Goal: Task Accomplishment & Management: Manage account settings

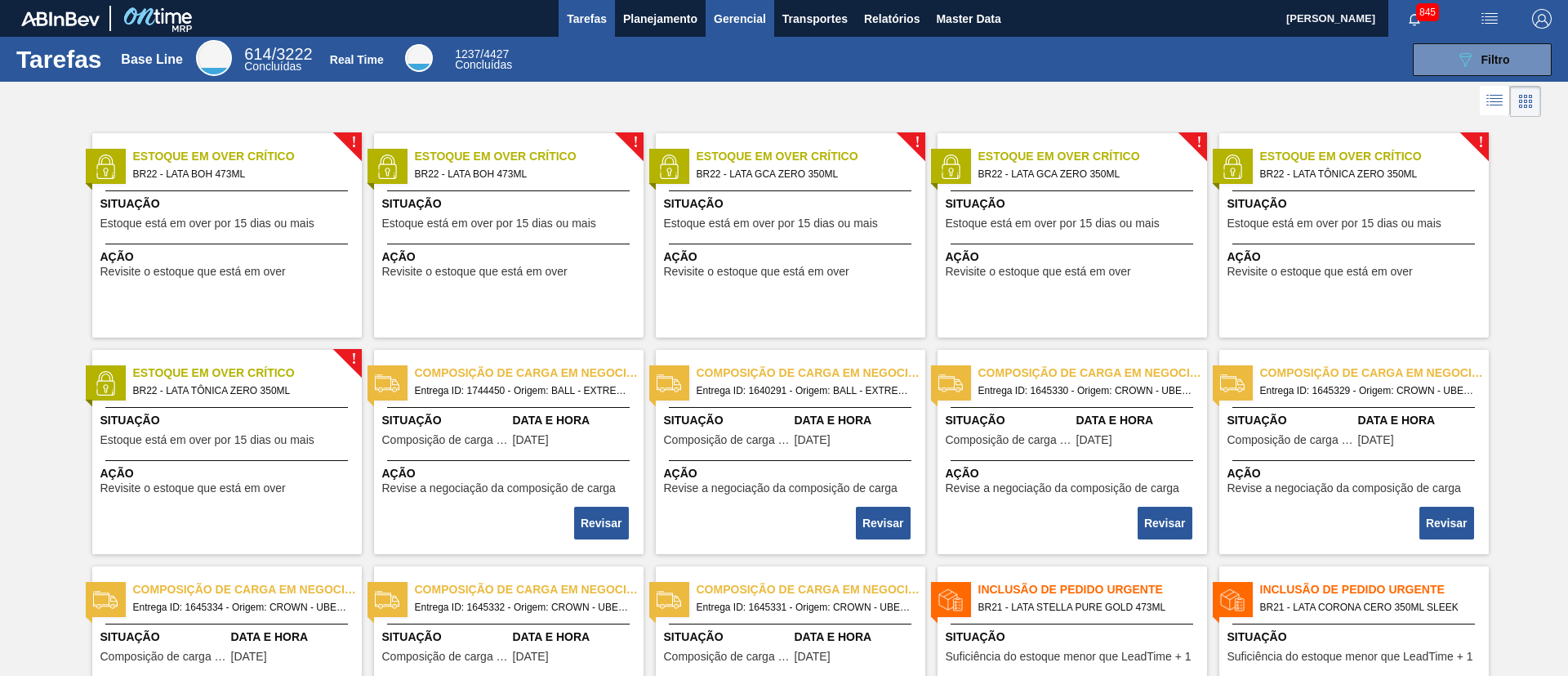
click at [717, 26] on span "Gerencial" at bounding box center [740, 19] width 52 height 20
click at [676, 20] on div at bounding box center [784, 338] width 1568 height 676
click at [676, 21] on span "Planejamento" at bounding box center [660, 19] width 75 height 20
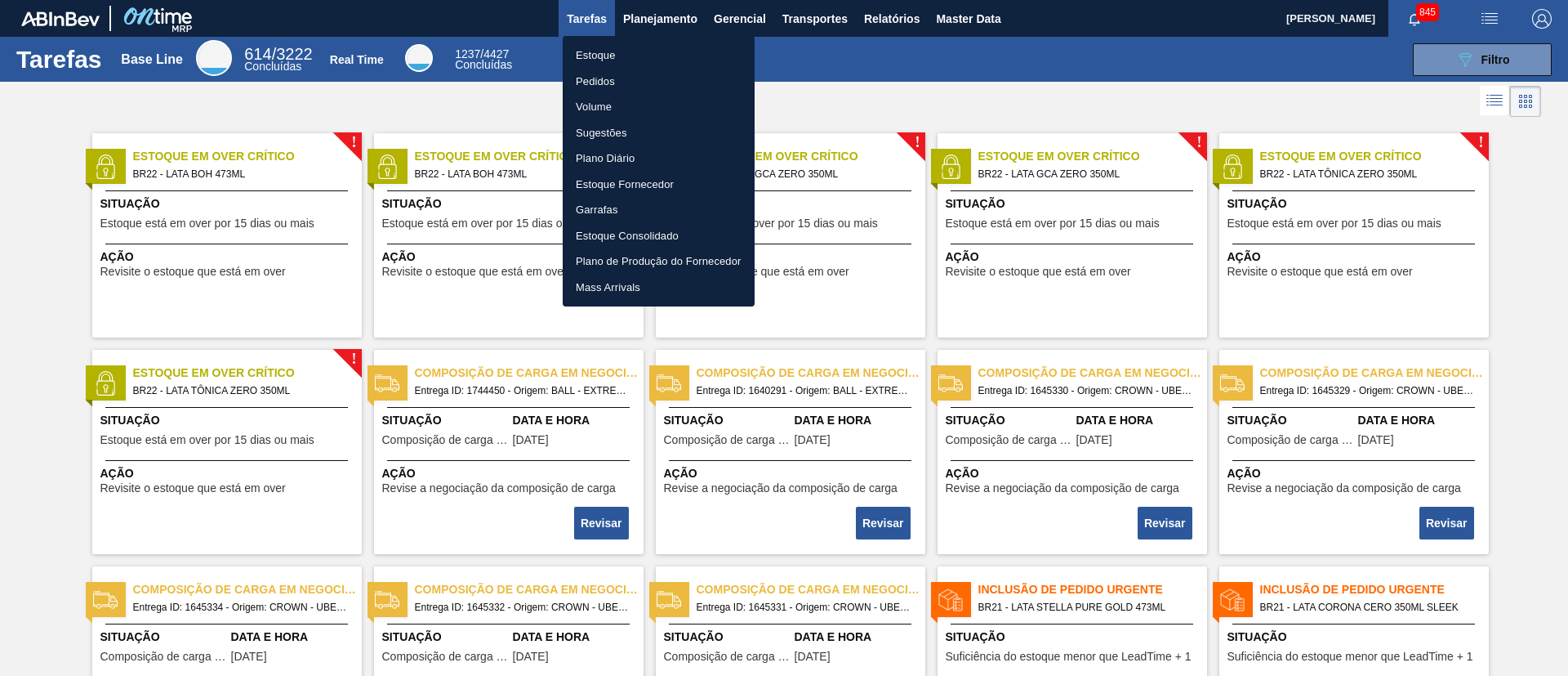
click at [681, 55] on li "Estoque" at bounding box center [658, 56] width 192 height 26
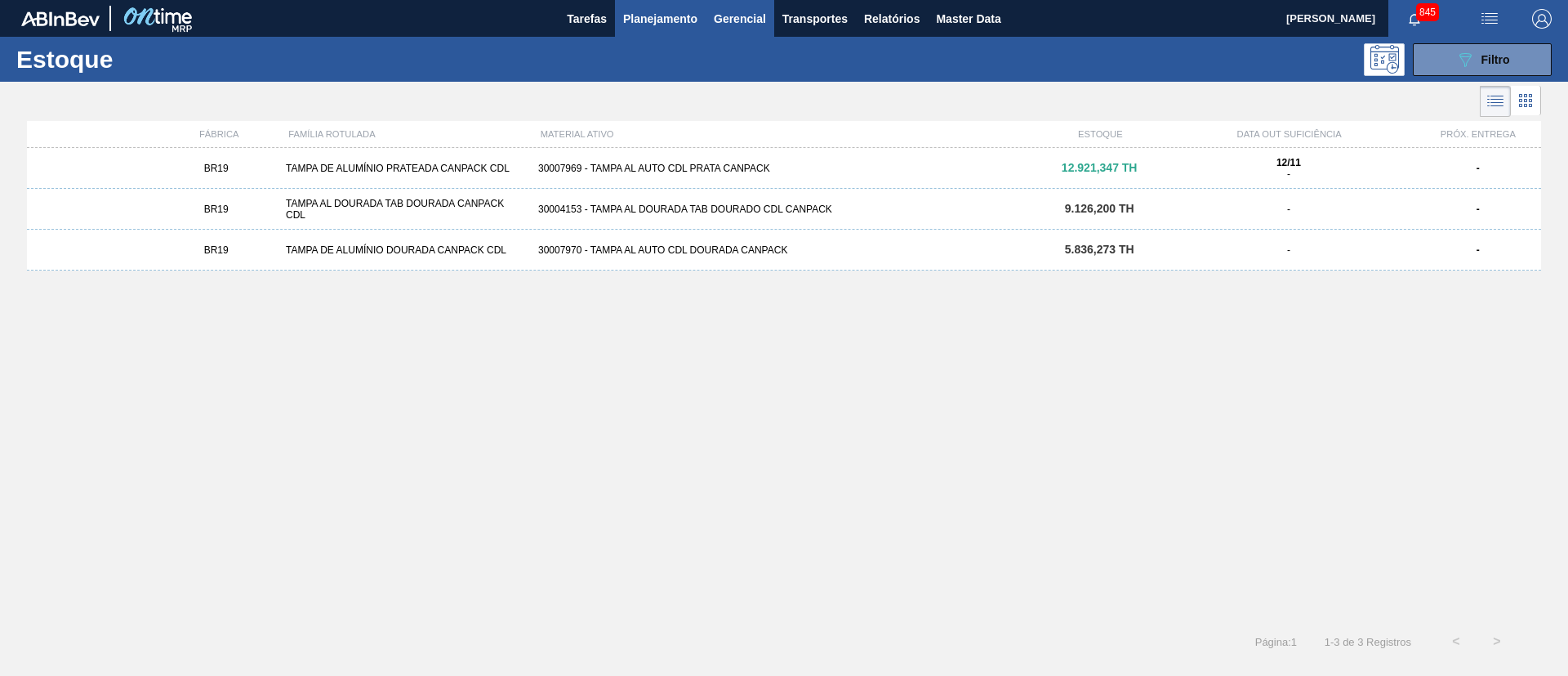
click at [760, 23] on span "Gerencial" at bounding box center [740, 19] width 52 height 20
click at [756, 48] on li "Capital Empregado" at bounding box center [739, 56] width 119 height 26
click at [1523, 109] on icon at bounding box center [1525, 101] width 20 height 20
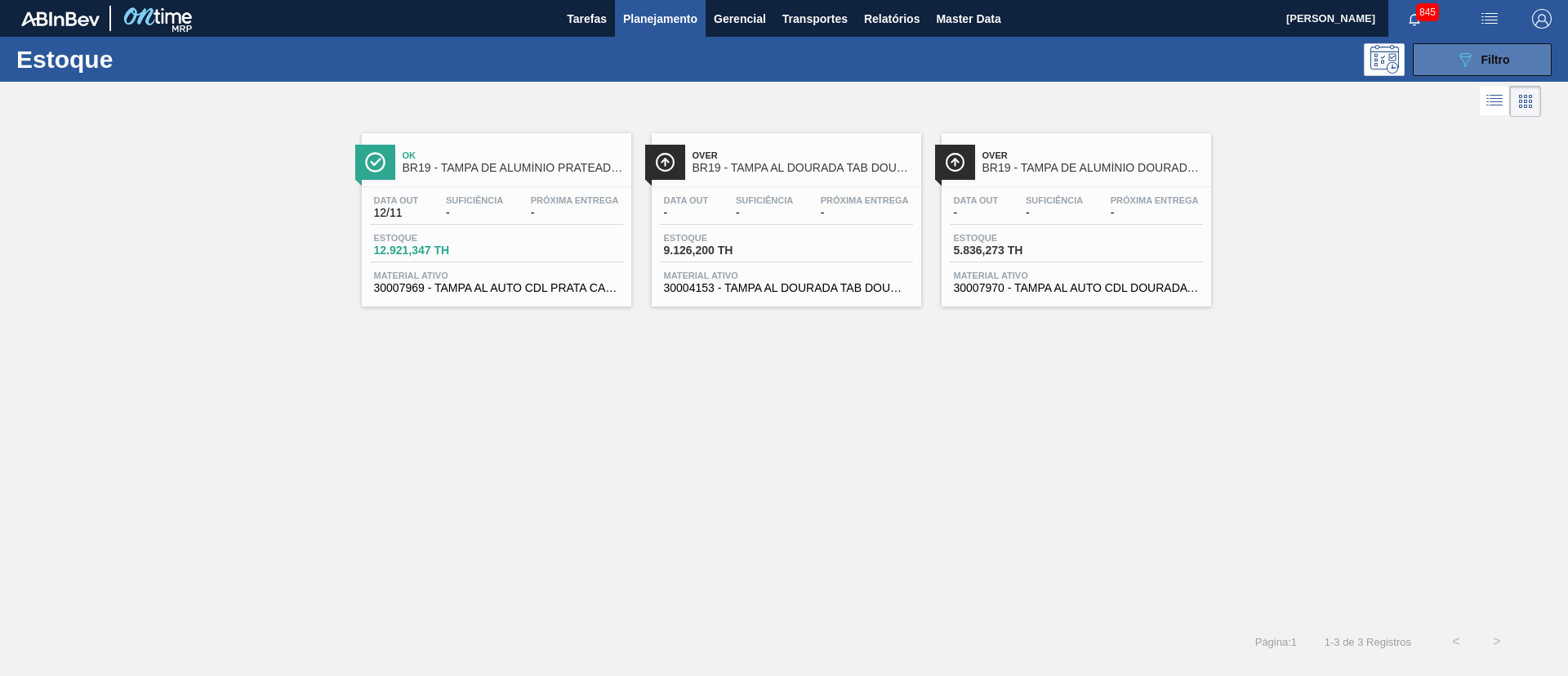
click at [1496, 56] on span "Filtro" at bounding box center [1495, 60] width 29 height 13
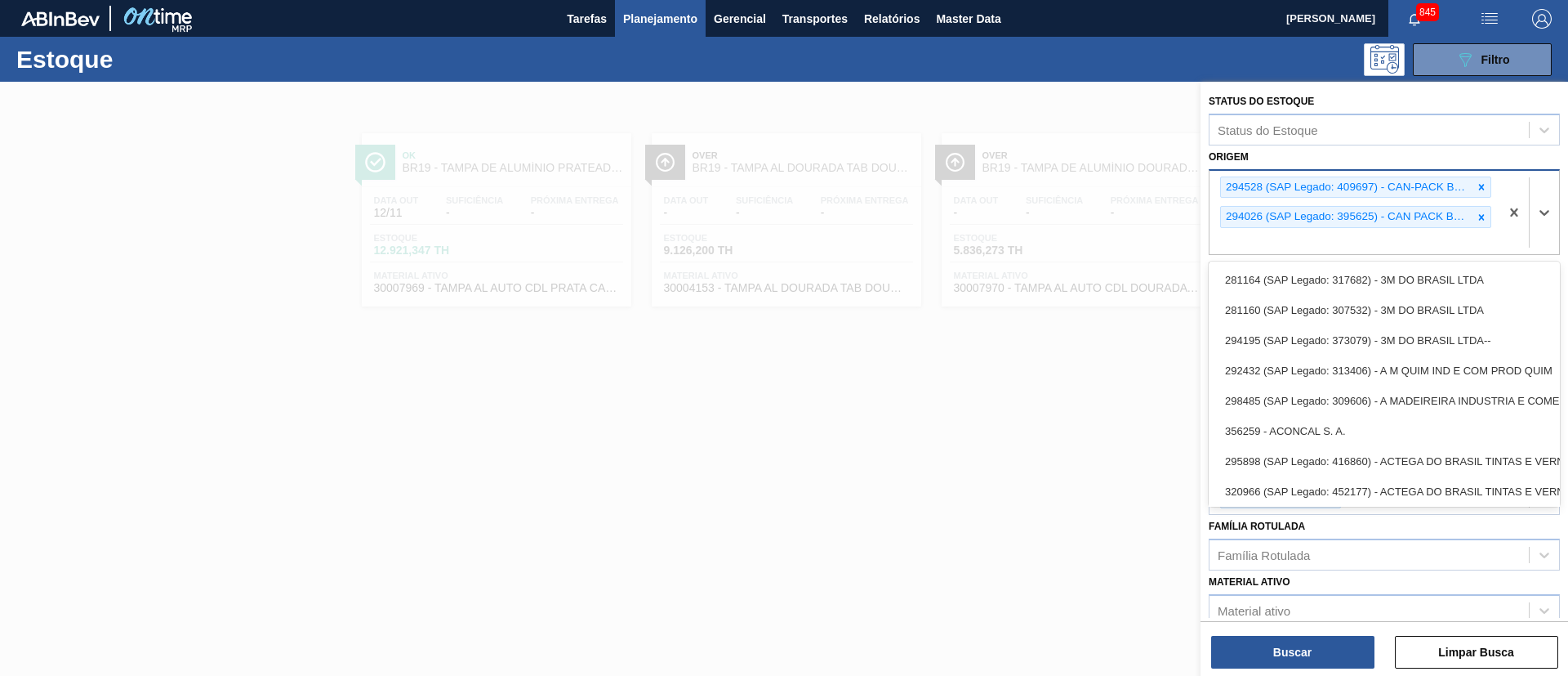
click at [1469, 215] on div "294026 (SAP Legado: 395625) - CAN PACK BRASIL INDUSTRIA" at bounding box center [1346, 216] width 251 height 20
click at [1475, 216] on icon at bounding box center [1481, 217] width 11 height 11
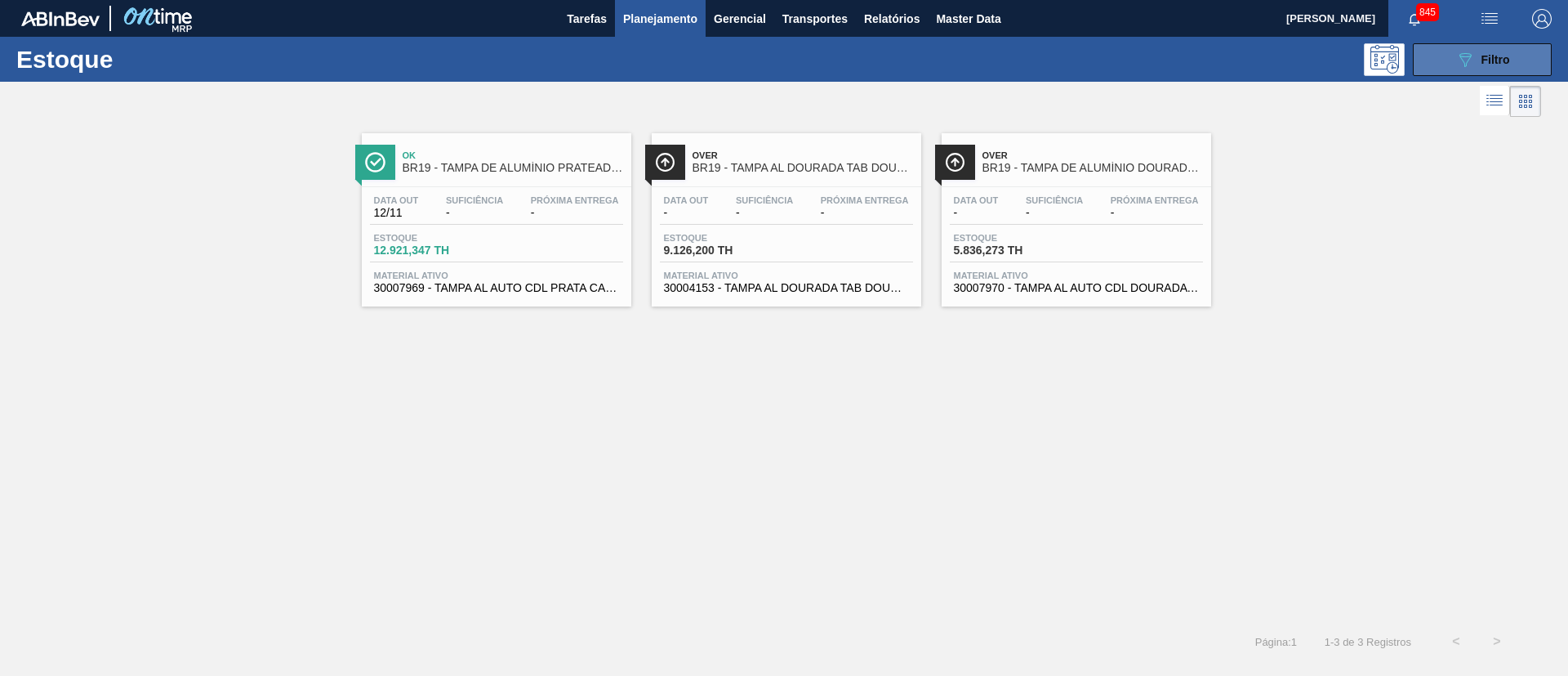
click at [1478, 71] on button "089F7B8B-B2A5-4AFE-B5C0-19BA573D28AC Filtro" at bounding box center [1483, 60] width 139 height 33
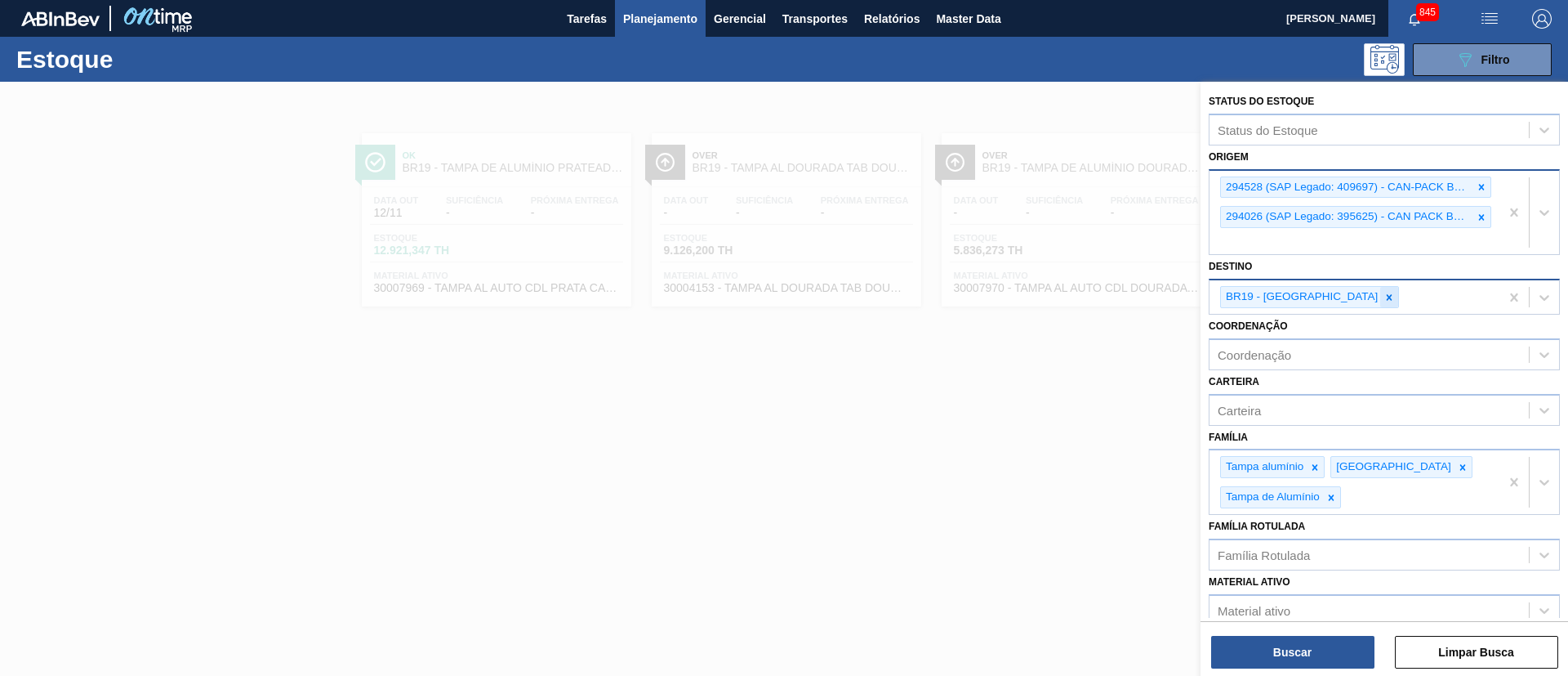
click at [1384, 299] on icon at bounding box center [1390, 297] width 11 height 11
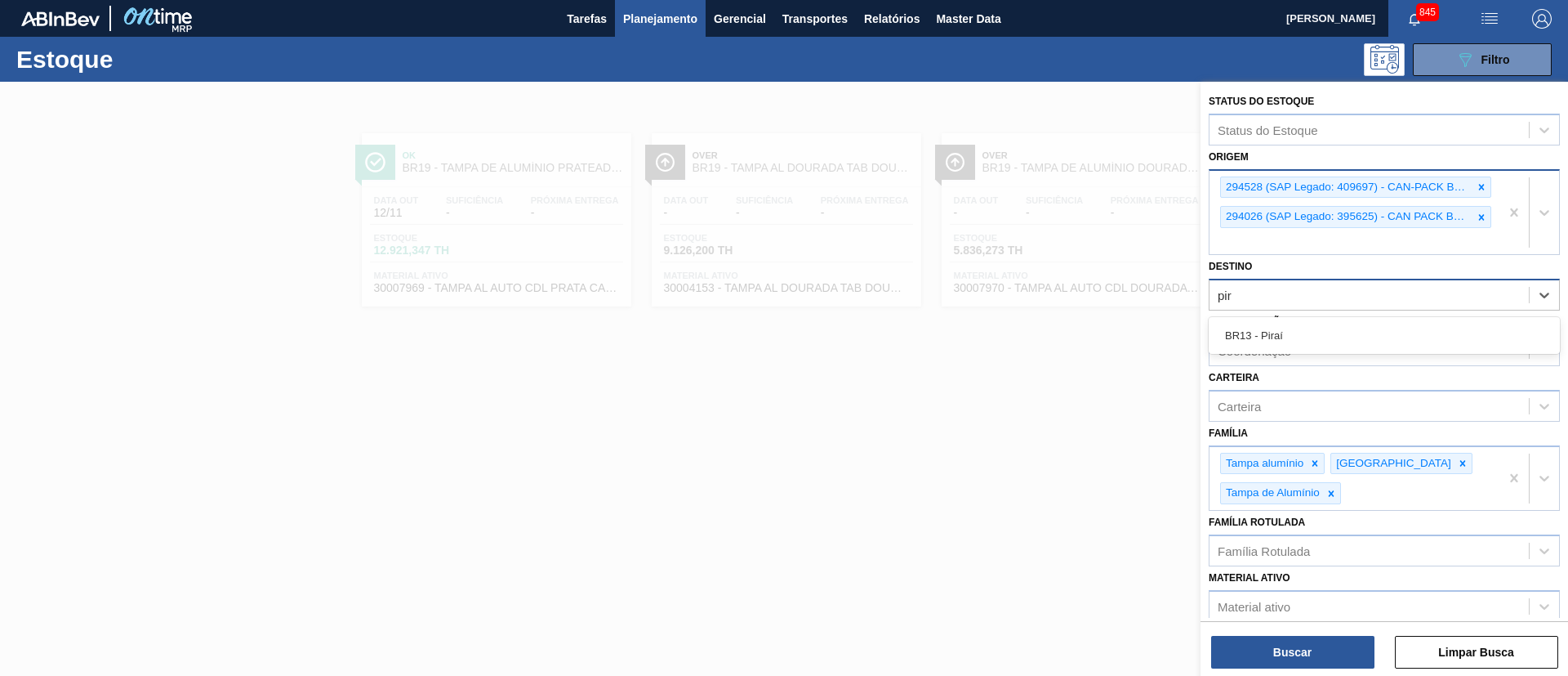
type input "pir"
click at [1275, 353] on div "Coordenação" at bounding box center [1369, 350] width 319 height 24
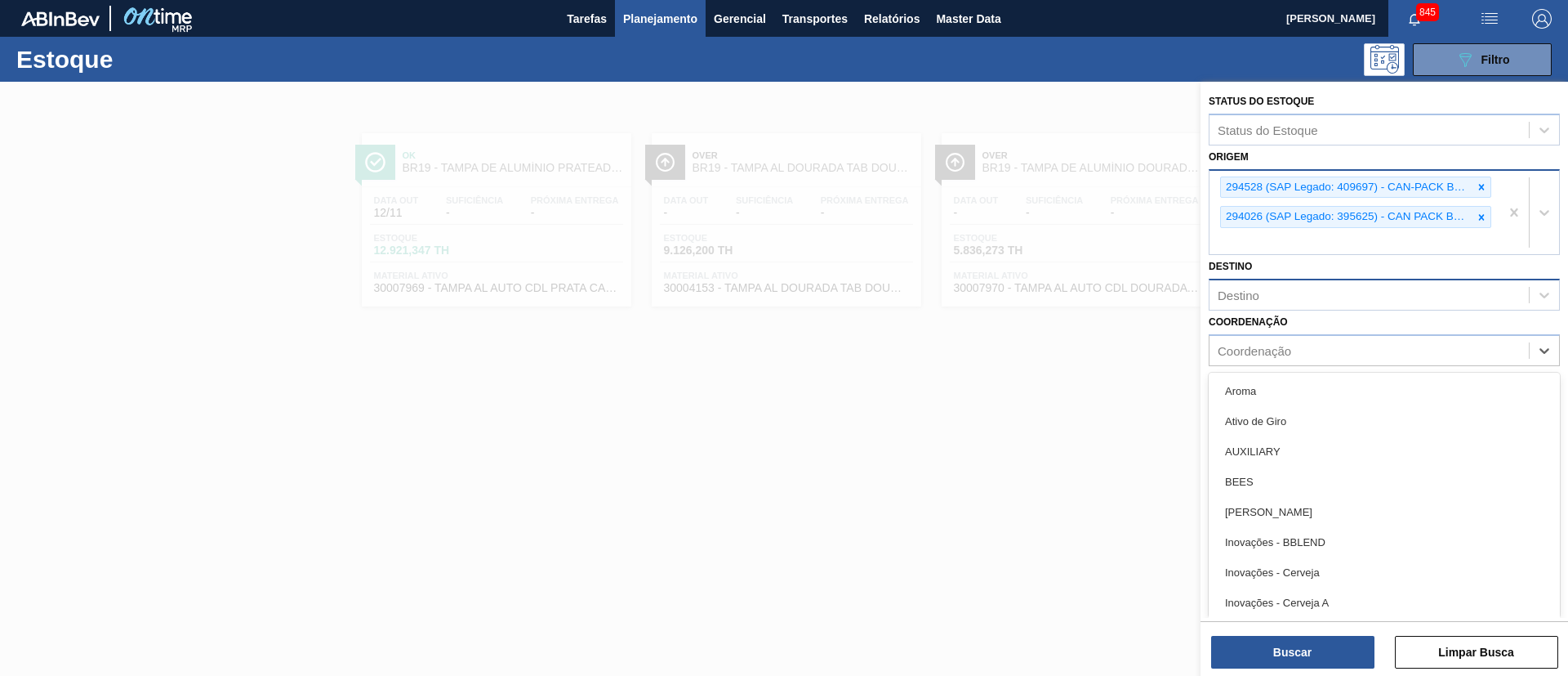
click at [1264, 293] on div "Destino" at bounding box center [1369, 295] width 319 height 24
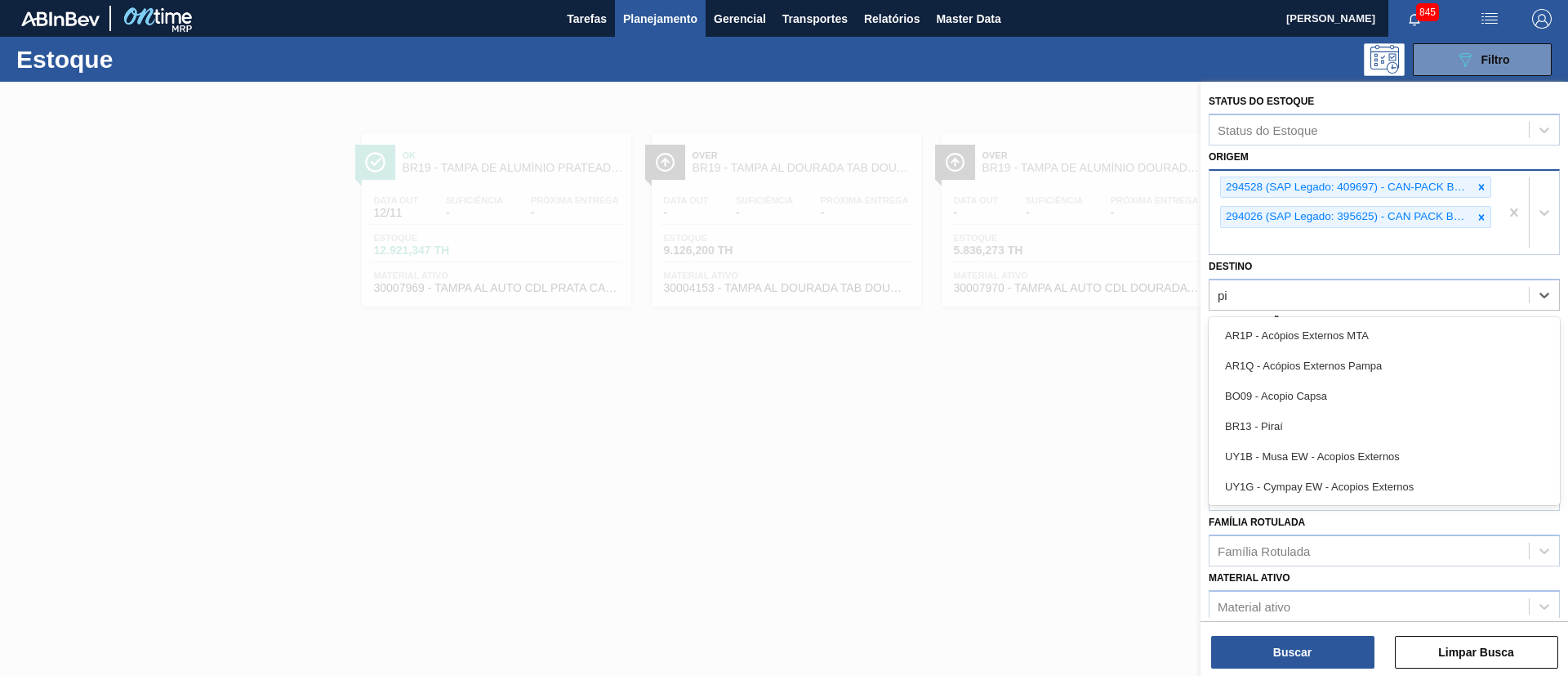
type input "pir"
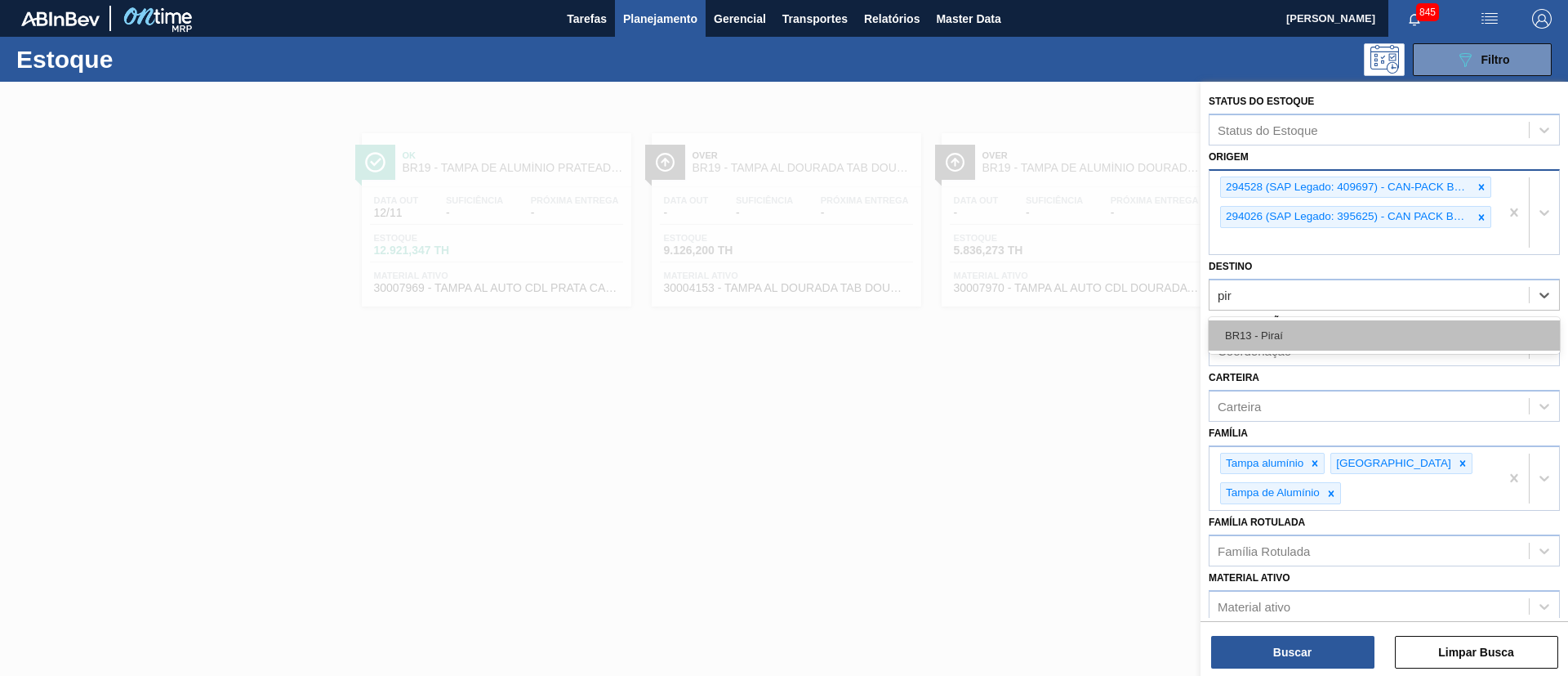
click at [1325, 331] on div "BR13 - Piraí" at bounding box center [1384, 335] width 351 height 30
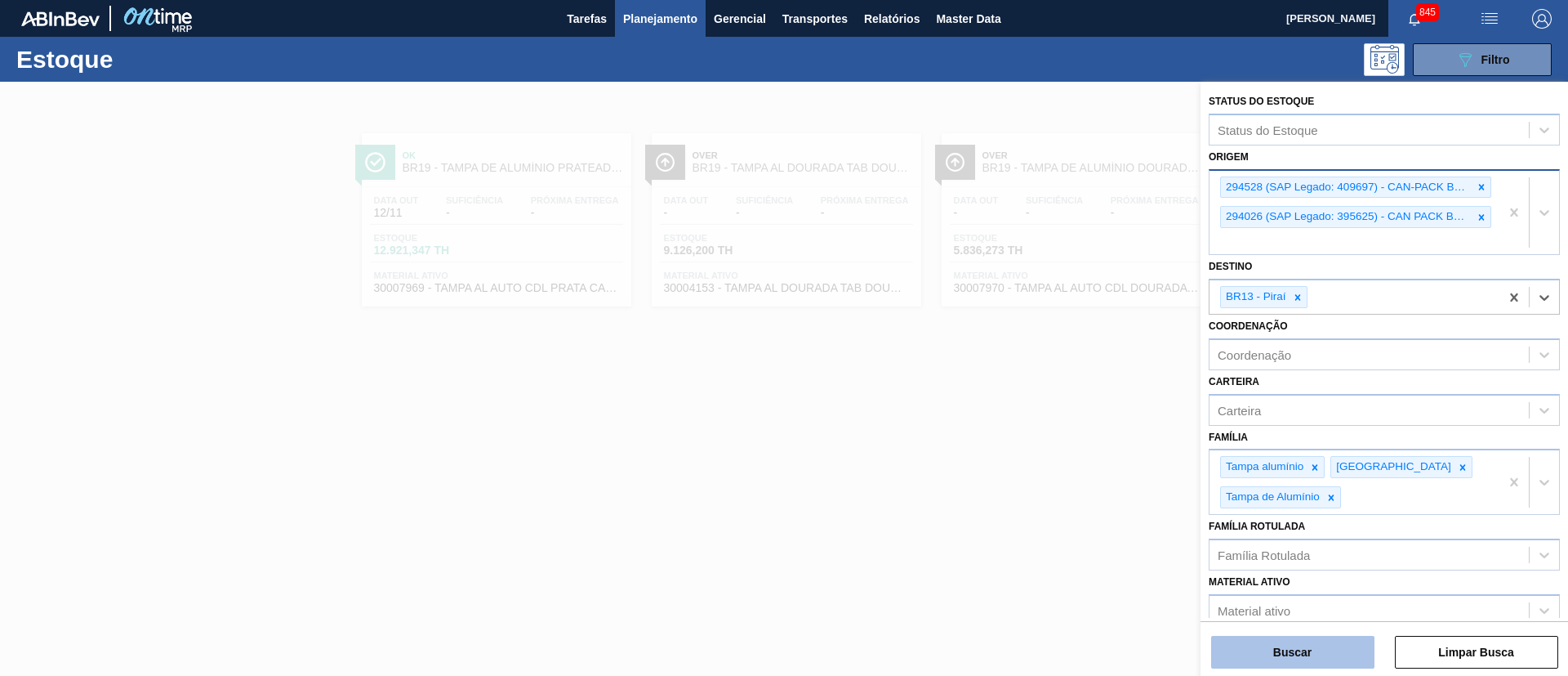
click at [1311, 660] on button "Buscar" at bounding box center [1292, 652] width 163 height 33
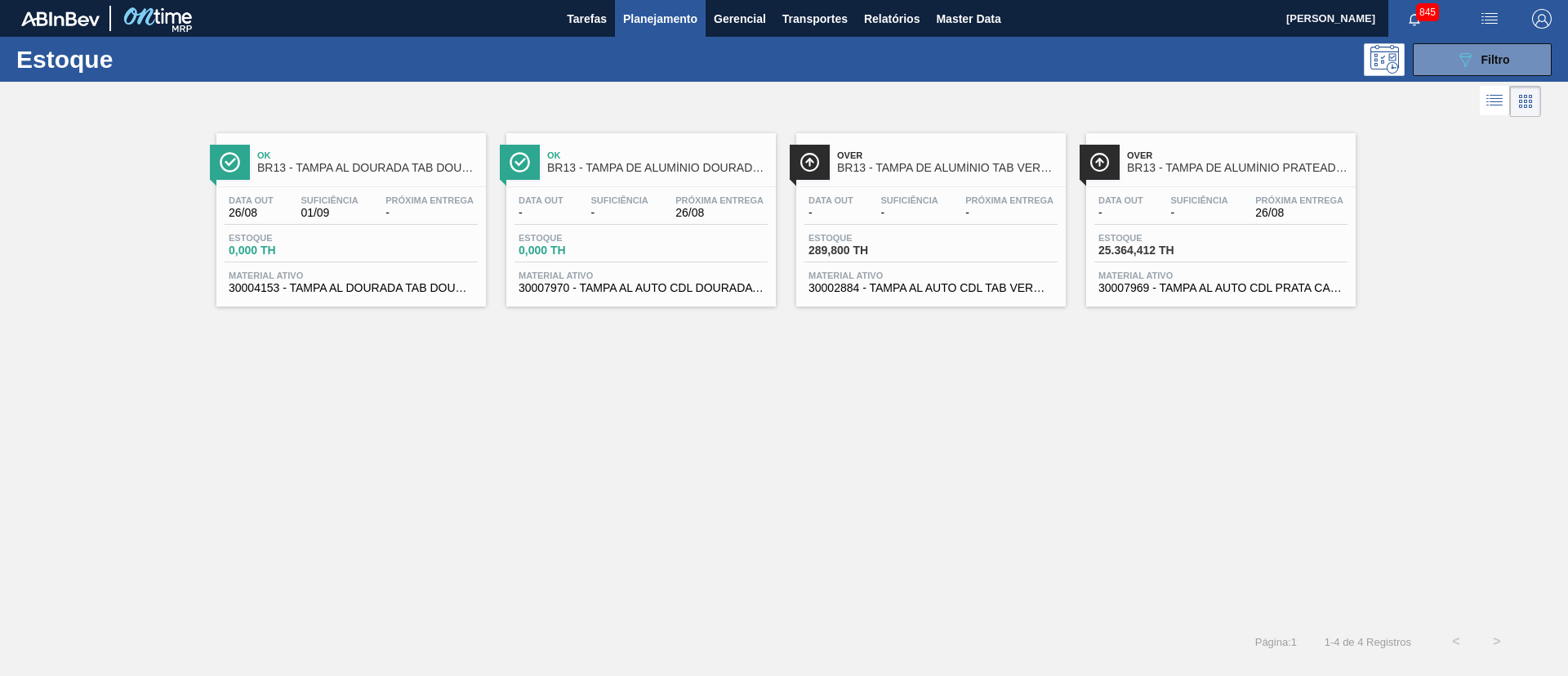
click at [269, 215] on span "26/08" at bounding box center [251, 212] width 45 height 12
click at [583, 238] on span "Estoque" at bounding box center [576, 238] width 115 height 10
click at [879, 210] on div "Suficiência -" at bounding box center [909, 206] width 66 height 24
click at [1178, 224] on div "Data out - Suficiência - Próxima Entrega 26/08" at bounding box center [1221, 210] width 253 height 29
click at [676, 16] on span "Planejamento" at bounding box center [660, 19] width 75 height 20
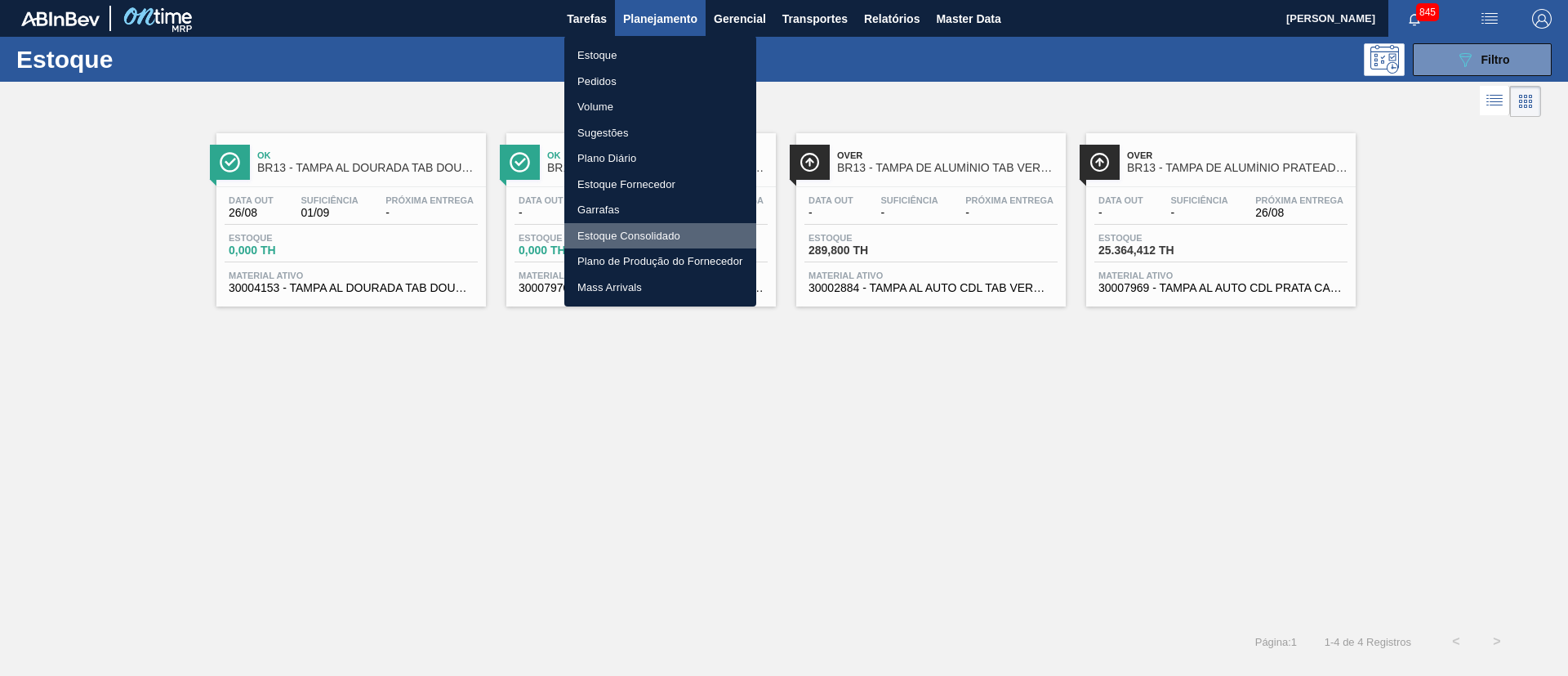
click at [599, 234] on li "Estoque Consolidado" at bounding box center [660, 236] width 192 height 26
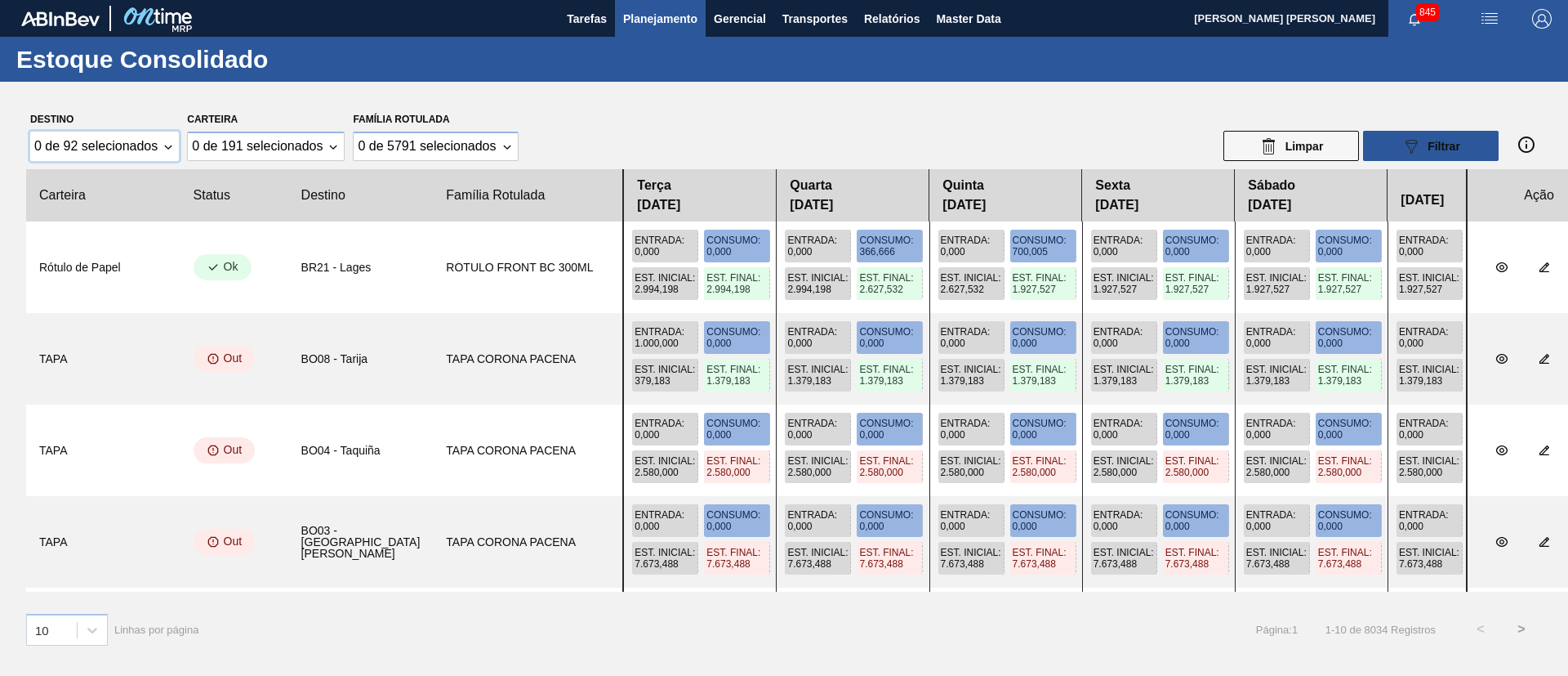
click at [125, 146] on div "0 de 92 selecionados" at bounding box center [96, 147] width 124 height 15
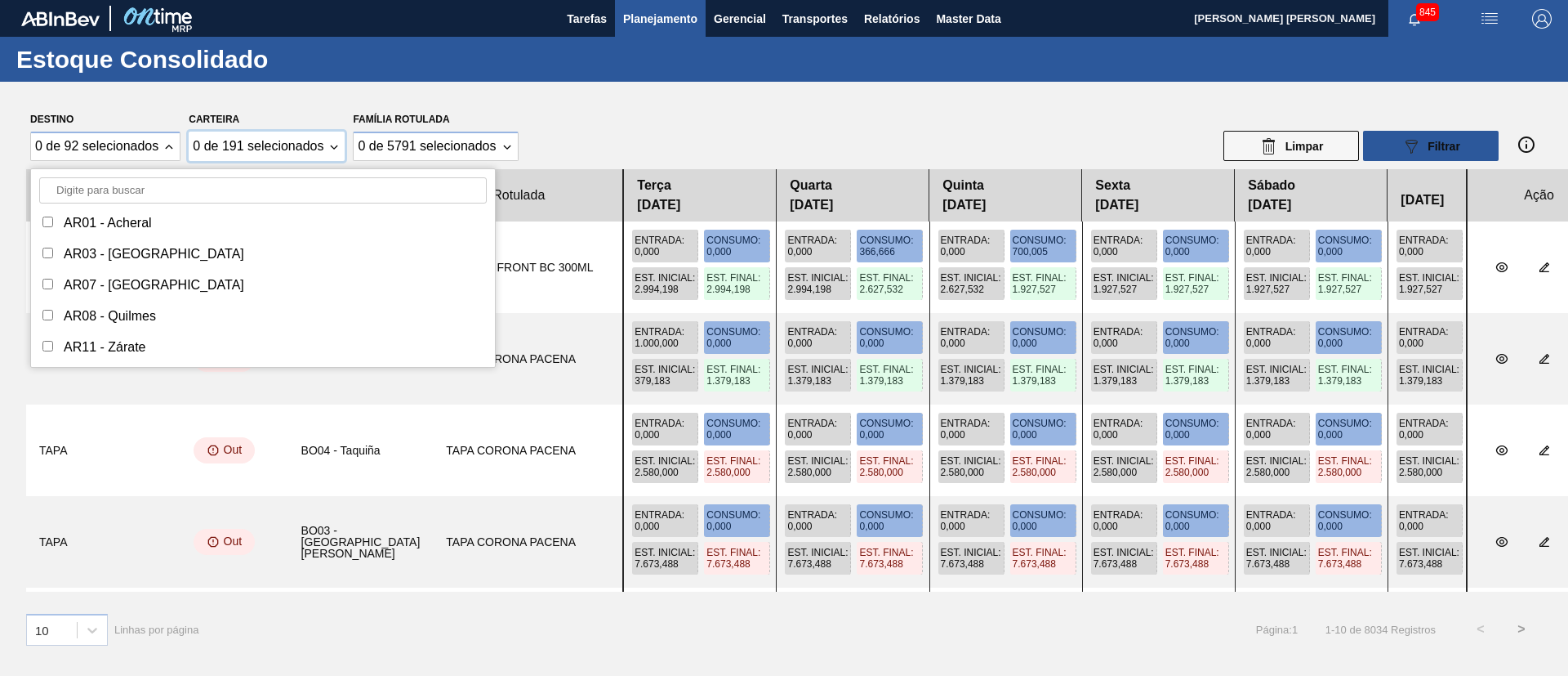
click at [275, 154] on div "0 de 191 selecionados" at bounding box center [266, 147] width 156 height 29
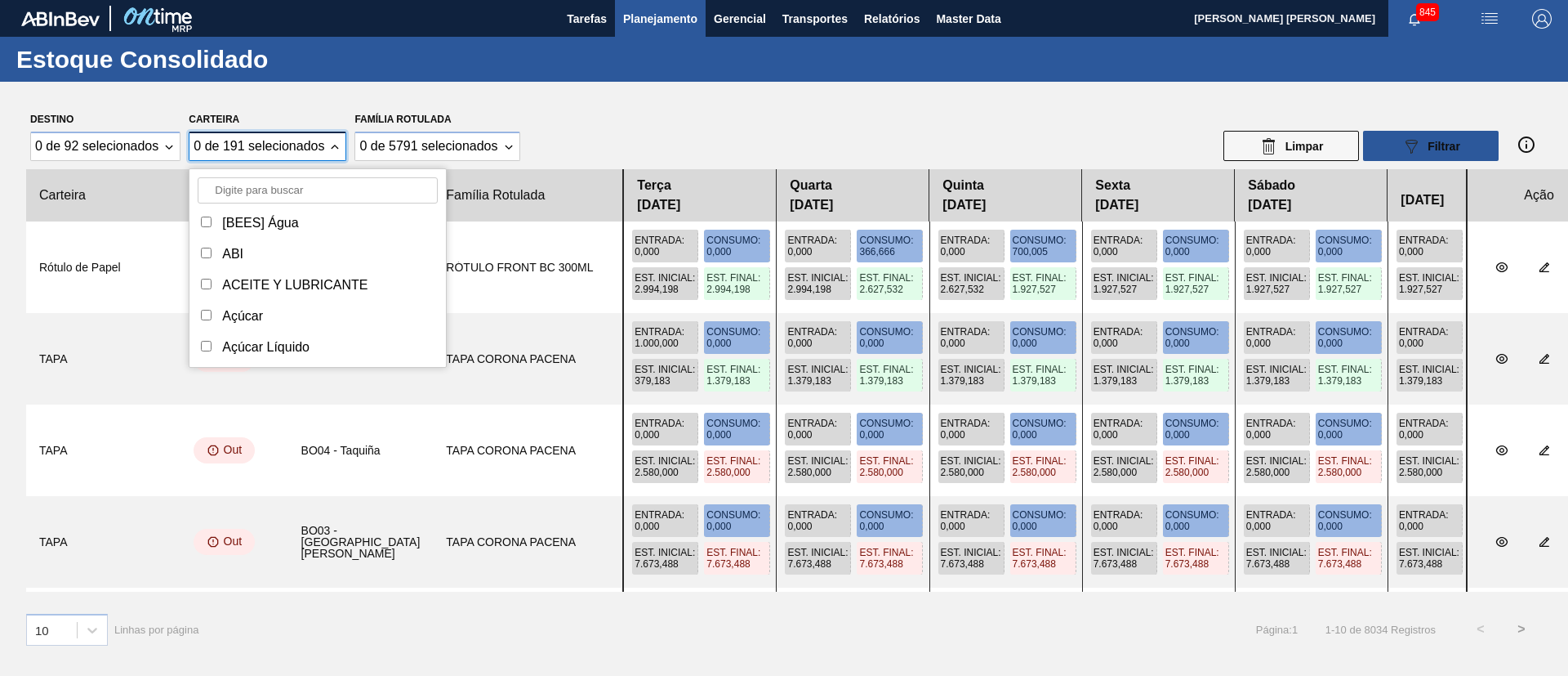
click at [296, 184] on input "Carteira" at bounding box center [317, 190] width 240 height 26
type input "tampa"
click at [224, 217] on div "Tampa" at bounding box center [290, 223] width 137 height 15
checkbox input "true"
click at [219, 277] on div "Tampa de Alumínio" at bounding box center [317, 285] width 240 height 23
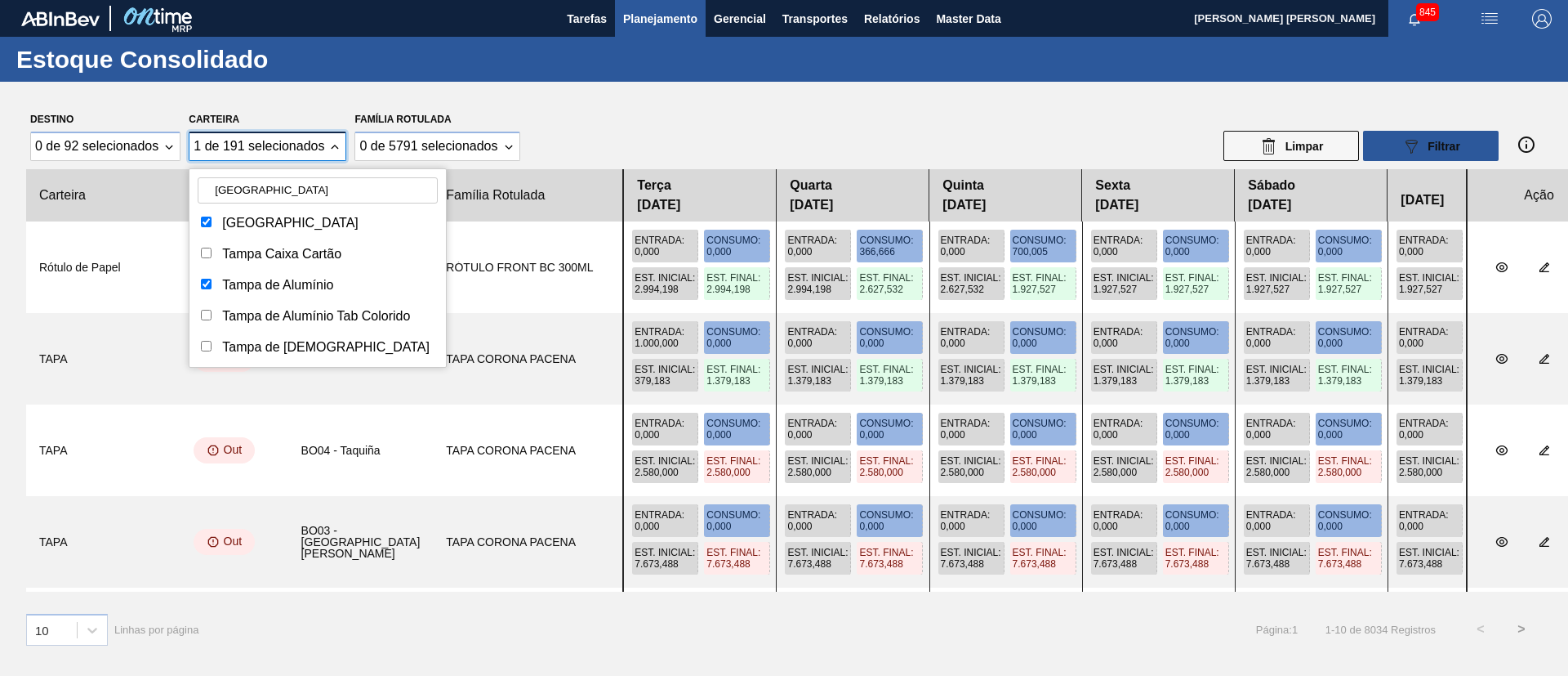
checkbox input "true"
click at [211, 312] on input "Carteira" at bounding box center [206, 315] width 11 height 11
checkbox input "true"
click at [215, 350] on div "Tampa de Lata" at bounding box center [317, 347] width 240 height 23
checkbox input "true"
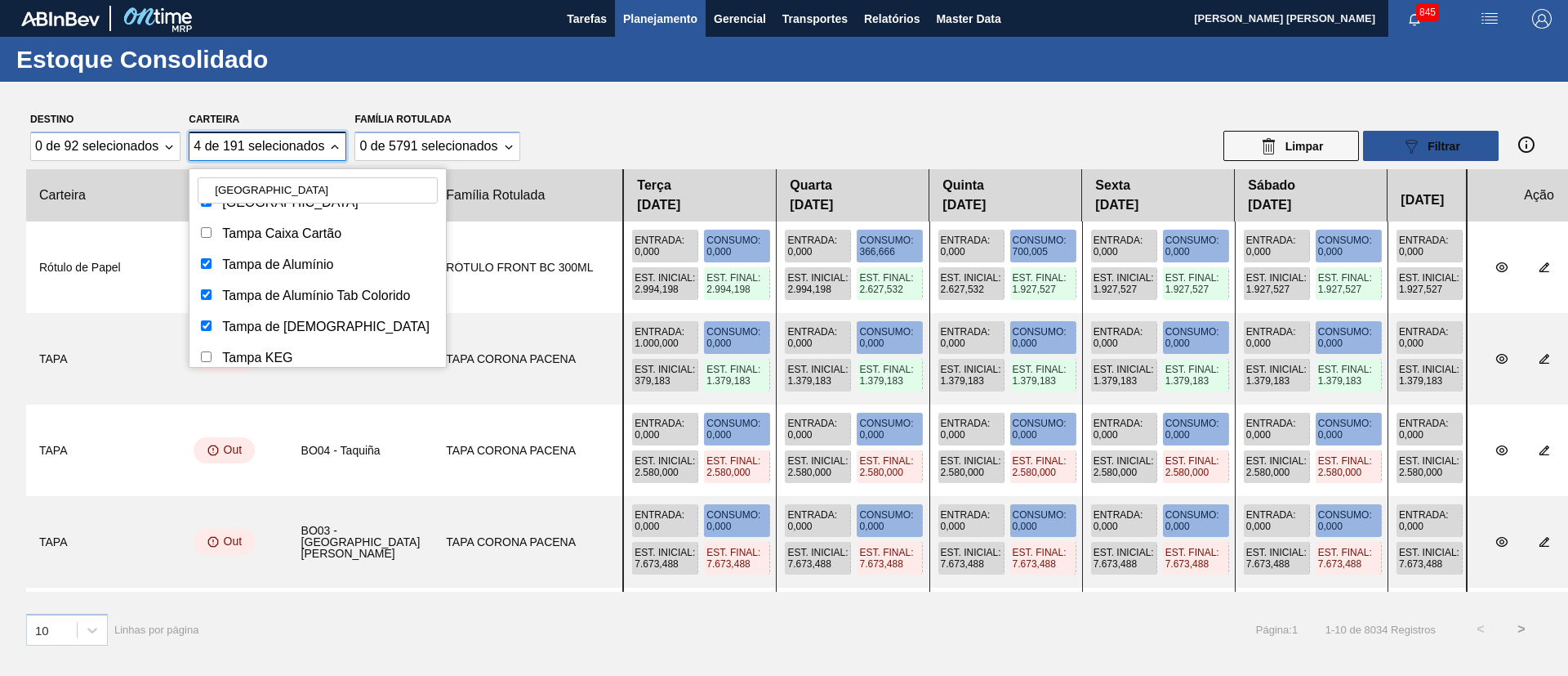
scroll to position [31, 0]
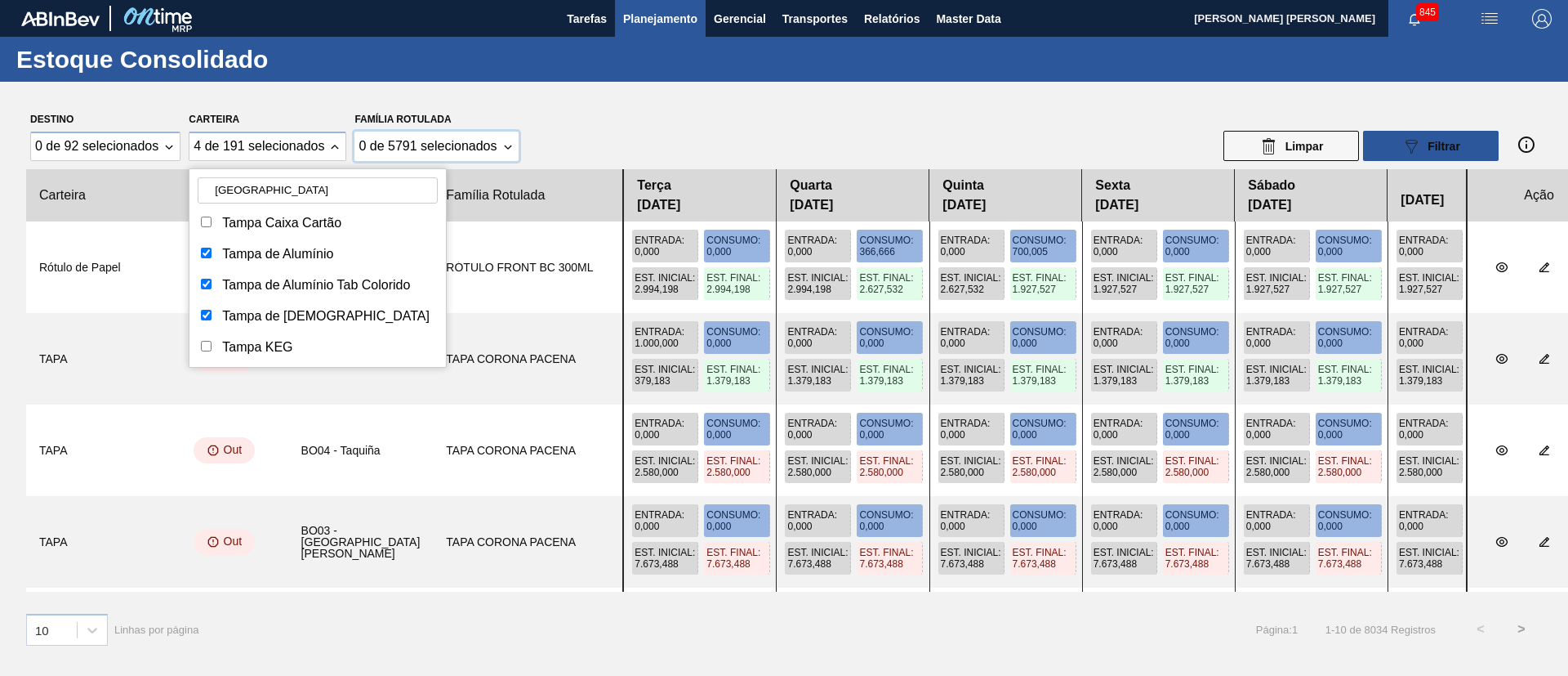
click at [412, 152] on div "0 de 5791 selecionados" at bounding box center [427, 147] width 138 height 15
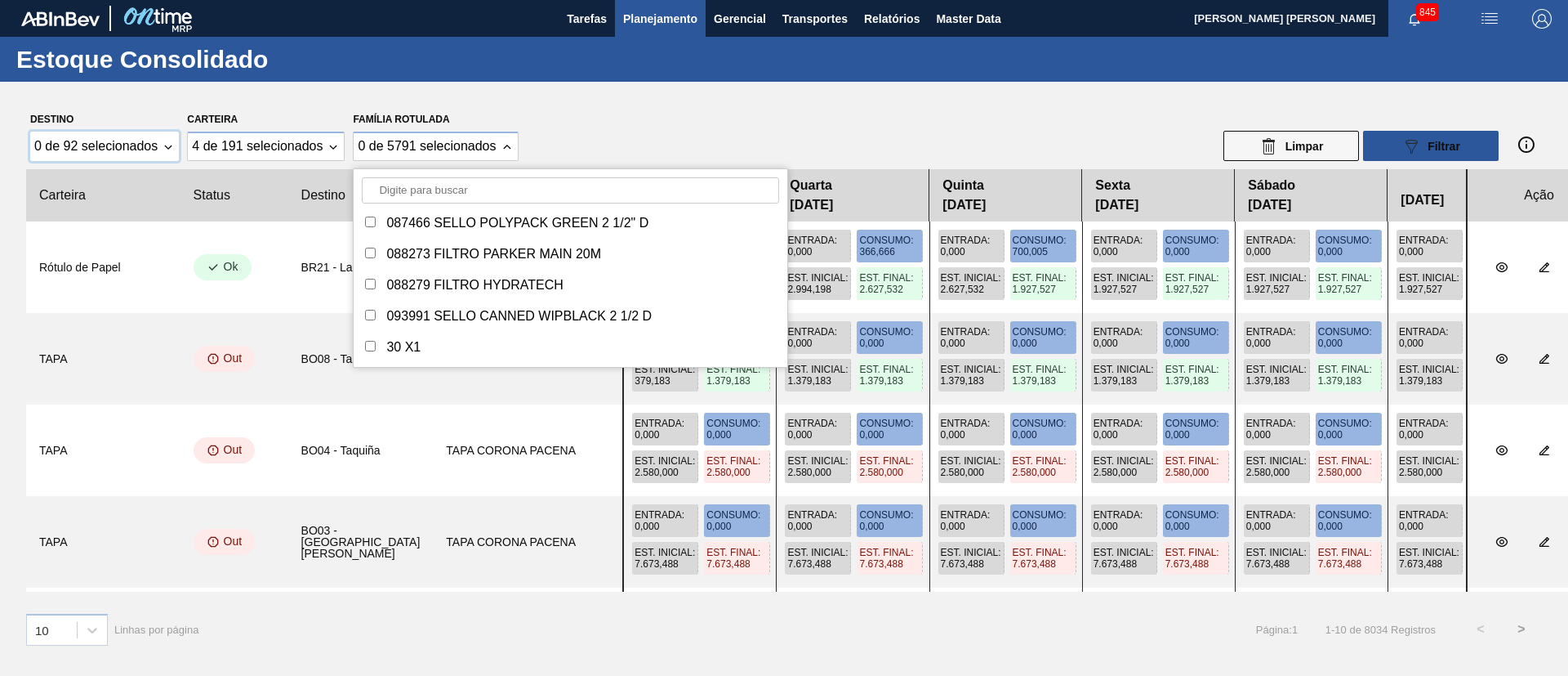
click at [144, 154] on div "0 de 92 selecionados" at bounding box center [105, 147] width 149 height 29
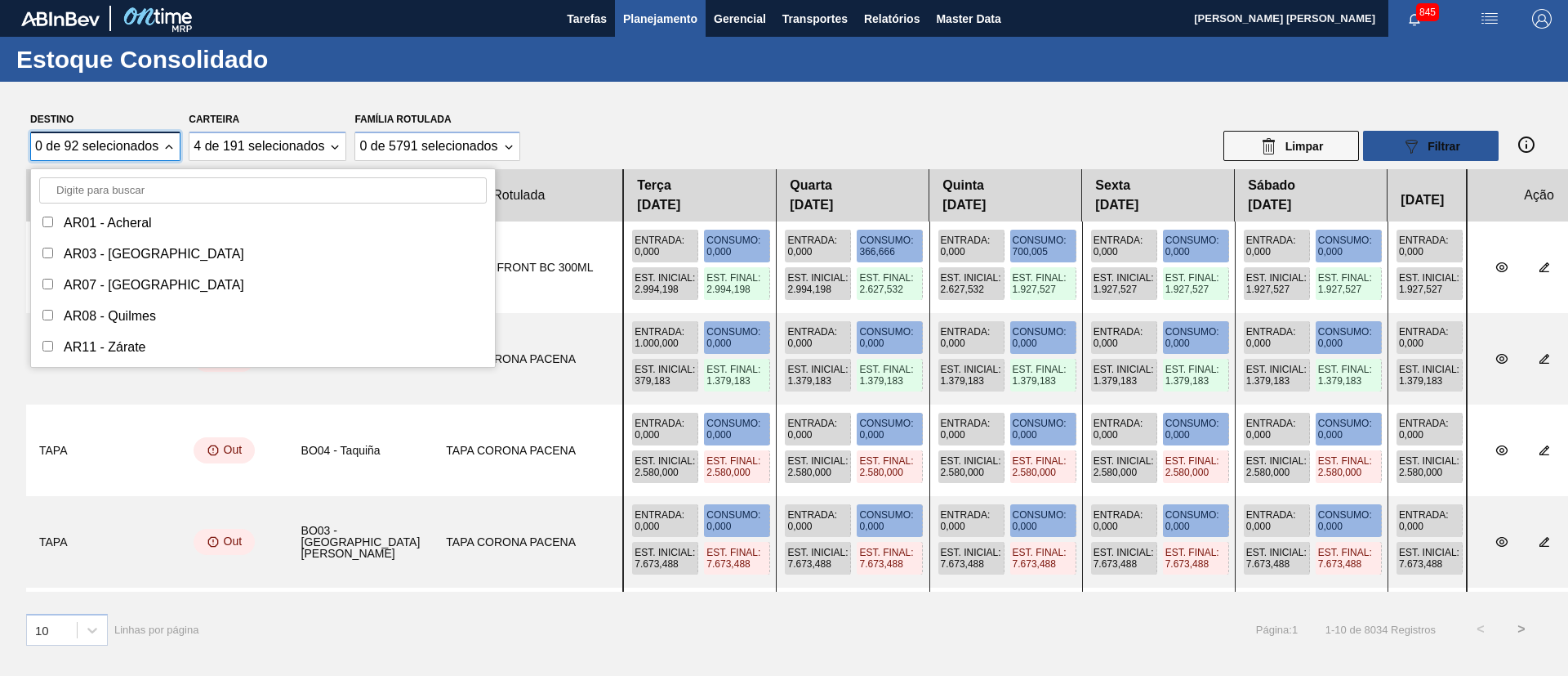
click at [141, 182] on input "Destino" at bounding box center [263, 190] width 448 height 26
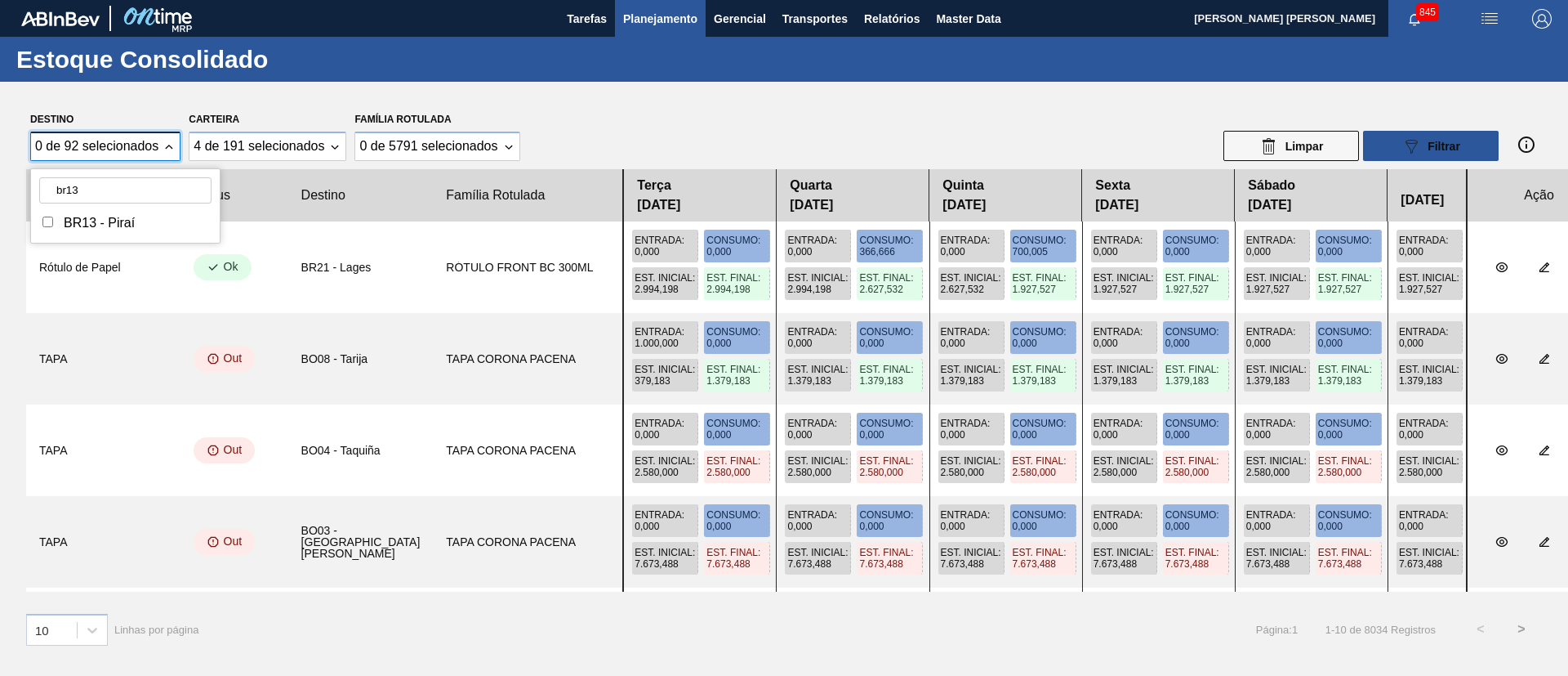
type input "br13"
click at [52, 226] on div "BR13 - Piraí" at bounding box center [125, 223] width 172 height 23
checkbox input "true"
click at [103, 182] on input "br13" at bounding box center [125, 190] width 172 height 26
type input "br16"
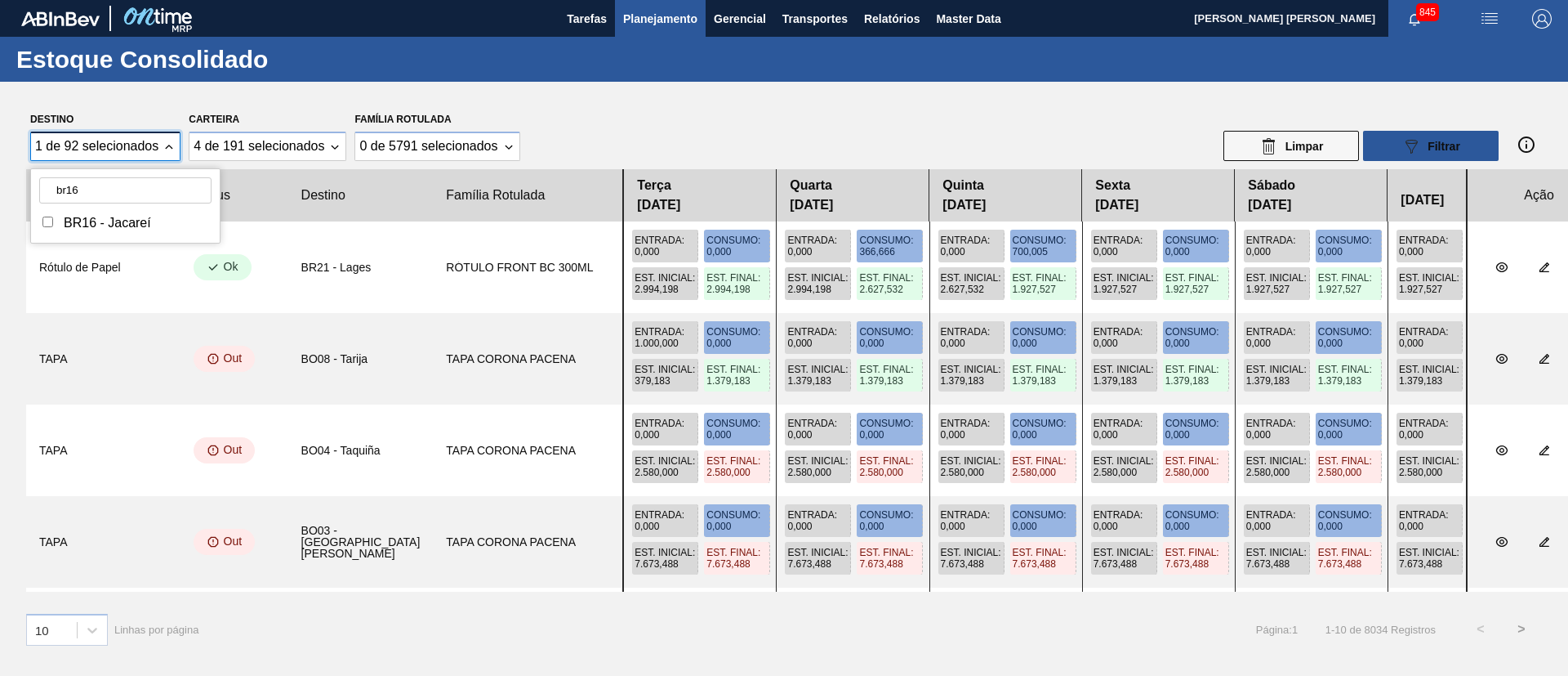
click at [53, 227] on div "BR16 - Jacareí" at bounding box center [125, 223] width 172 height 23
checkbox input "true"
click at [97, 195] on input "br16" at bounding box center [125, 190] width 172 height 26
type input "br19"
click at [54, 218] on div "BR19 - [GEOGRAPHIC_DATA]" at bounding box center [147, 223] width 216 height 23
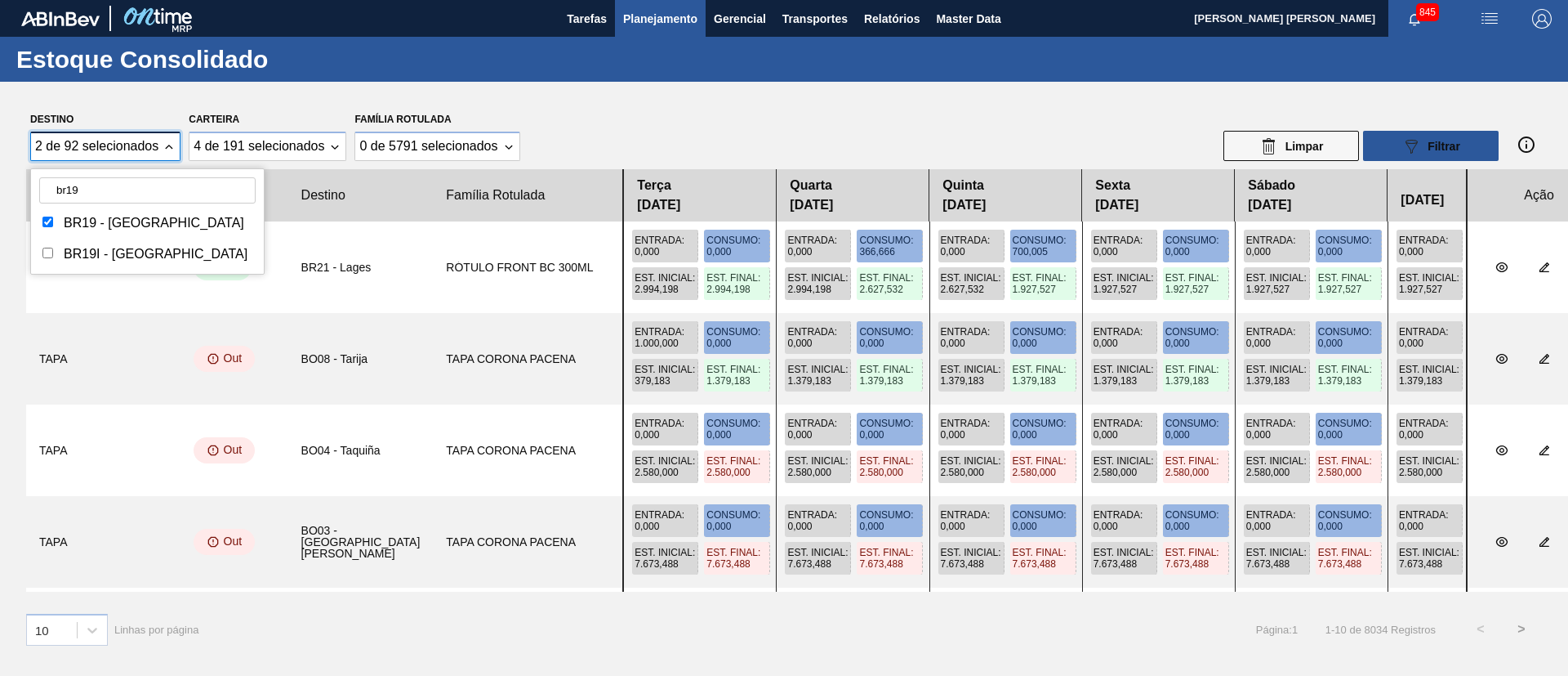
checkbox input "true"
click at [97, 186] on input "br19" at bounding box center [147, 190] width 216 height 26
type input "br23"
click at [50, 220] on input "Destino" at bounding box center [47, 221] width 11 height 11
checkbox input "true"
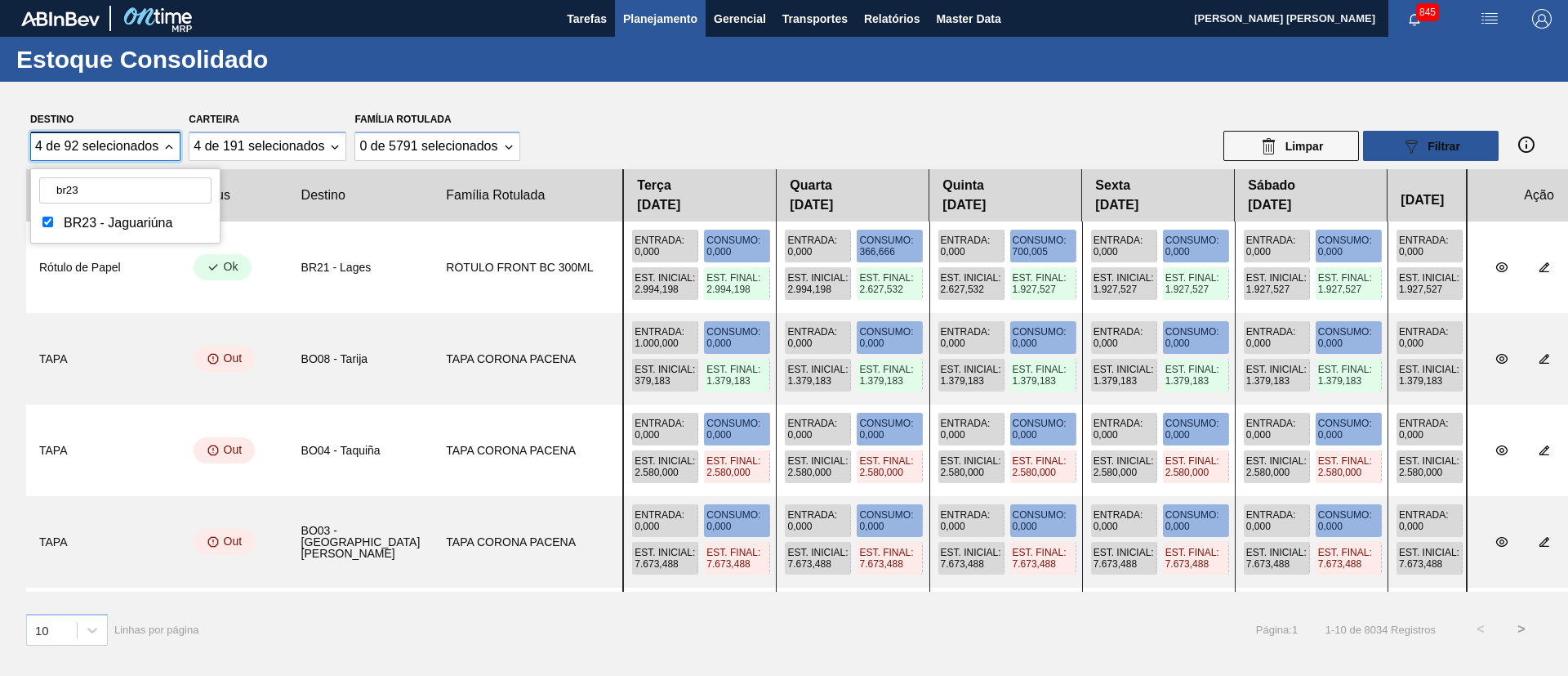
click at [118, 188] on input "br23" at bounding box center [125, 190] width 172 height 26
type input "br15"
click at [45, 218] on input "Destino" at bounding box center [47, 221] width 11 height 11
checkbox input "true"
click at [86, 188] on input "br15" at bounding box center [125, 190] width 172 height 26
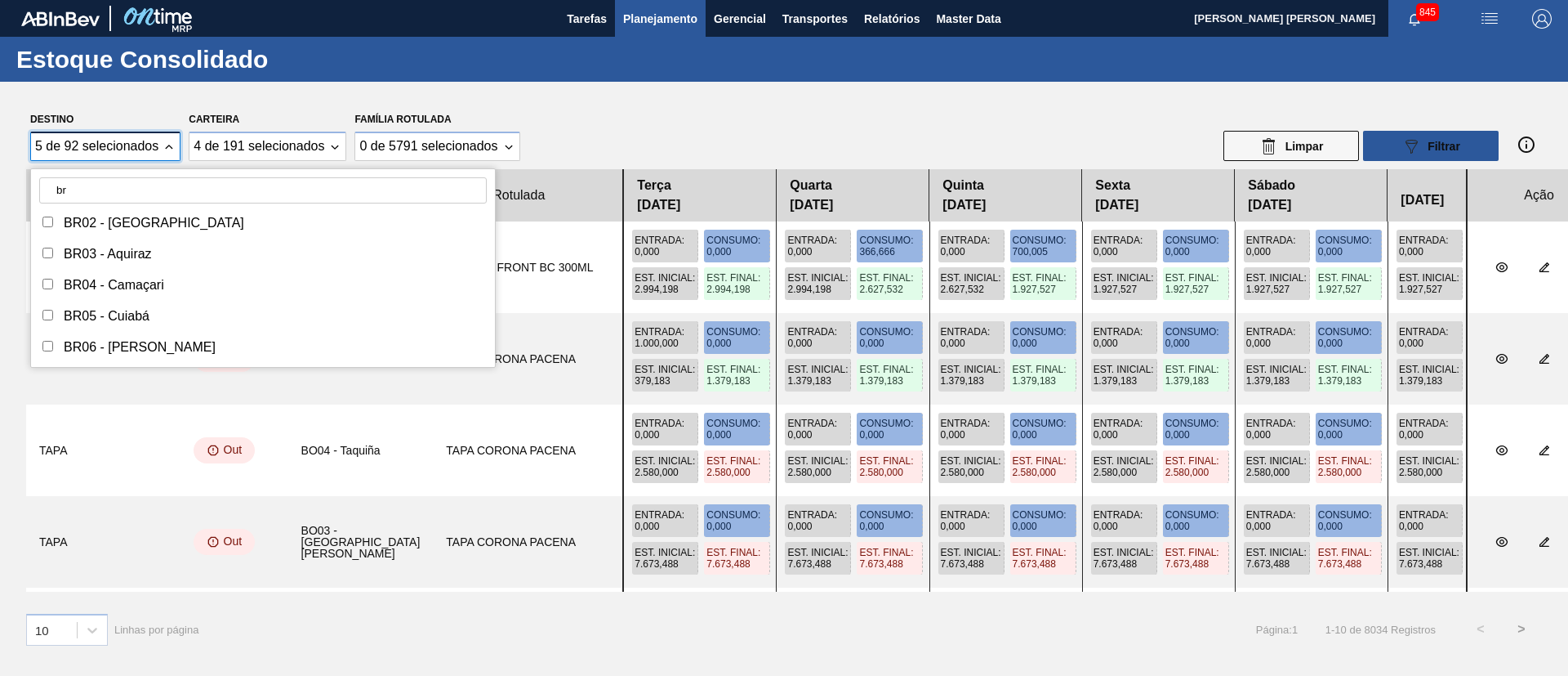
type input "b"
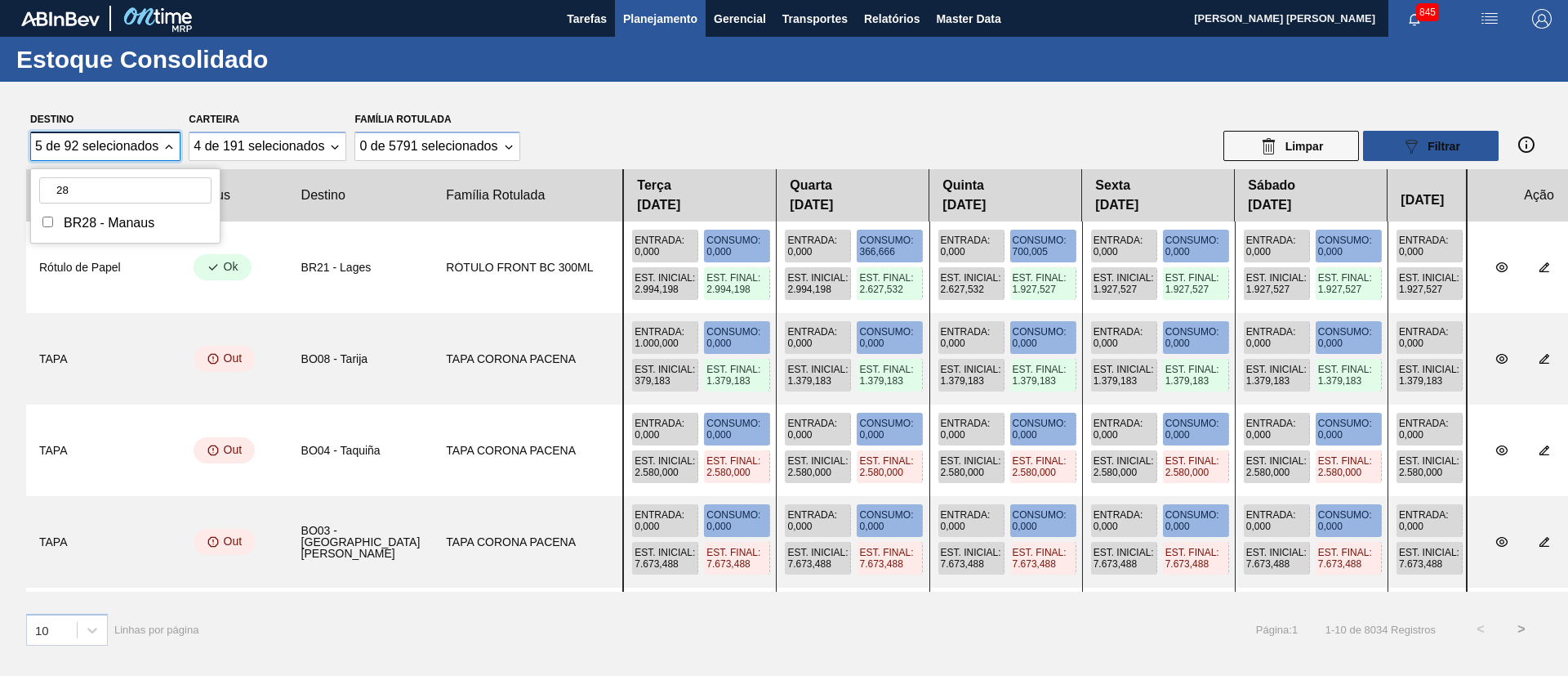
type input "28"
click at [48, 214] on div "BR28 - Manaus" at bounding box center [125, 223] width 172 height 23
checkbox input "true"
click at [117, 189] on input "28" at bounding box center [125, 190] width 172 height 26
type input "27"
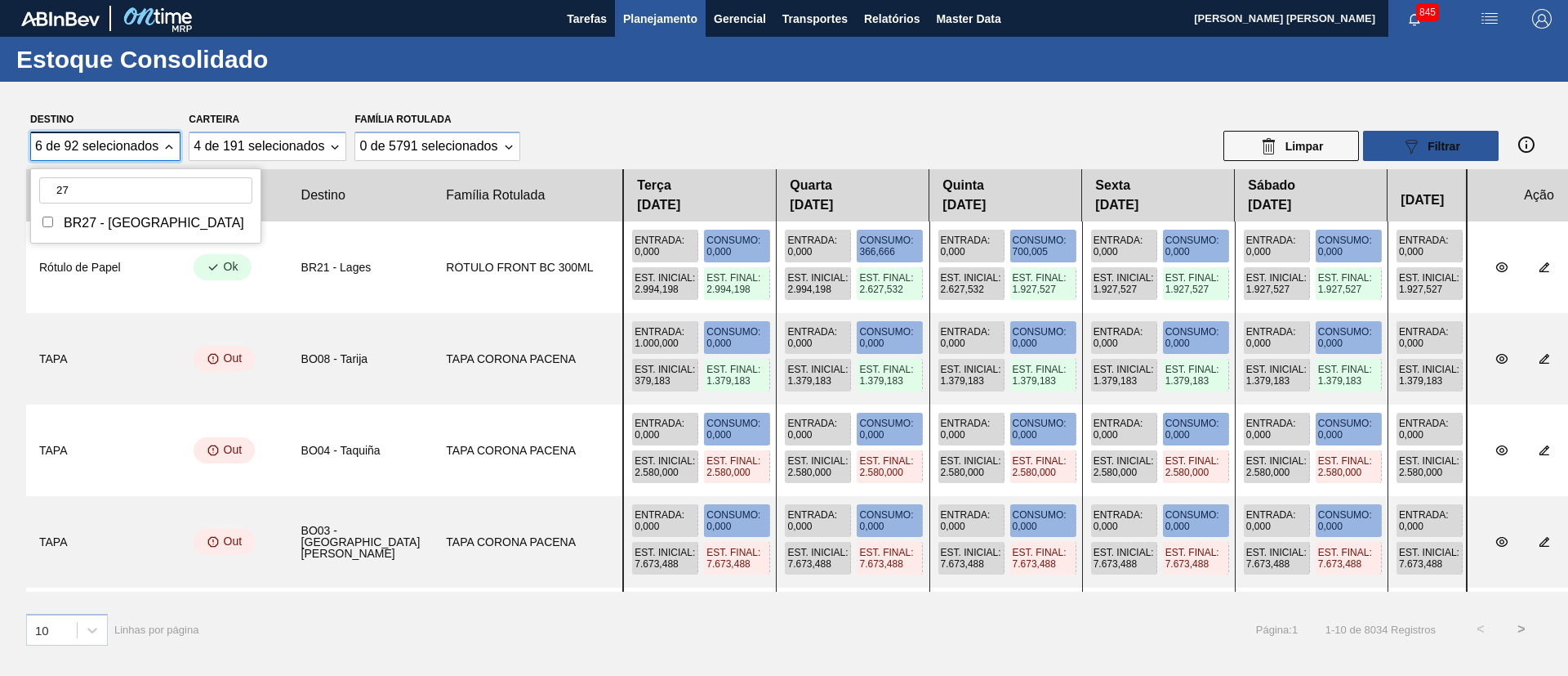
click at [52, 224] on input "Destino" at bounding box center [47, 221] width 11 height 11
checkbox input "true"
click at [88, 193] on input "27" at bounding box center [146, 190] width 213 height 26
type input "2"
type input "12"
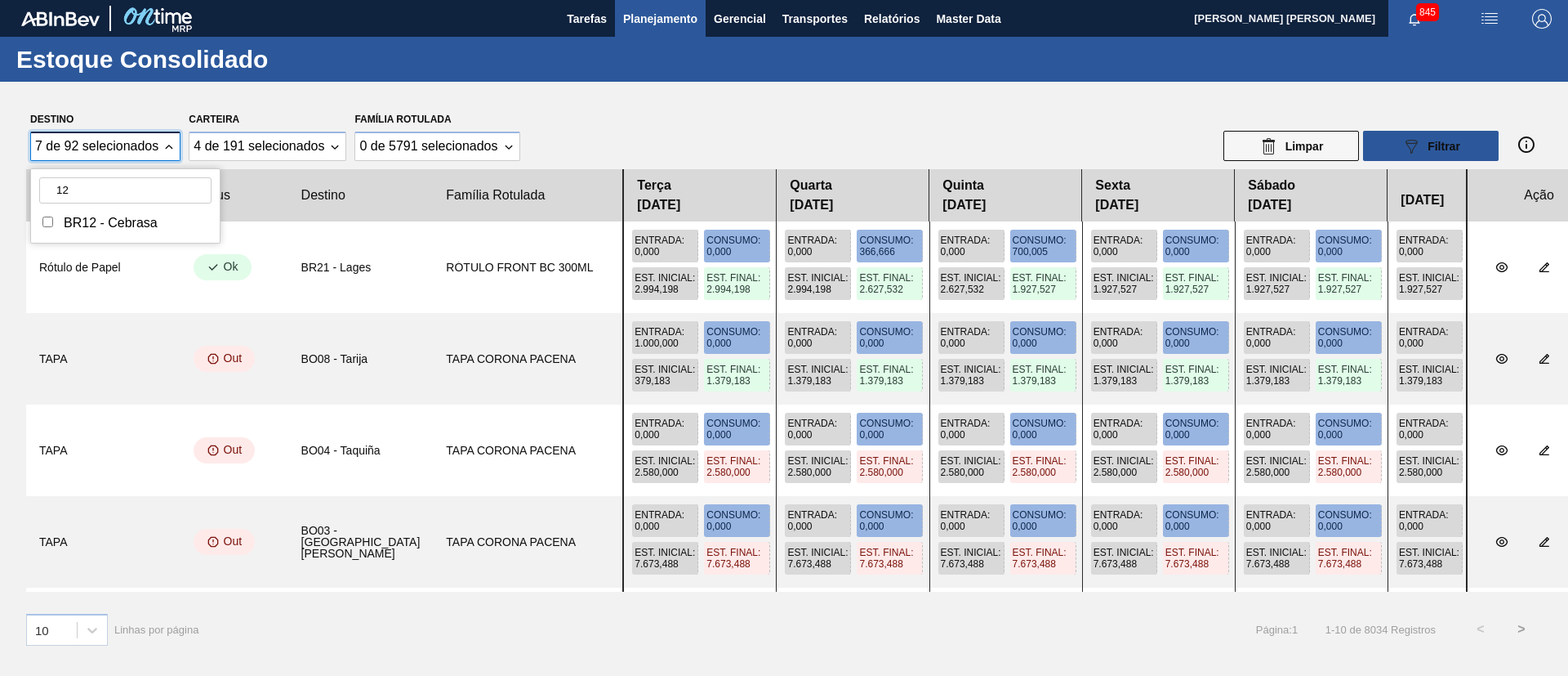
click at [56, 223] on div "BR12 - Cebrasa" at bounding box center [125, 223] width 172 height 23
checkbox input "true"
click at [94, 180] on input "12" at bounding box center [125, 190] width 172 height 26
type input "1"
type input "05"
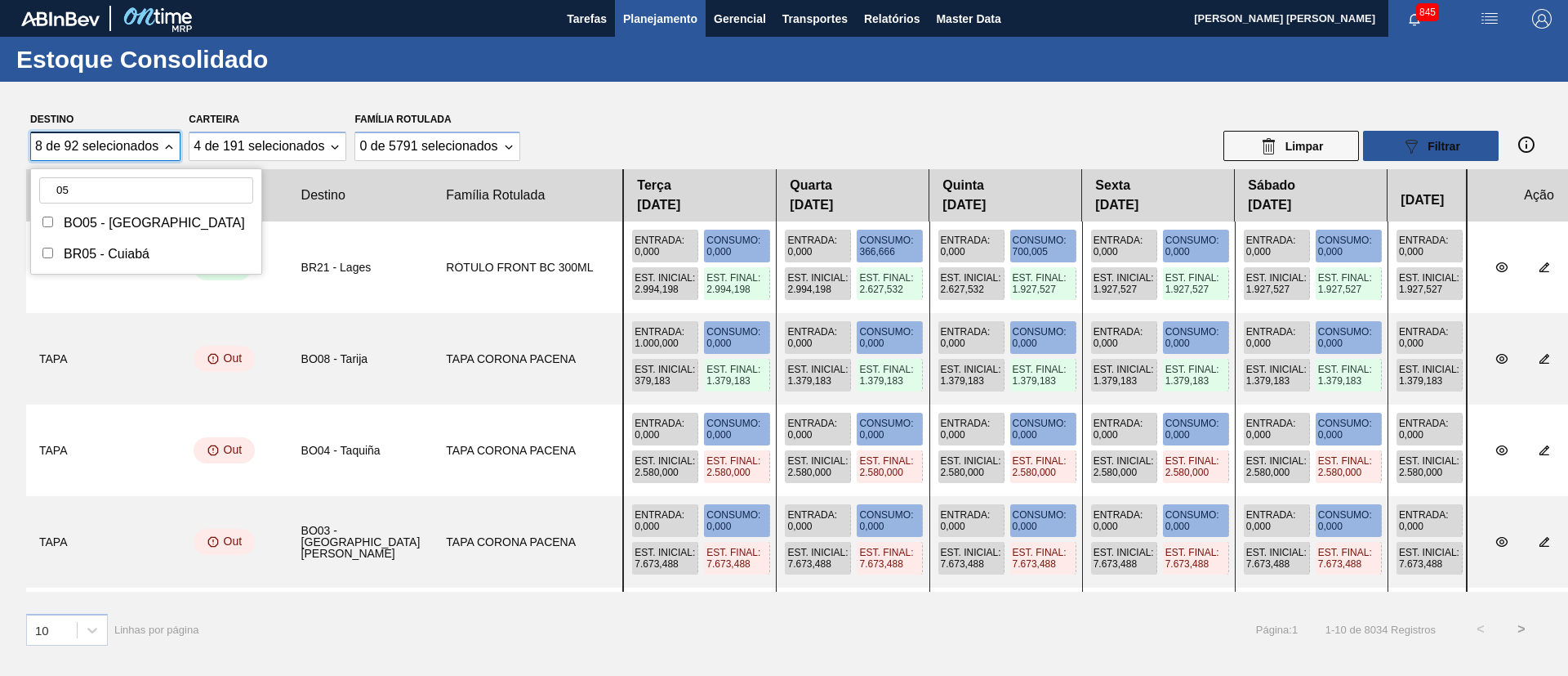
click at [49, 254] on input "Destino" at bounding box center [47, 252] width 11 height 11
checkbox input "true"
click at [84, 187] on input "05" at bounding box center [146, 190] width 214 height 26
type input "0"
type input "26"
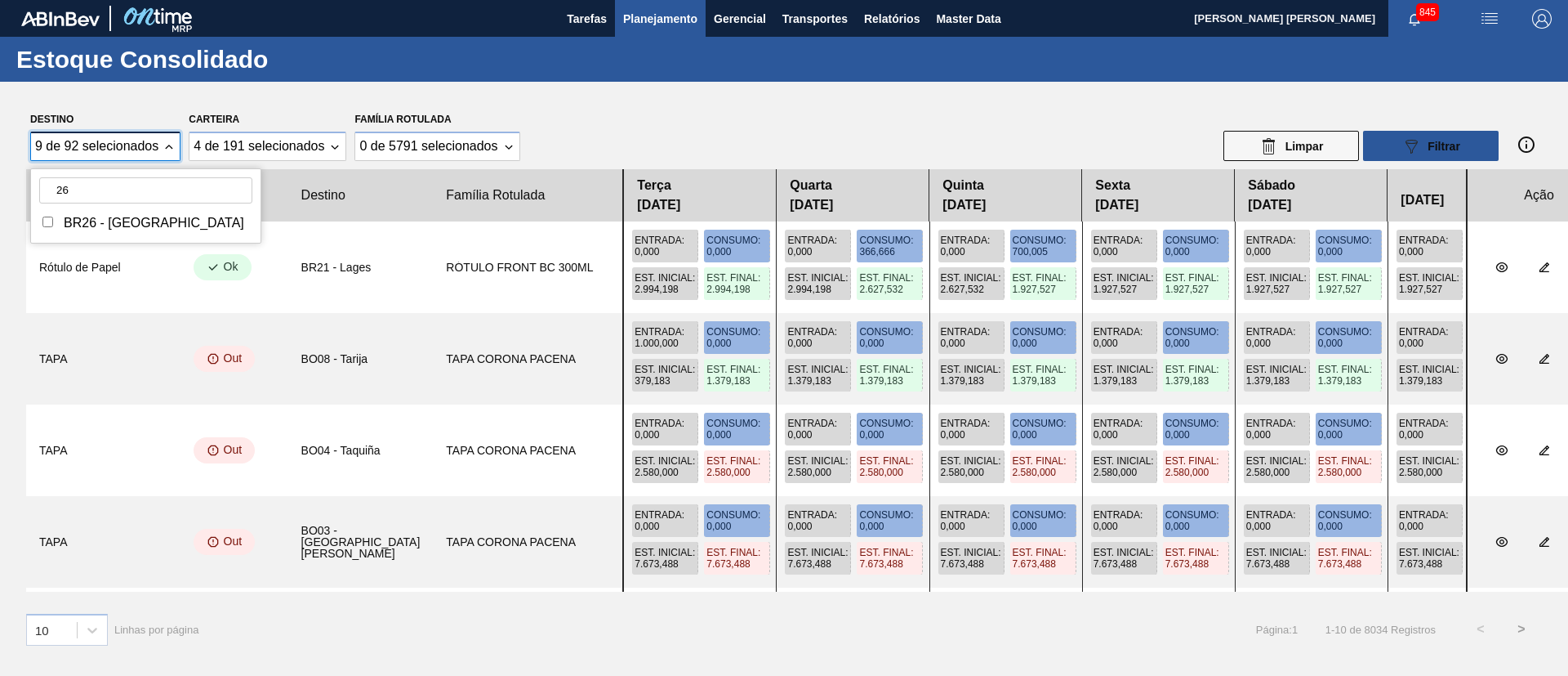
click at [51, 226] on input "Destino" at bounding box center [47, 221] width 11 height 11
checkbox input "true"
click at [102, 193] on input "26" at bounding box center [146, 190] width 213 height 26
type input "2"
type input "3"
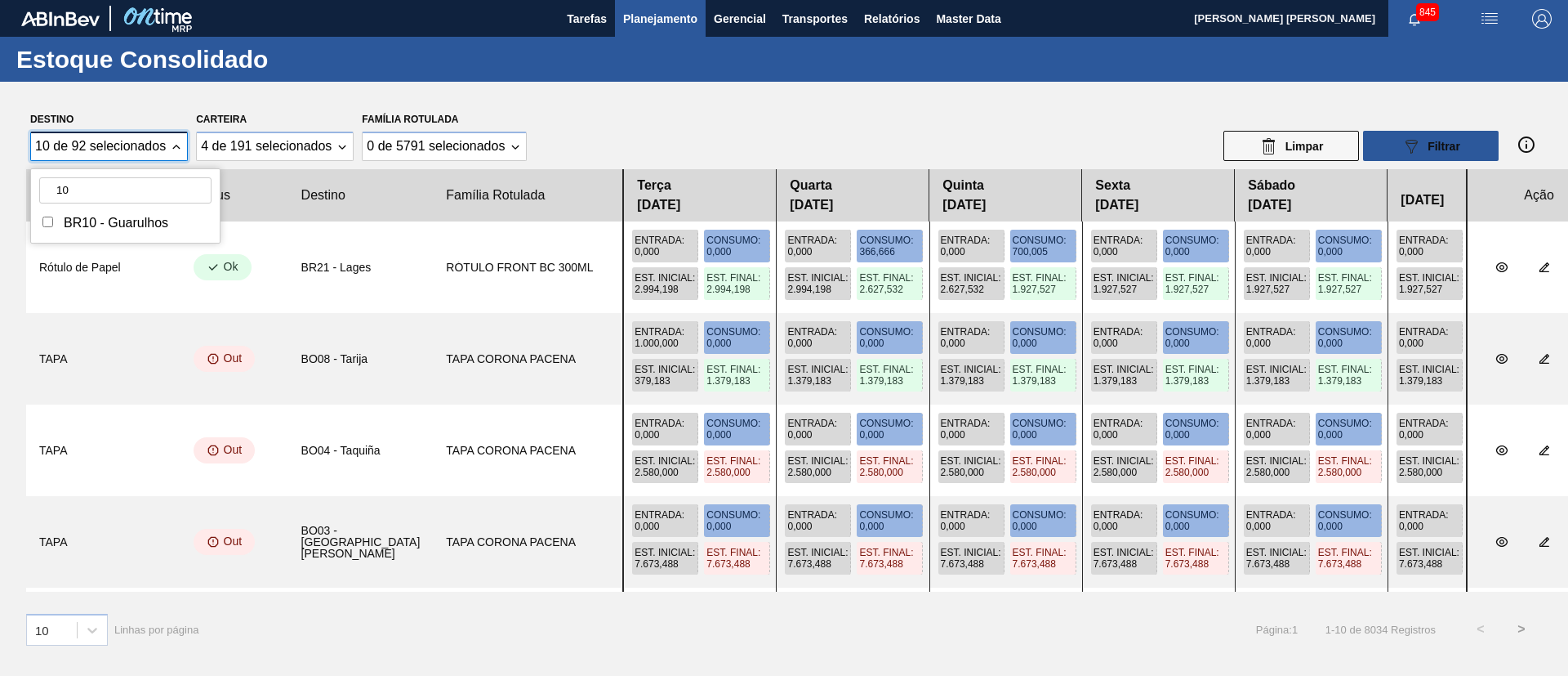
type input "10"
click at [53, 228] on div "BR10 - Guarulhos" at bounding box center [125, 223] width 172 height 23
checkbox input "true"
click at [133, 193] on input "10" at bounding box center [125, 190] width 172 height 26
type input "1"
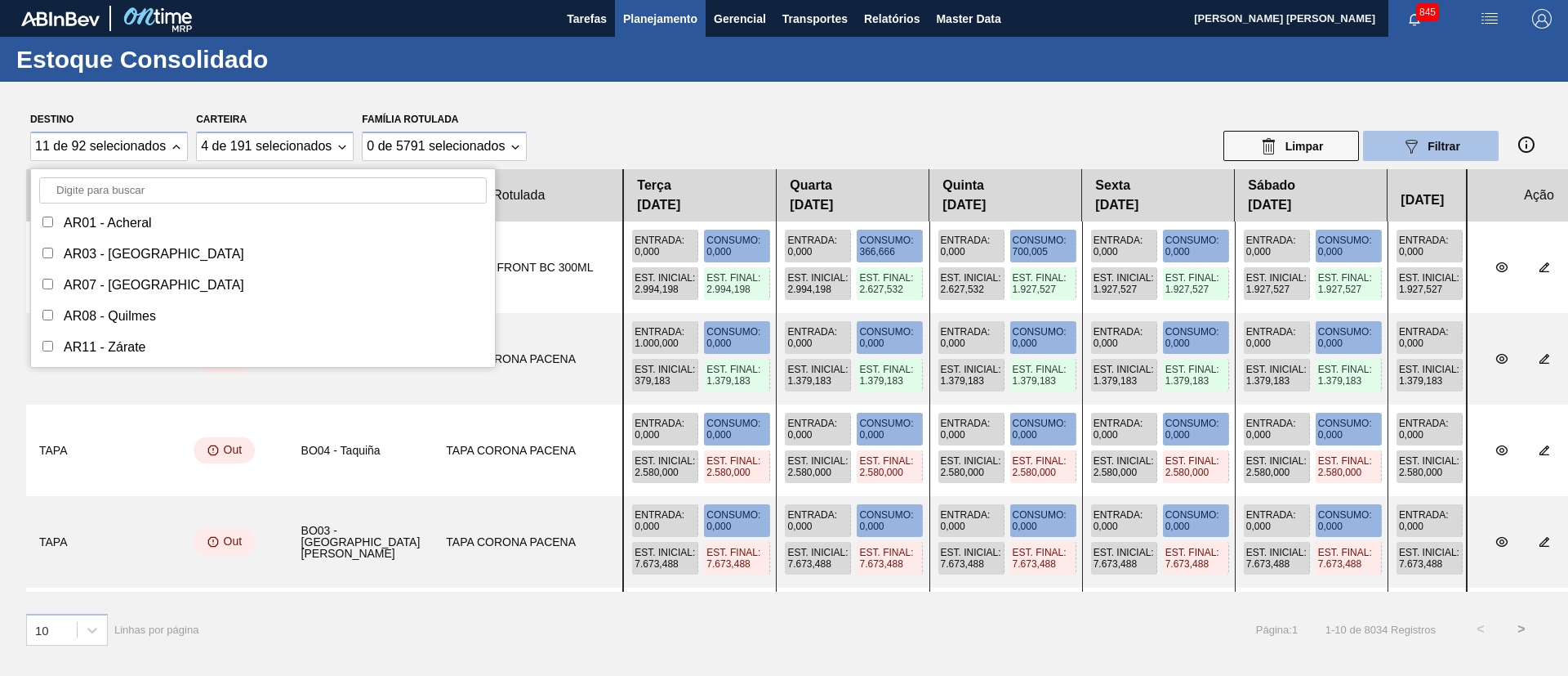
click at [1387, 138] on button "089F7B8B-B2A5-4AFE-B5C0-19BA573D28AC Filtrar" at bounding box center [1431, 146] width 136 height 30
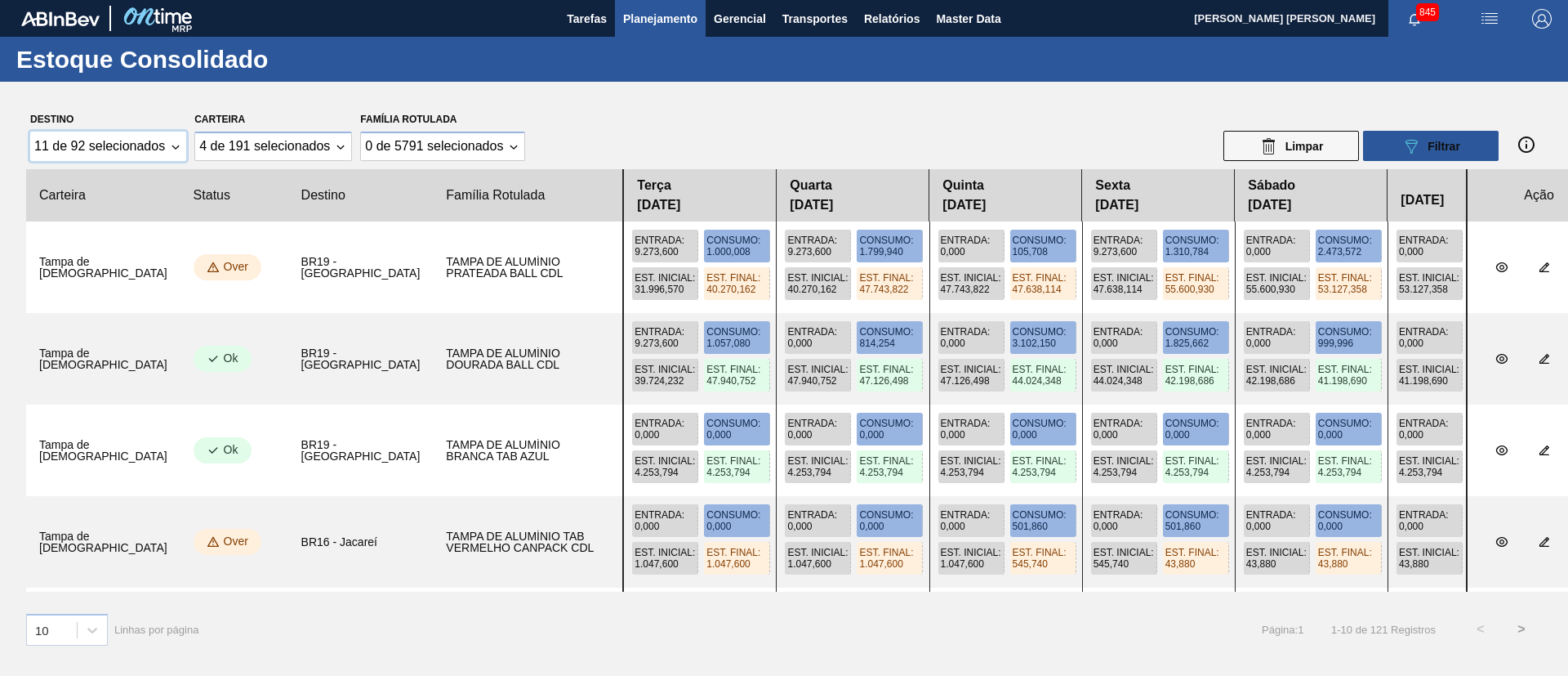
click at [171, 145] on div "11 de 92 selecionados" at bounding box center [108, 147] width 156 height 29
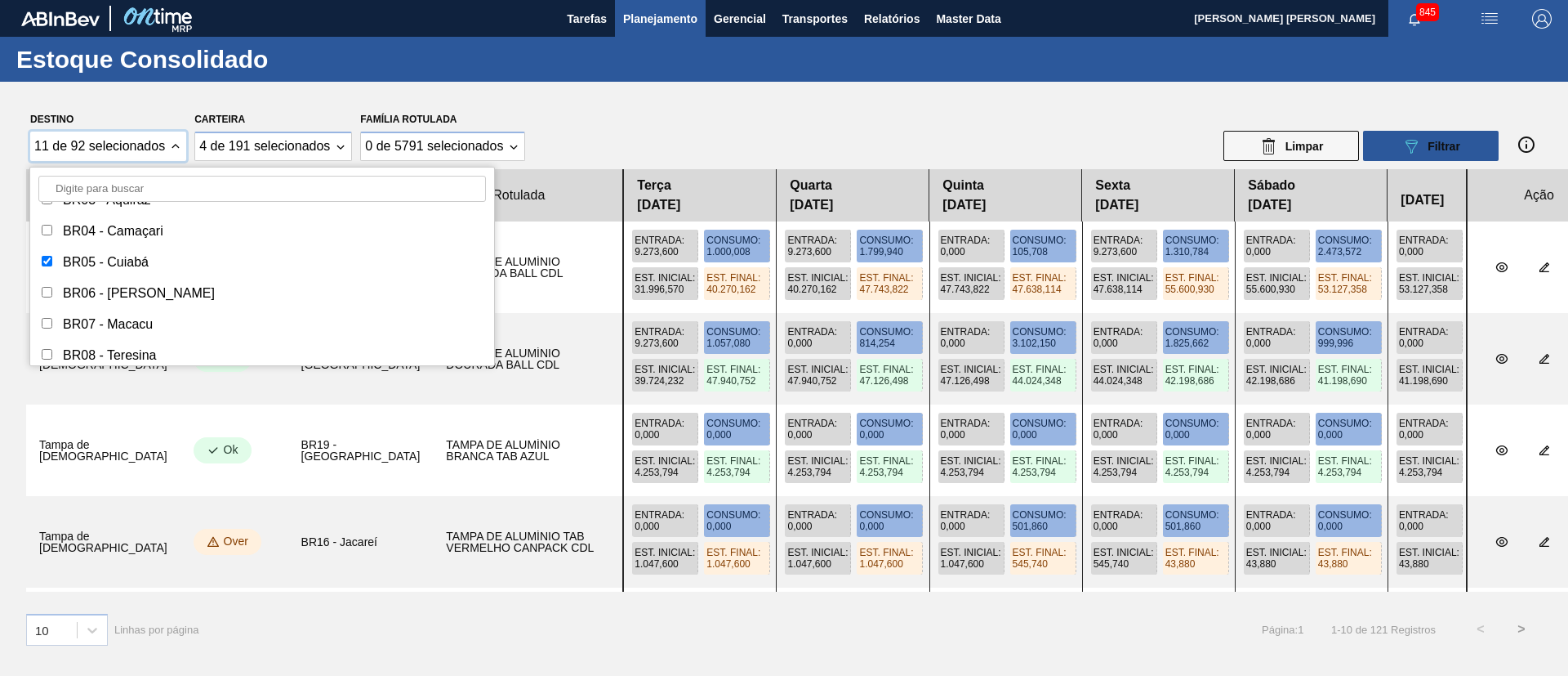
scroll to position [858, 0]
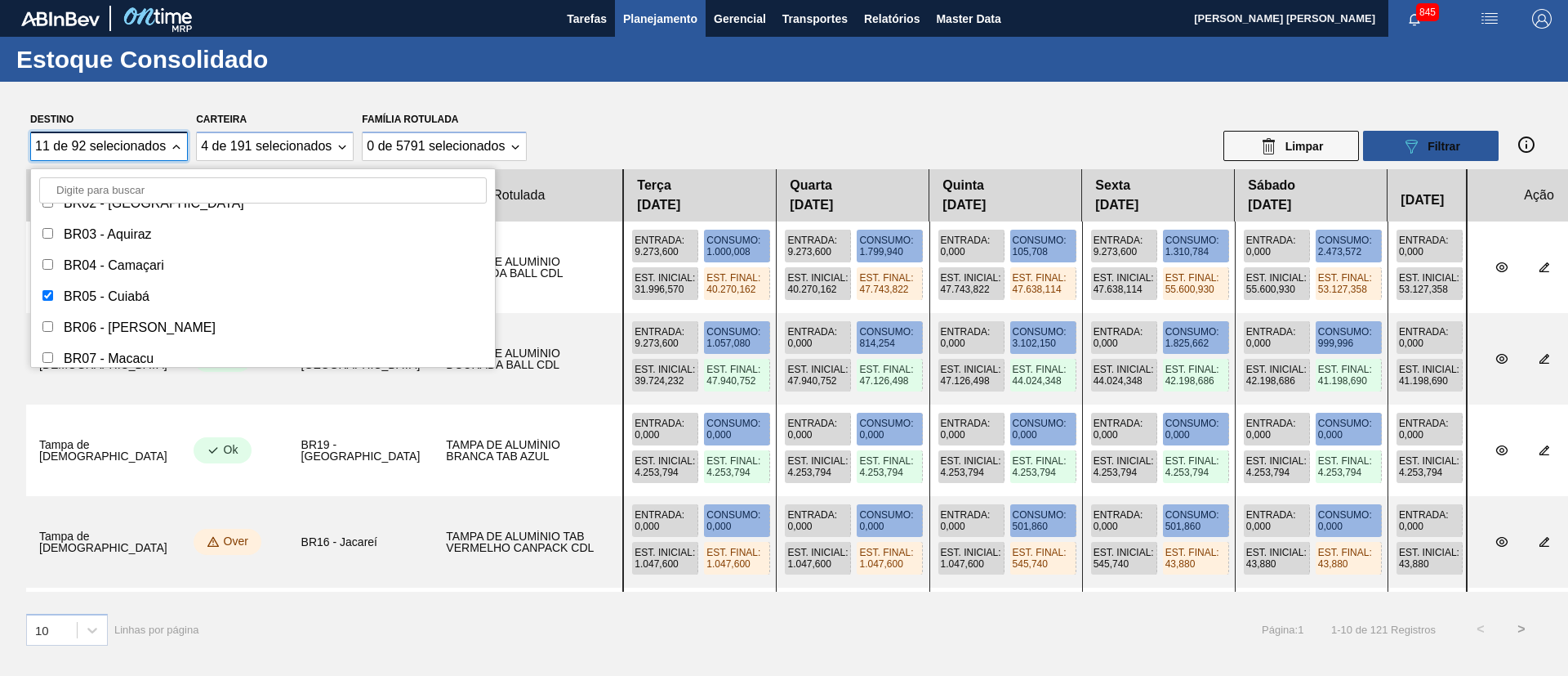
click at [46, 358] on input "Destino" at bounding box center [47, 357] width 11 height 11
checkbox input "true"
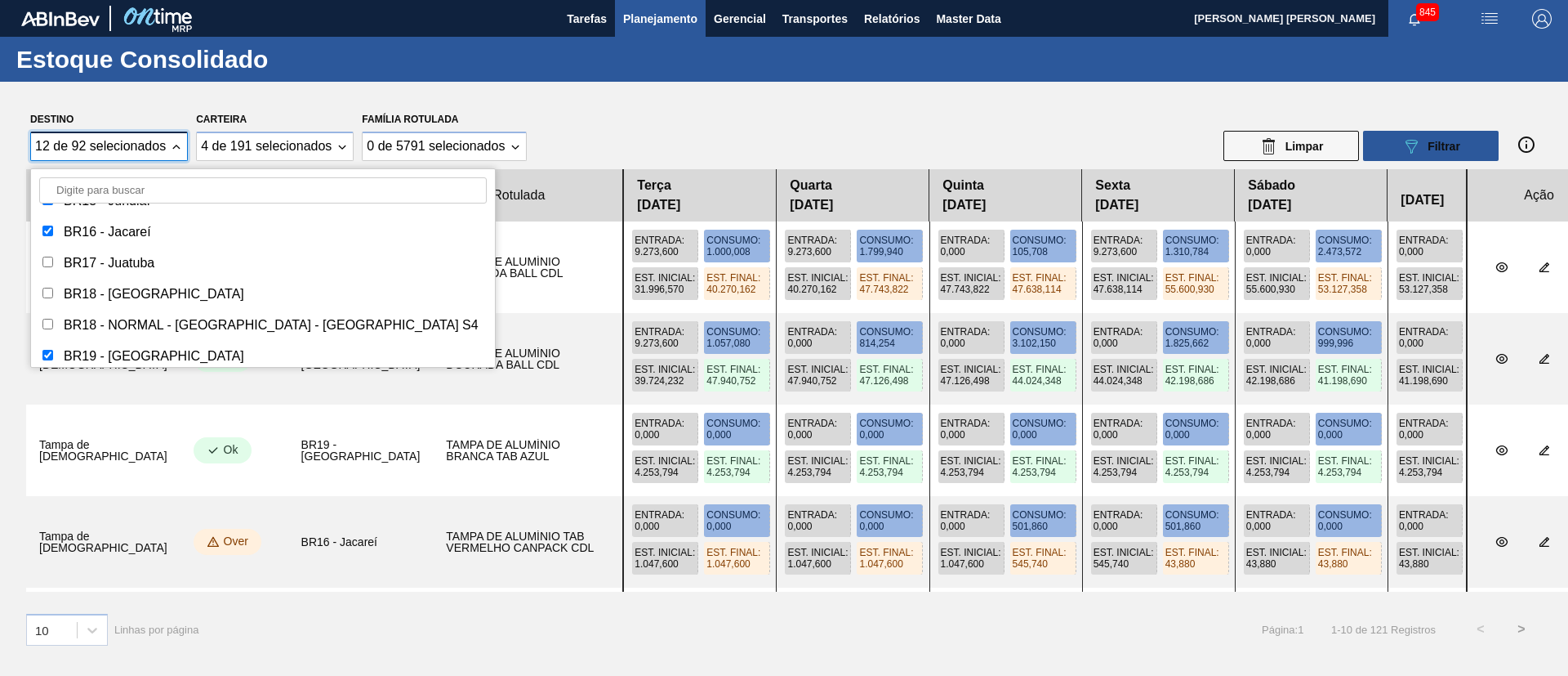
scroll to position [1226, 0]
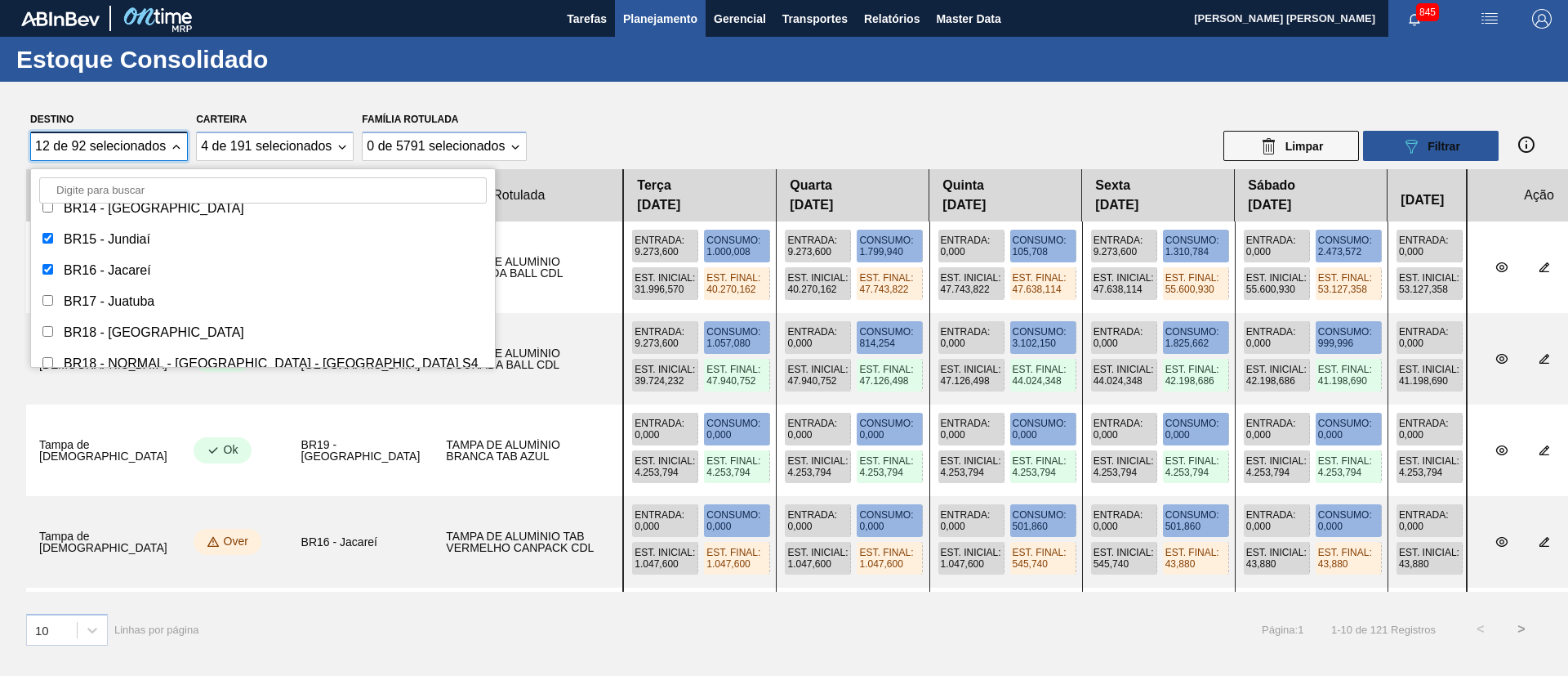
click at [50, 300] on input "Destino" at bounding box center [47, 300] width 11 height 11
checkbox input "true"
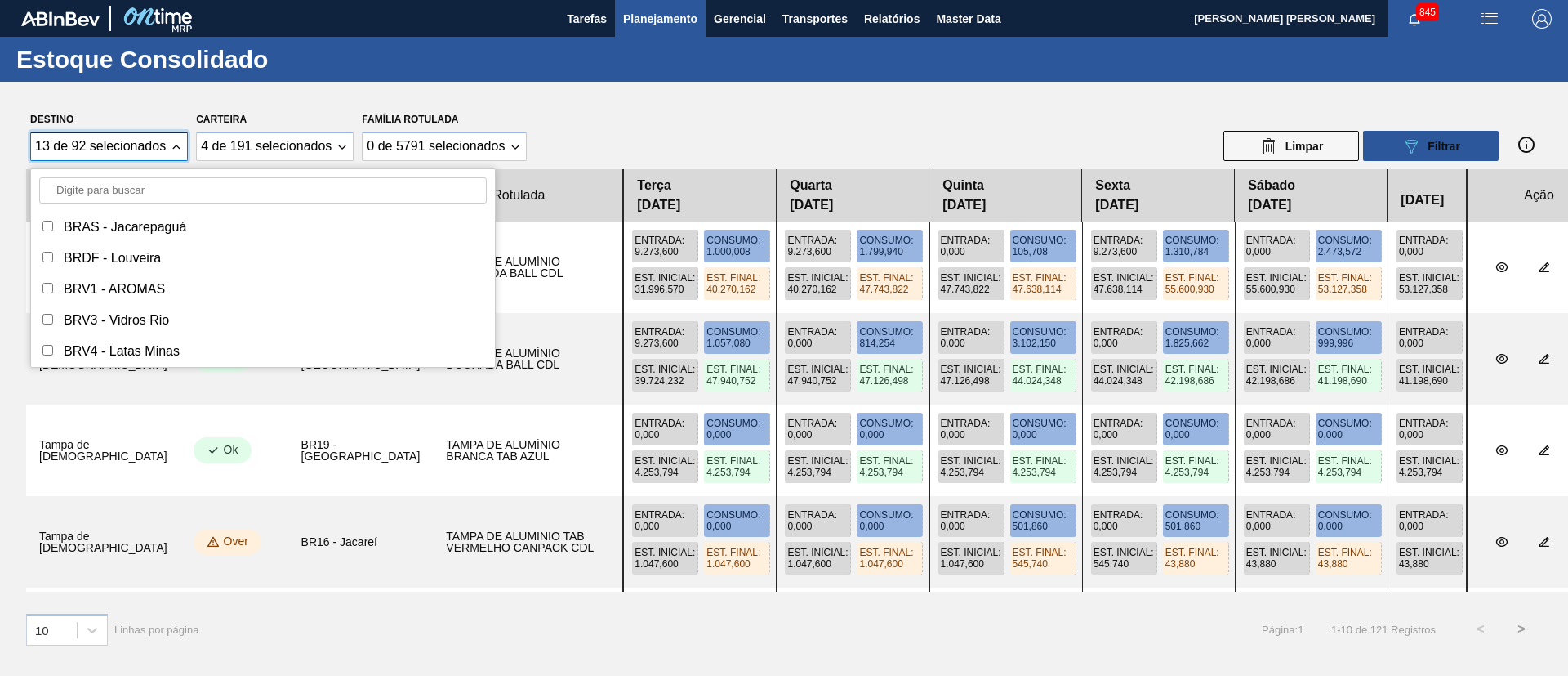
scroll to position [2085, 0]
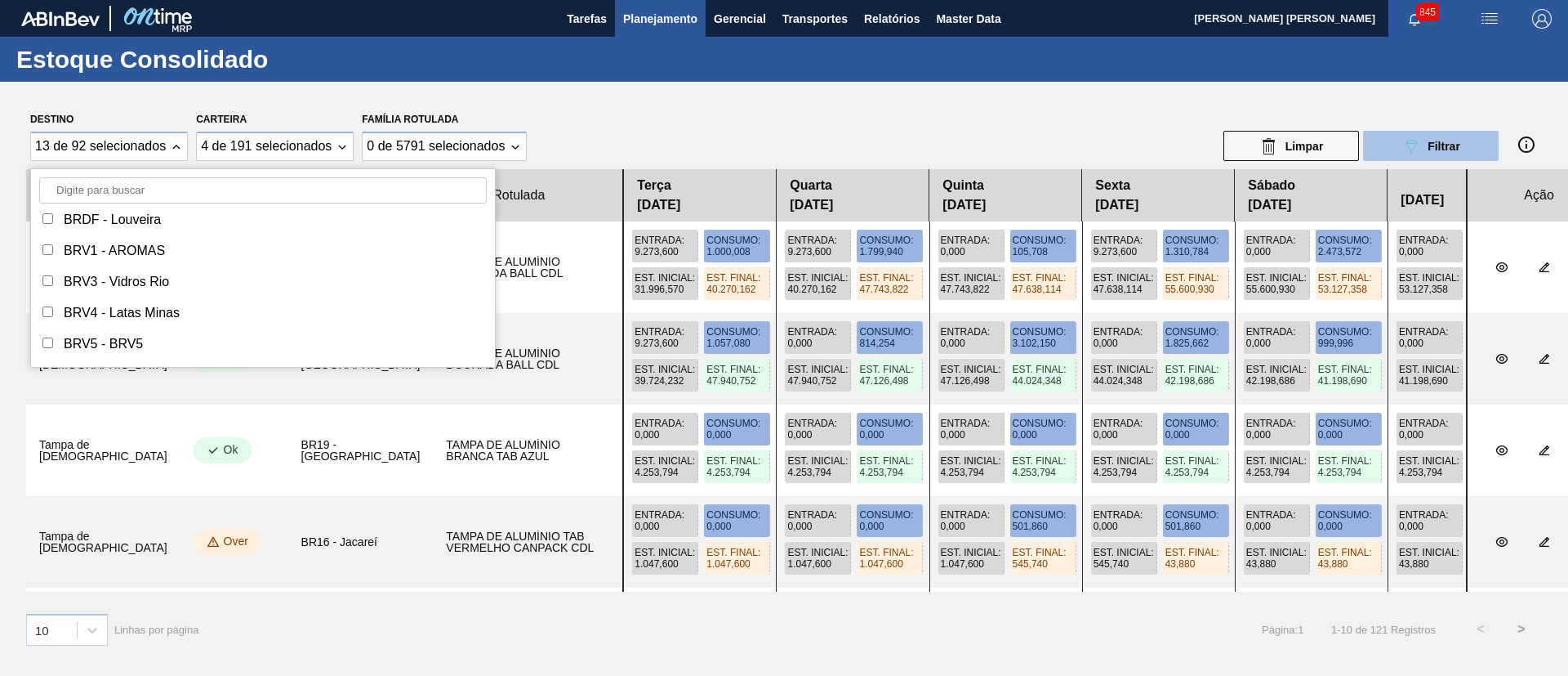
click at [1394, 143] on button "089F7B8B-B2A5-4AFE-B5C0-19BA573D28AC Filtrar" at bounding box center [1431, 146] width 136 height 30
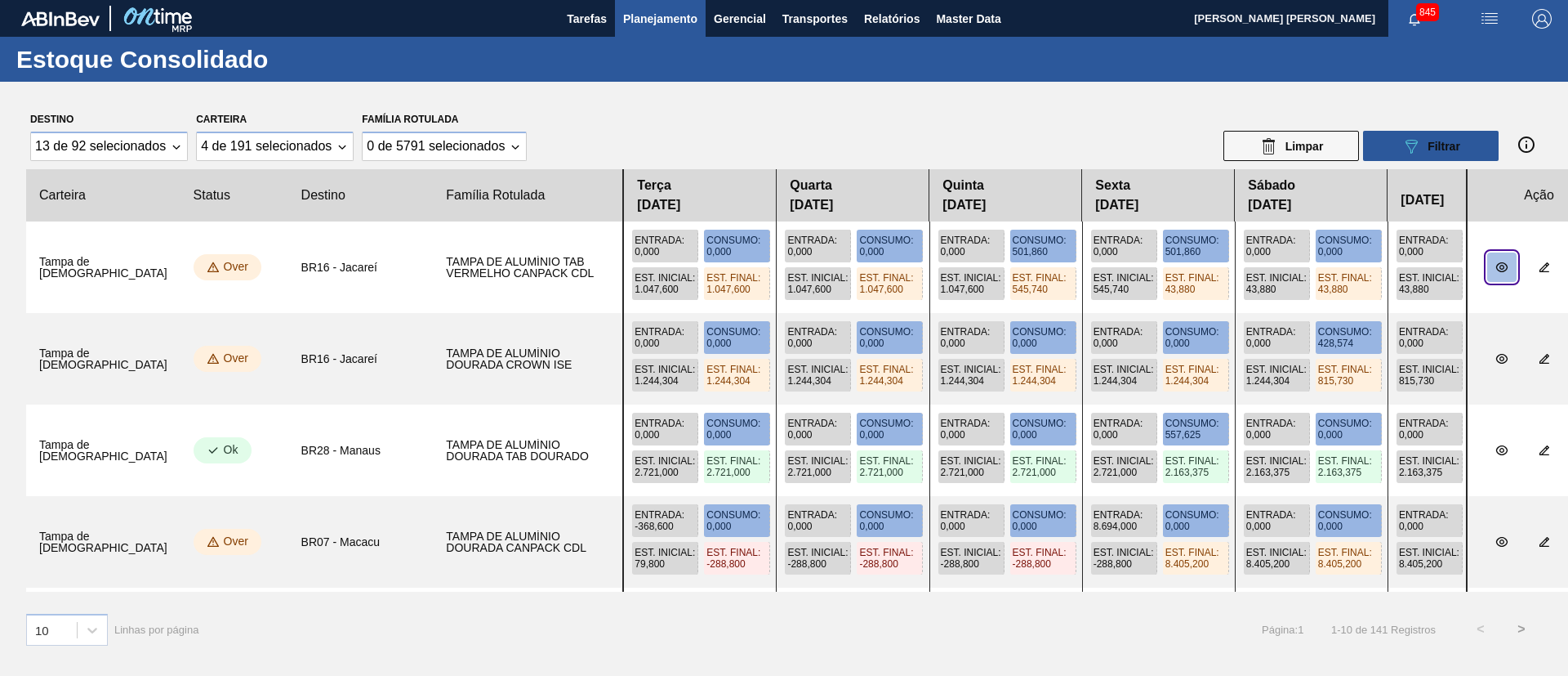
click at [1487, 269] on button "botão de ícone" at bounding box center [1502, 267] width 29 height 29
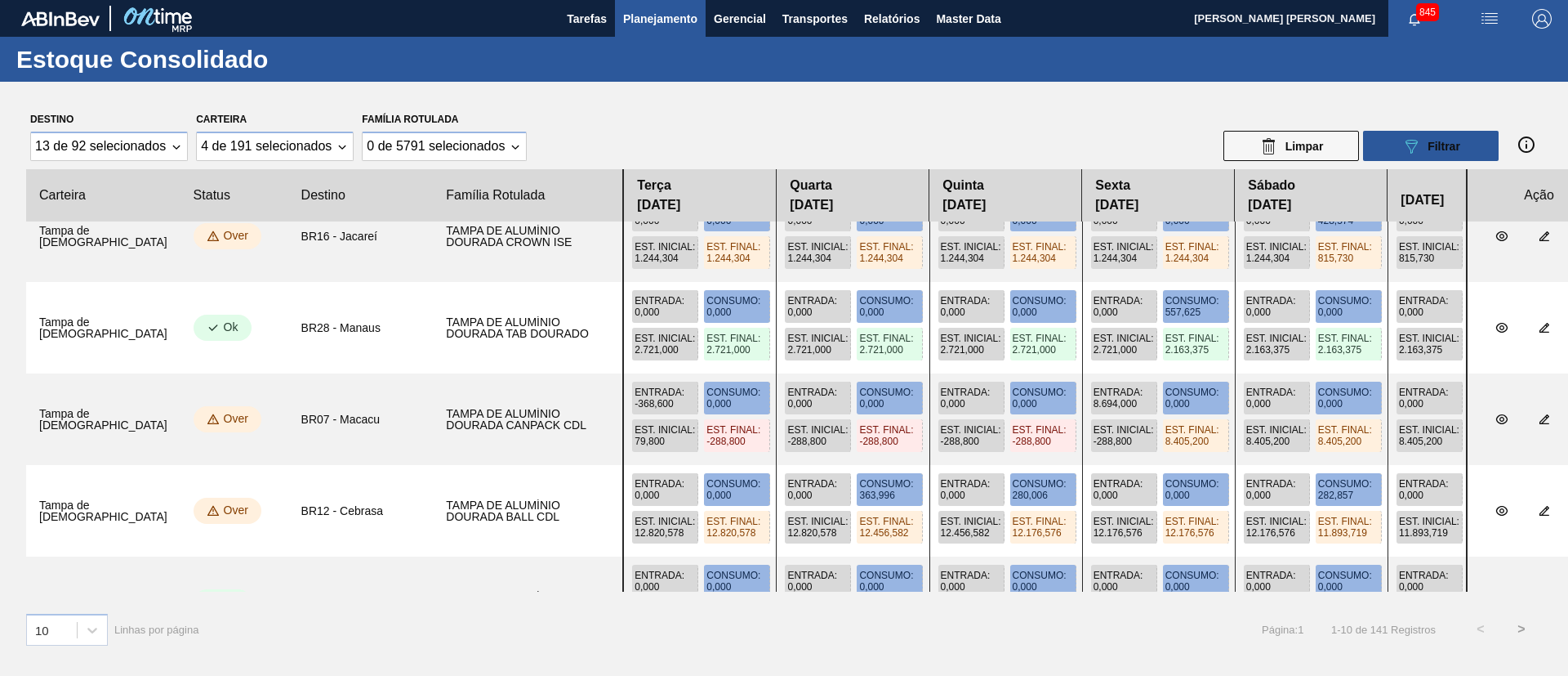
scroll to position [0, 0]
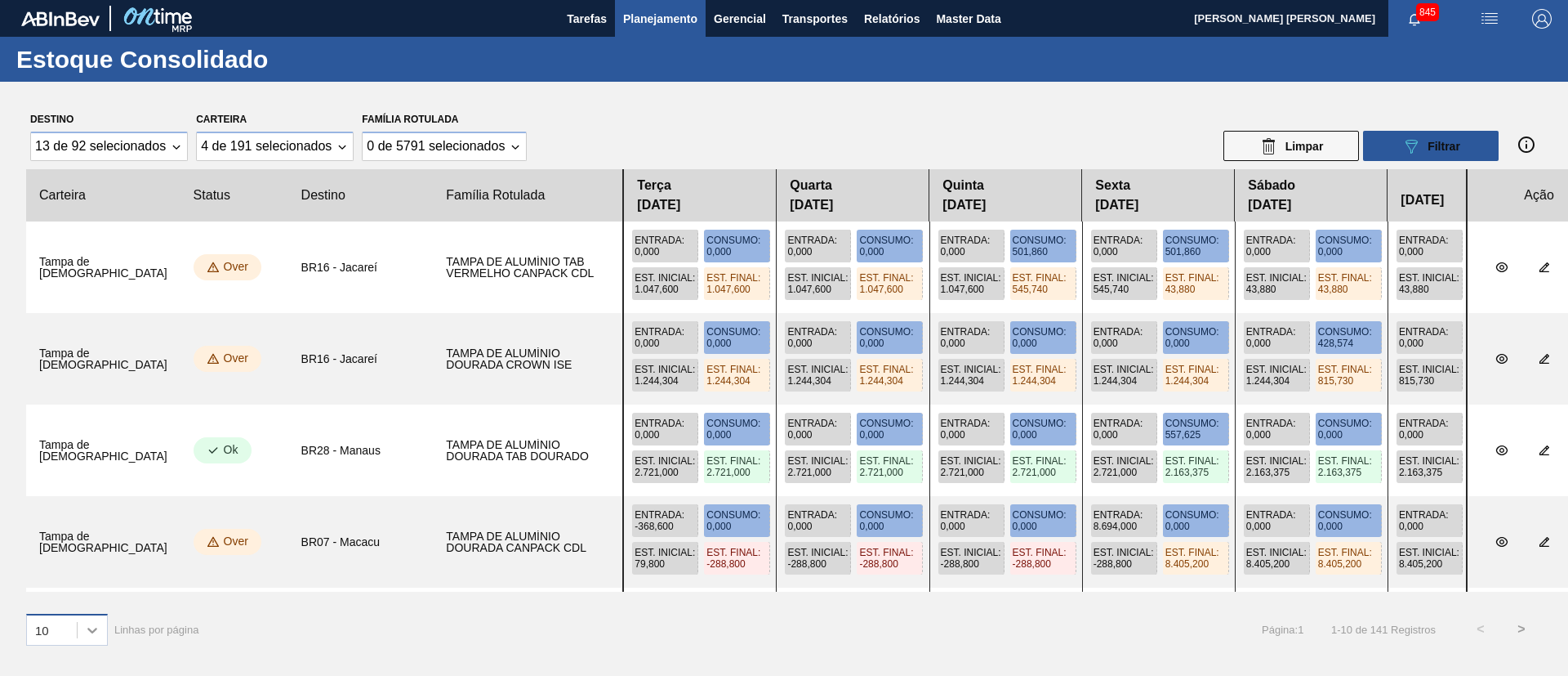
click at [102, 627] on div at bounding box center [93, 630] width 29 height 29
click at [59, 569] on div "20" at bounding box center [67, 558] width 82 height 30
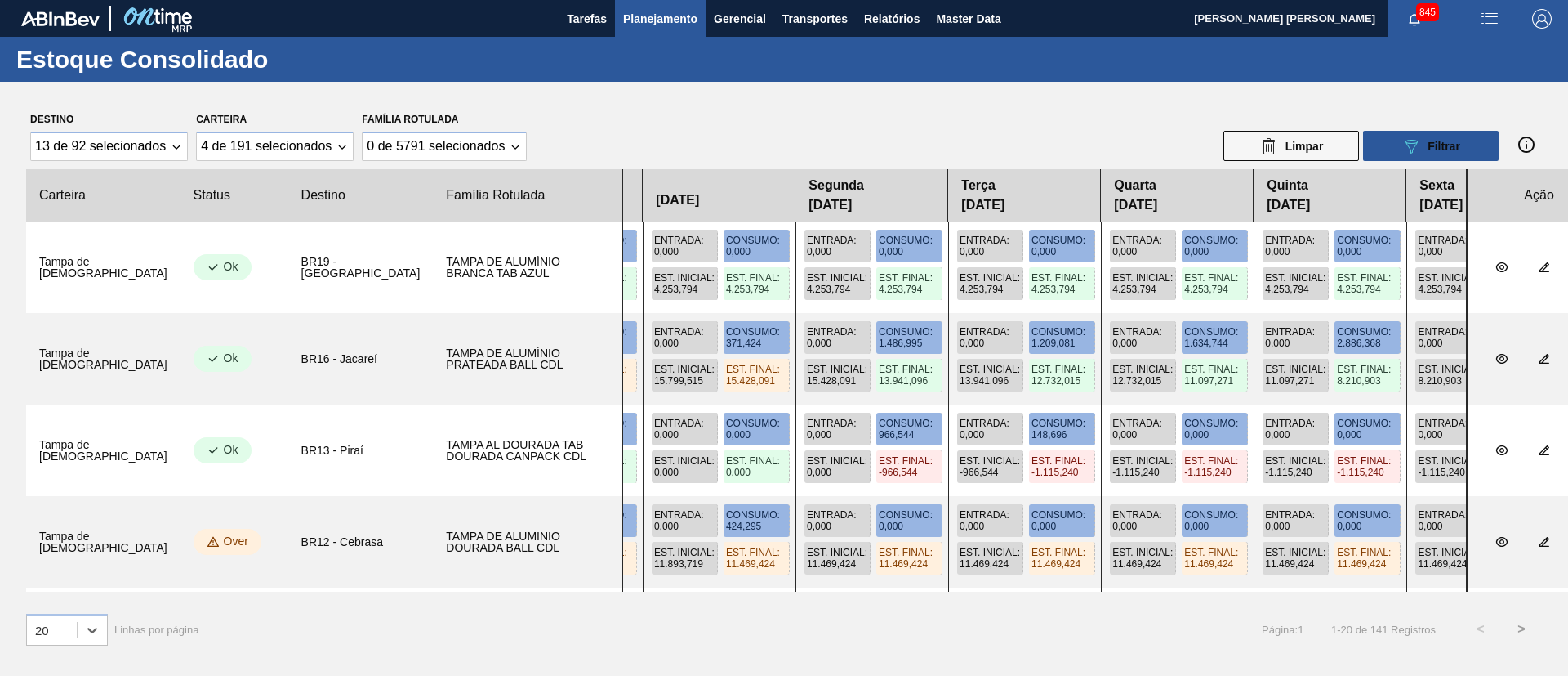
drag, startPoint x: 1185, startPoint y: 460, endPoint x: 409, endPoint y: 426, distance: 776.7
click at [0, 0] on slot "Tampa de Lata BR13 - Piraí TAMPA AL DOURADA TAB DOURADA CANPACK CDL Entrada : 0…" at bounding box center [0, 0] width 0 height 0
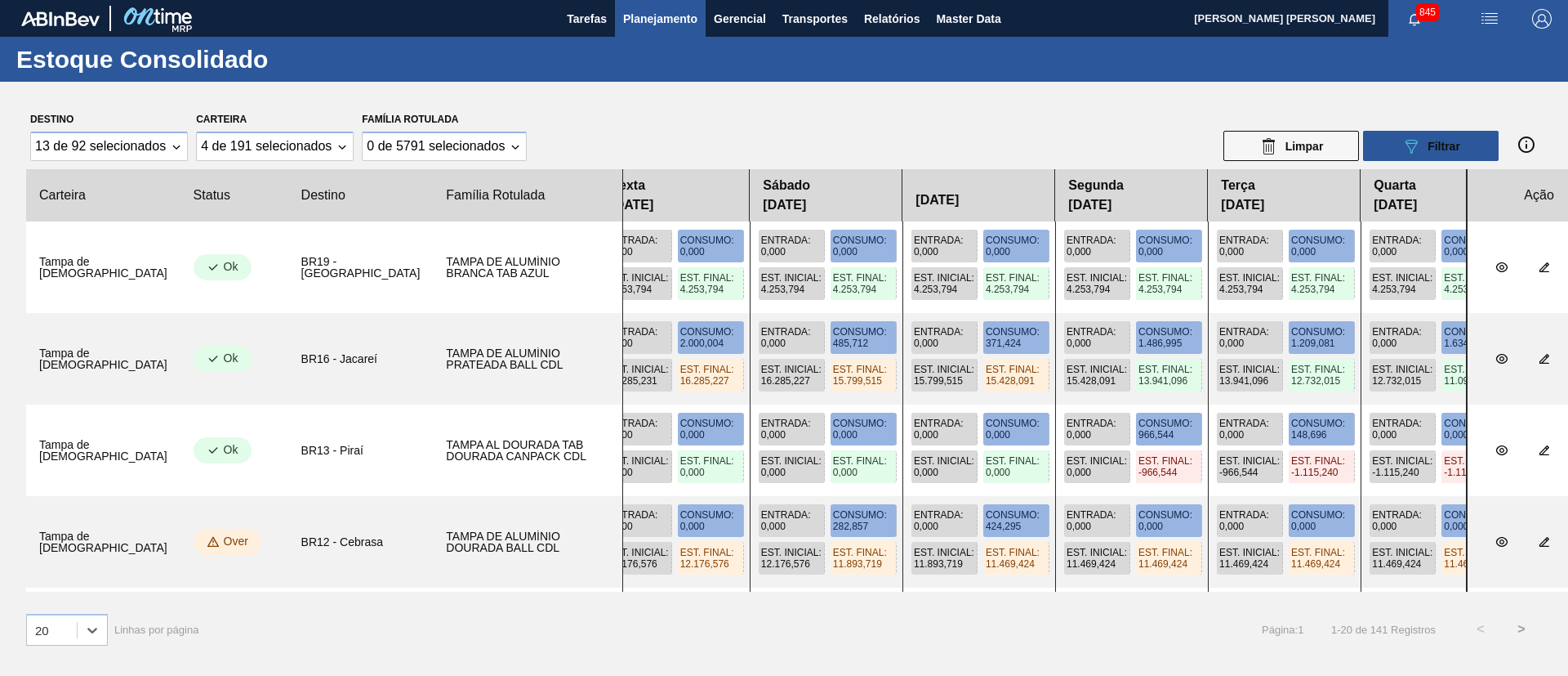
drag, startPoint x: 1014, startPoint y: 420, endPoint x: 1274, endPoint y: 394, distance: 261.3
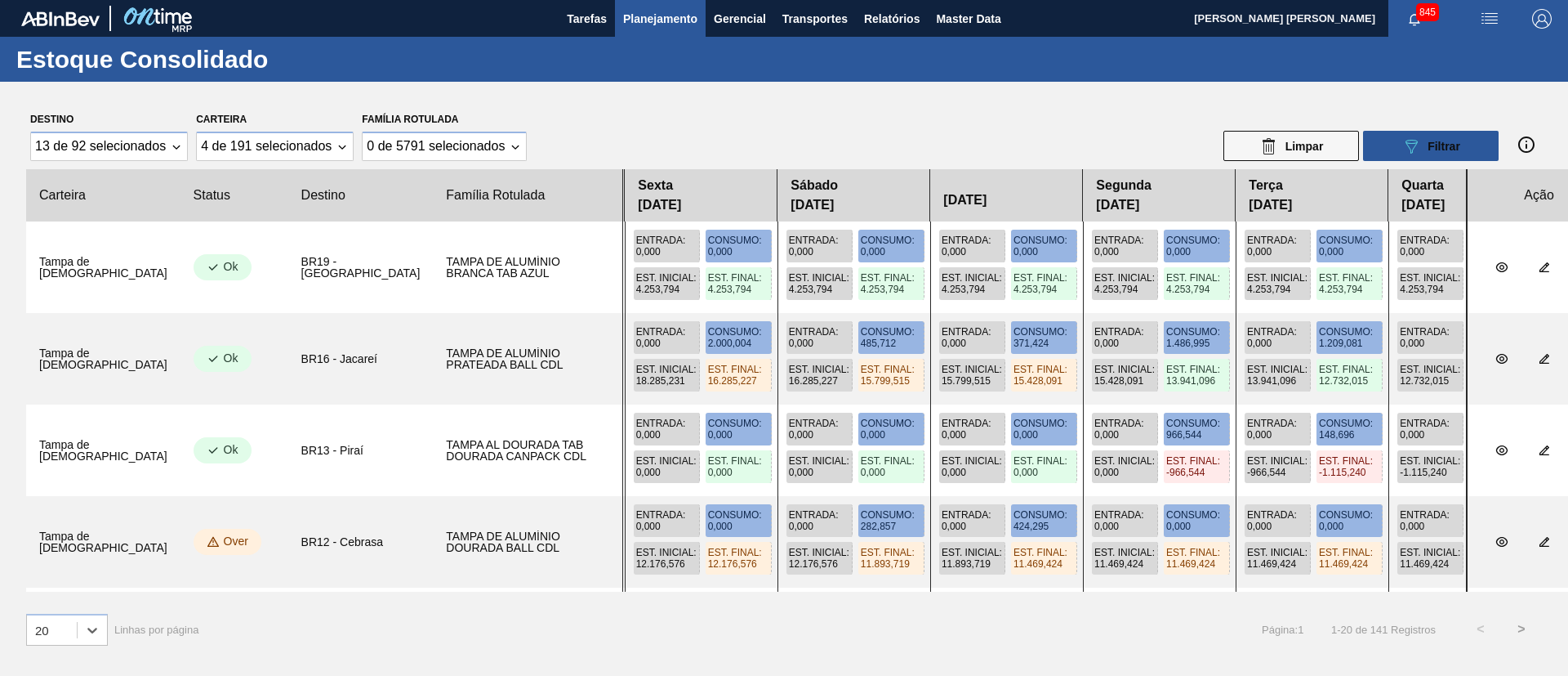
drag, startPoint x: 783, startPoint y: 415, endPoint x: 1105, endPoint y: 404, distance: 322.2
click at [1105, 405] on div "Entrada : 0,000 Consumo : 0,000 Est. Inicial : 0,000 Est. Final : 0,000 Entrada…" at bounding box center [1044, 451] width 844 height 92
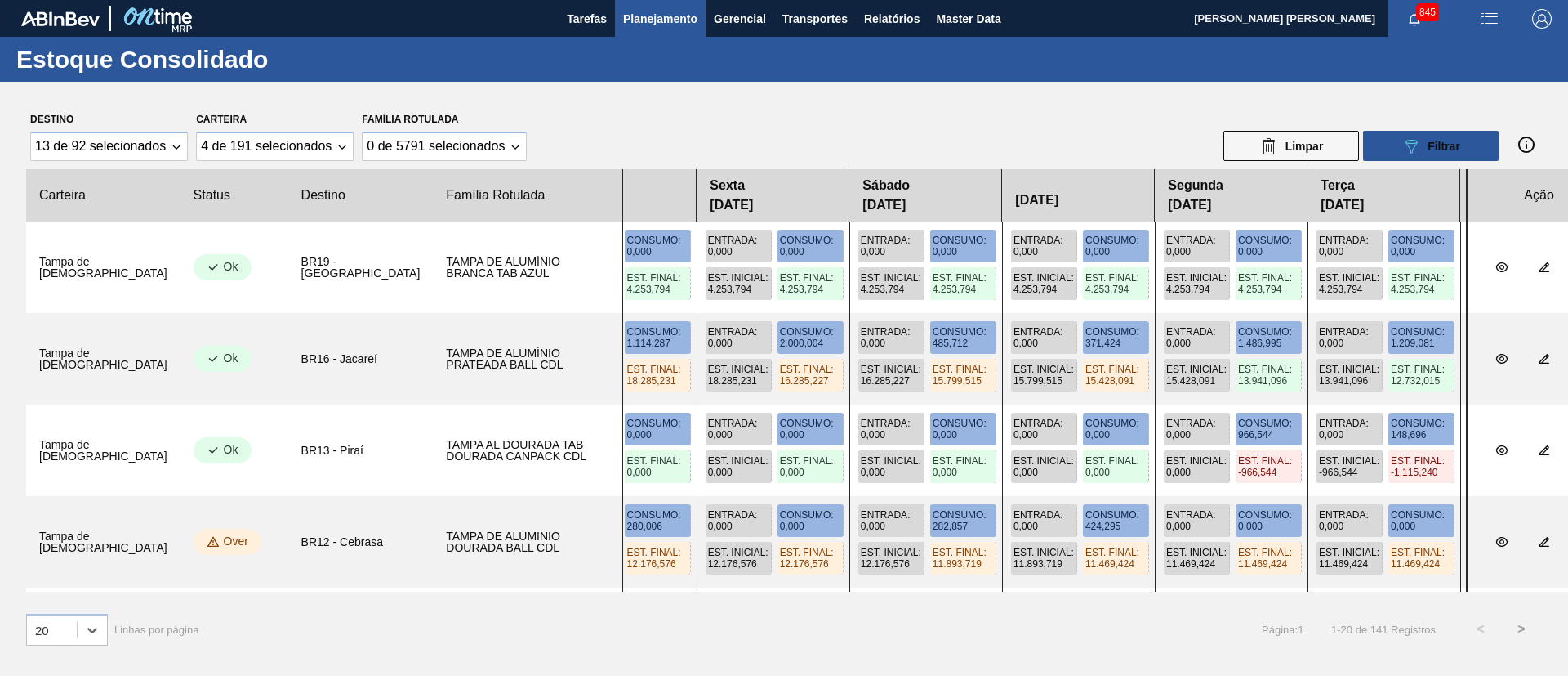
drag, startPoint x: 872, startPoint y: 399, endPoint x: 1084, endPoint y: 394, distance: 212.1
click at [1084, 394] on div "Entrada : 18.547,200 Consumo : 2.703,296 Est. Inicial : 5.825,375 Est. Final : …" at bounding box center [1044, 359] width 844 height 92
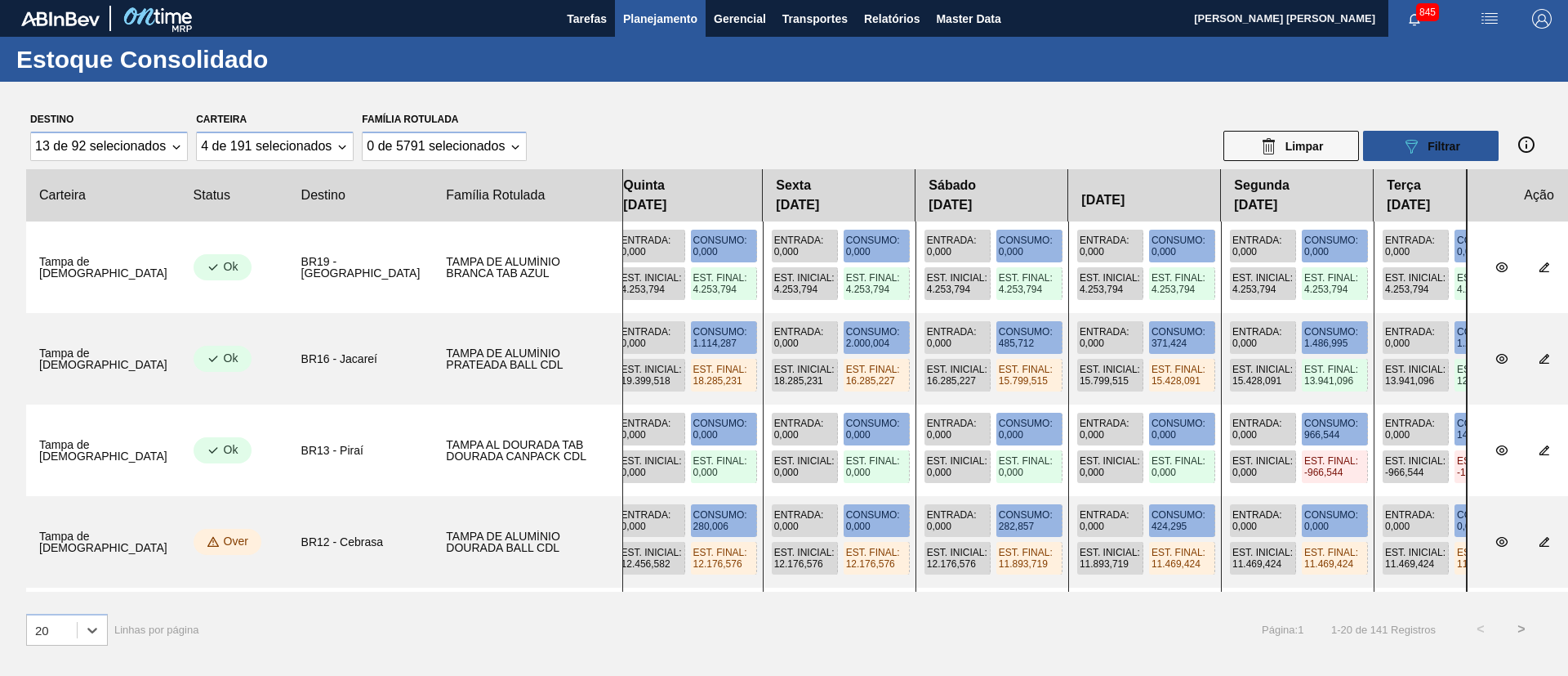
drag, startPoint x: 911, startPoint y: 399, endPoint x: 1146, endPoint y: 388, distance: 235.3
click at [1146, 388] on div "Entrada : 18.547,200 Consumo : 2.703,296 Est. Inicial : 5.825,375 Est. Final : …" at bounding box center [1044, 359] width 844 height 92
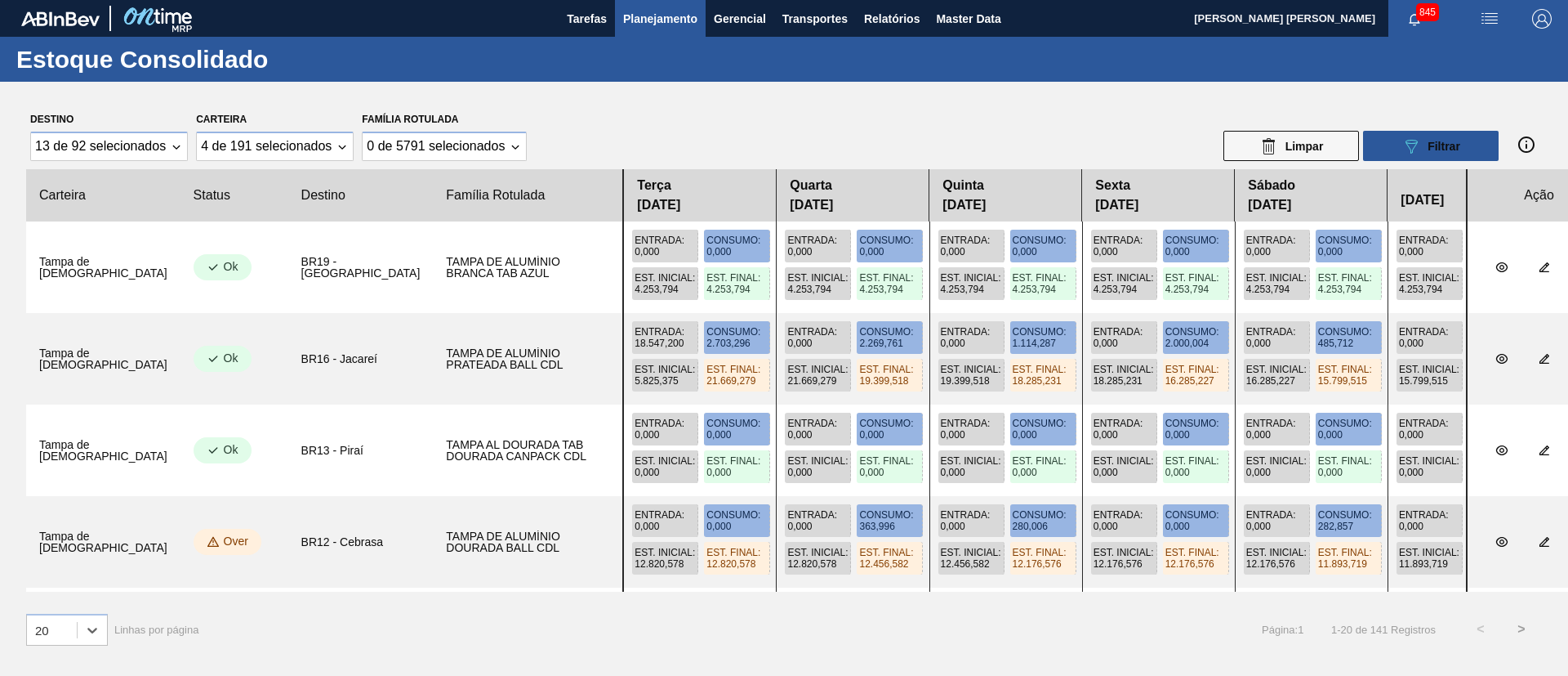
drag, startPoint x: 825, startPoint y: 421, endPoint x: 1351, endPoint y: 415, distance: 526.0
click at [1351, 415] on div "Entrada : 0,000 Consumo : 0,000 Est. Inicial : 0,000 Est. Final : 0,000 Entrada…" at bounding box center [1044, 451] width 844 height 92
drag, startPoint x: 932, startPoint y: 459, endPoint x: 1019, endPoint y: 459, distance: 87.0
click at [1019, 459] on div "Entrada : 0,000 Consumo : 0,000 Est. Inicial : 0,000 Est. Final : 0,000 Entrada…" at bounding box center [1044, 451] width 844 height 92
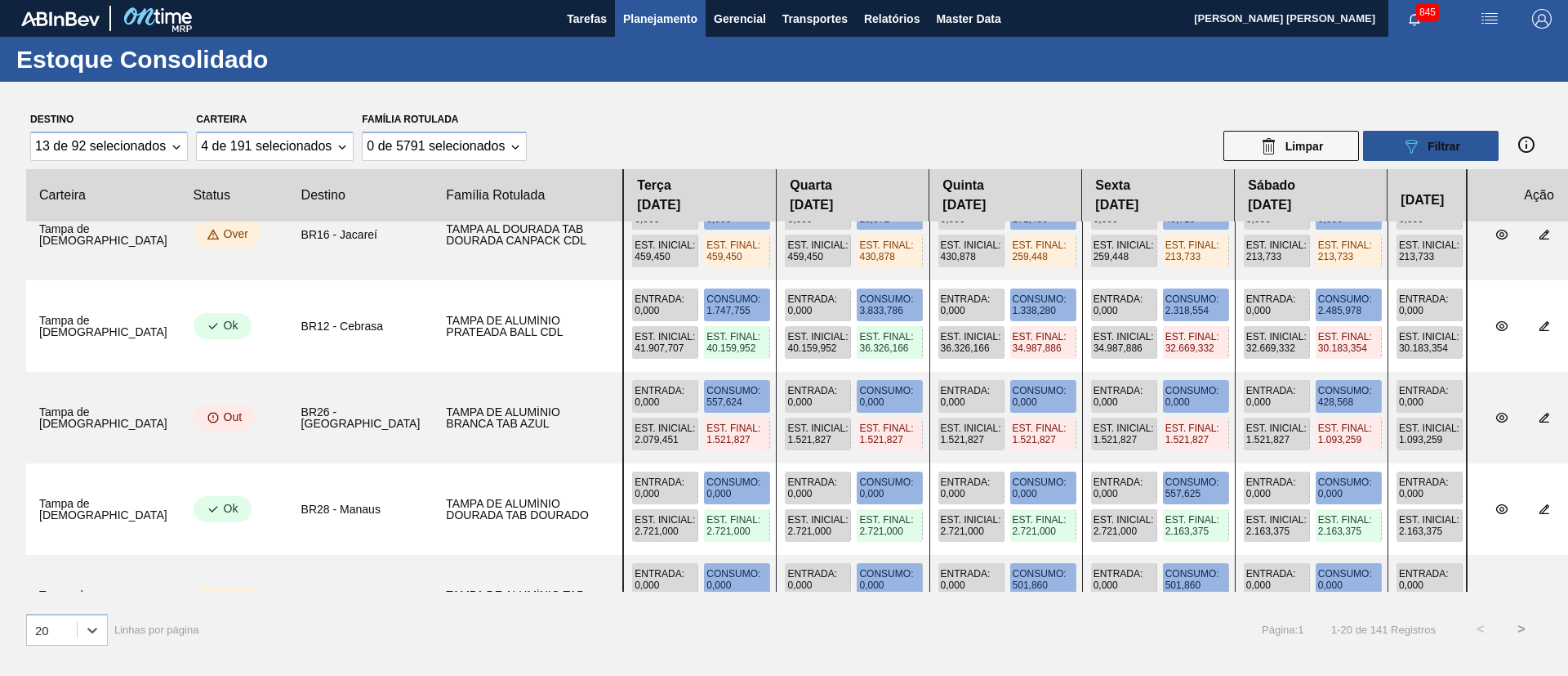
drag, startPoint x: 1213, startPoint y: 403, endPoint x: 1400, endPoint y: 438, distance: 190.2
click at [1400, 438] on div "Entrada : 0,000 Consumo : 557,624 Est. Inicial : 2.079,451 Est. Final : 1.521,8…" at bounding box center [1122, 418] width 999 height 92
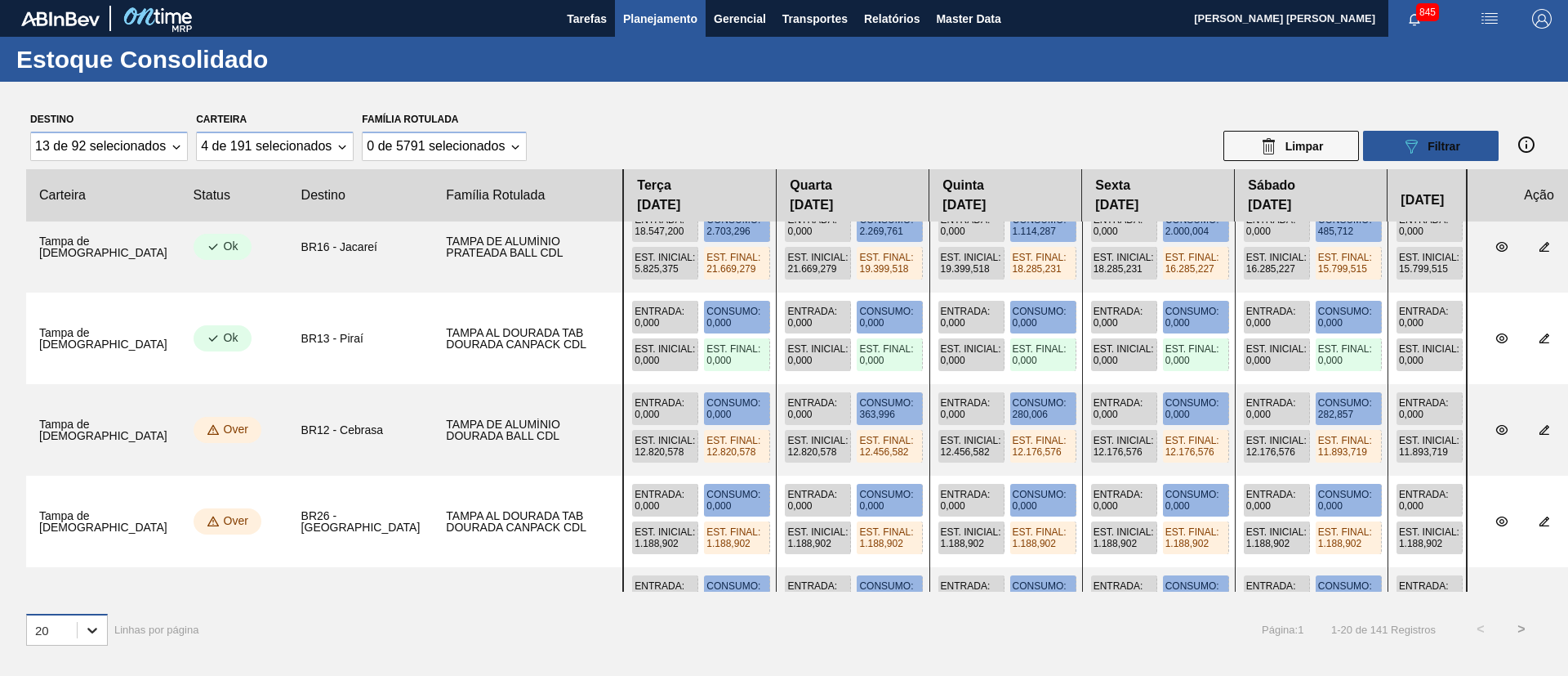
click at [84, 591] on div "30" at bounding box center [67, 588] width 82 height 30
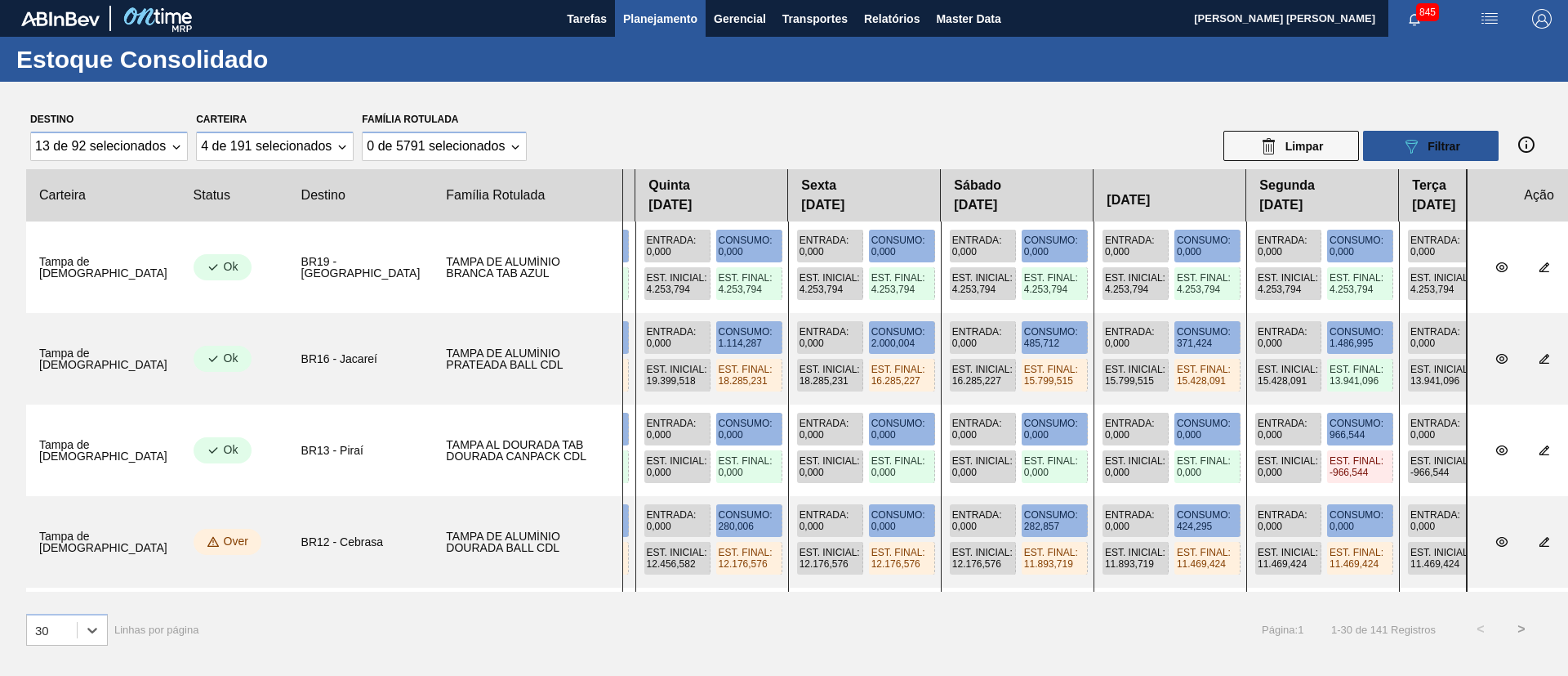
drag, startPoint x: 705, startPoint y: 387, endPoint x: 428, endPoint y: 379, distance: 277.1
click at [0, 0] on slot "Tampa de Lata BR16 - Jacareí TAMPA DE ALUMÍNIO PRATEADA BALL CDL Entrada : 18.5…" at bounding box center [0, 0] width 0 height 0
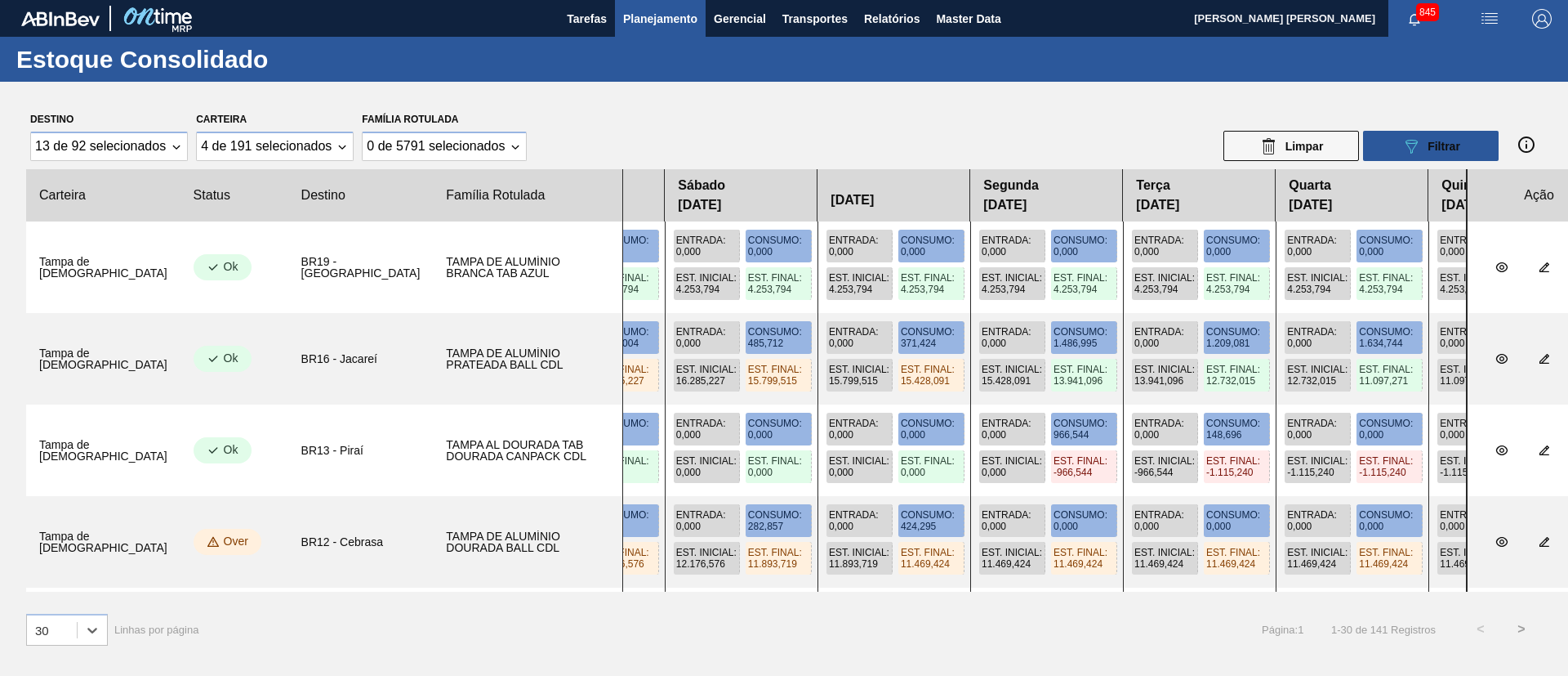
drag, startPoint x: 1193, startPoint y: 383, endPoint x: 901, endPoint y: 391, distance: 292.1
click at [901, 391] on div "Entrada : 18.547,200 Consumo : 2.703,296 Est. Inicial : 5.825,375 Est. Final : …" at bounding box center [1044, 359] width 844 height 92
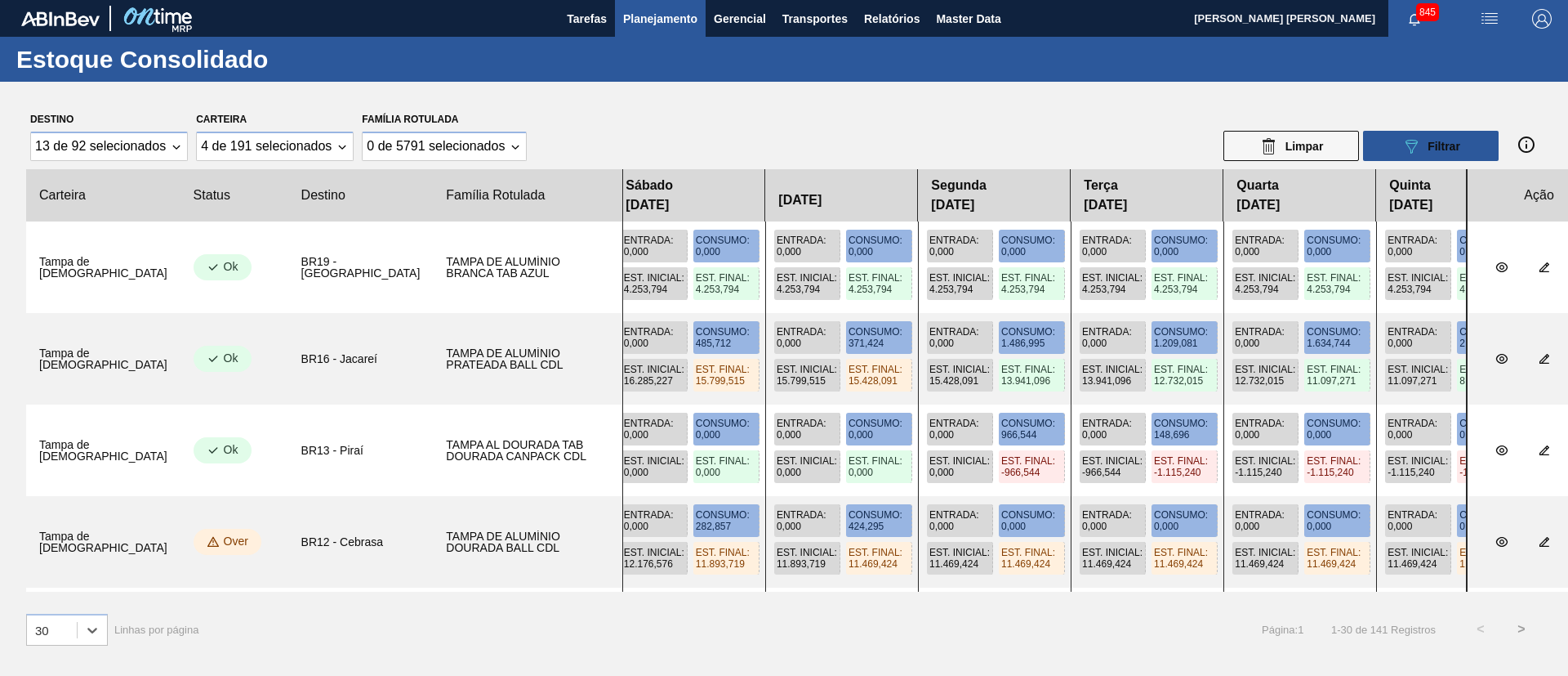
drag, startPoint x: 947, startPoint y: 402, endPoint x: 1245, endPoint y: 404, distance: 298.0
click at [926, 403] on div "Entrada : 18.547,200 Consumo : 2.703,296 Est. Inicial : 5.825,375 Est. Final : …" at bounding box center [1044, 359] width 844 height 92
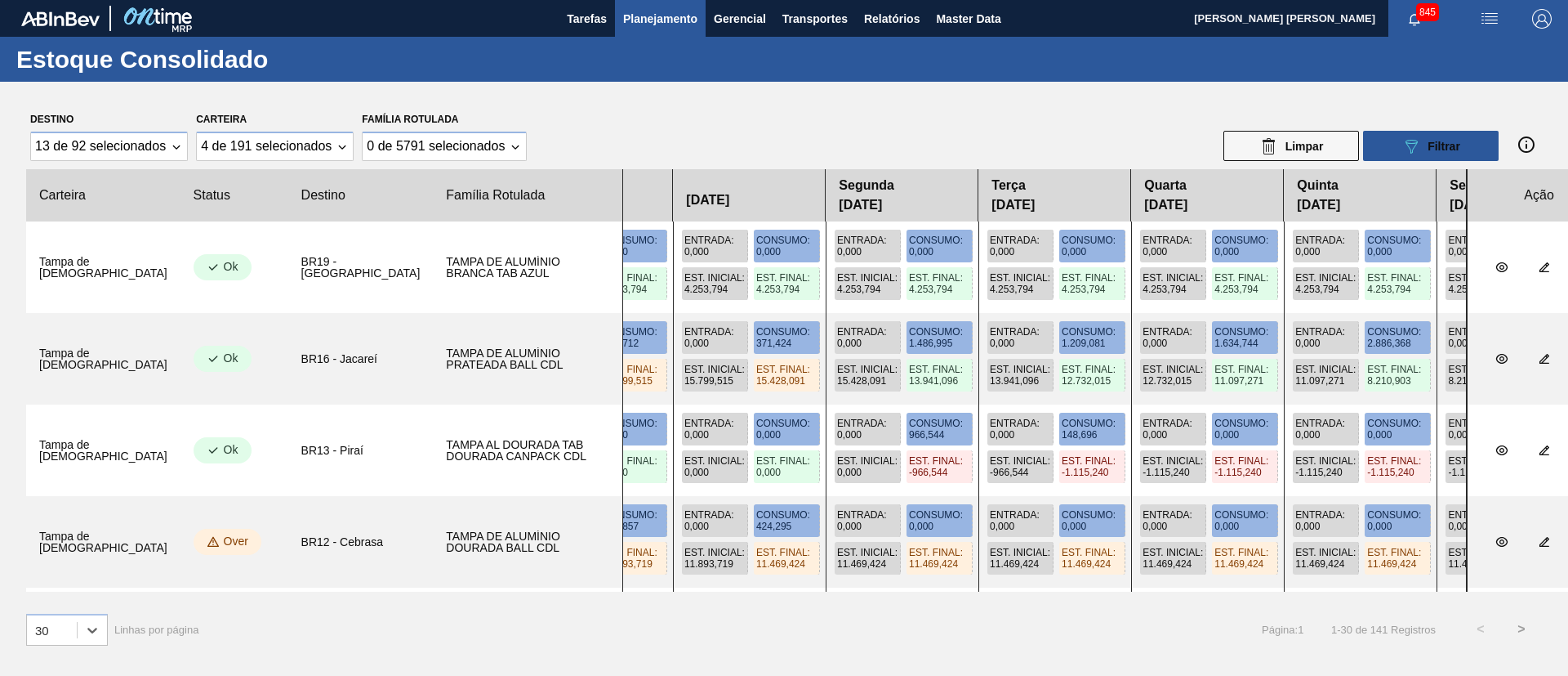
drag, startPoint x: 1245, startPoint y: 404, endPoint x: 645, endPoint y: 414, distance: 600.1
click at [622, 421] on div "Entrada : 0,000 Consumo : 0,000 Est. Inicial : 0,000 Est. Final : 0,000 Entrada…" at bounding box center [1044, 451] width 844 height 92
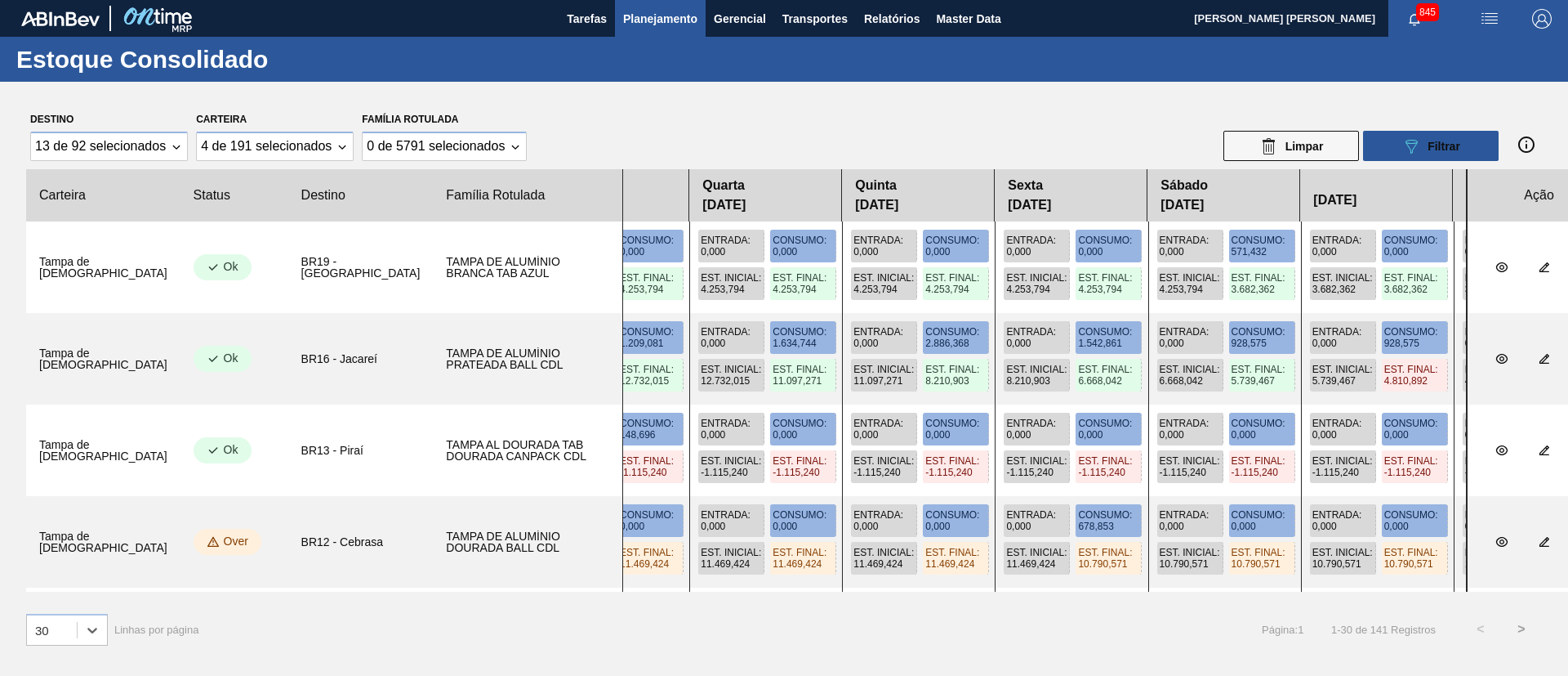
drag, startPoint x: 983, startPoint y: 373, endPoint x: 943, endPoint y: 374, distance: 40.0
click at [681, 378] on div "Entrada : 18.547,200 Consumo : 2.703,296 Est. Inicial : 5.825,375 Est. Final : …" at bounding box center [1044, 359] width 844 height 92
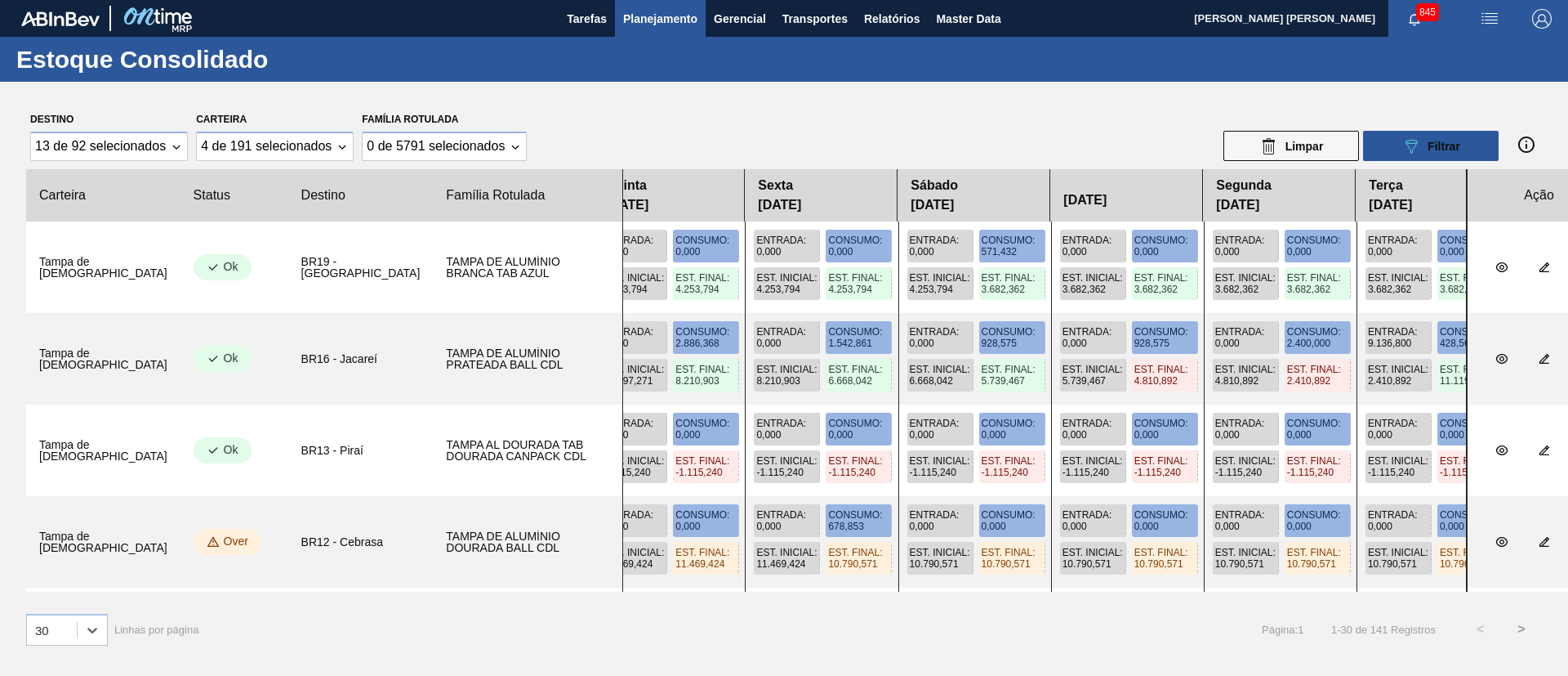
drag, startPoint x: 1231, startPoint y: 359, endPoint x: 661, endPoint y: 374, distance: 570.2
click at [661, 374] on div "Entrada : 18.547,200 Consumo : 2.703,296 Est. Inicial : 5.825,375 Est. Final : …" at bounding box center [1044, 359] width 844 height 92
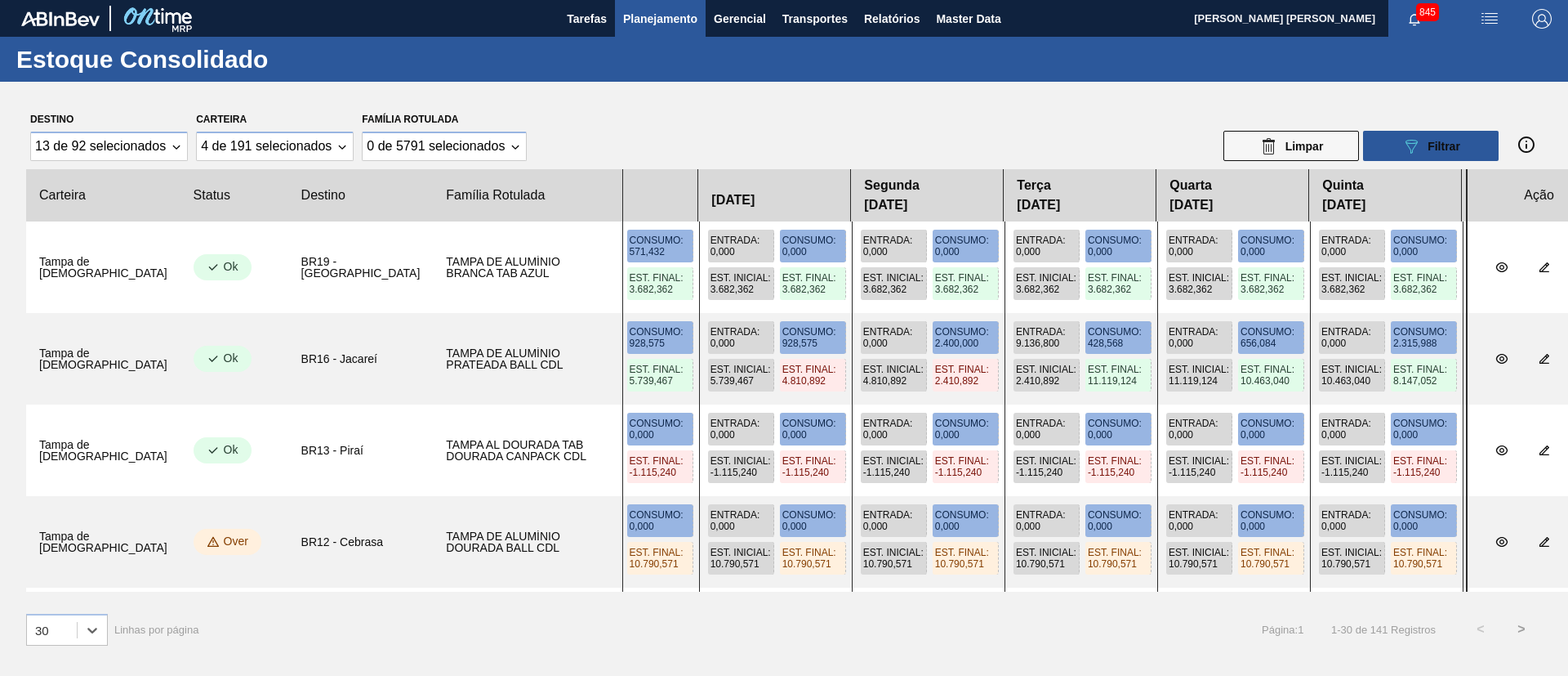
drag, startPoint x: 1214, startPoint y: 366, endPoint x: 893, endPoint y: 369, distance: 321.0
click at [893, 369] on div "Entrada : 18.547,200 Consumo : 2.703,296 Est. Inicial : 5.825,375 Est. Final : …" at bounding box center [1044, 359] width 844 height 92
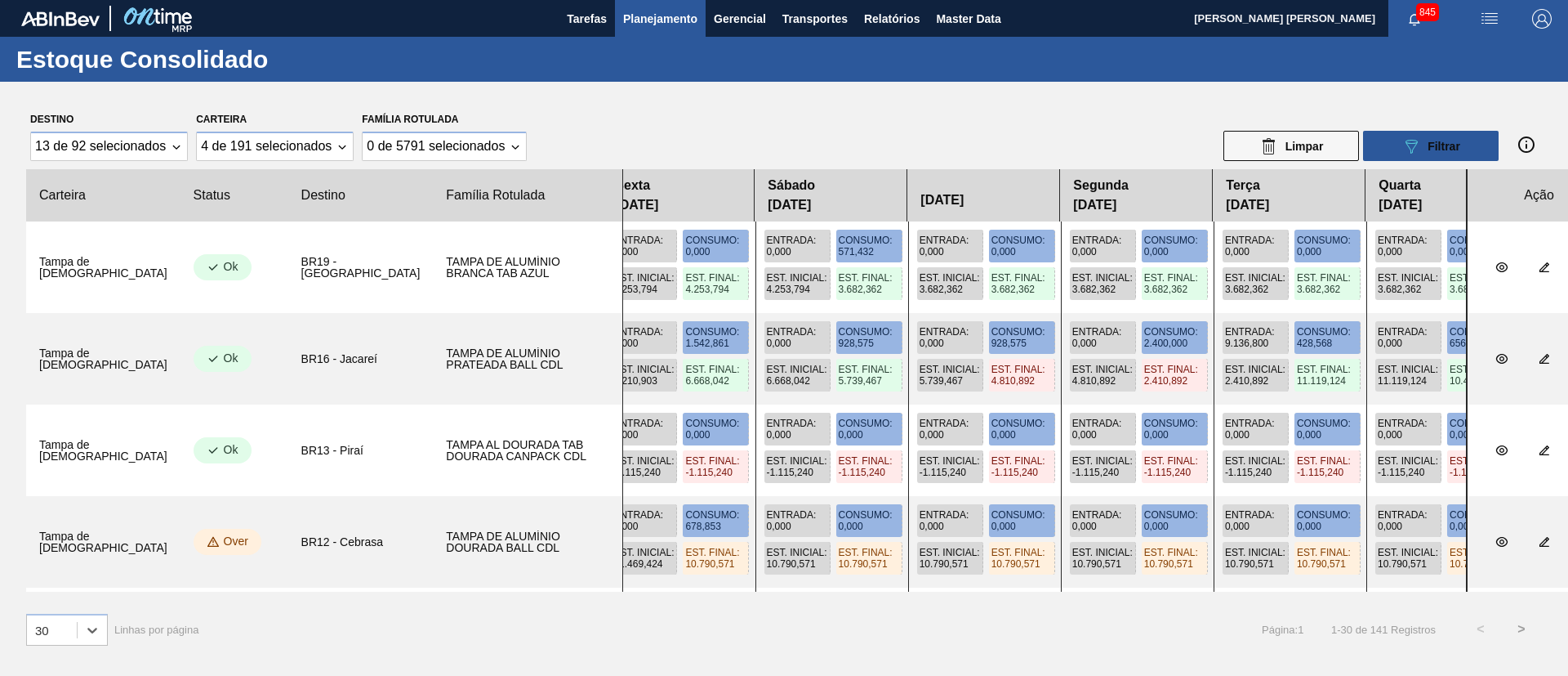
drag, startPoint x: 965, startPoint y: 497, endPoint x: 1176, endPoint y: 472, distance: 212.5
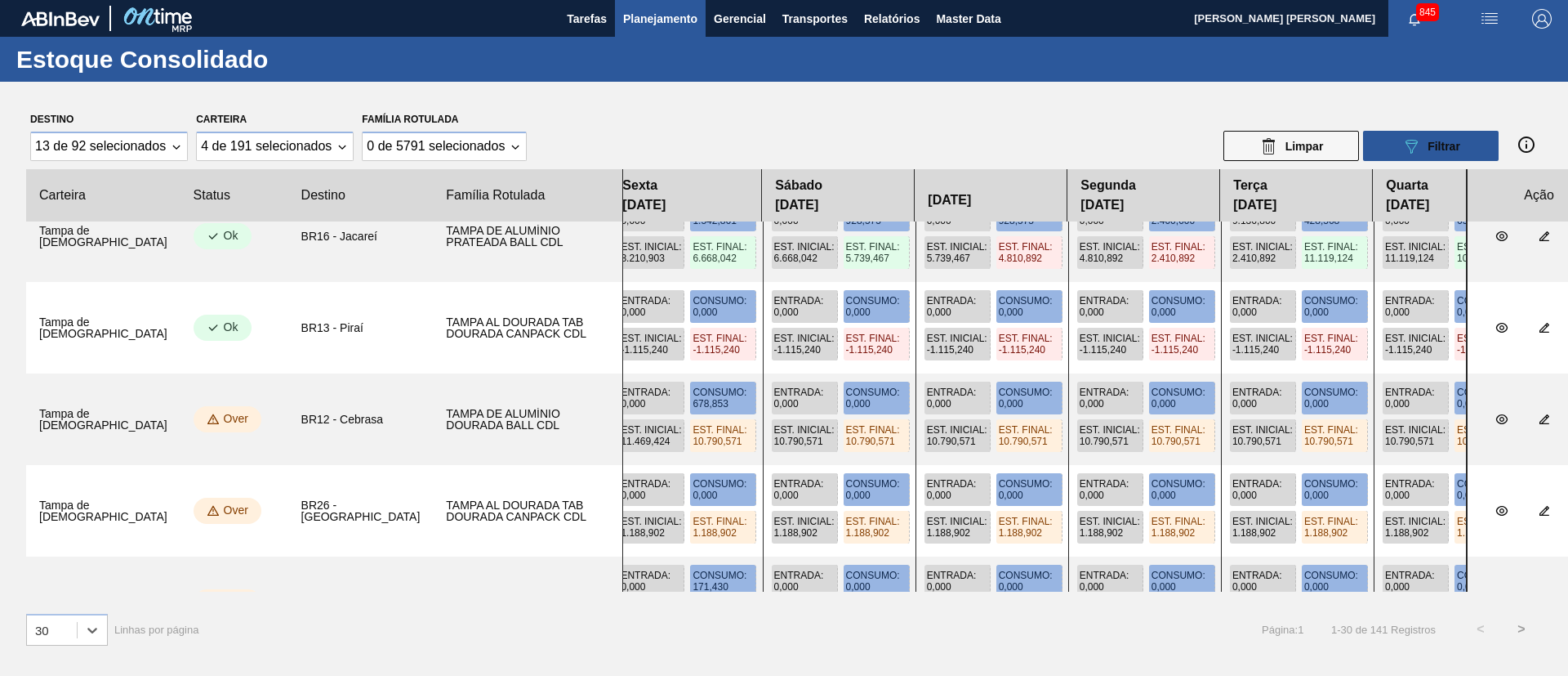
drag, startPoint x: 963, startPoint y: 496, endPoint x: 977, endPoint y: 426, distance: 71.4
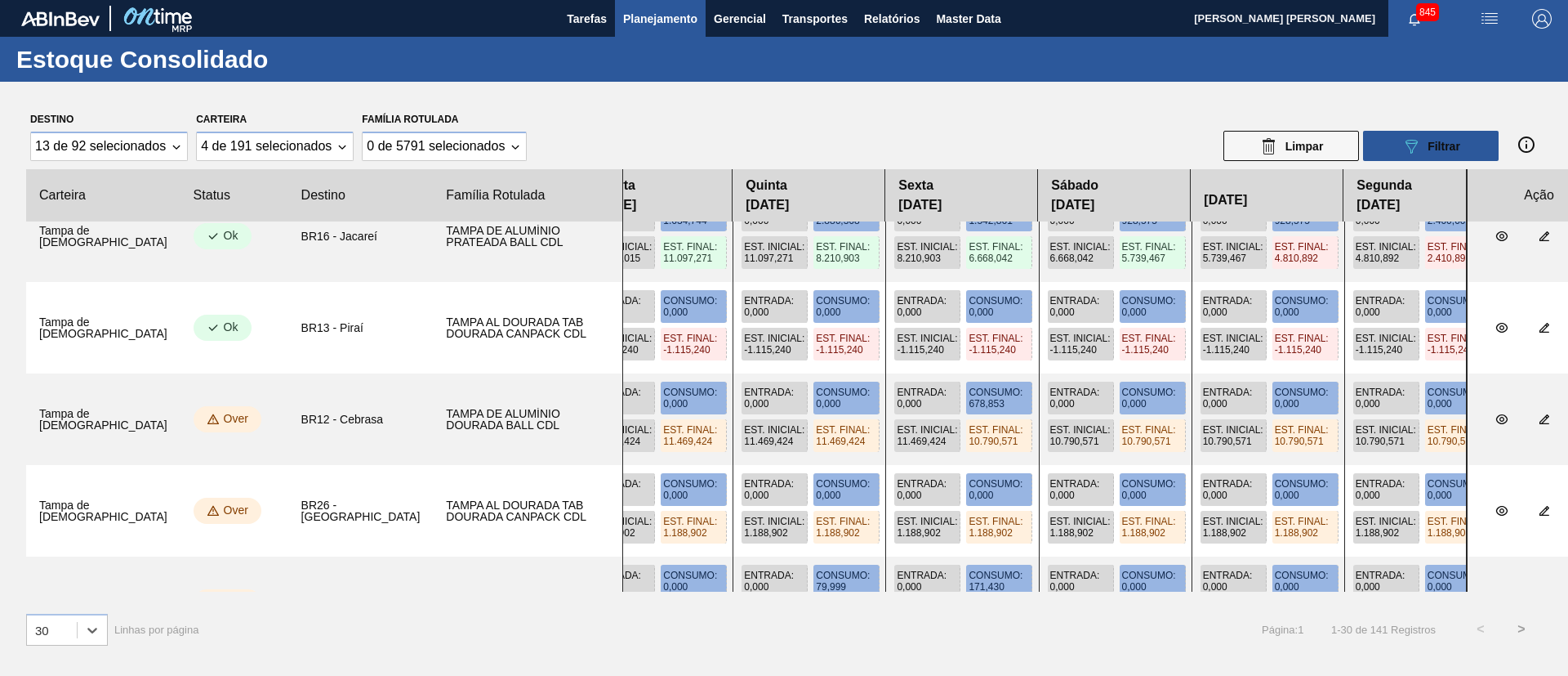
drag, startPoint x: 783, startPoint y: 460, endPoint x: 1082, endPoint y: 477, distance: 299.5
click at [1335, 453] on div "Entrada : 0,000 Consumo : 0,000 Est. Inicial : 12.820,578 Est. Final : 12.820,5…" at bounding box center [1044, 420] width 844 height 92
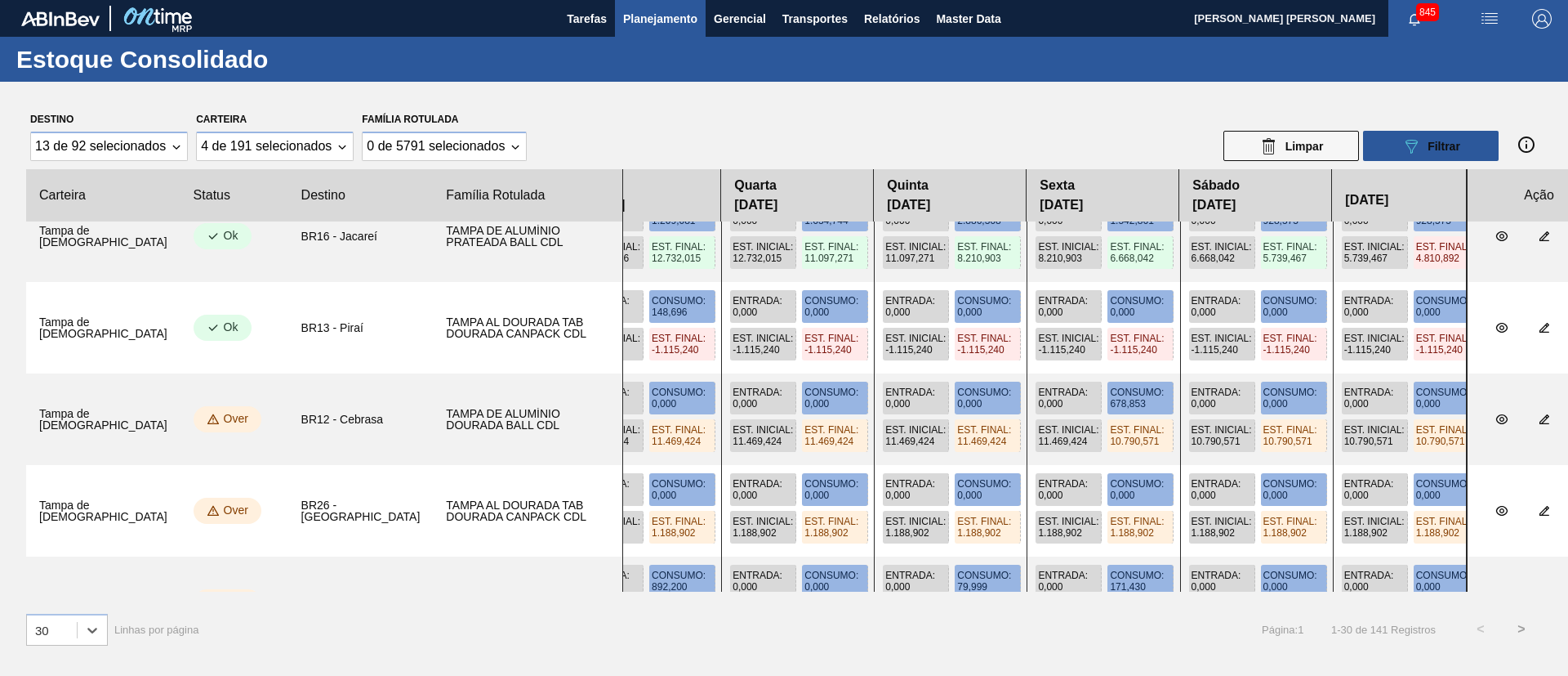
drag, startPoint x: 930, startPoint y: 478, endPoint x: 1272, endPoint y: 469, distance: 342.1
click at [1272, 469] on div "Entrada : 0,000 Consumo : 0,000 Est. Inicial : 1.188,902 Est. Final : 1.188,902…" at bounding box center [1044, 511] width 844 height 92
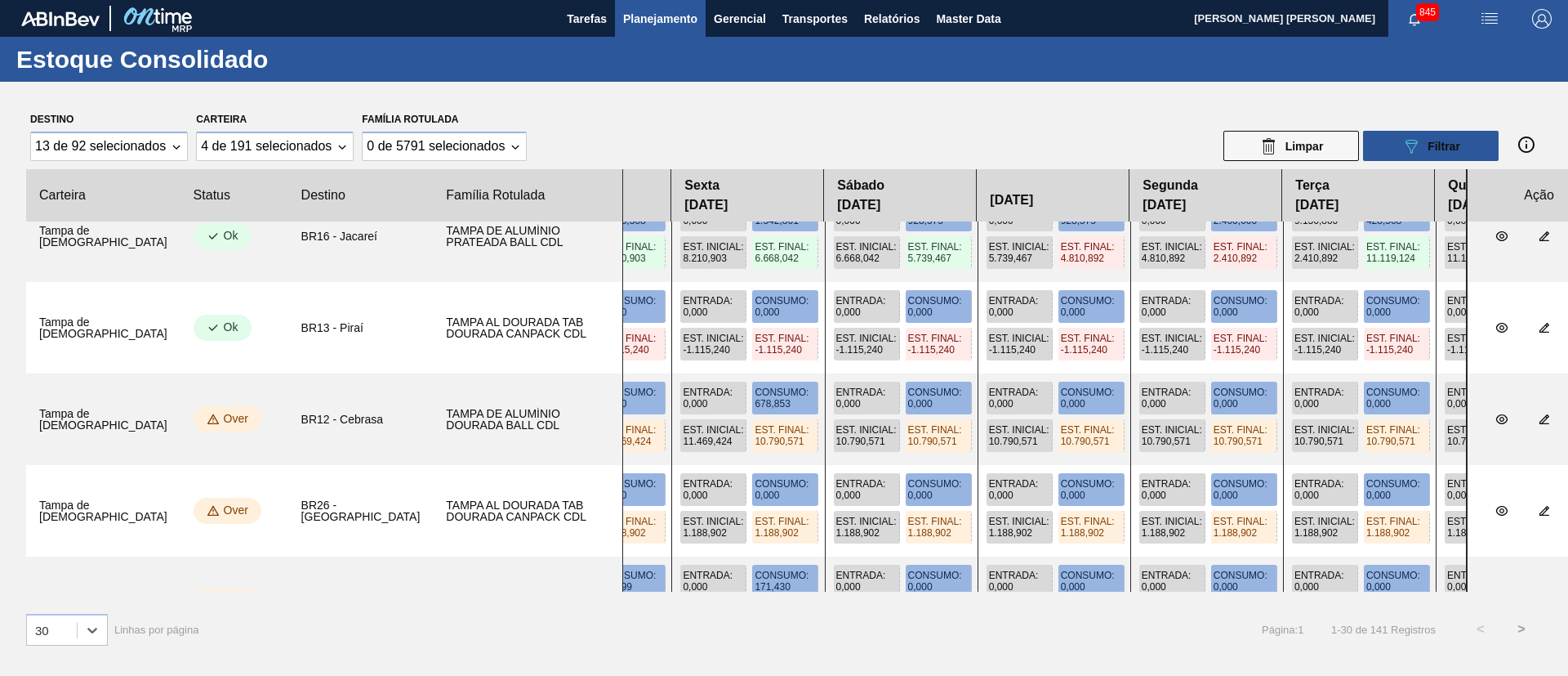
drag, startPoint x: 1106, startPoint y: 429, endPoint x: 603, endPoint y: 409, distance: 503.4
click at [622, 409] on div "Entrada : 0,000 Consumo : 0,000 Est. Inicial : 12.820,578 Est. Final : 12.820,5…" at bounding box center [1044, 420] width 844 height 92
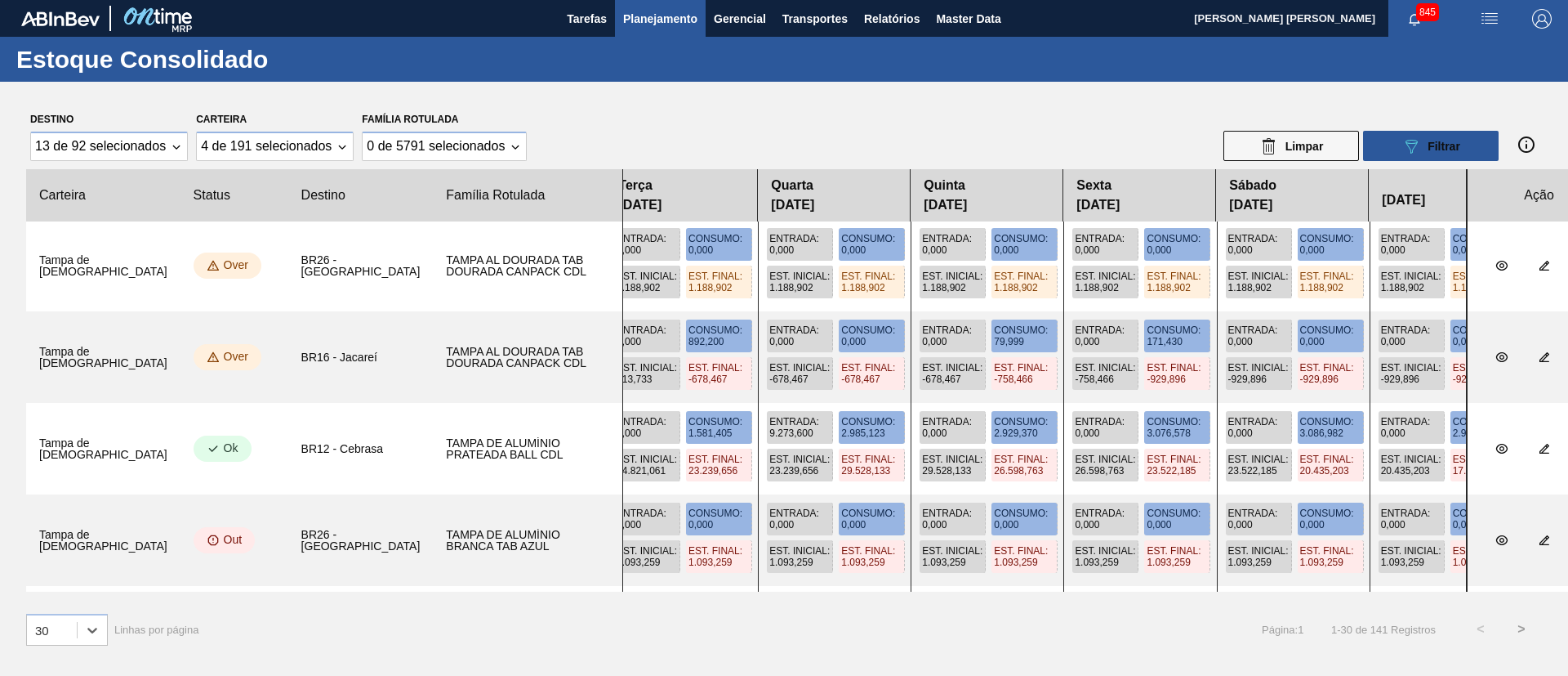
drag, startPoint x: 866, startPoint y: 418, endPoint x: 1300, endPoint y: 402, distance: 434.3
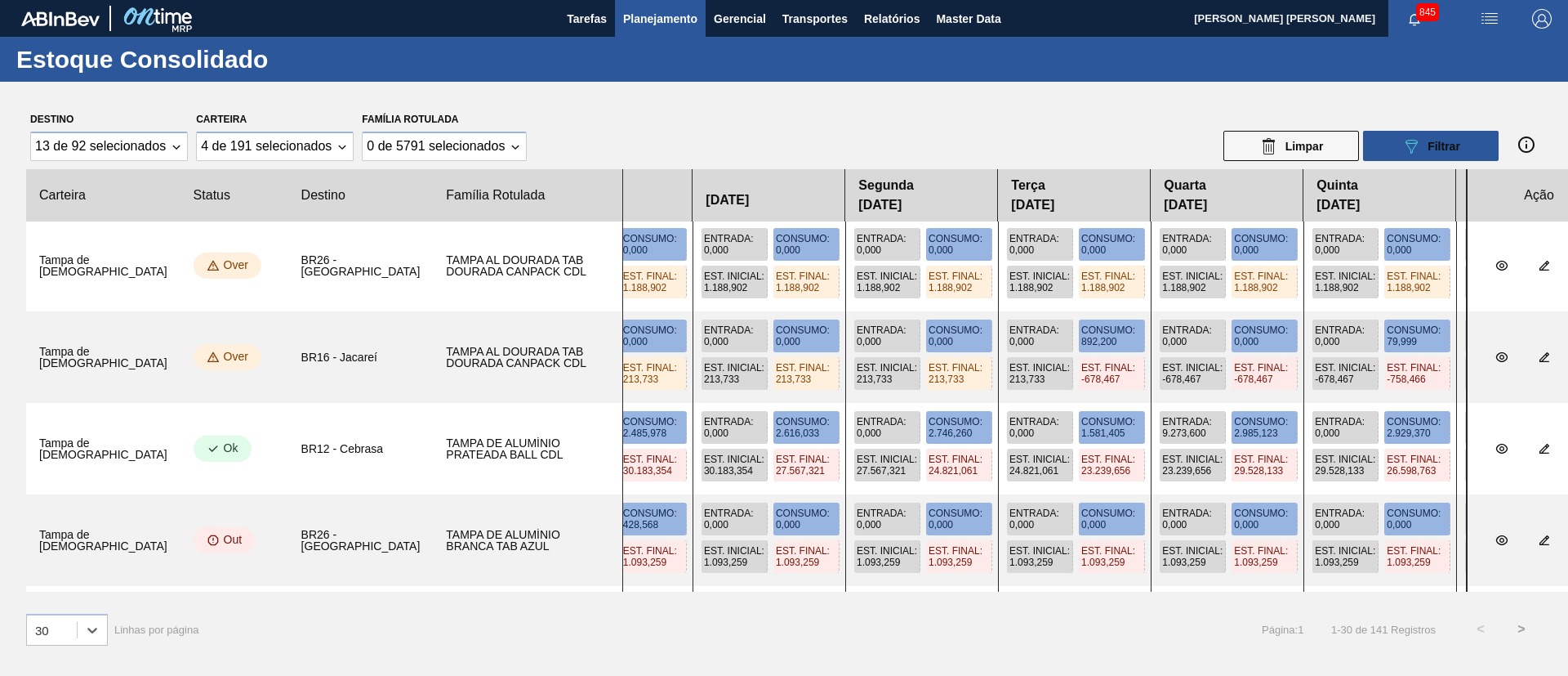
drag, startPoint x: 732, startPoint y: 442, endPoint x: 1101, endPoint y: 442, distance: 369.0
click at [1101, 442] on div "Entrada : 0,000 Consumo : 1.747,755 Est. Inicial : 41.907,707 Est. Final : 40.1…" at bounding box center [1044, 449] width 844 height 92
drag, startPoint x: 929, startPoint y: 426, endPoint x: 1023, endPoint y: 424, distance: 94.0
click at [1023, 424] on div "Entrada : 0,000 Consumo : 1.747,755 Est. Inicial : 41.907,707 Est. Final : 40.1…" at bounding box center [1044, 449] width 844 height 92
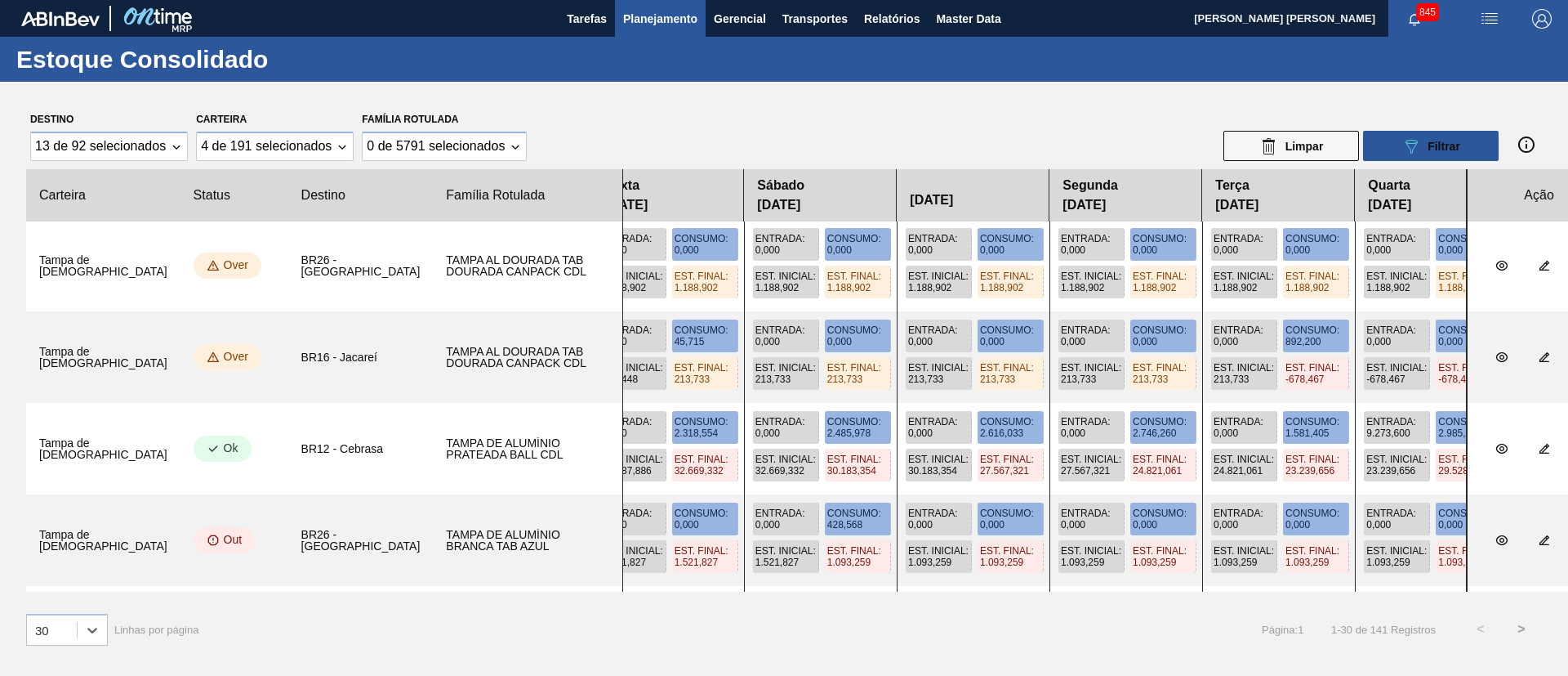
drag, startPoint x: 1151, startPoint y: 428, endPoint x: 1245, endPoint y: 446, distance: 95.7
click at [1245, 446] on div "Entrada : 0,000 Consumo : 1.747,755 Est. Inicial : 41.907,707 Est. Final : 40.1…" at bounding box center [1044, 449] width 844 height 92
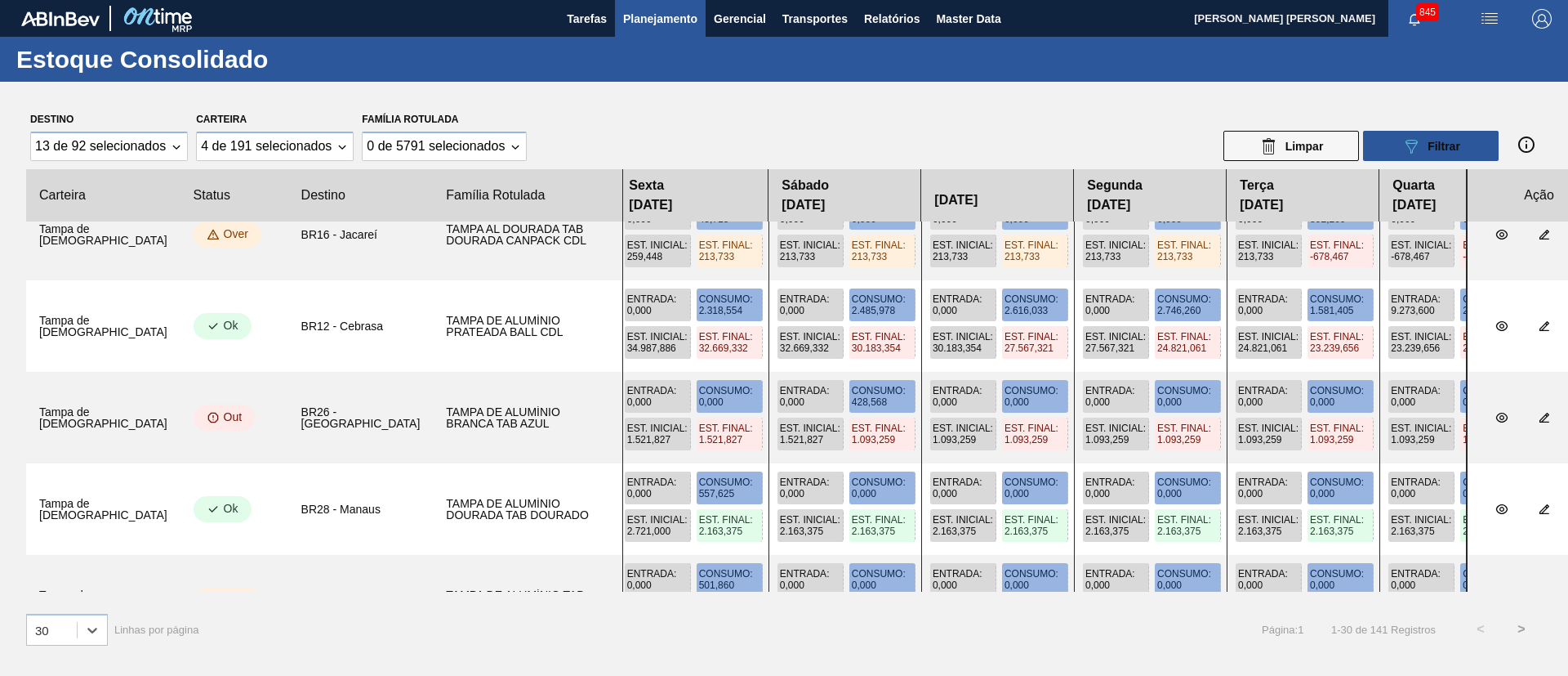
drag, startPoint x: 969, startPoint y: 497, endPoint x: 1130, endPoint y: 471, distance: 163.1
click at [1130, 471] on div "Entrada : 0,000 Consumo : 0,000 Est. Inicial : 2.721,000 Est. Final : 2.721,000…" at bounding box center [1044, 510] width 844 height 92
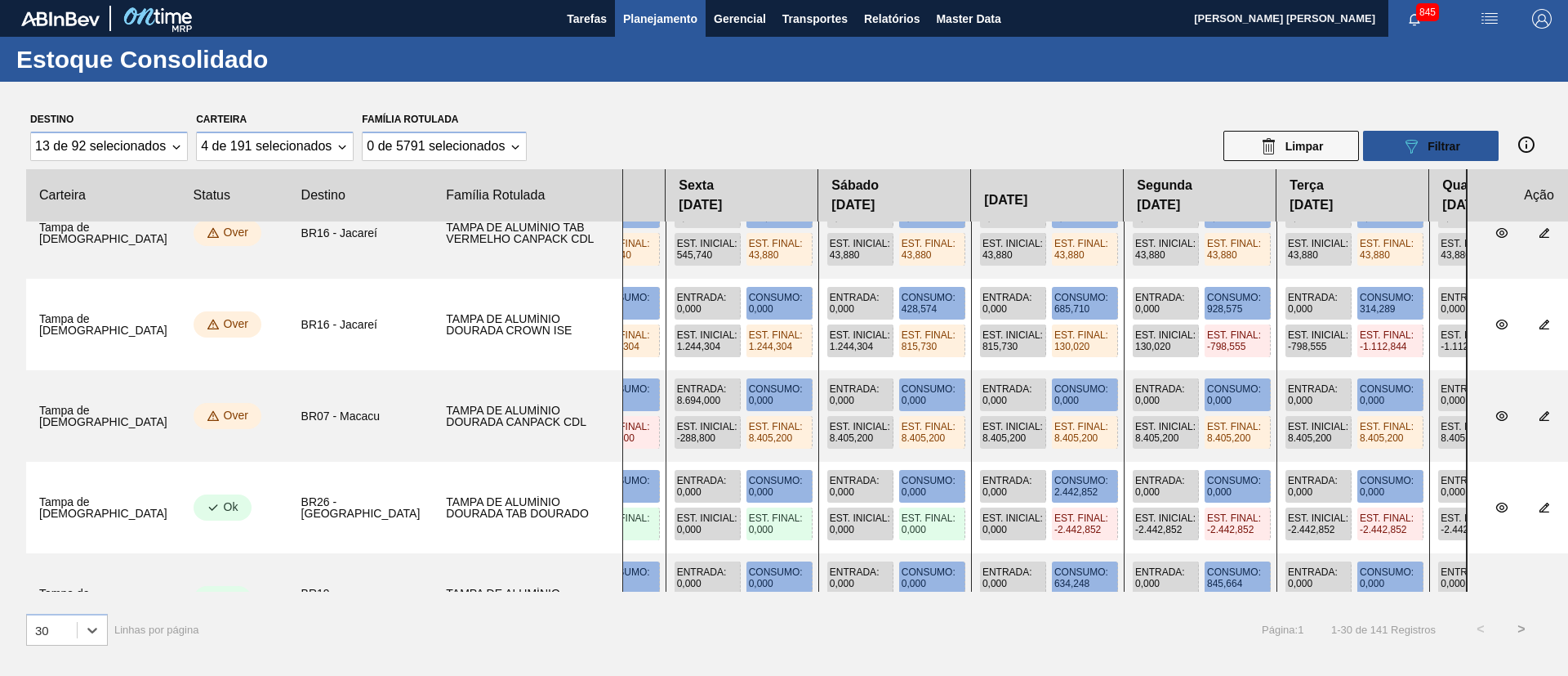
drag, startPoint x: 897, startPoint y: 397, endPoint x: 1087, endPoint y: 396, distance: 190.0
click at [1087, 396] on div "Entrada : -368,600 Consumo : 0,000 Est. Inicial : 79,800 Est. Final : -288,800 …" at bounding box center [1044, 416] width 844 height 92
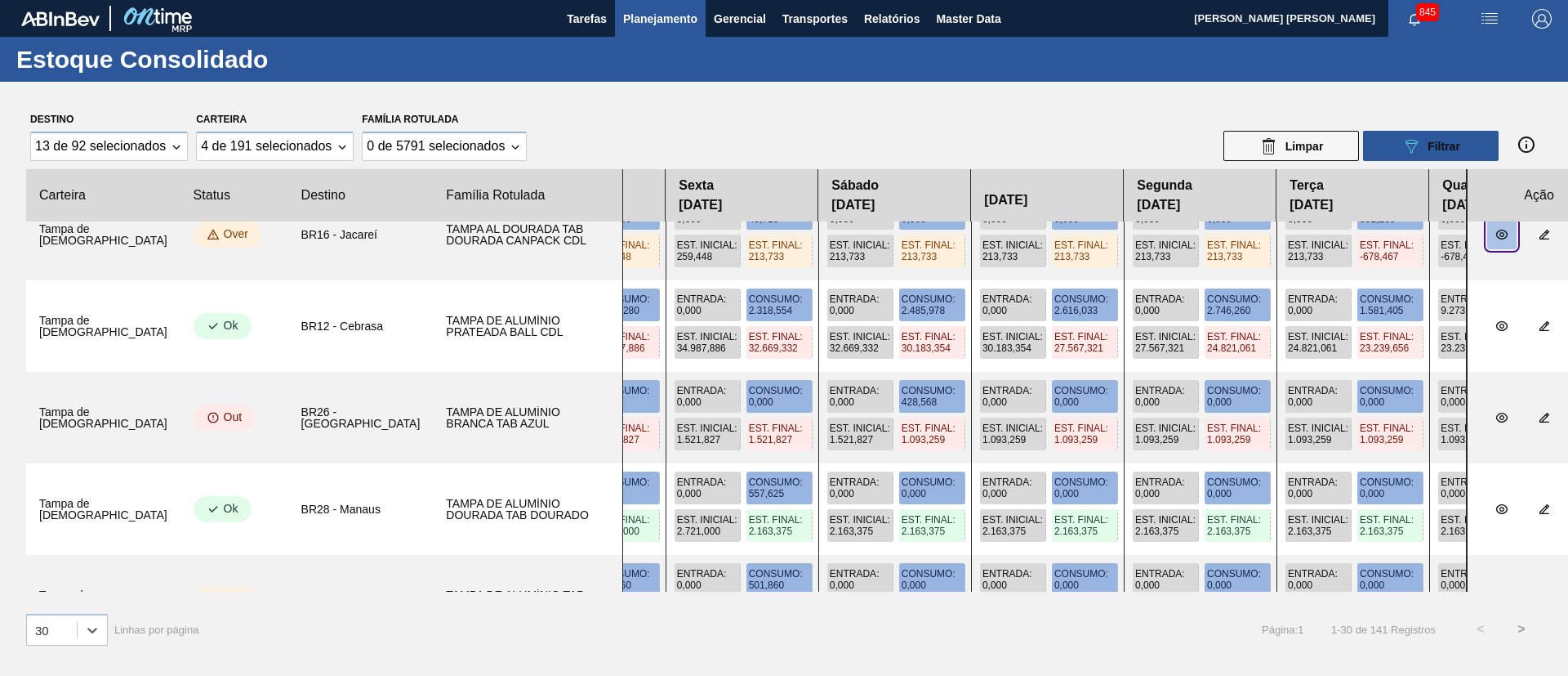
click at [1496, 238] on icon "botão de ícone" at bounding box center [1502, 234] width 11 height 10
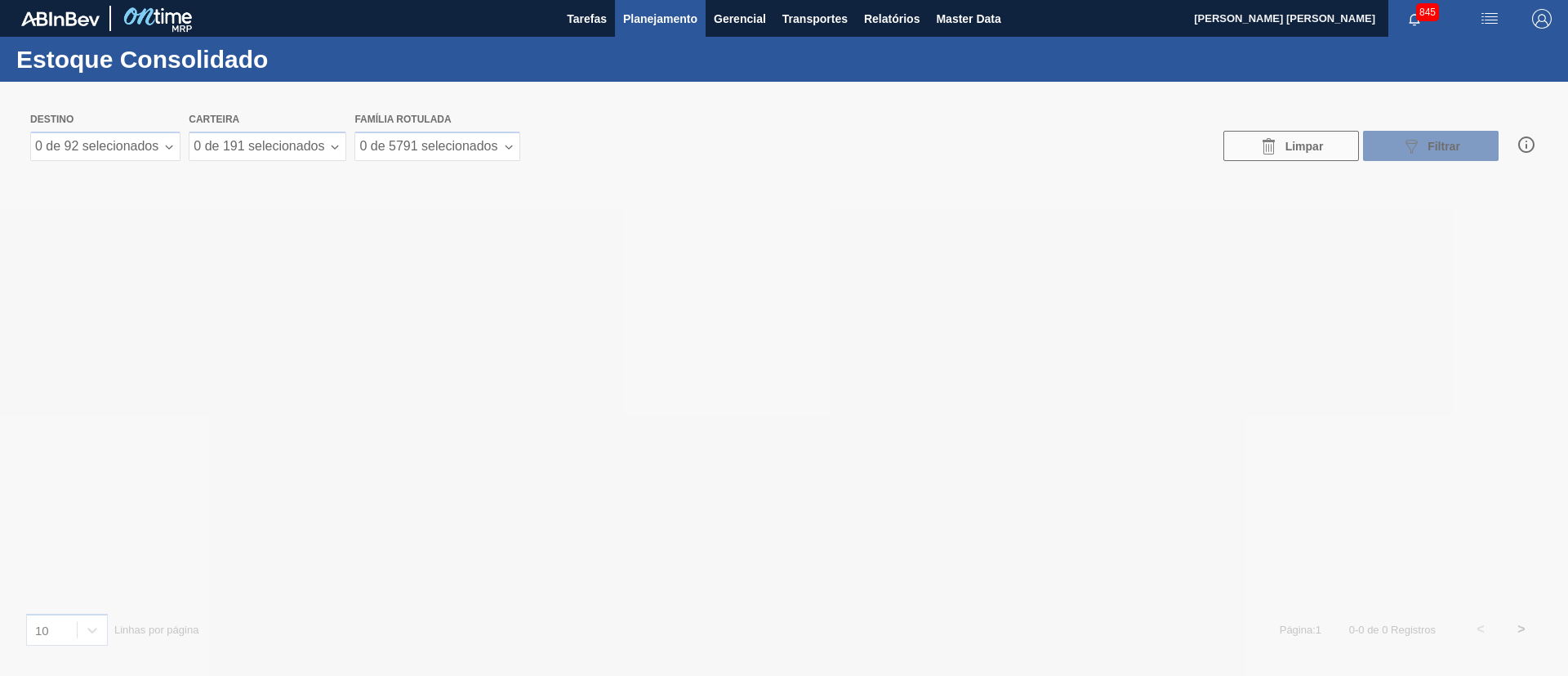
click at [77, 150] on div at bounding box center [784, 379] width 1568 height 594
click at [120, 147] on div "0 de 92 selecionados" at bounding box center [96, 147] width 124 height 15
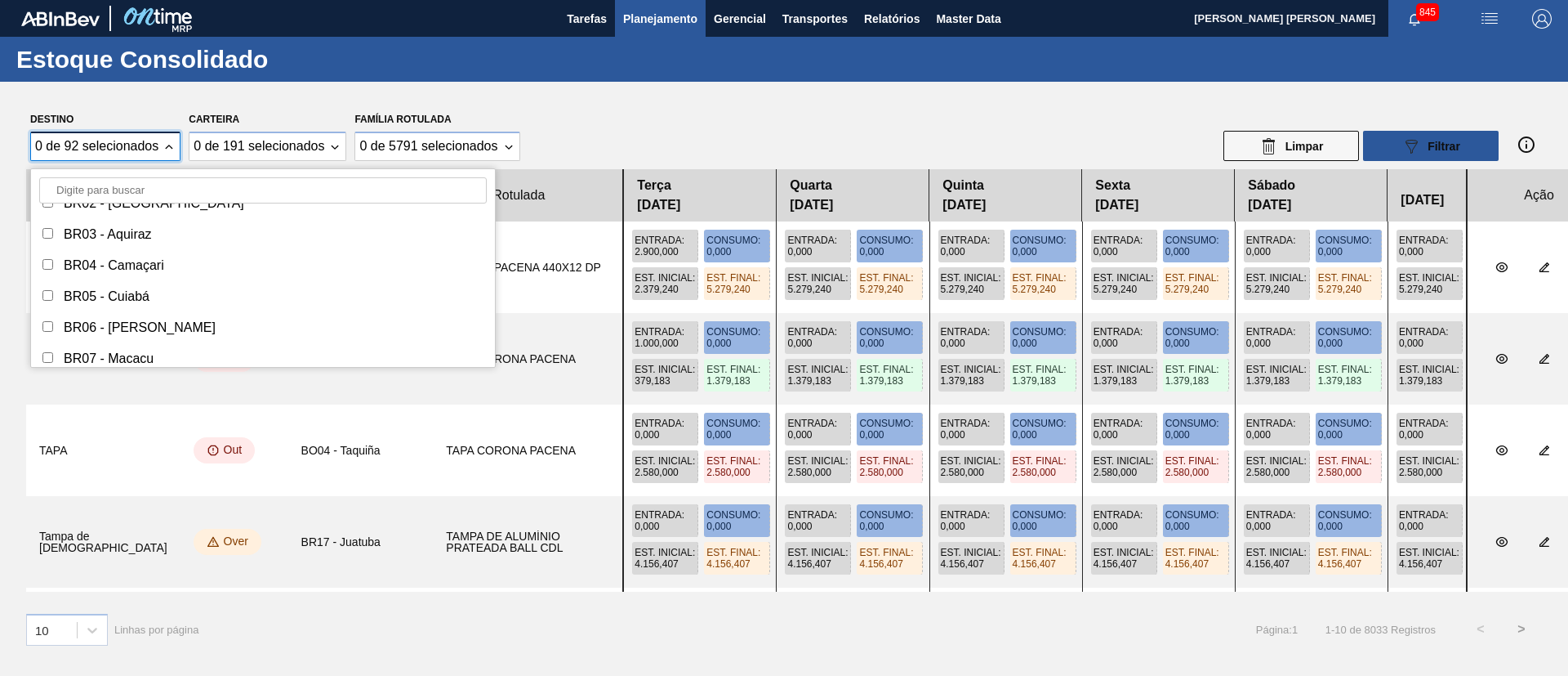
click at [140, 296] on div "BR05 - Cuiabá" at bounding box center [106, 297] width 86 height 15
checkbox input "true"
click at [111, 238] on div "BR07 - Macacu" at bounding box center [109, 236] width 90 height 15
checkbox input "true"
click at [124, 324] on div "BR10 - Guarulhos" at bounding box center [116, 329] width 105 height 15
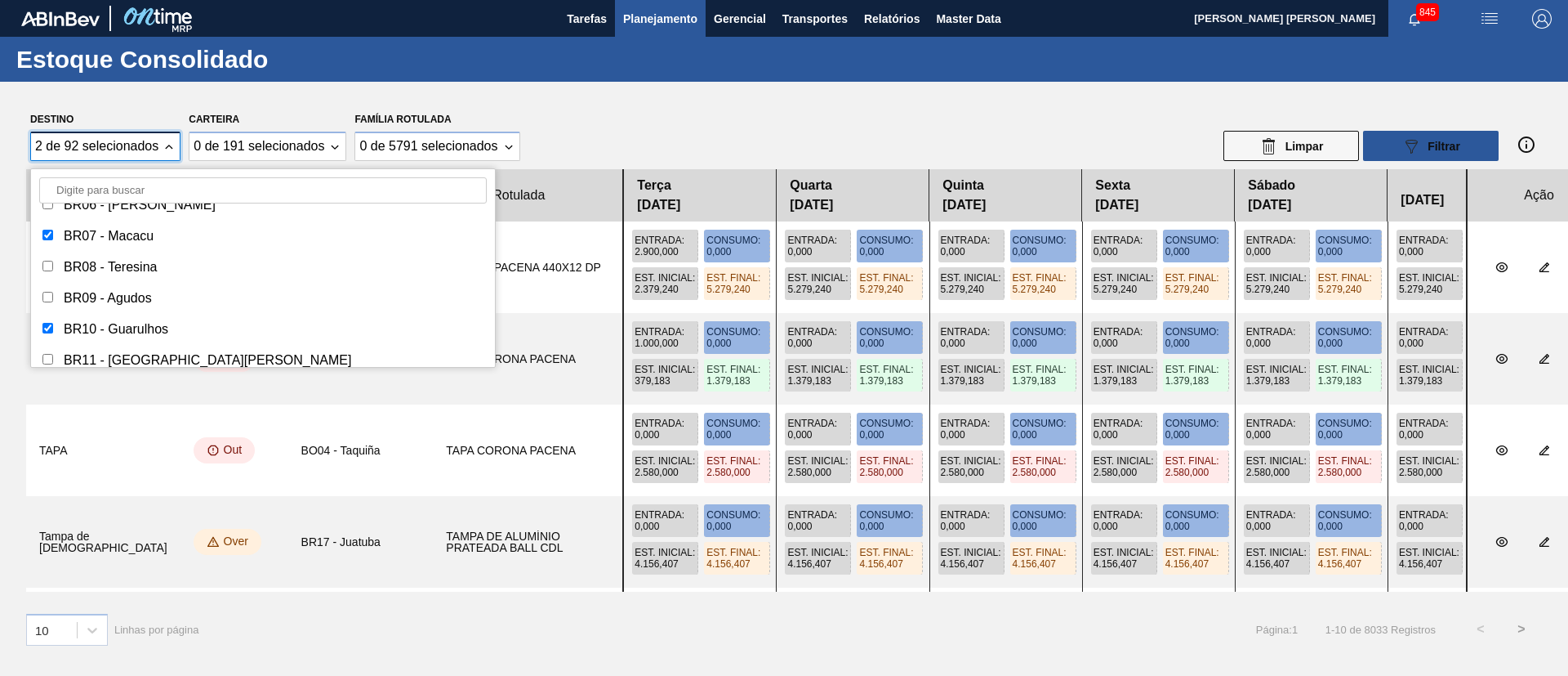
checkbox input "true"
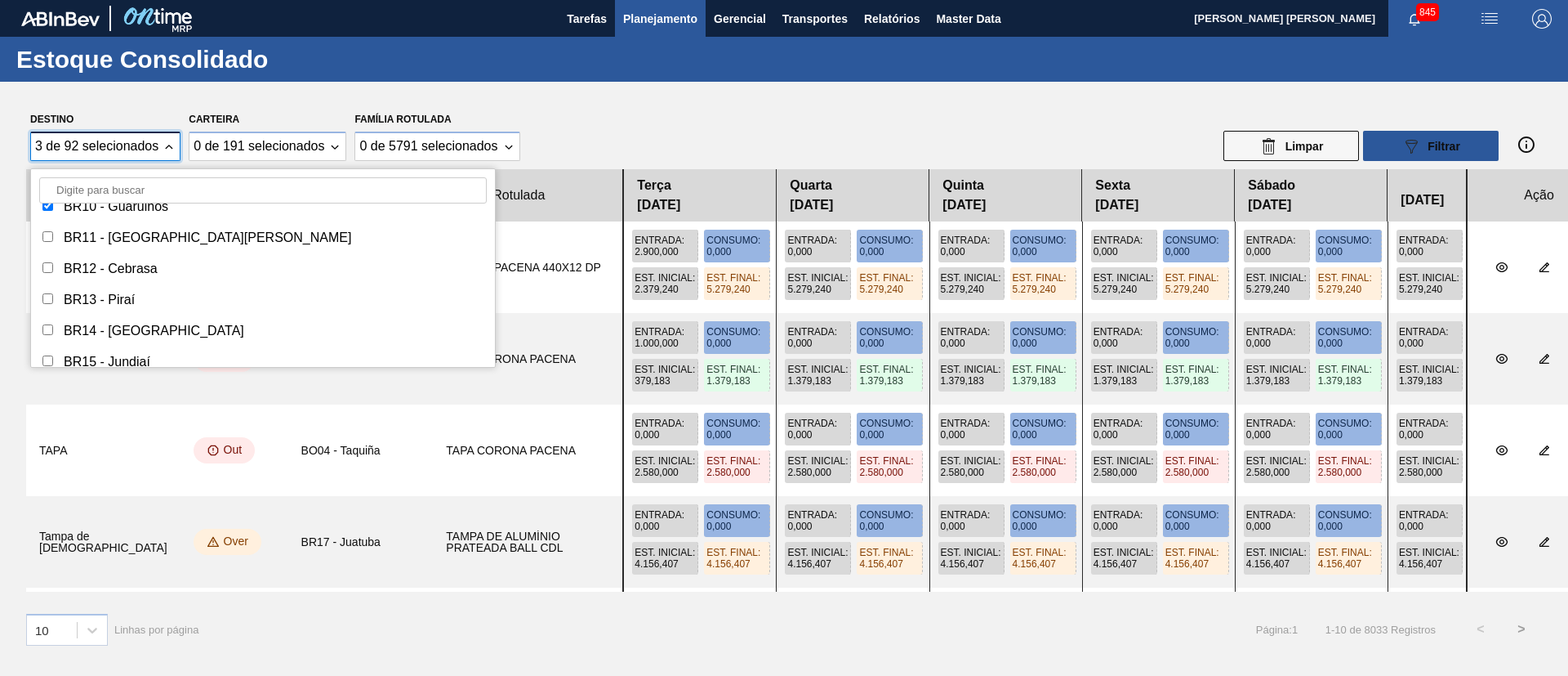
click at [118, 269] on div "BR12 - Cebrasa" at bounding box center [111, 269] width 94 height 15
checkbox input "true"
click at [110, 305] on div "BR13 - Piraí" at bounding box center [99, 300] width 71 height 15
checkbox input "true"
click at [119, 356] on div "BR15 - Jundiaí" at bounding box center [107, 362] width 87 height 15
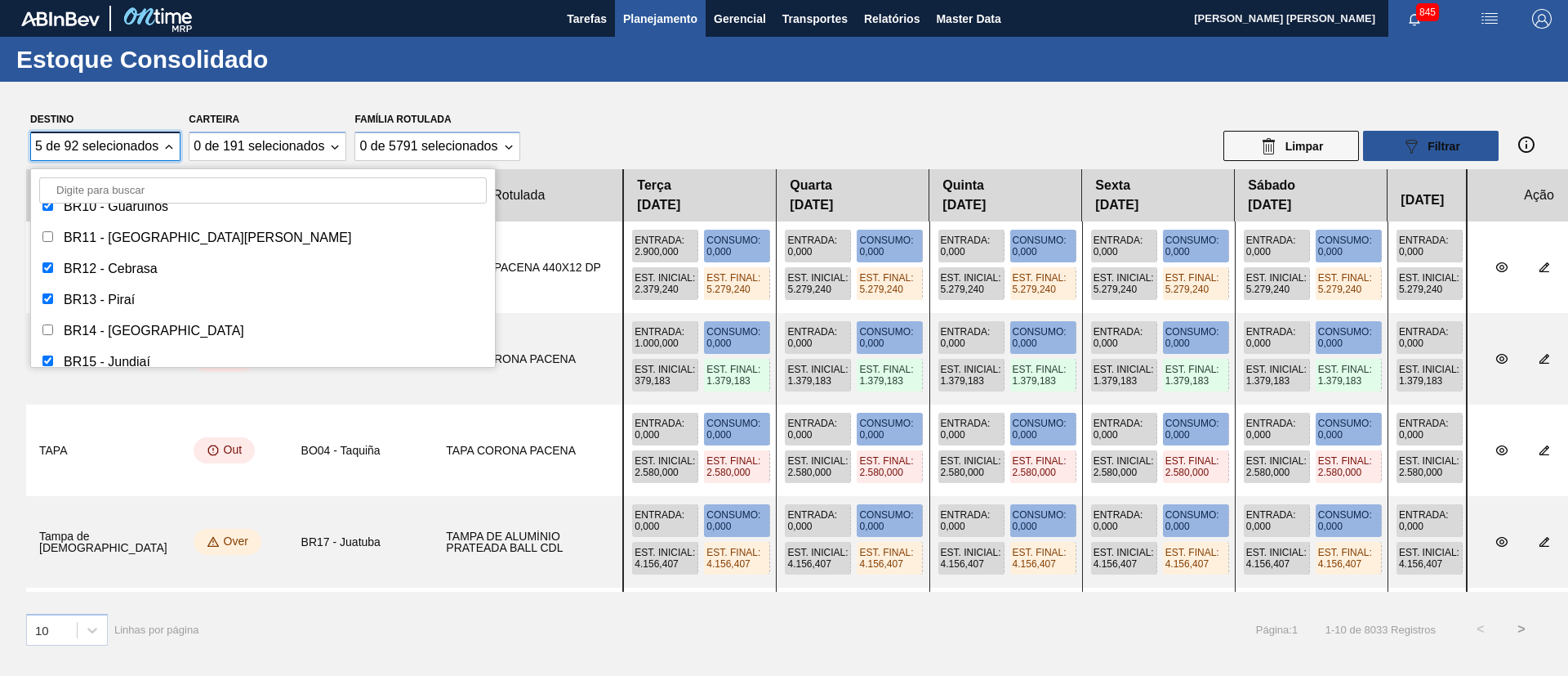
checkbox input "true"
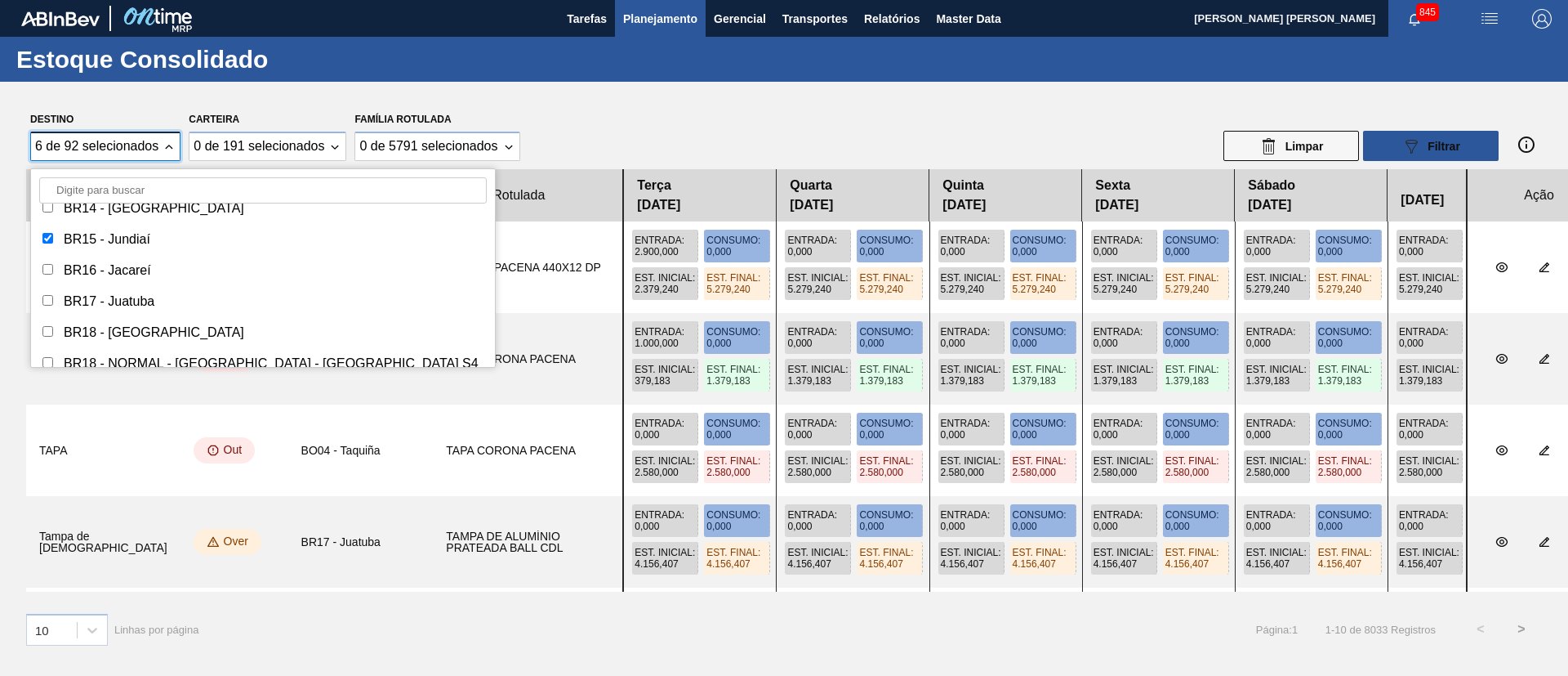
click at [120, 272] on div "BR16 - Jacareí" at bounding box center [107, 270] width 88 height 15
checkbox input "true"
click at [121, 295] on div "BR17 - Juatuba" at bounding box center [109, 302] width 91 height 15
checkbox input "true"
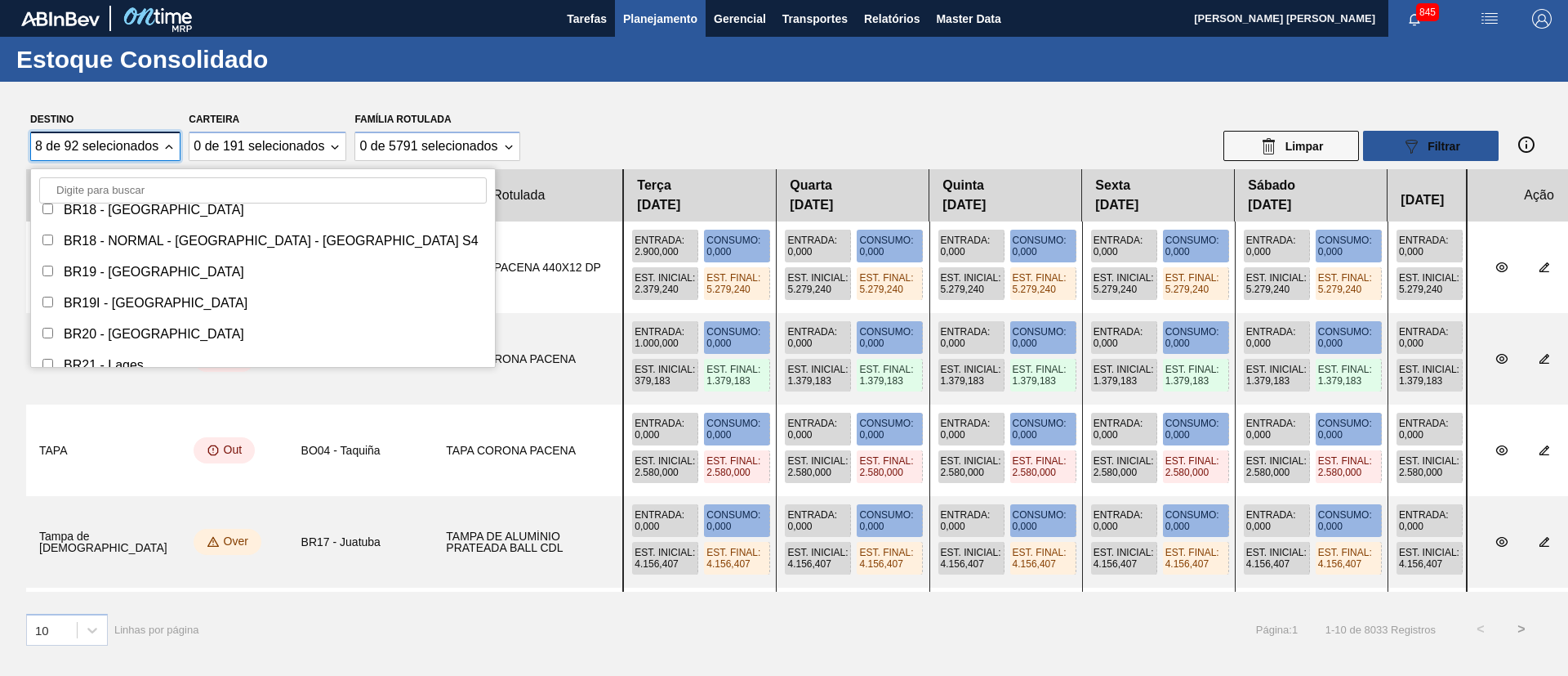
click at [114, 272] on div "BR19 - [GEOGRAPHIC_DATA]" at bounding box center [154, 272] width 180 height 15
checkbox input "true"
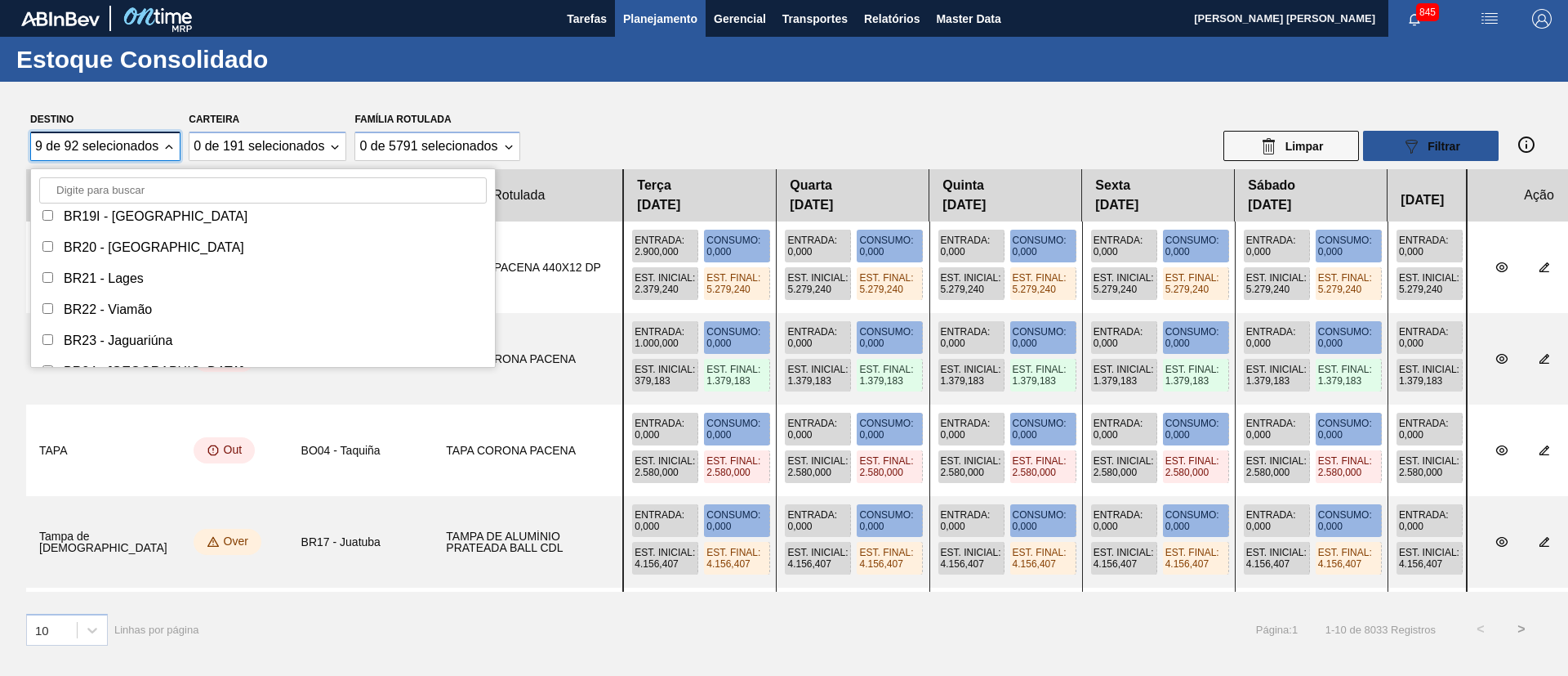
scroll to position [1471, 0]
click at [124, 298] on div "BR23 - Jaguariúna" at bounding box center [118, 305] width 109 height 15
checkbox input "true"
click at [130, 271] on div "BR26 - [GEOGRAPHIC_DATA]" at bounding box center [154, 275] width 180 height 15
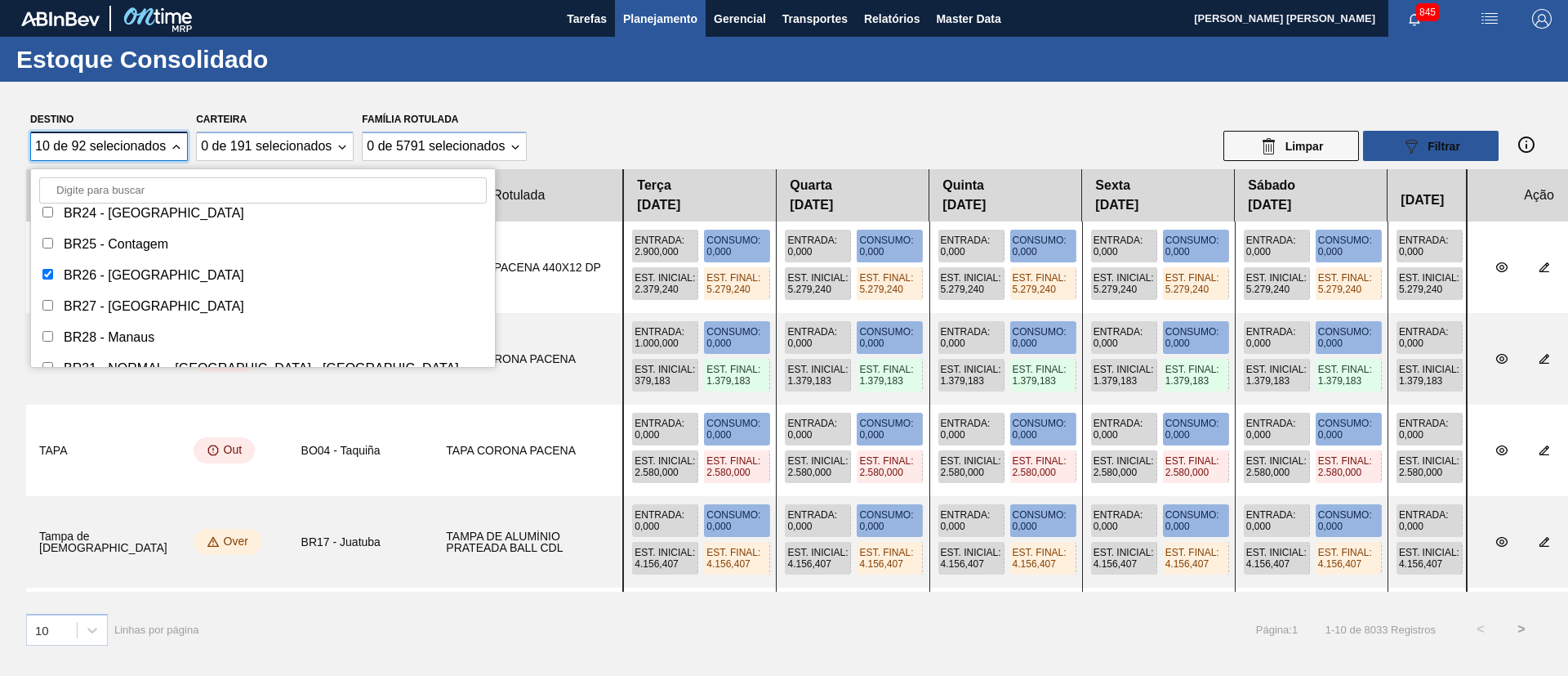
checkbox input "true"
click at [125, 301] on div "BR27 - [GEOGRAPHIC_DATA]" at bounding box center [154, 306] width 180 height 15
checkbox input "true"
click at [122, 332] on div "BR28 - Manaus" at bounding box center [109, 338] width 91 height 15
checkbox input "true"
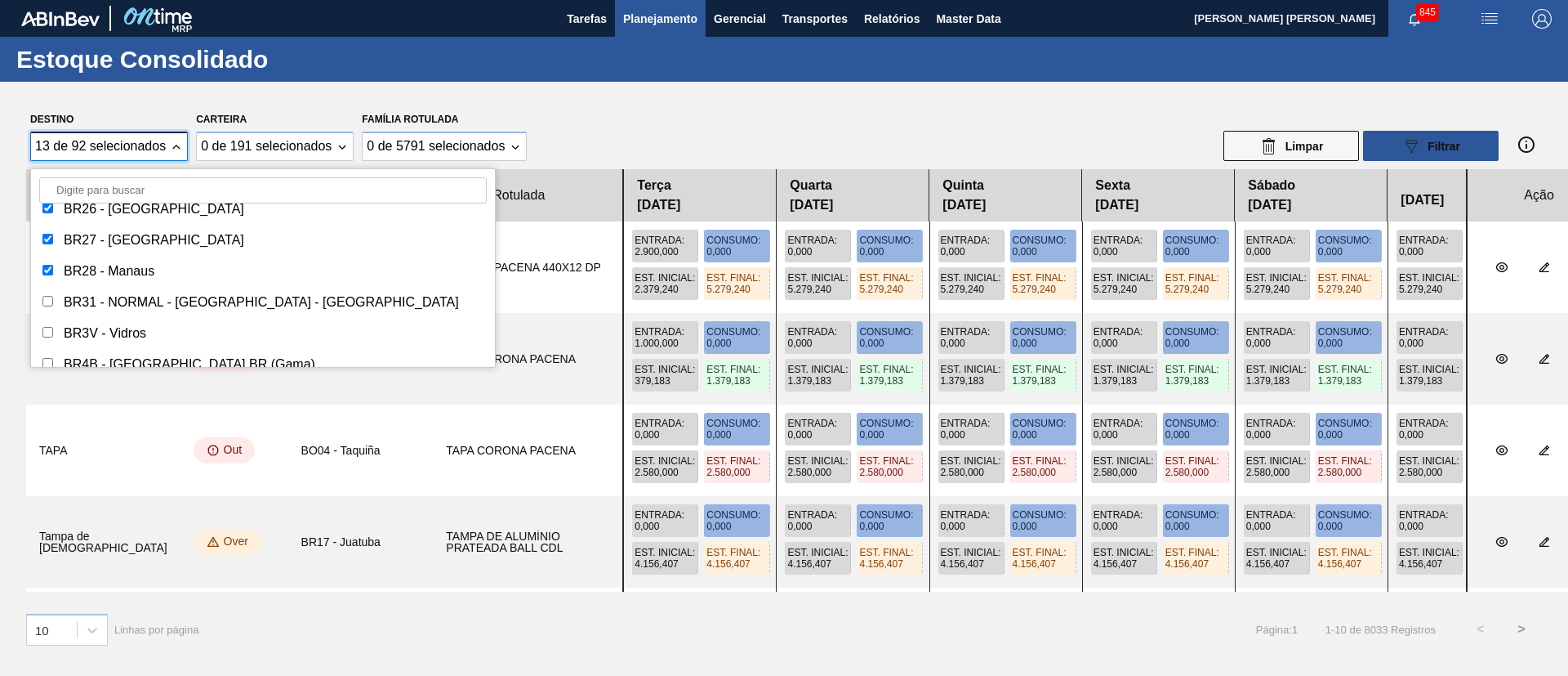
scroll to position [1717, 0]
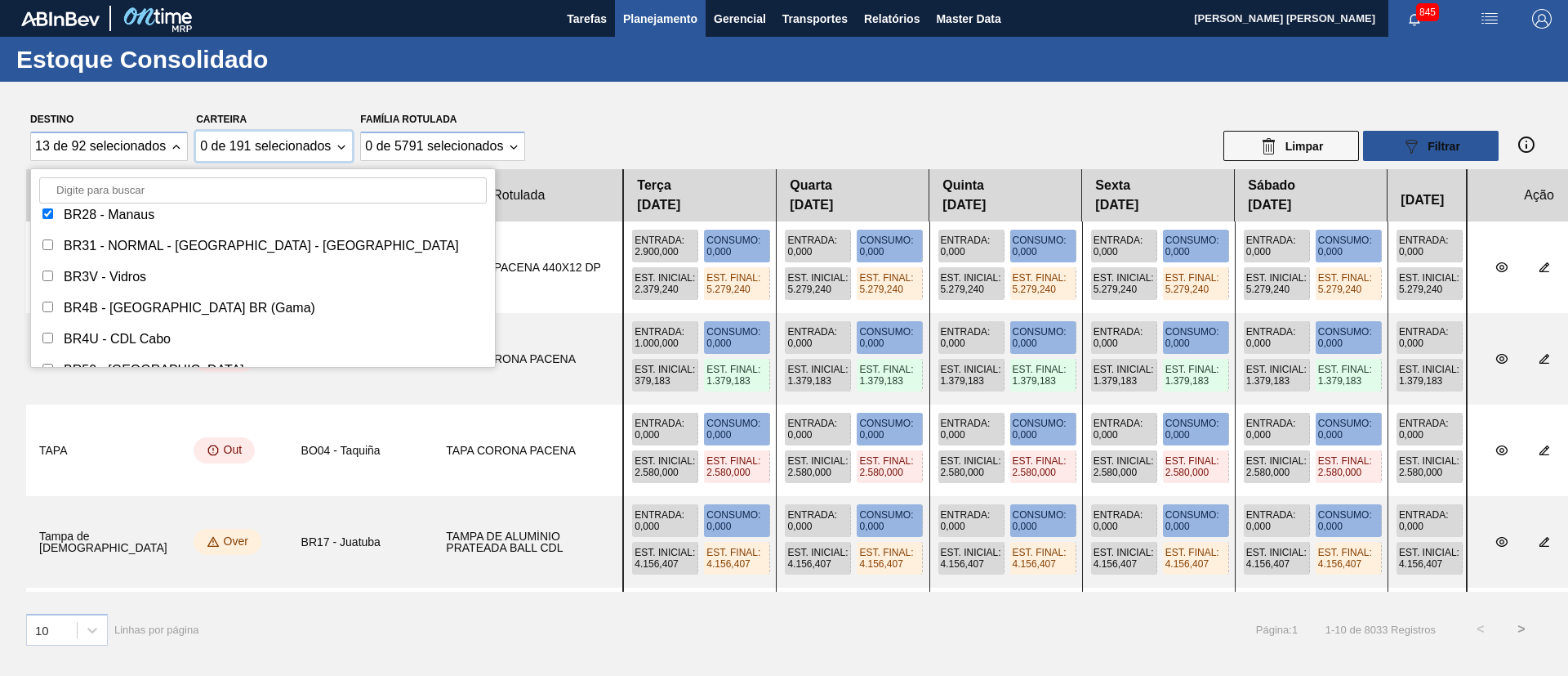
click at [321, 145] on div "0 de 191 selecionados" at bounding box center [265, 147] width 131 height 15
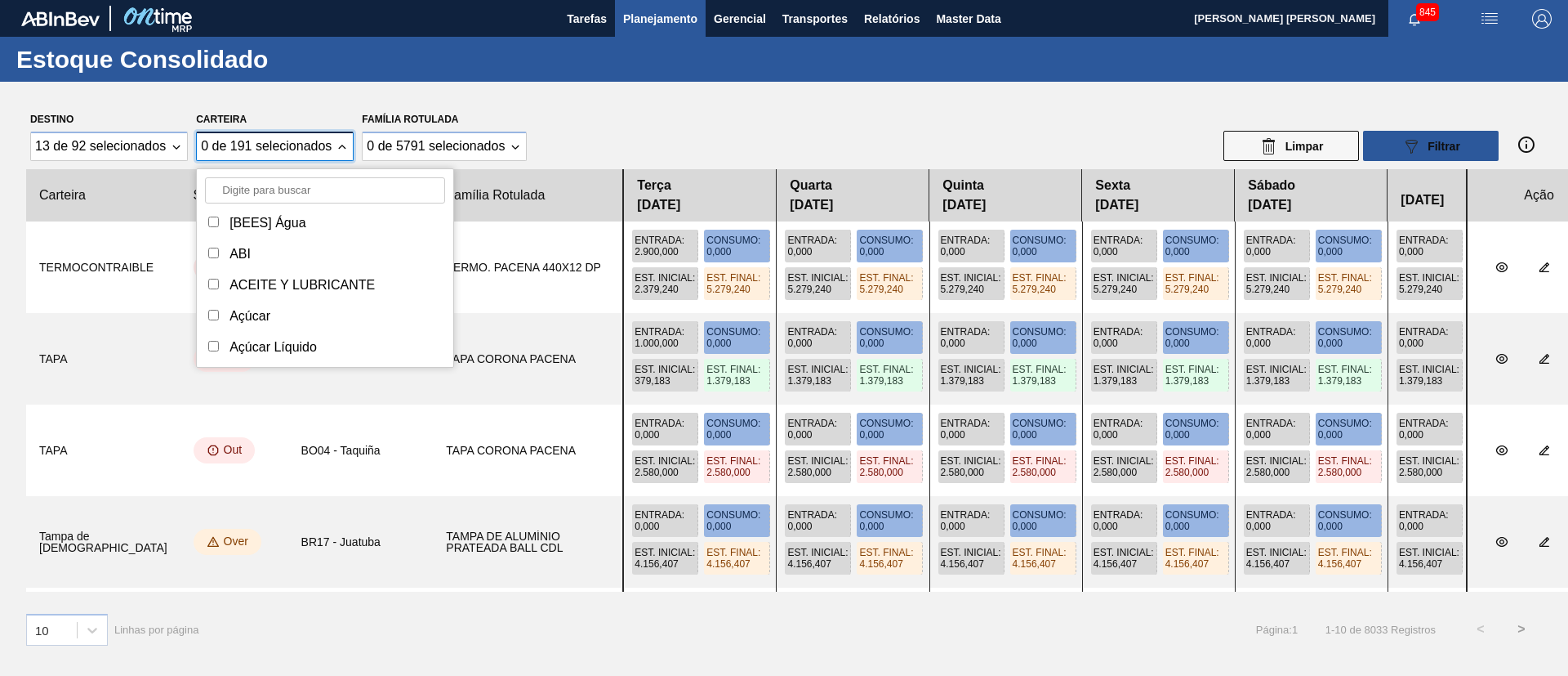
click at [301, 187] on input "Carteira" at bounding box center [324, 190] width 240 height 26
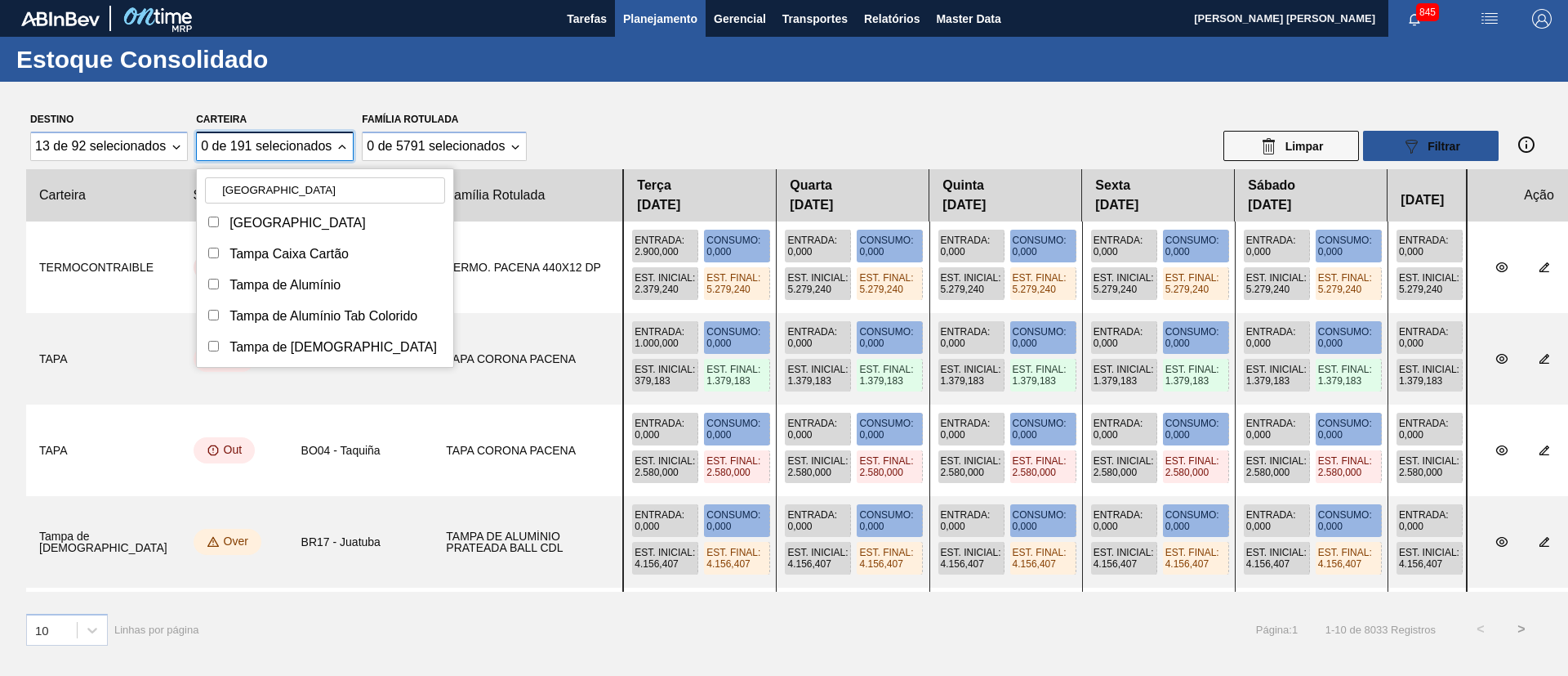
type input "tampa"
click at [243, 216] on div "[GEOGRAPHIC_DATA]" at bounding box center [297, 223] width 137 height 15
checkbox input "true"
click at [246, 274] on div "Tampa de Alumínio" at bounding box center [324, 285] width 240 height 23
checkbox input "true"
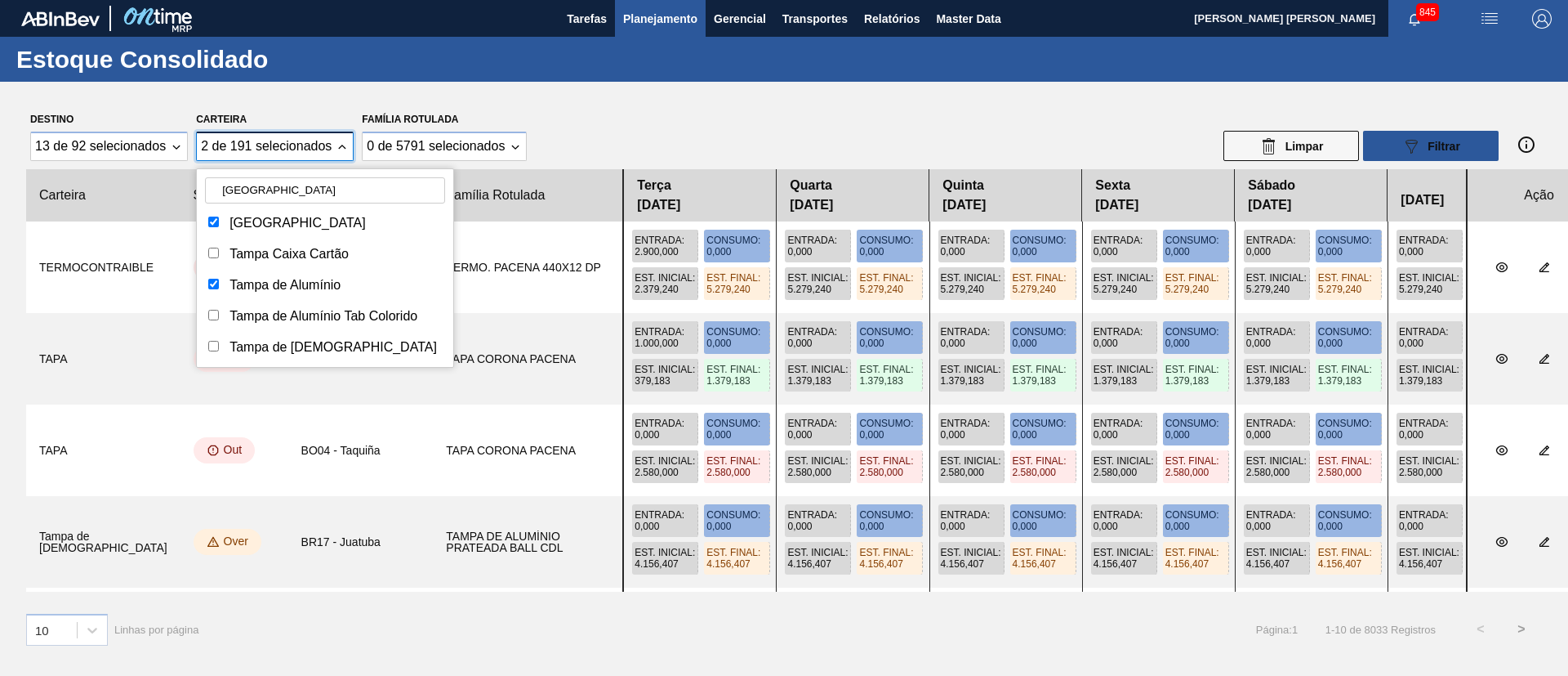
click at [245, 328] on div "Tampa Tampa Caixa Cartão Tampa de Alumínio Tampa de Alumínio Tab Colorido Tampa…" at bounding box center [324, 284] width 256 height 163
click at [237, 314] on div "Tampa de Alumínio Tab Colorido" at bounding box center [323, 316] width 188 height 15
checkbox input "true"
click at [233, 342] on div "Tampa de Lata" at bounding box center [332, 347] width 207 height 15
checkbox input "true"
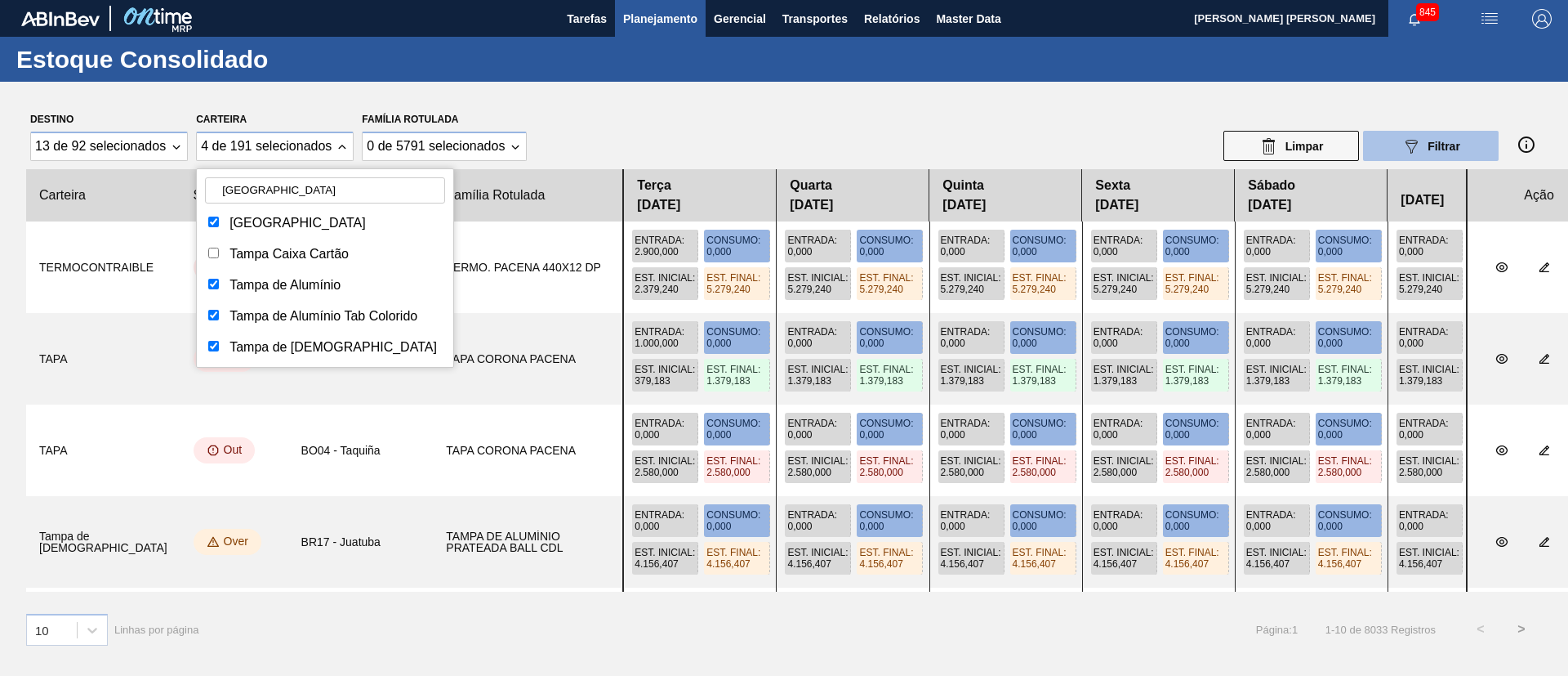
click at [1467, 155] on button "089F7B8B-B2A5-4AFE-B5C0-19BA573D28AC Filtrar" at bounding box center [1431, 146] width 136 height 30
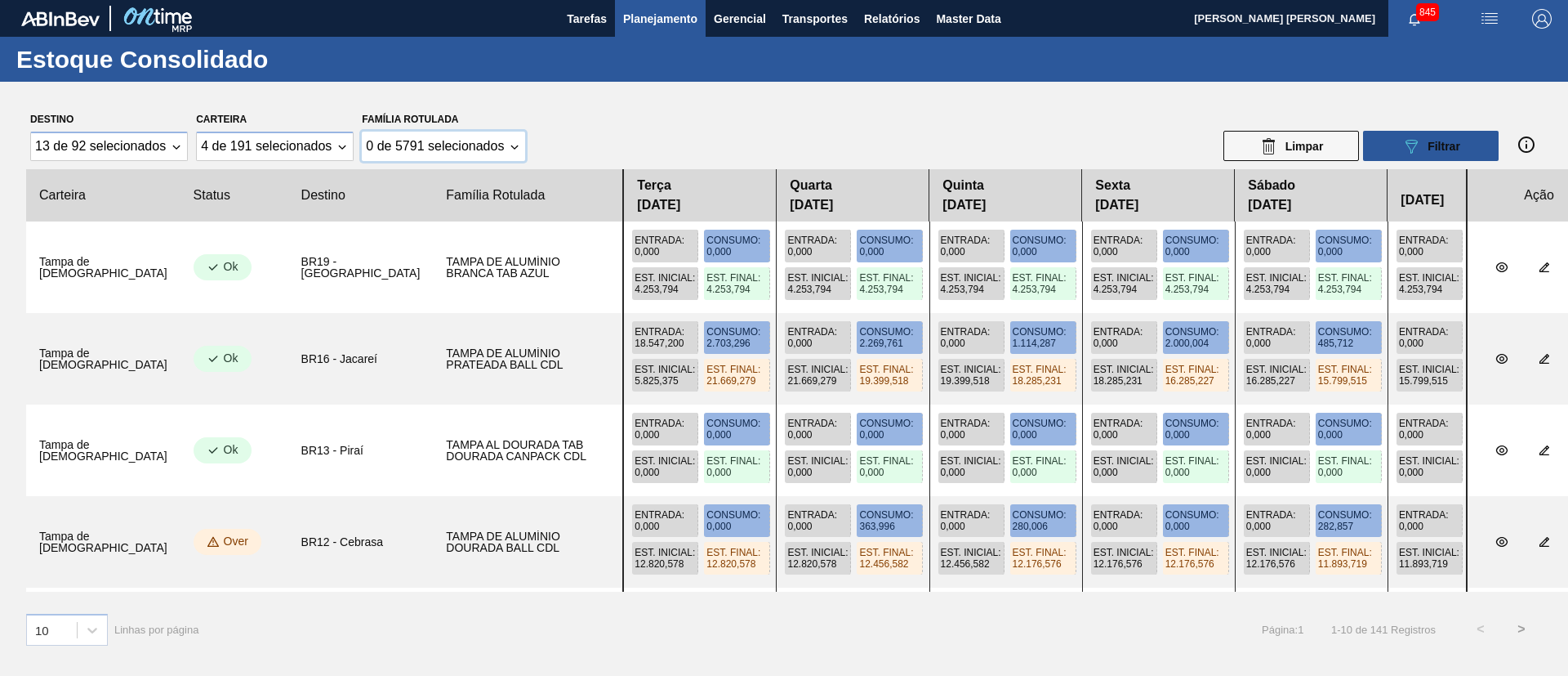
click at [504, 143] on Rotulada "0 de 5791 selecionados" at bounding box center [443, 147] width 163 height 29
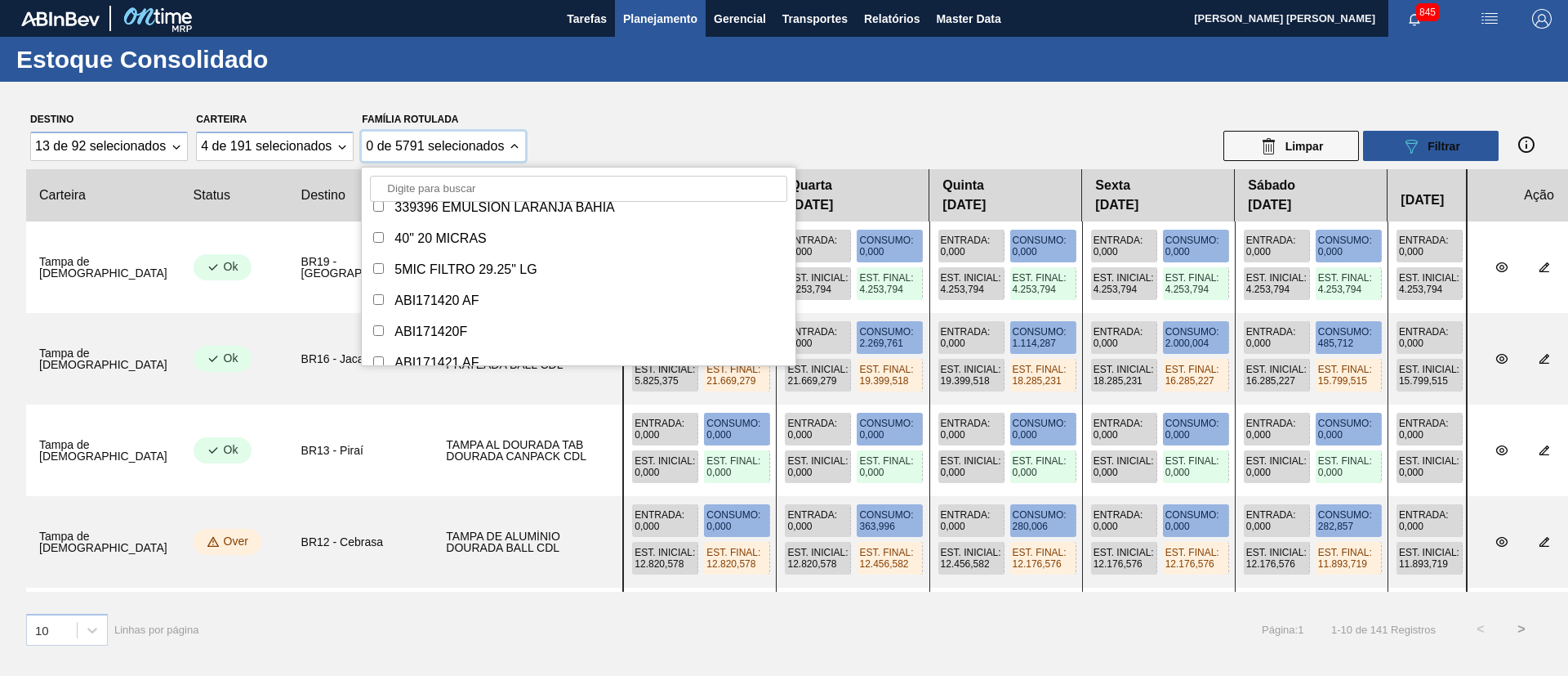
scroll to position [123, 0]
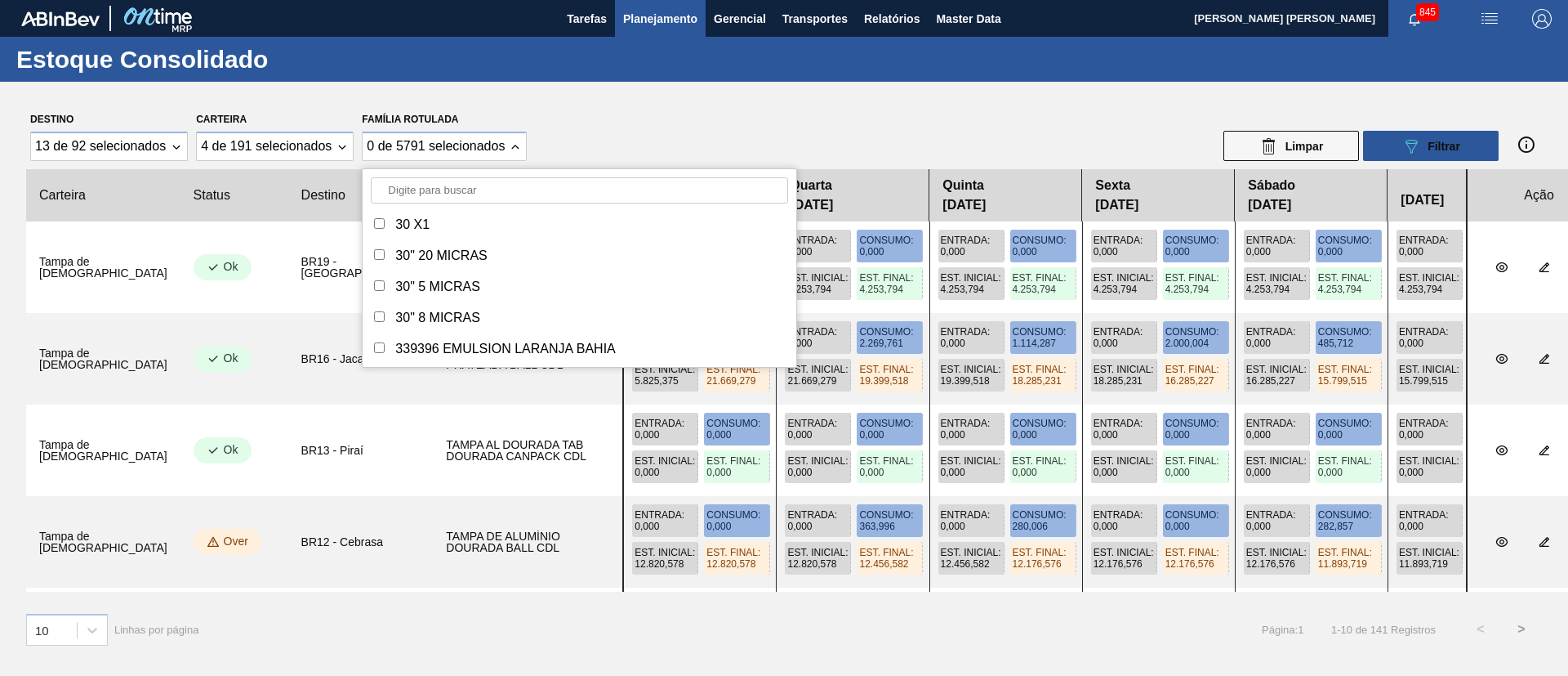
click at [638, 131] on div "Destino 13 de 92 selecionados Carteira 4 de 191 selecionados Família Rotulada 0…" at bounding box center [784, 134] width 1516 height 53
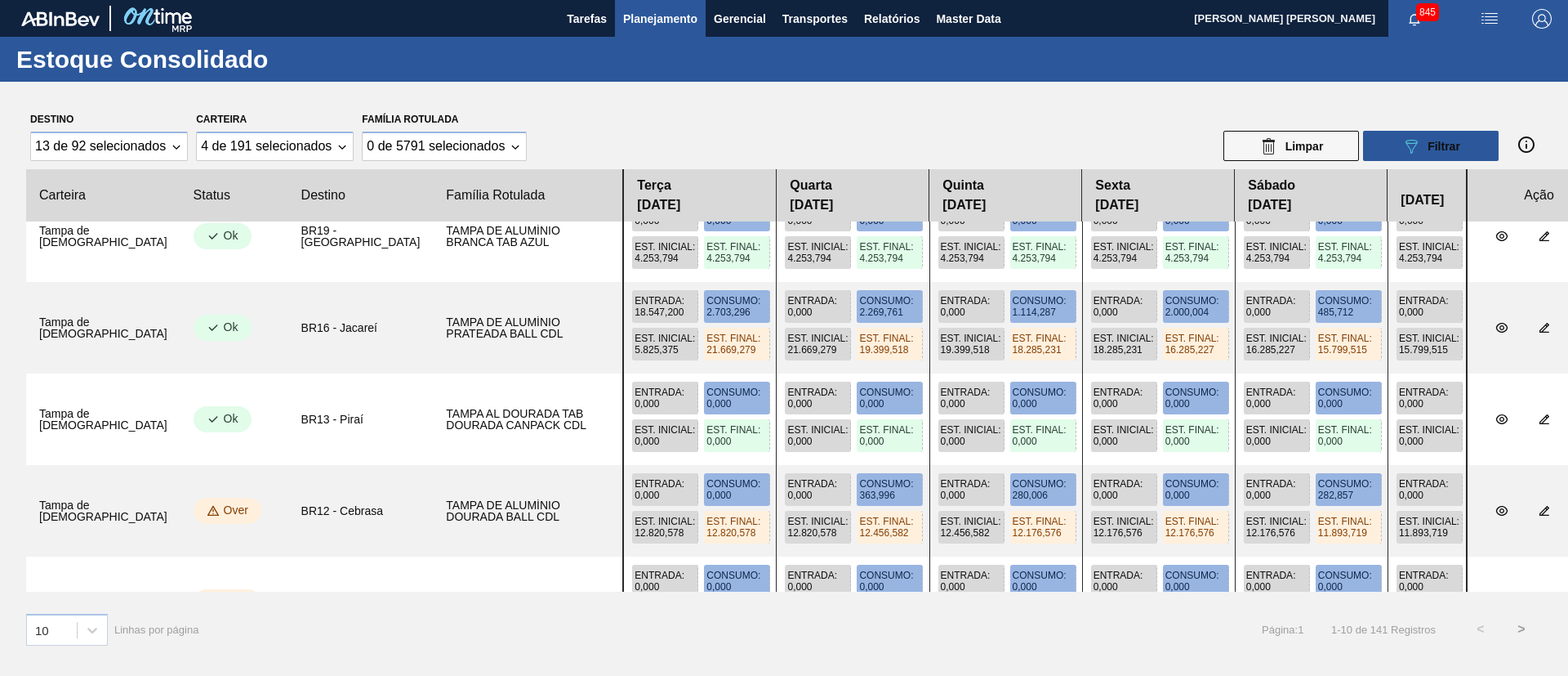
scroll to position [0, 0]
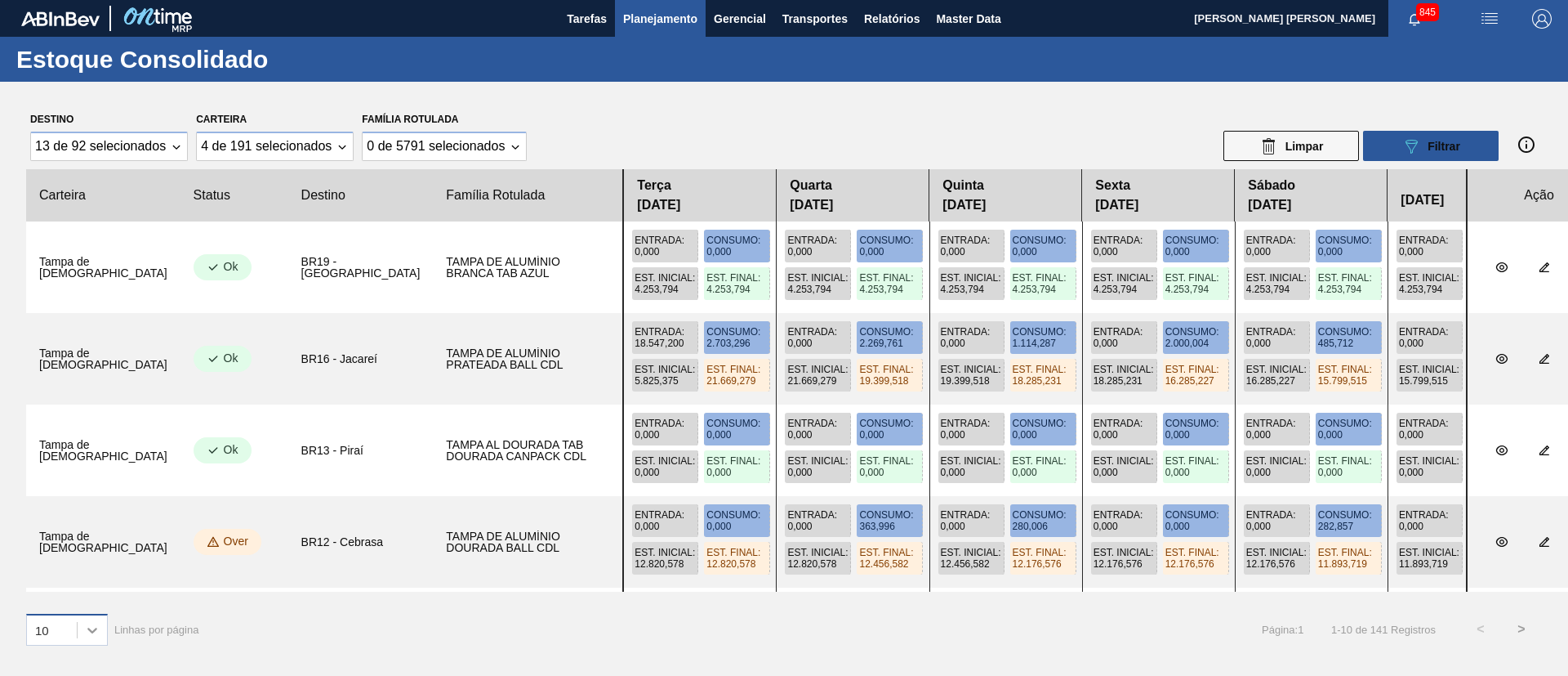
click at [96, 629] on icon at bounding box center [93, 630] width 10 height 6
click at [71, 584] on div "30" at bounding box center [67, 588] width 82 height 30
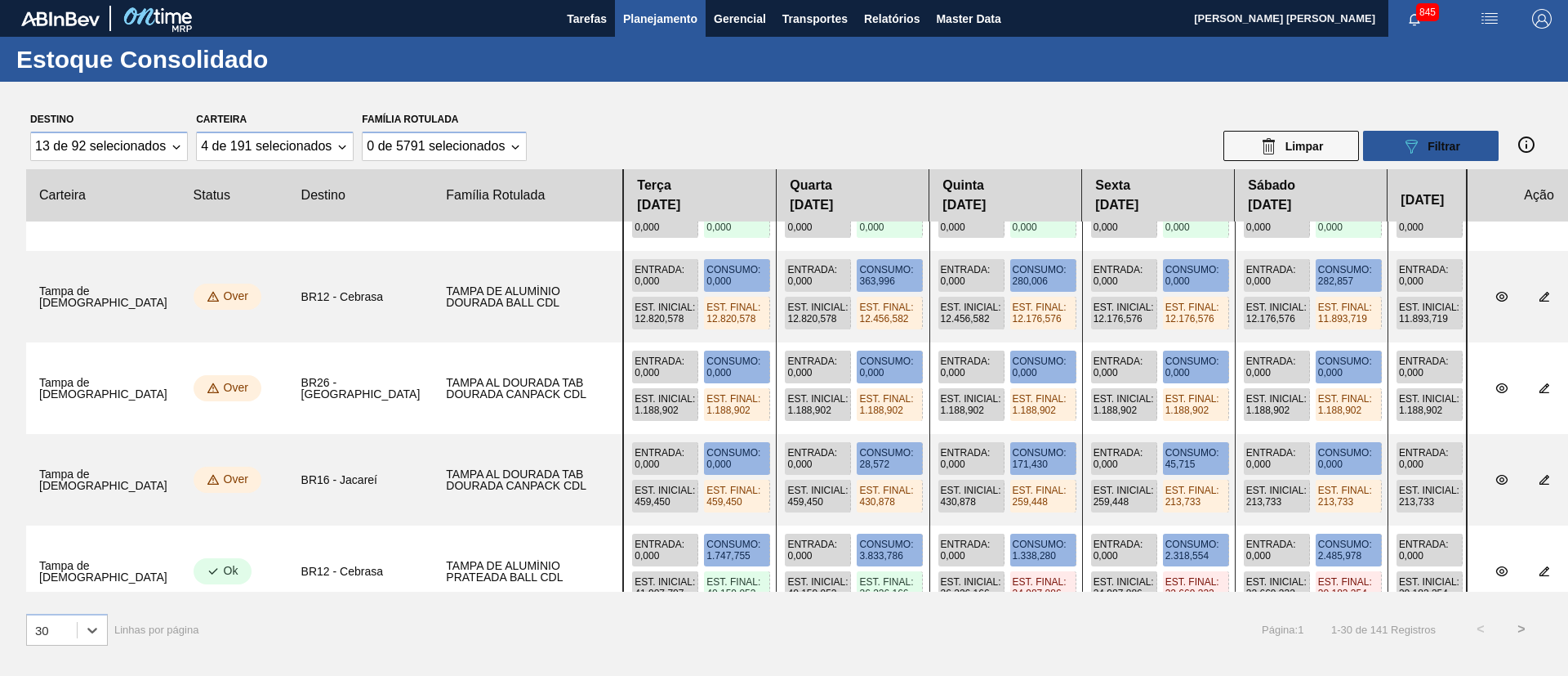
scroll to position [0, 47]
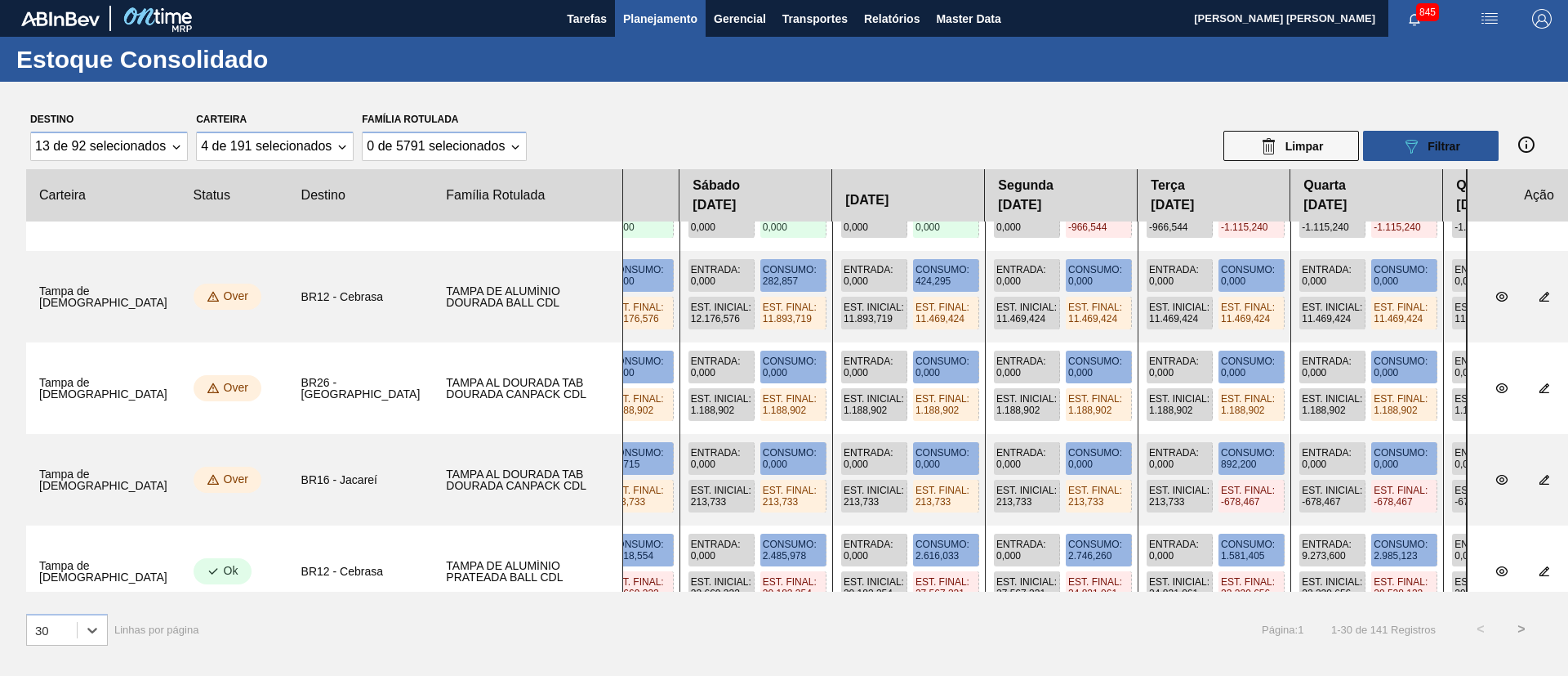
drag, startPoint x: 1142, startPoint y: 408, endPoint x: 634, endPoint y: 440, distance: 509.0
click at [0, 0] on slot at bounding box center [0, 0] width 0 height 0
click at [1495, 482] on icon "botão de ícone" at bounding box center [1502, 480] width 13 height 13
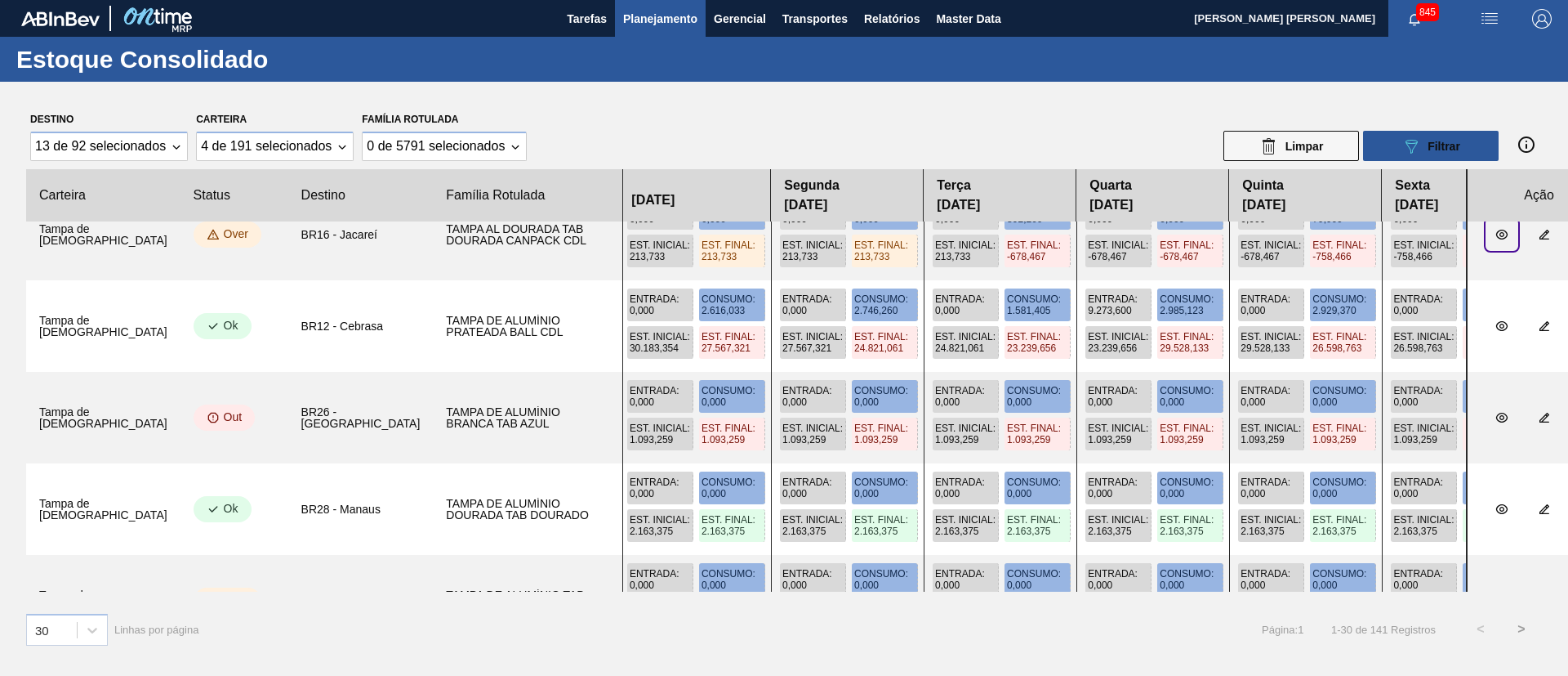
drag, startPoint x: 979, startPoint y: 476, endPoint x: 576, endPoint y: 468, distance: 403.1
click at [622, 468] on div "Entrada : 0,000 Consumo : 0,000 Est. Inicial : 2.721,000 Est. Final : 2.721,000…" at bounding box center [1044, 510] width 844 height 92
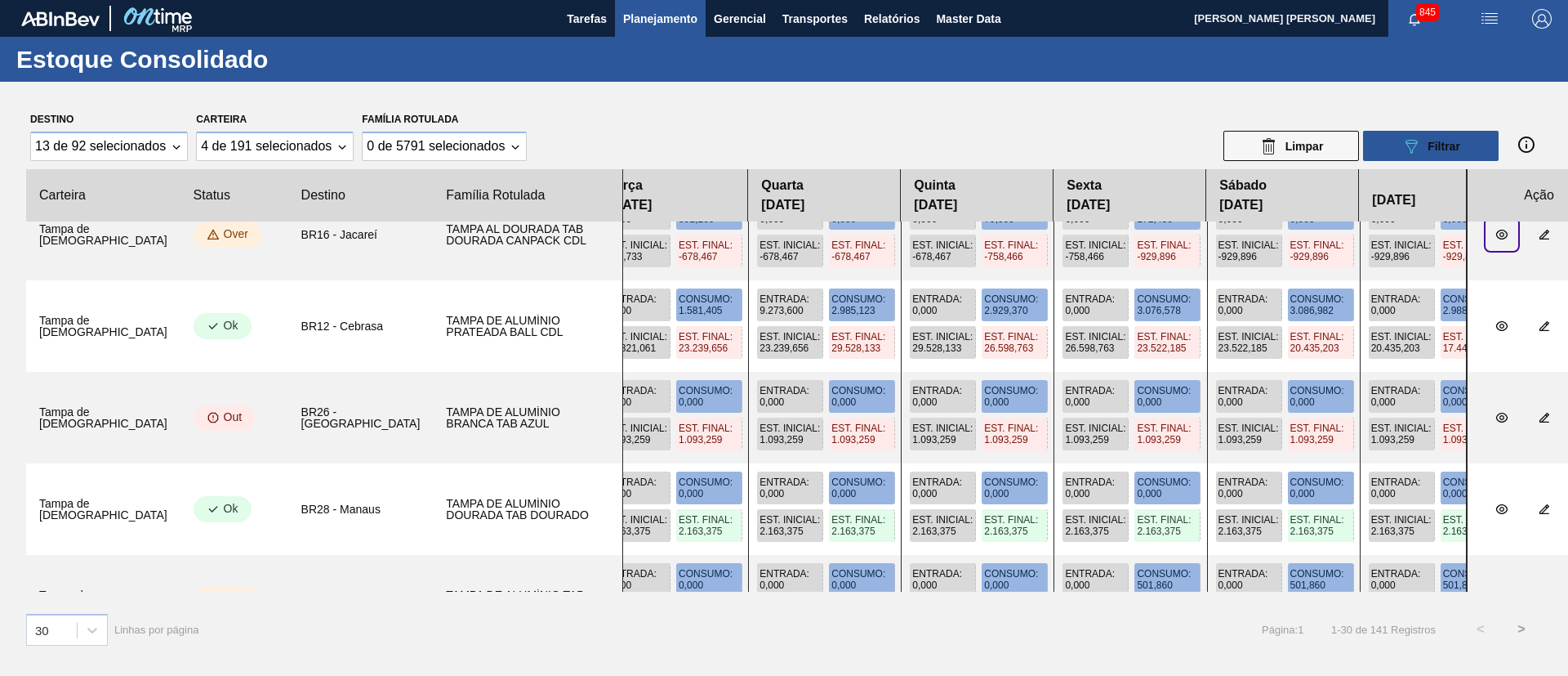
drag, startPoint x: 1014, startPoint y: 457, endPoint x: 717, endPoint y: 452, distance: 297.0
click at [717, 452] on div "Entrada : 0,000 Consumo : 557,624 Est. Inicial : 2.079,451 Est. Final : 1.521,8…" at bounding box center [1044, 418] width 844 height 92
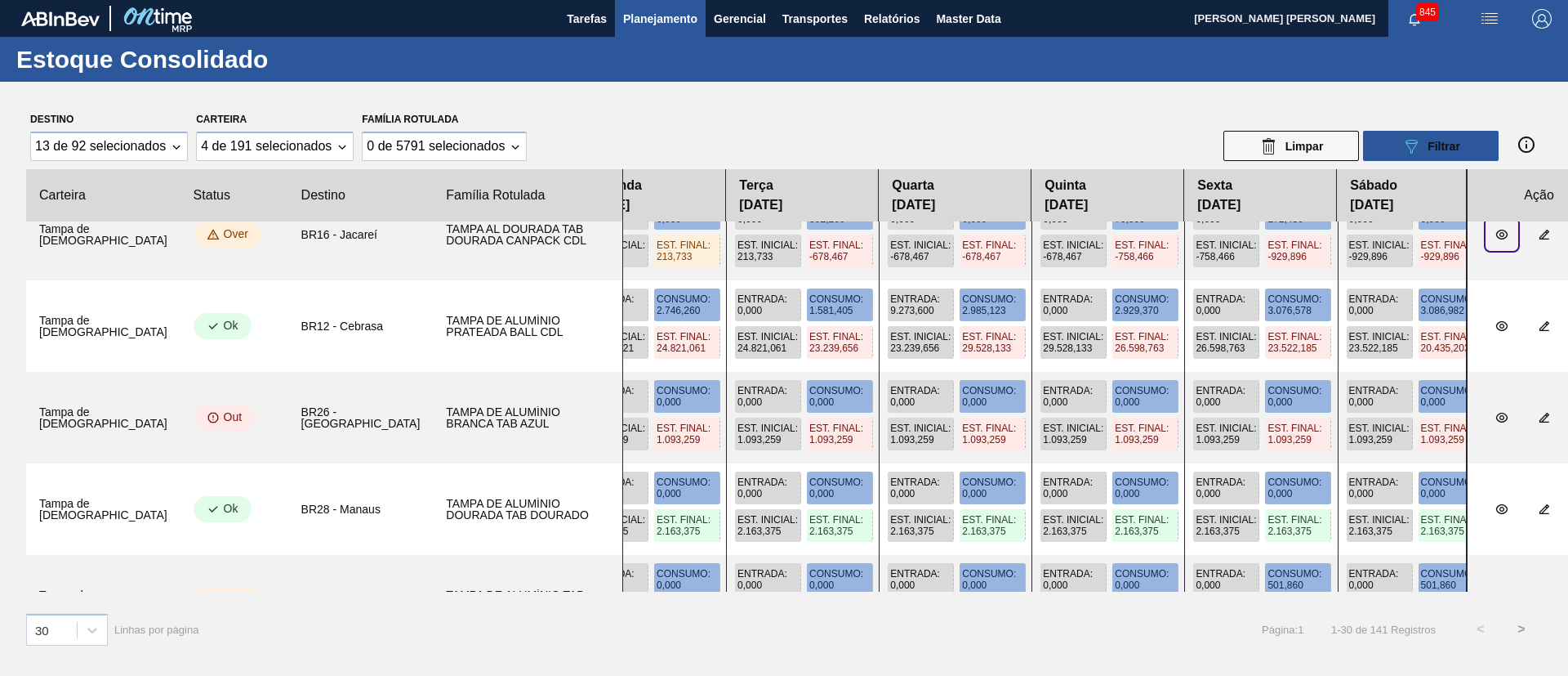
drag, startPoint x: 1190, startPoint y: 447, endPoint x: 893, endPoint y: 433, distance: 297.3
click at [1384, 430] on div "Entrada : 0,000 Consumo : 557,624 Est. Inicial : 2.079,451 Est. Final : 1.521,8…" at bounding box center [1122, 418] width 999 height 92
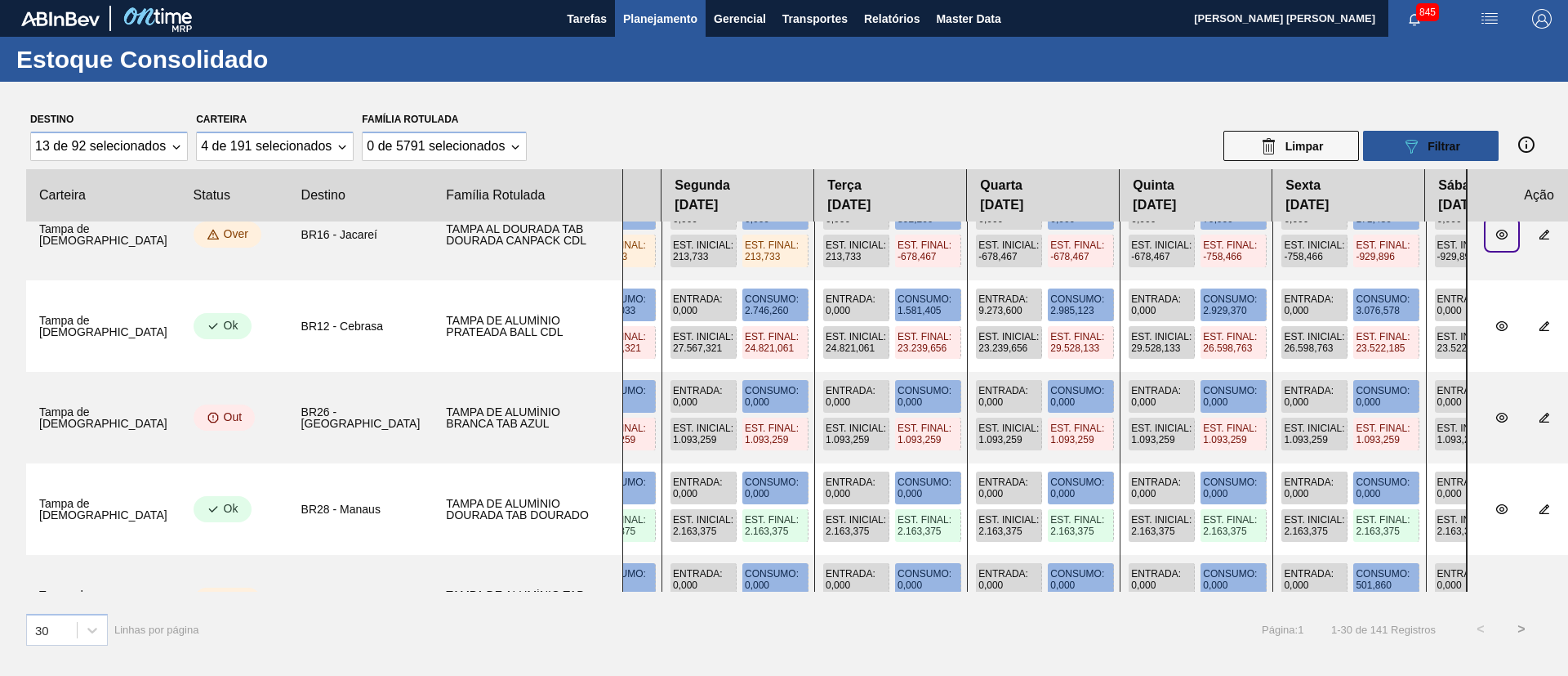
drag, startPoint x: 890, startPoint y: 433, endPoint x: 1143, endPoint y: 444, distance: 253.2
click at [1280, 424] on div "Entrada : 0,000 Consumo : 557,624 Est. Inicial : 2.079,451 Est. Final : 1.521,8…" at bounding box center [1044, 418] width 844 height 92
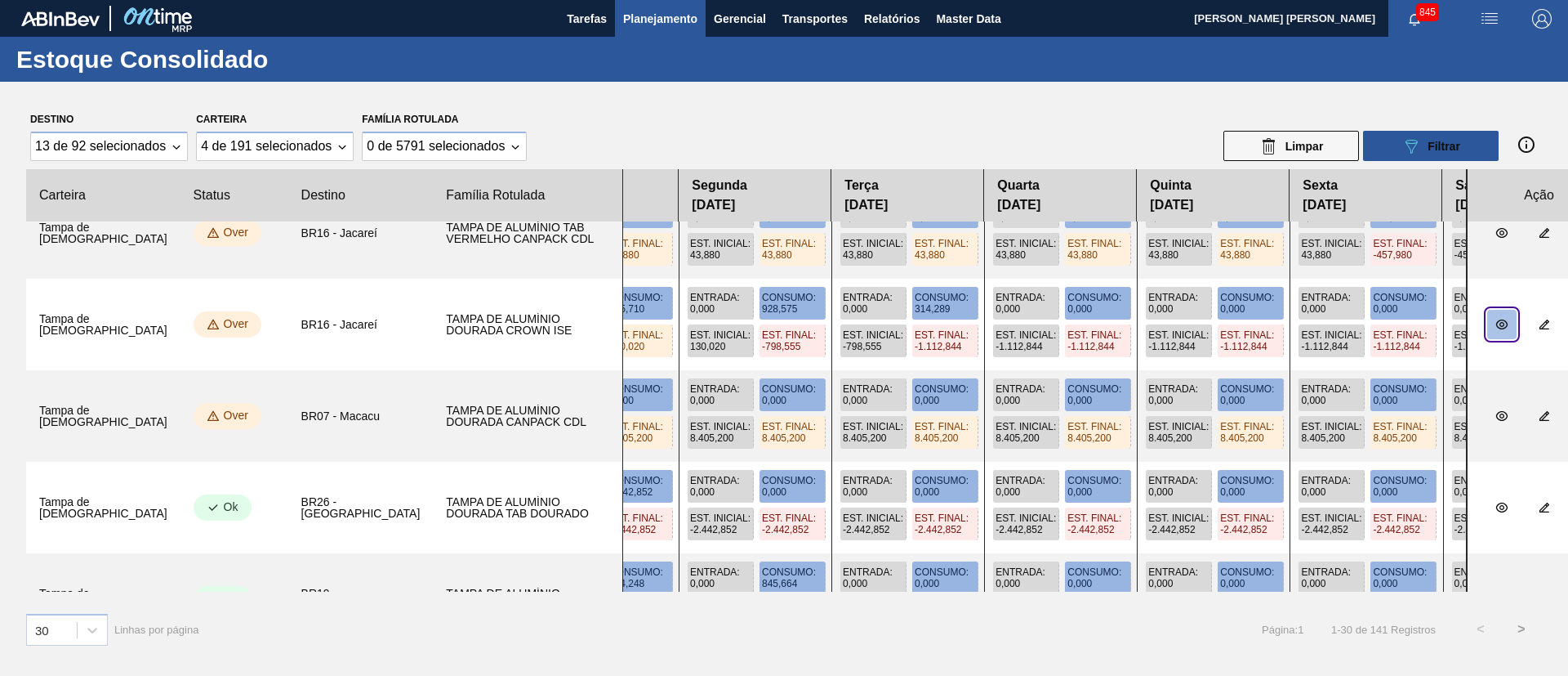
click at [1495, 328] on icon "botão de ícone" at bounding box center [1502, 324] width 13 height 13
click at [1495, 510] on icon "botão de ícone" at bounding box center [1502, 507] width 13 height 13
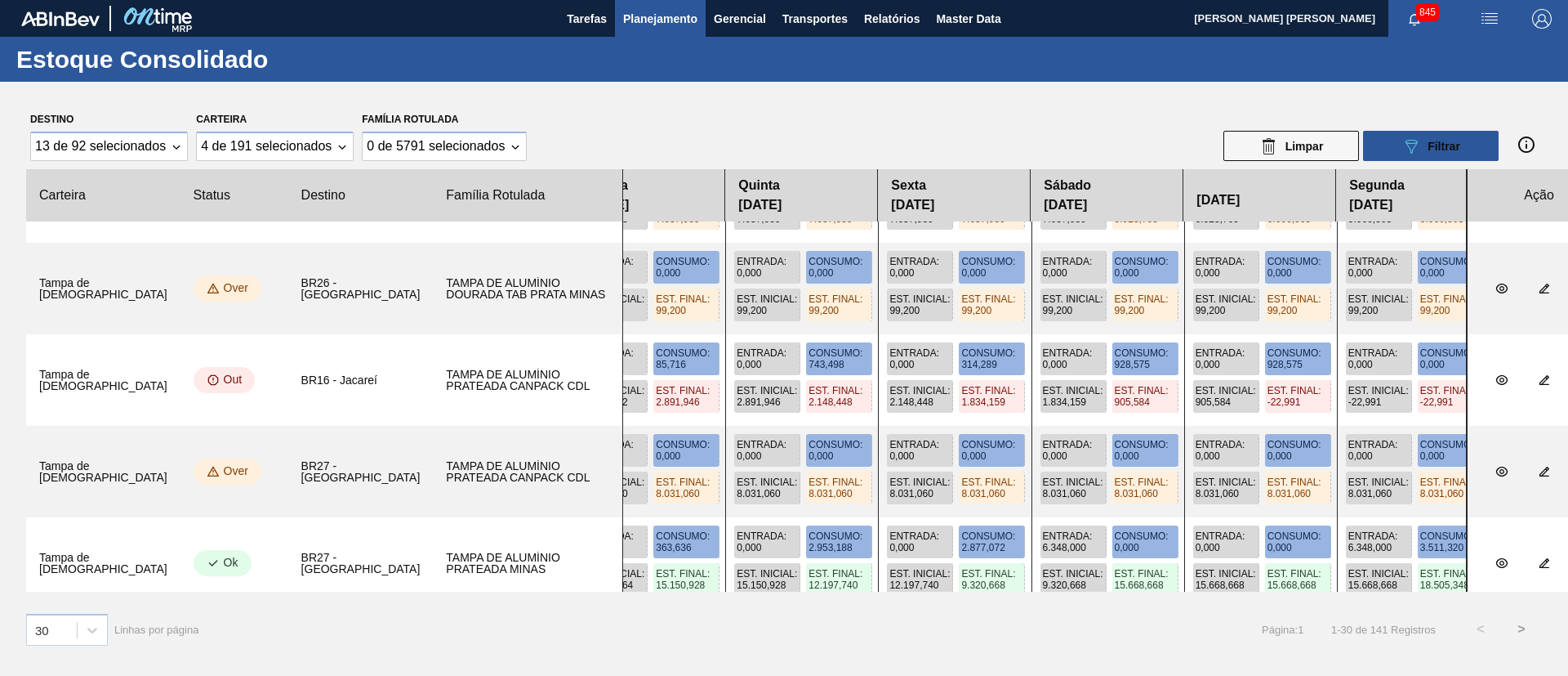
drag, startPoint x: 1141, startPoint y: 423, endPoint x: 620, endPoint y: 439, distance: 521.2
click at [0, 0] on slot at bounding box center [0, 0] width 0 height 0
click at [1495, 385] on icon "botão de ícone" at bounding box center [1502, 380] width 13 height 13
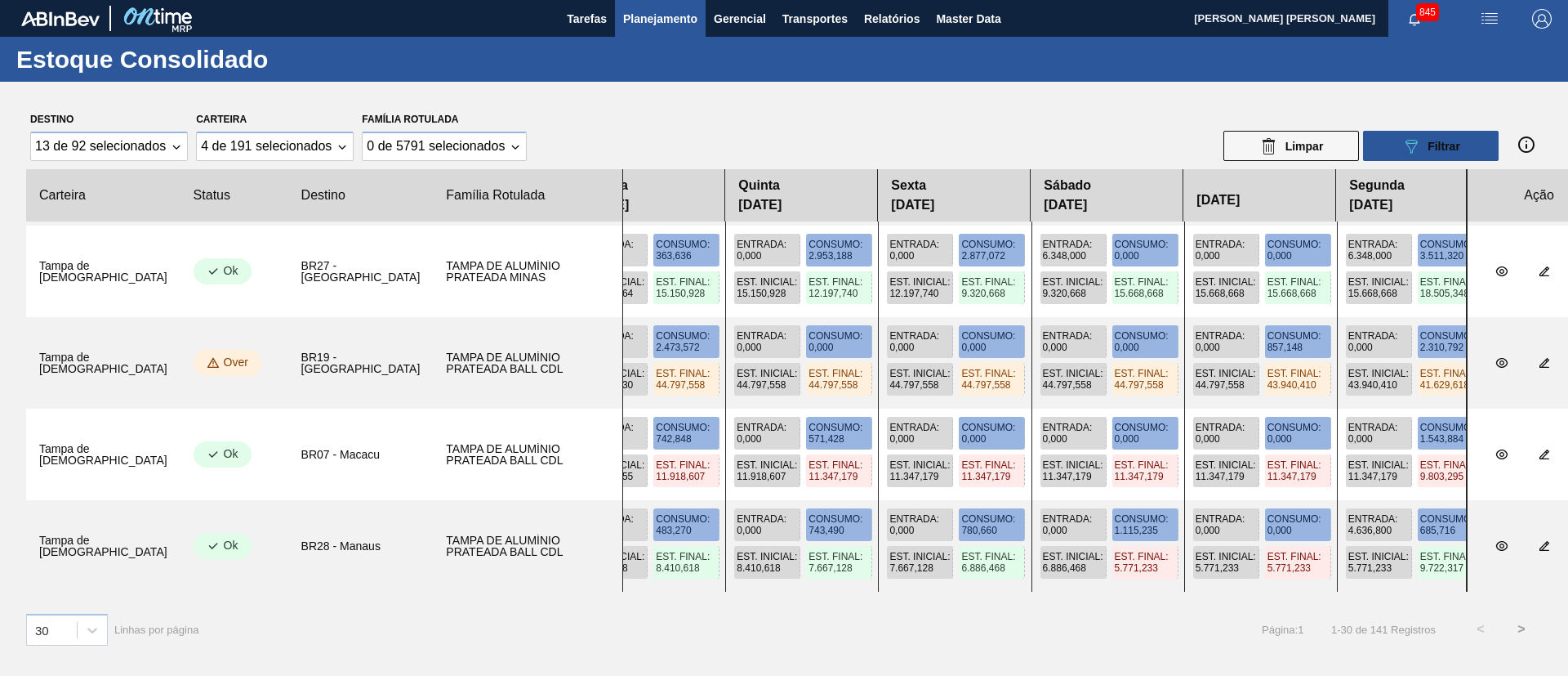
drag, startPoint x: 971, startPoint y: 480, endPoint x: 1271, endPoint y: 474, distance: 300.1
click at [1271, 474] on div "Entrada : 0,000 Consumo : 0,000 Est. Inicial : 17.032,899 Est. Final : 17.032,8…" at bounding box center [1044, 455] width 844 height 92
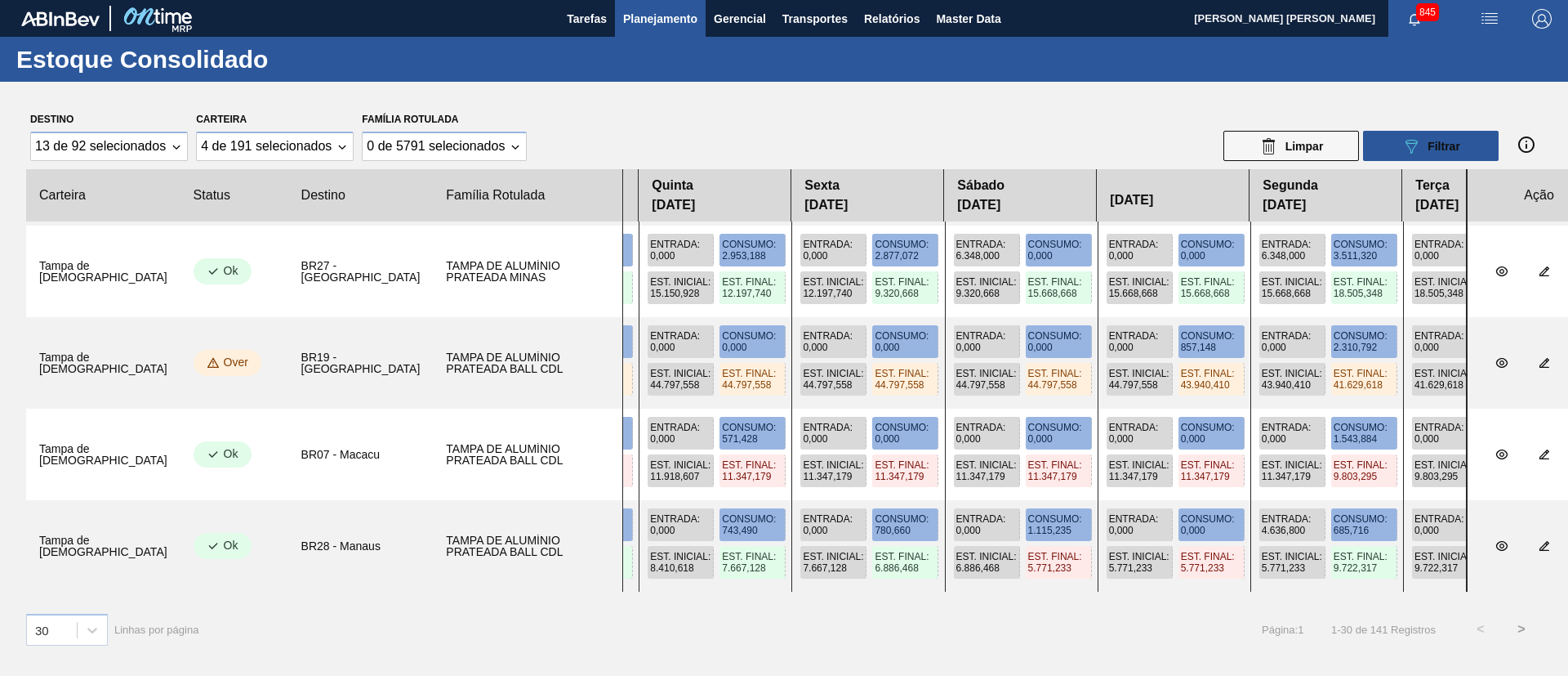
drag, startPoint x: 1033, startPoint y: 498, endPoint x: 694, endPoint y: 494, distance: 339.0
click at [0, 0] on slot at bounding box center [0, 0] width 0 height 0
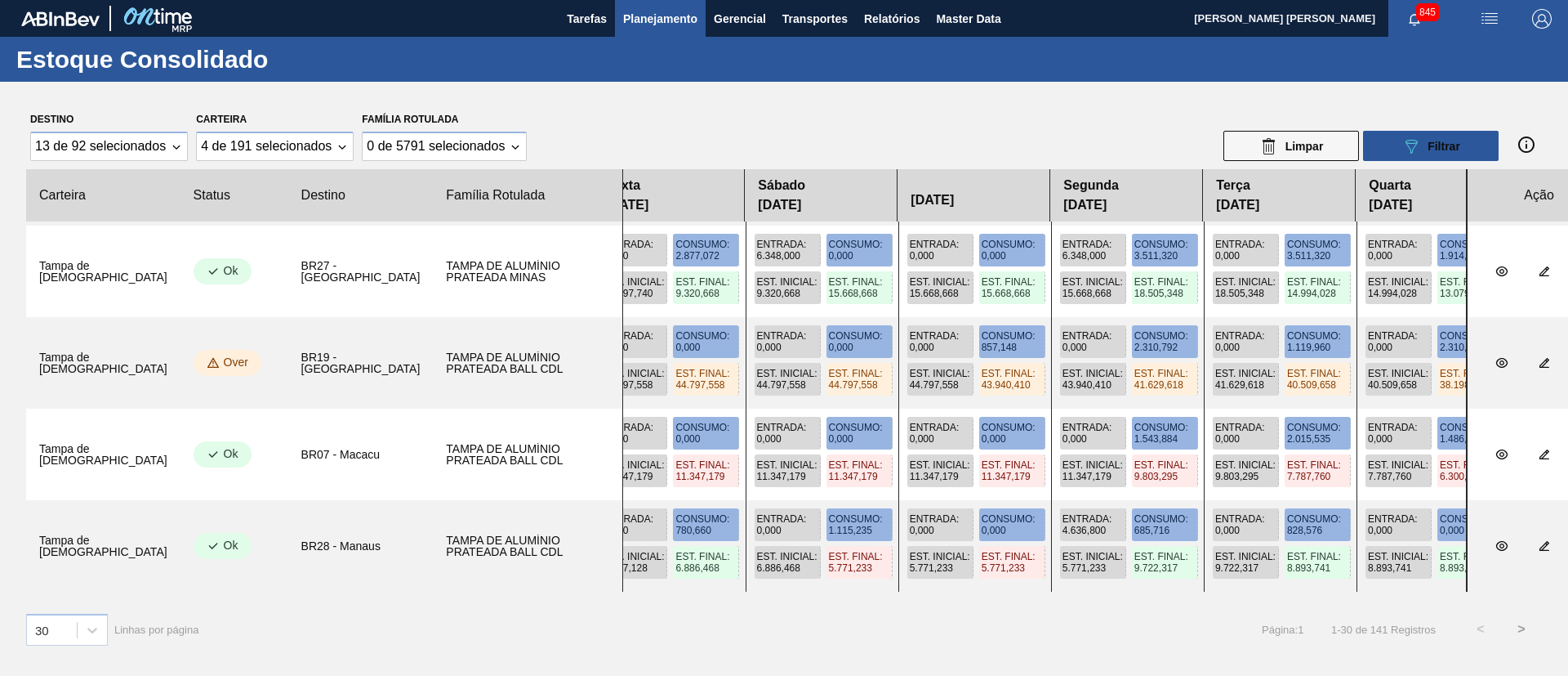
drag, startPoint x: 1185, startPoint y: 483, endPoint x: 849, endPoint y: 484, distance: 336.0
click at [849, 484] on div "Entrada : 0,000 Consumo : 0,000 Est. Inicial : 17.032,899 Est. Final : 17.032,8…" at bounding box center [1044, 455] width 844 height 92
drag, startPoint x: 1268, startPoint y: 467, endPoint x: 1190, endPoint y: 470, distance: 78.1
click at [1190, 470] on div "Entrada : 0,000 Consumo : 0,000 Est. Inicial : 17.032,899 Est. Final : 17.032,8…" at bounding box center [1044, 455] width 844 height 92
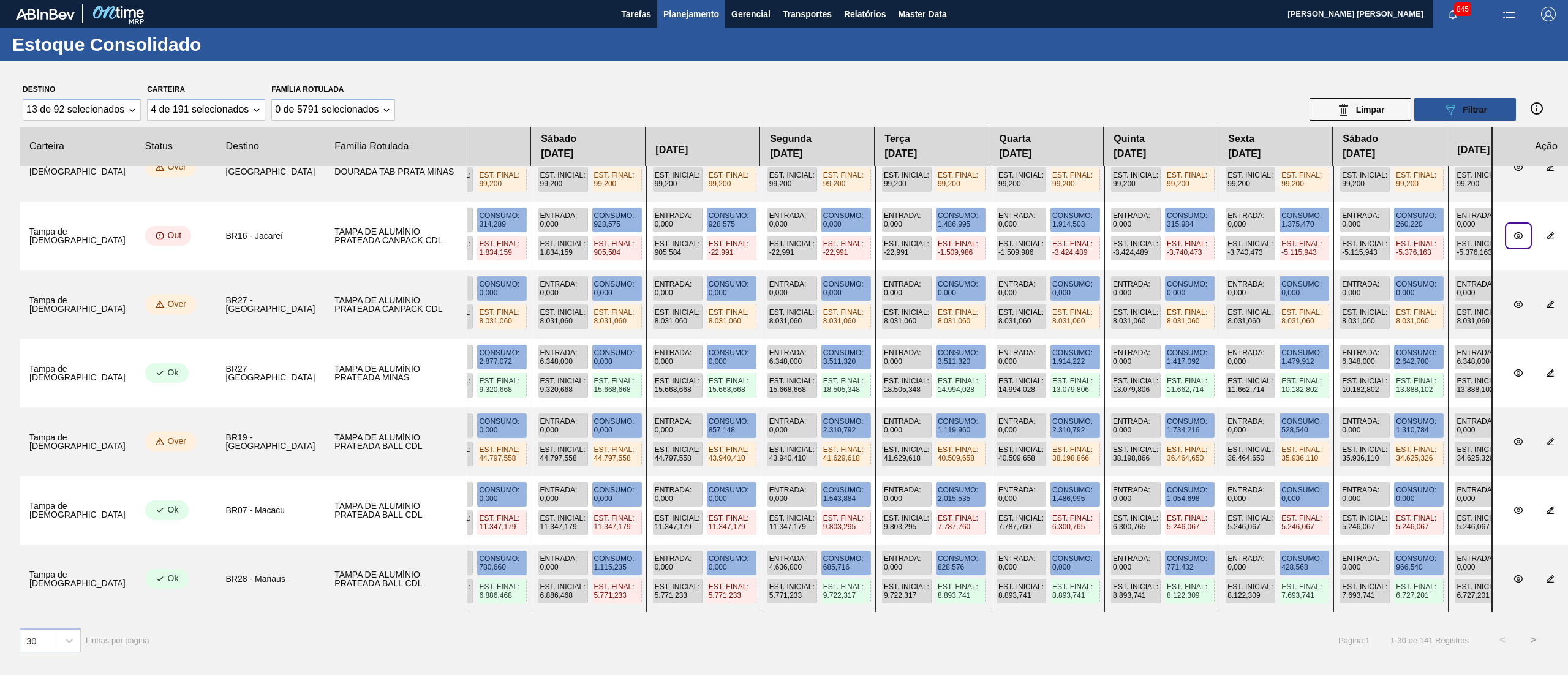
drag, startPoint x: 1223, startPoint y: 486, endPoint x: 936, endPoint y: 487, distance: 287.0
click at [936, 487] on div "Entrada : 0,000 Consumo : 0,000 Est. Inicial : 17.032,899 Est. Final : 17.032,8…" at bounding box center [979, 510] width 1025 height 69
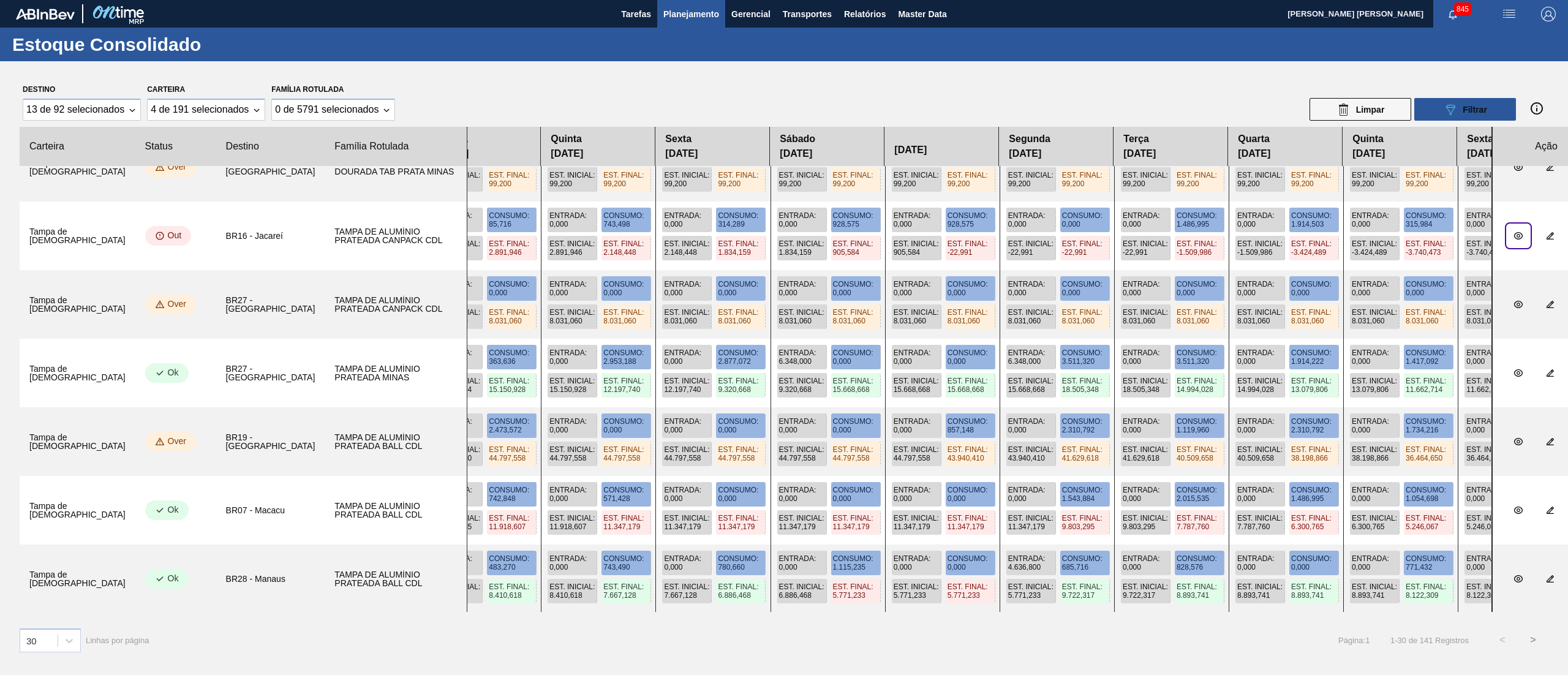
drag, startPoint x: 1238, startPoint y: 521, endPoint x: 1365, endPoint y: 526, distance: 127.1
click at [1175, 506] on div "Entrada : 0,000 Consumo : 0,000 Est. Inicial : 17.032,899 Est. Final : 17.032,8…" at bounding box center [979, 510] width 1025 height 69
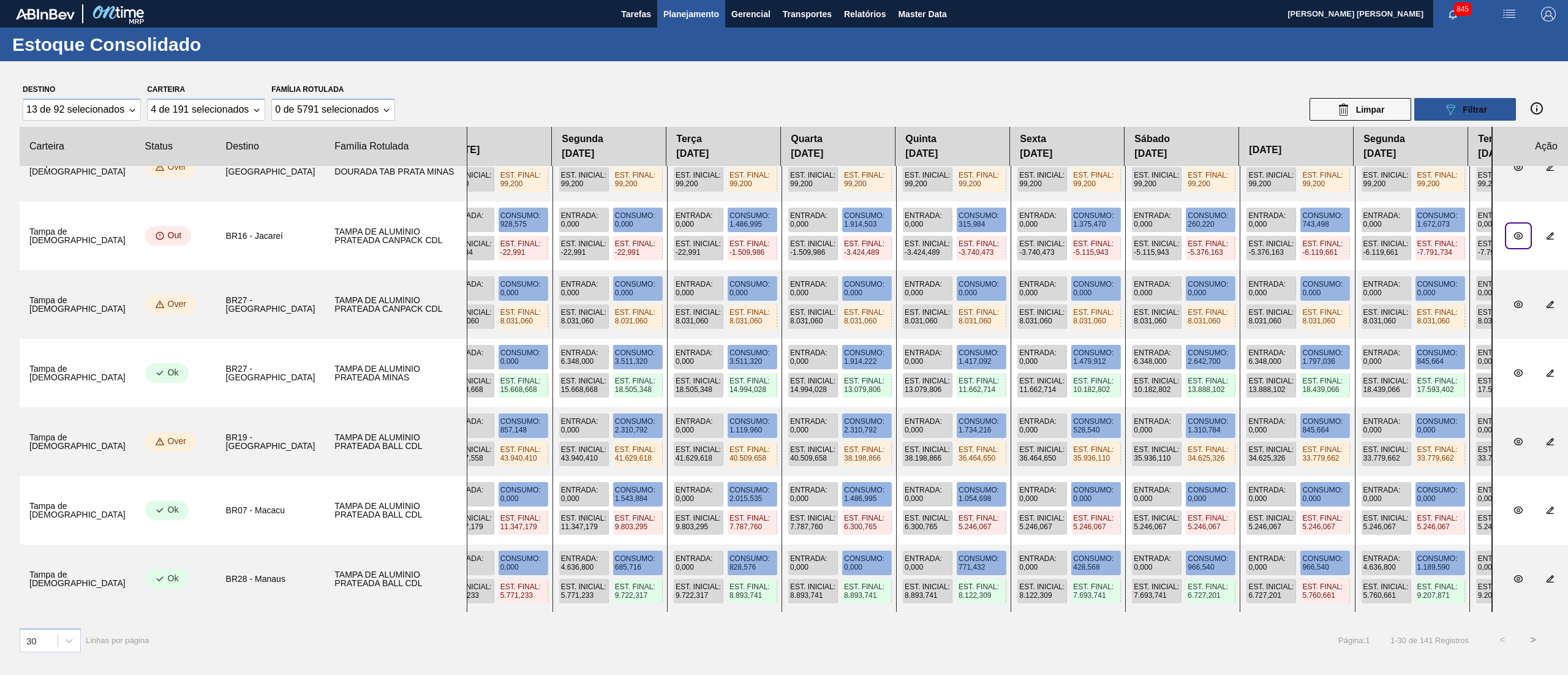
drag, startPoint x: 1333, startPoint y: 548, endPoint x: 829, endPoint y: 546, distance: 504.0
click at [829, 506] on div "Entrada : 0,000 Consumo : 1.003,725 Est. Inicial : 13.519,798 Est. Final : 12.5…" at bounding box center [979, 579] width 1025 height 69
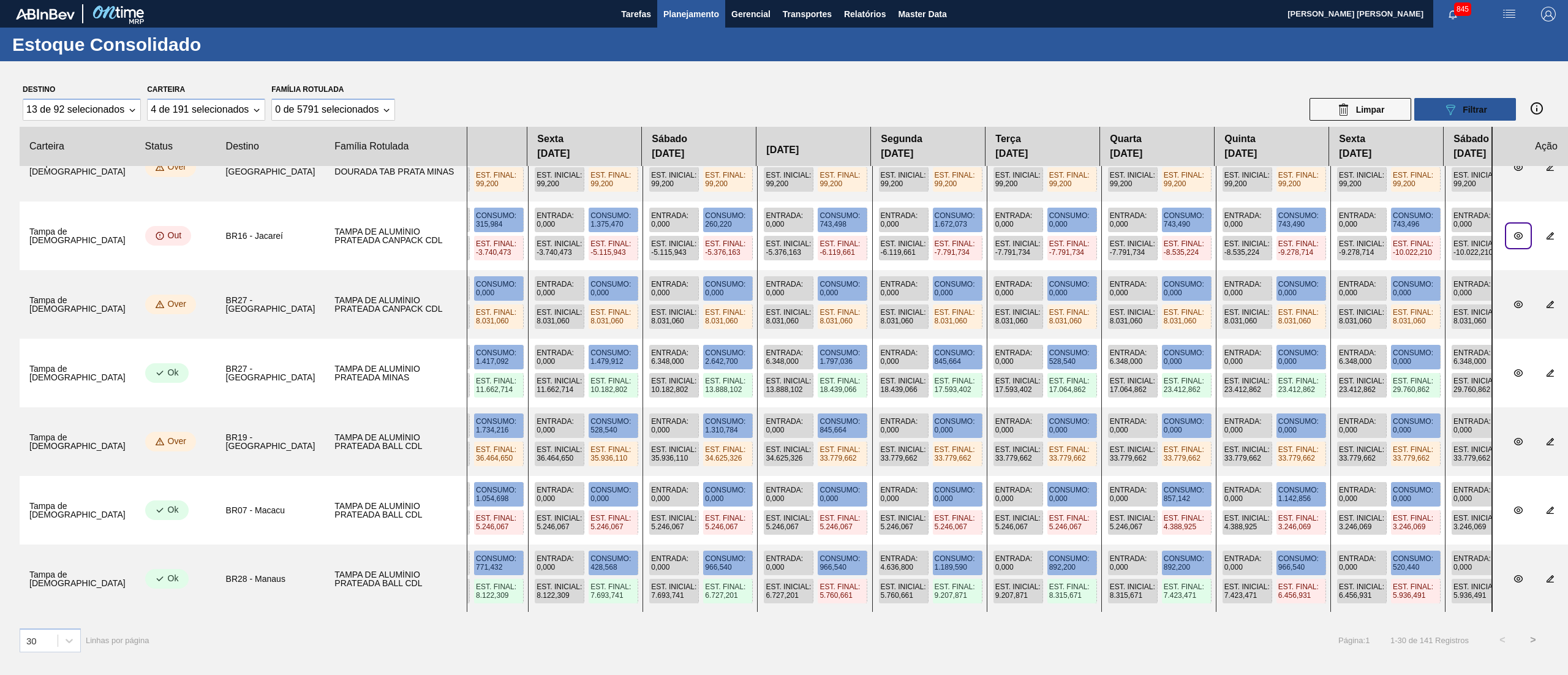
drag, startPoint x: 1256, startPoint y: 546, endPoint x: 780, endPoint y: 522, distance: 476.6
click at [0, 0] on slot at bounding box center [0, 0] width 0 height 0
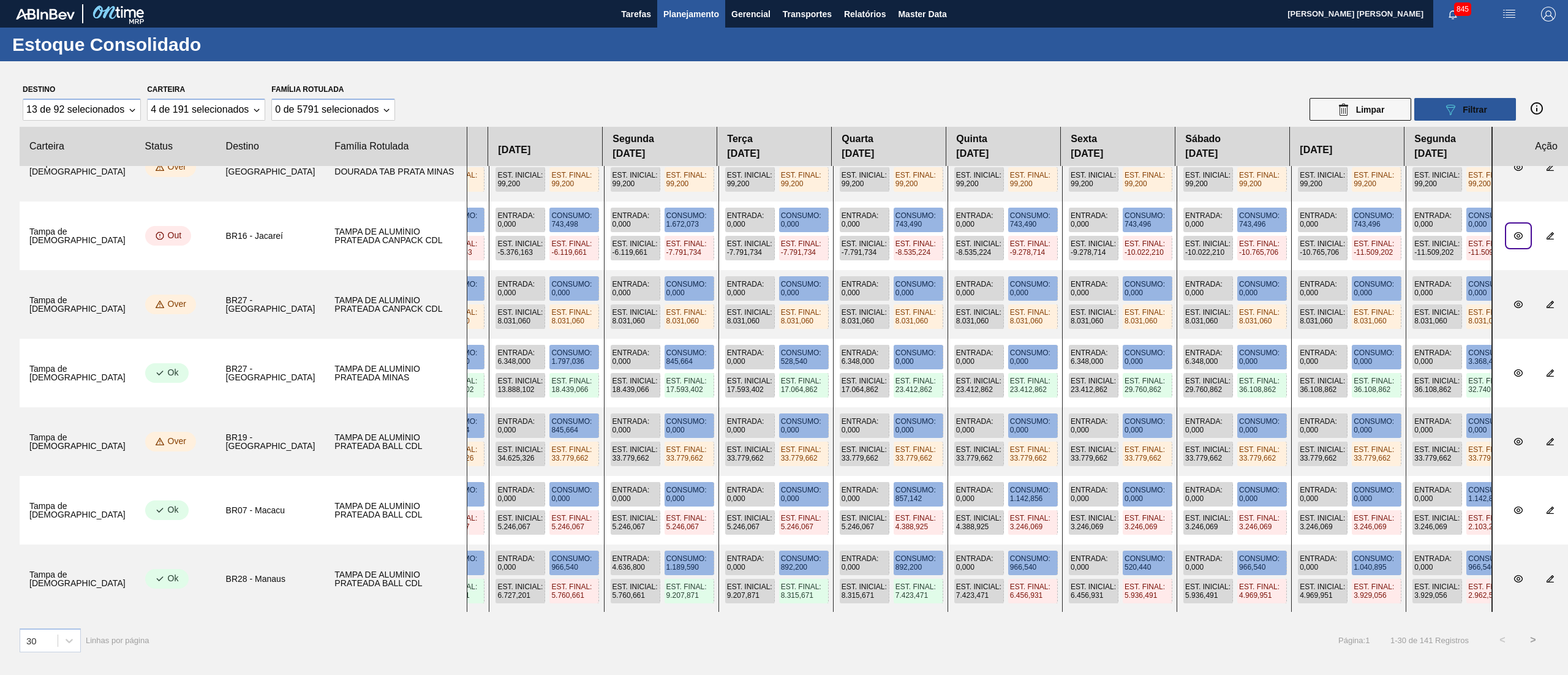
drag, startPoint x: 1332, startPoint y: 568, endPoint x: 1051, endPoint y: 548, distance: 281.7
click at [1051, 506] on div "Entrada : 0,000 Consumo : 1.003,725 Est. Inicial : 13.519,798 Est. Final : 12.5…" at bounding box center [979, 579] width 1025 height 69
click at [1175, 506] on button ">" at bounding box center [1533, 640] width 31 height 31
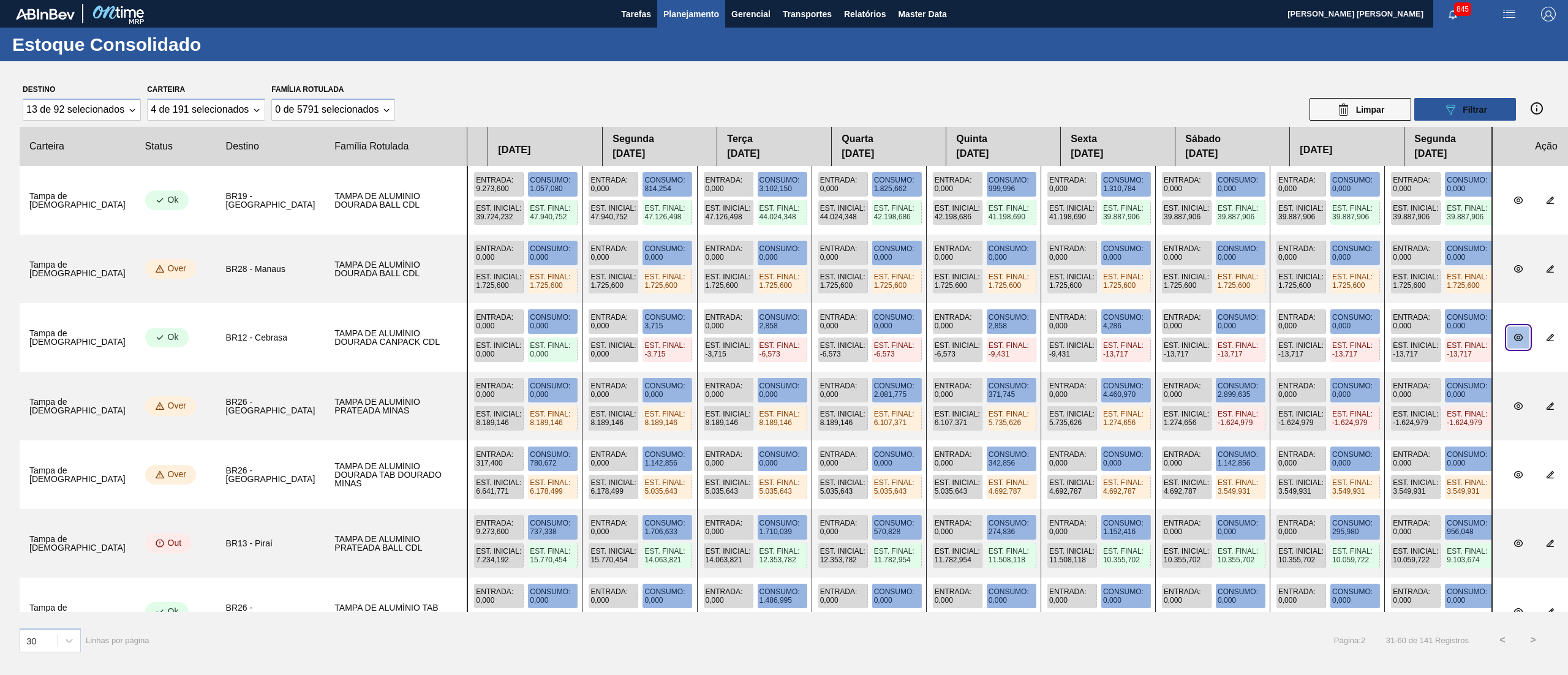
click at [1175, 342] on icon "botão de ícone" at bounding box center [1518, 338] width 10 height 10
click at [1175, 413] on button "botão de ícone" at bounding box center [1518, 406] width 22 height 22
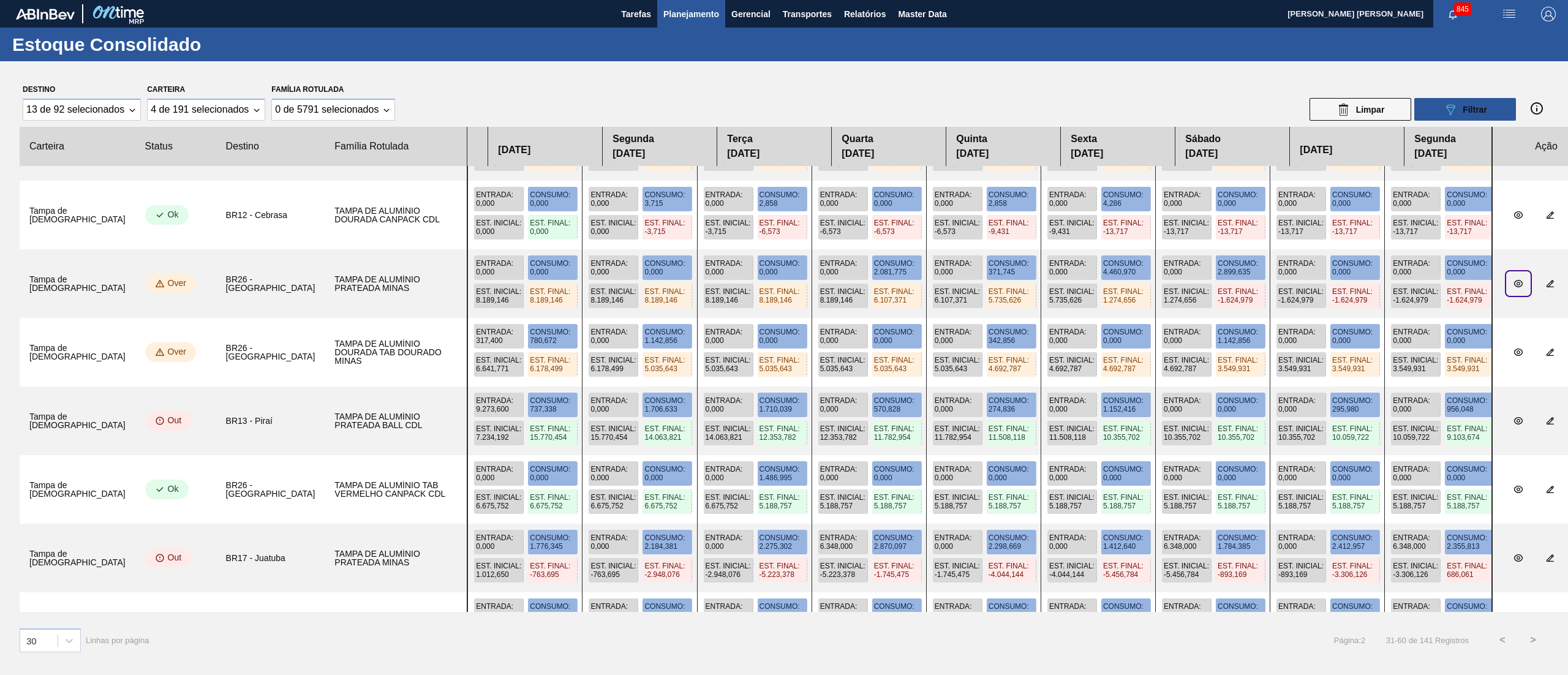
drag, startPoint x: 972, startPoint y: 465, endPoint x: 1217, endPoint y: 465, distance: 245.0
click at [1175, 465] on div "Entrada : 0,000 Consumo : 0,000 Est. Inicial : 6.675,752 Est. Final : 6.675,752…" at bounding box center [979, 490] width 1025 height 69
drag, startPoint x: 800, startPoint y: 423, endPoint x: 672, endPoint y: 404, distance: 129.4
click at [1139, 423] on div "Entrada : 9.273,600 Consumo : 737,338 Est. Inicial : 7.234,192 Est. Final : 15.…" at bounding box center [979, 421] width 1025 height 69
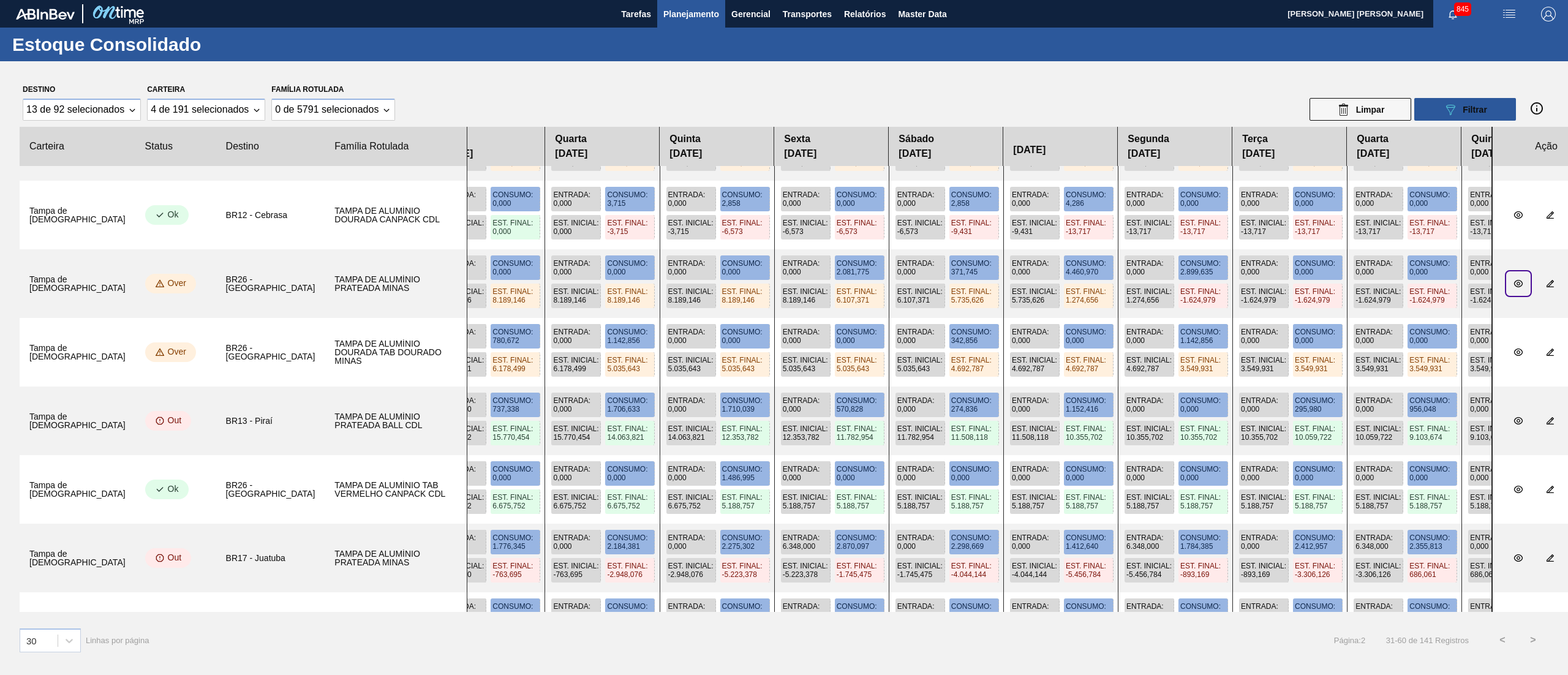
drag, startPoint x: 562, startPoint y: 404, endPoint x: 439, endPoint y: 408, distance: 123.1
click at [828, 426] on div "Entrada : 9.273,600 Consumo : 737,338 Est. Inicial : 7.234,192 Est. Final : 15.…" at bounding box center [979, 421] width 1025 height 69
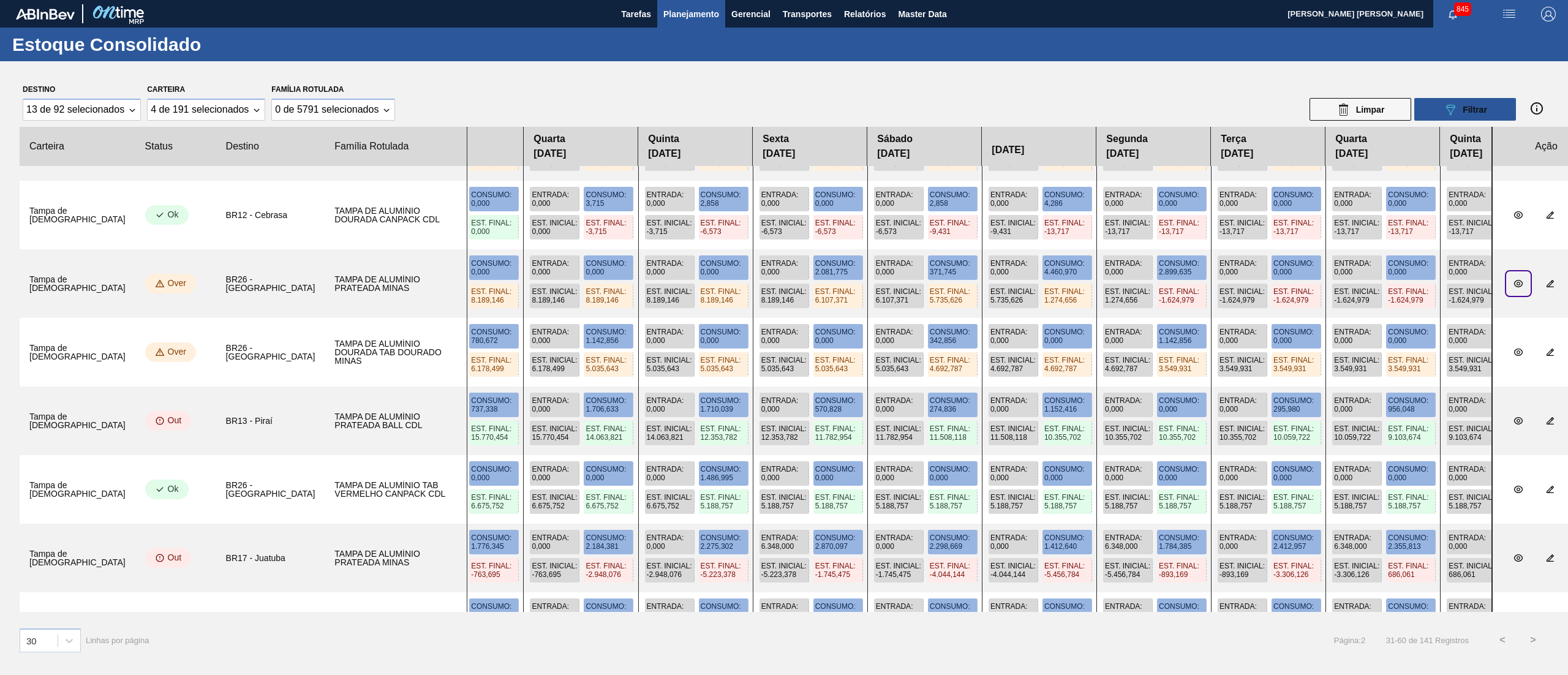
drag, startPoint x: 439, startPoint y: 408, endPoint x: 831, endPoint y: 412, distance: 392.0
click at [831, 412] on div "Entrada : 9.273,600 Consumo : 737,338 Est. Inicial : 7.234,192 Est. Final : 15.…" at bounding box center [979, 421] width 1025 height 69
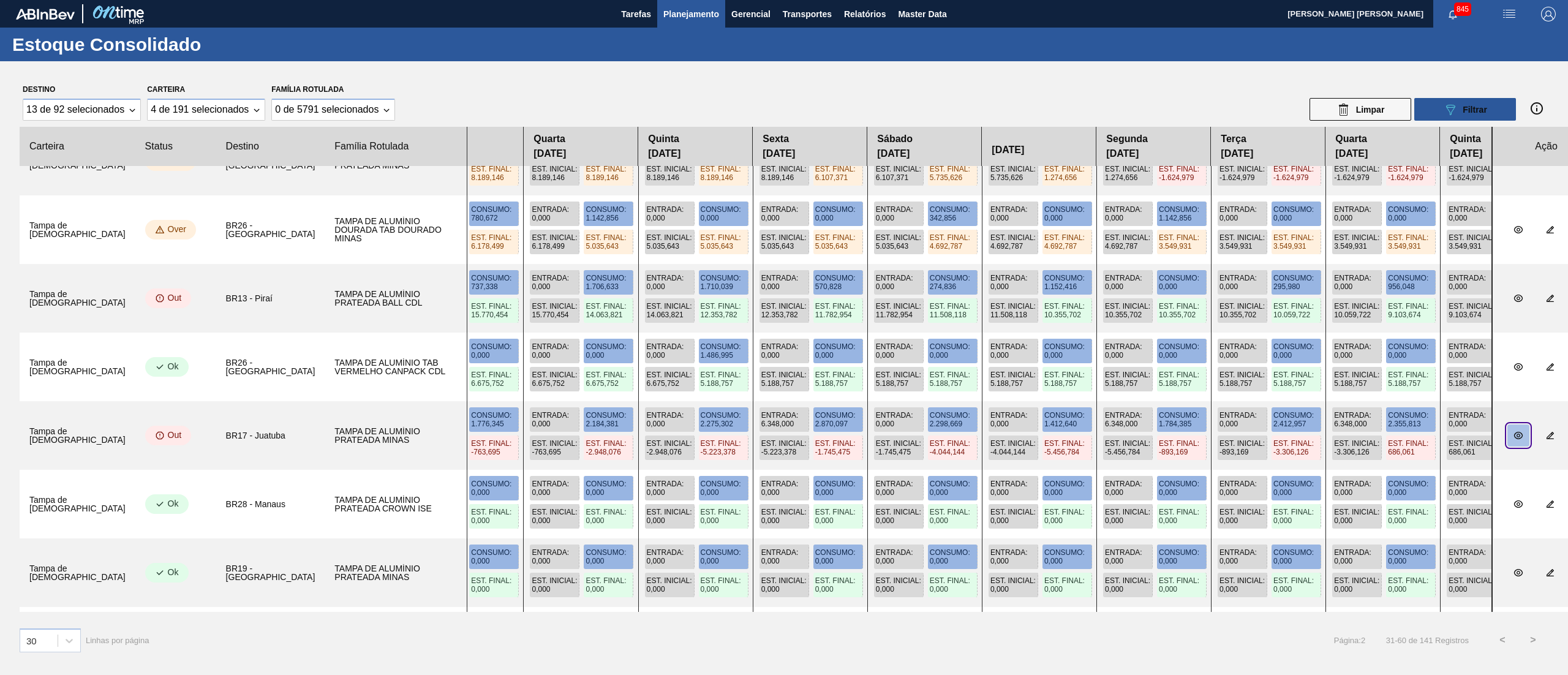
click at [1175, 432] on icon "botão de ícone" at bounding box center [1518, 435] width 9 height 7
drag, startPoint x: 909, startPoint y: 509, endPoint x: 912, endPoint y: 399, distance: 110.0
click at [0, 0] on slot at bounding box center [0, 0] width 0 height 0
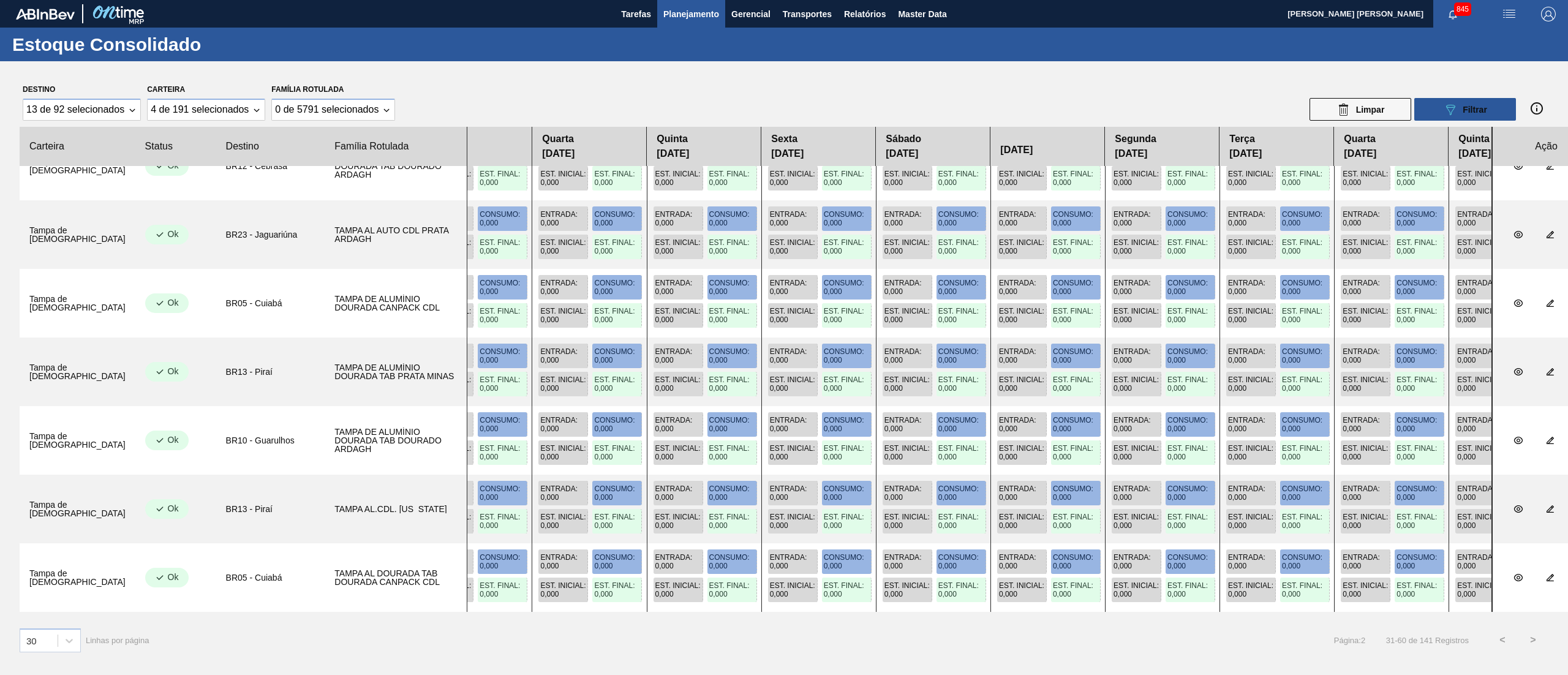
scroll to position [0, 90]
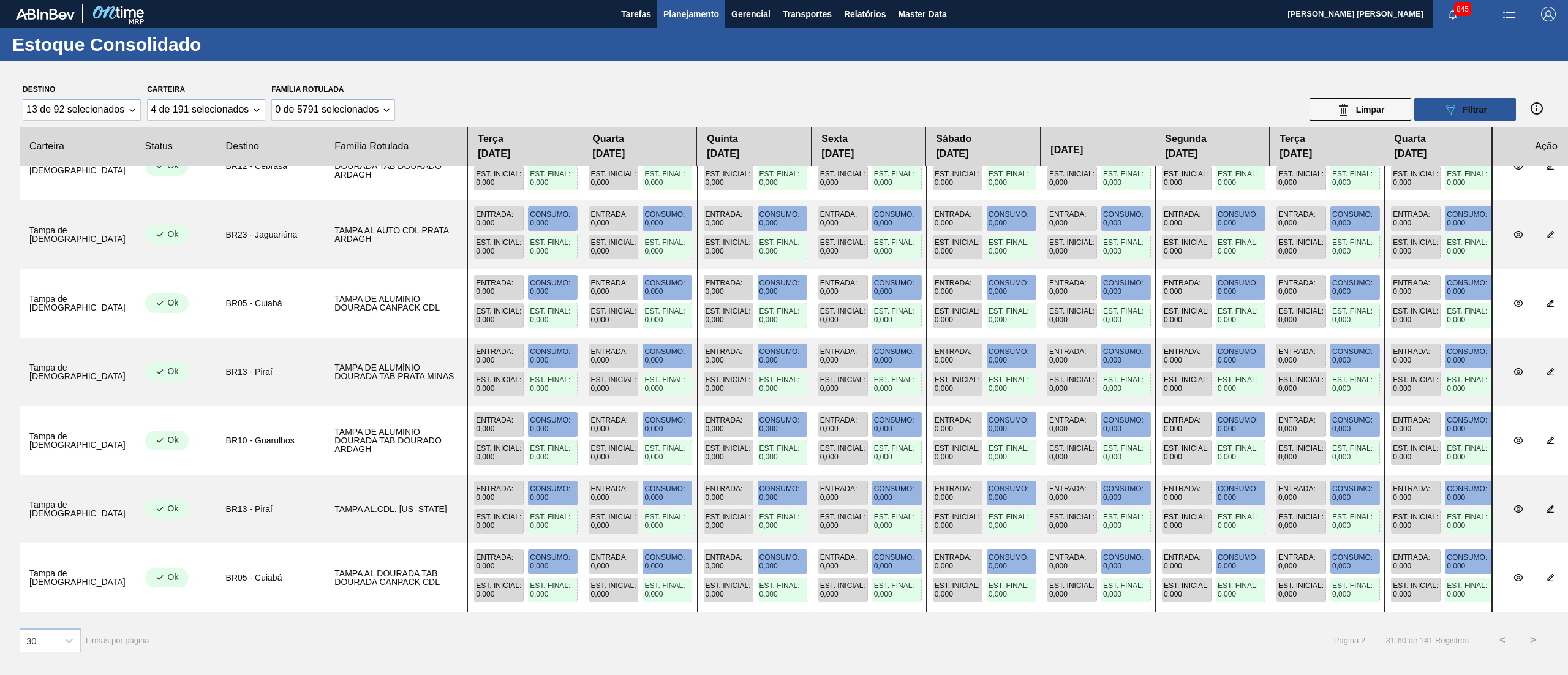
drag, startPoint x: 1093, startPoint y: 453, endPoint x: 1289, endPoint y: 440, distance: 196.4
click at [1175, 440] on div "Entrada : 0,000 Consumo : 0,000 Est. Inicial : 0,000 Est. Final : 0,000 Entrada…" at bounding box center [979, 440] width 1025 height 69
drag, startPoint x: 1007, startPoint y: 453, endPoint x: 1233, endPoint y: 455, distance: 226.0
click at [1175, 455] on div "Entrada : 0,000 Consumo : 0,000 Est. Inicial : 0,000 Est. Final : 0,000 Entrada…" at bounding box center [979, 440] width 1025 height 69
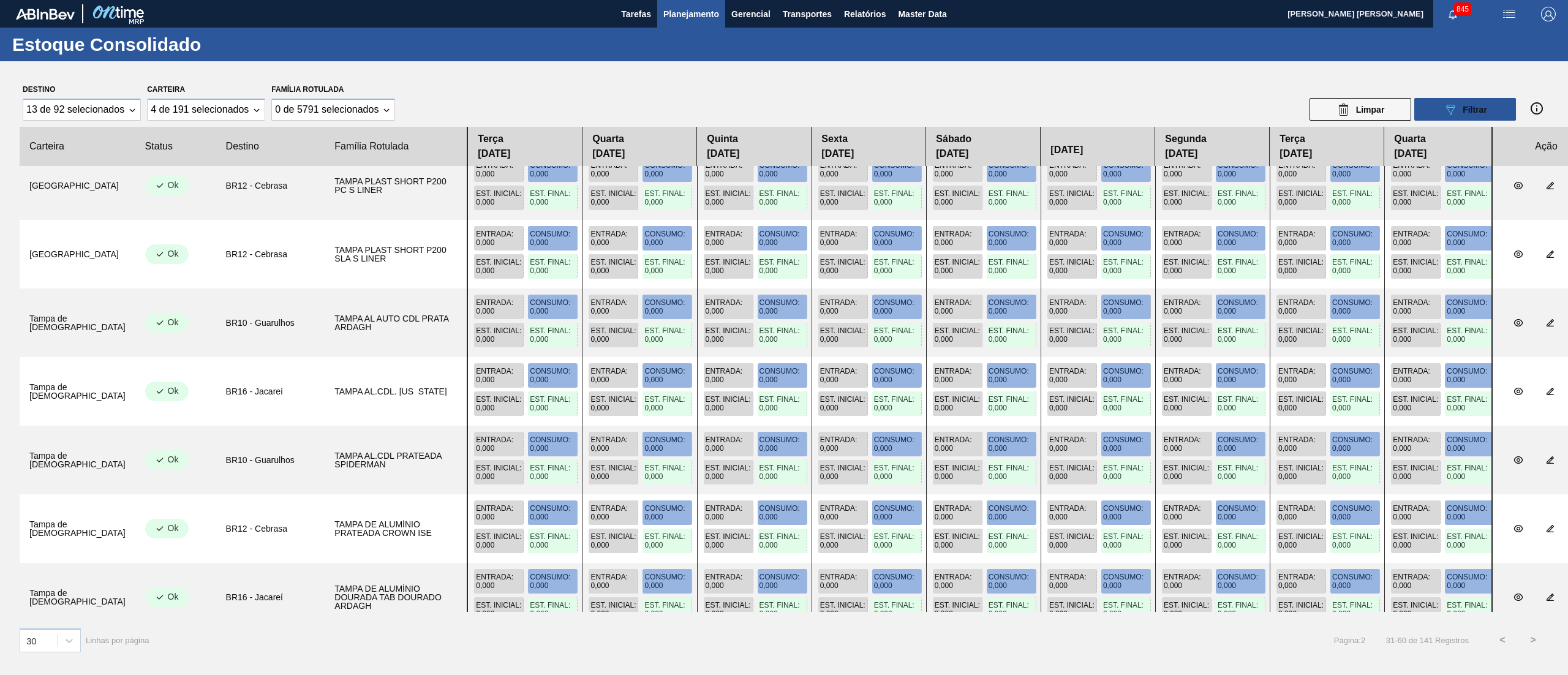
scroll to position [1611, 0]
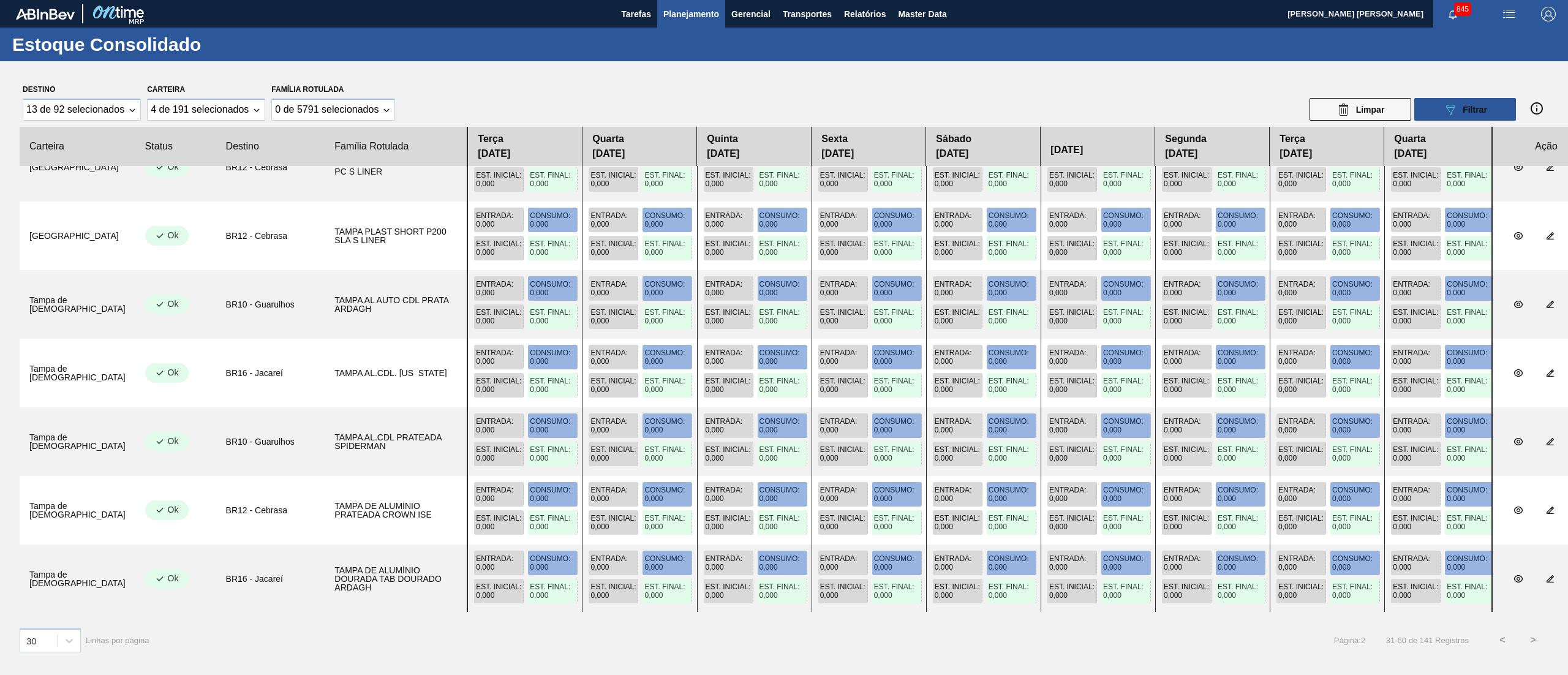
click at [1175, 506] on button ">" at bounding box center [1533, 640] width 31 height 31
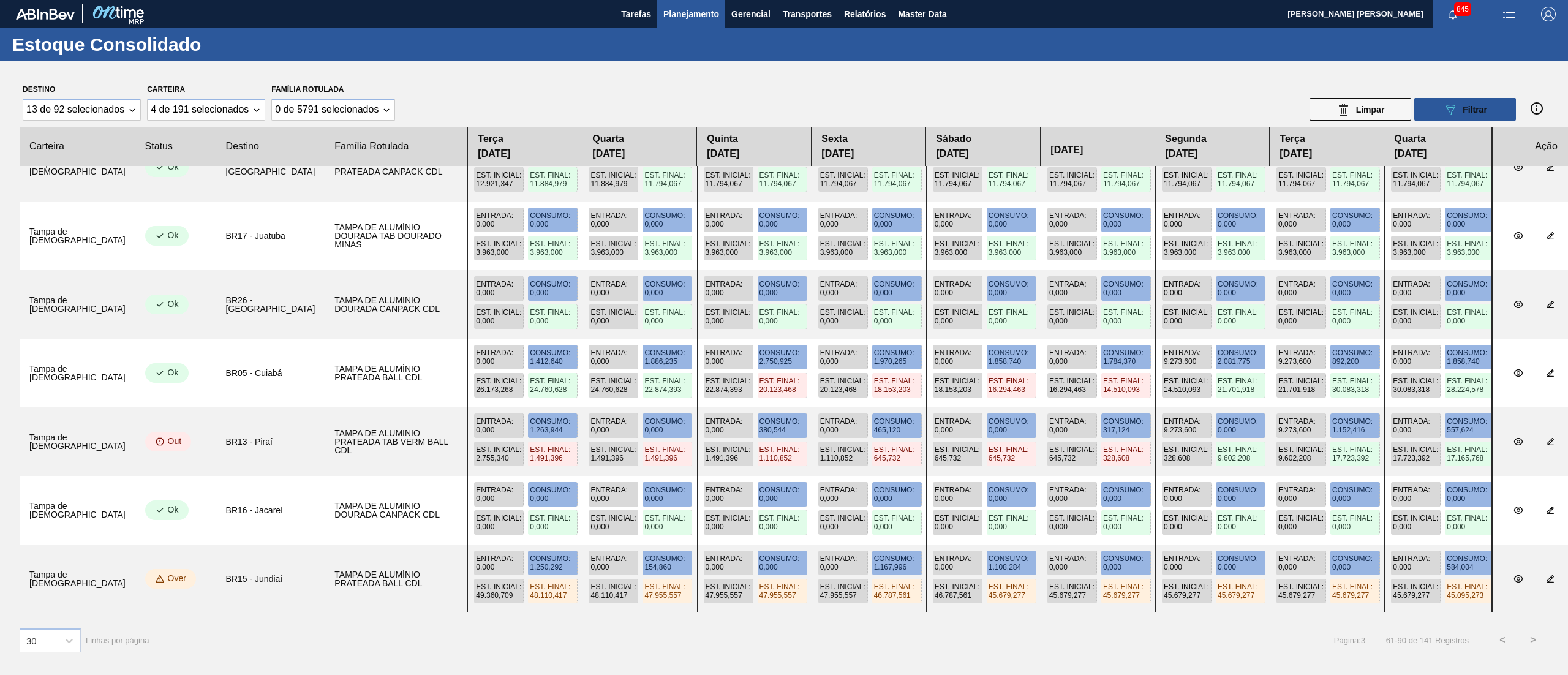
drag, startPoint x: 869, startPoint y: 469, endPoint x: 1114, endPoint y: 487, distance: 245.7
click at [0, 0] on slot at bounding box center [0, 0] width 0 height 0
drag, startPoint x: 735, startPoint y: 456, endPoint x: 1054, endPoint y: 486, distance: 320.4
click at [917, 455] on div "Entrada : 0,000 Consumo : 1.263,944 Est. Inicial : 2.755,340 Est. Final : 1.491…" at bounding box center [979, 442] width 1025 height 69
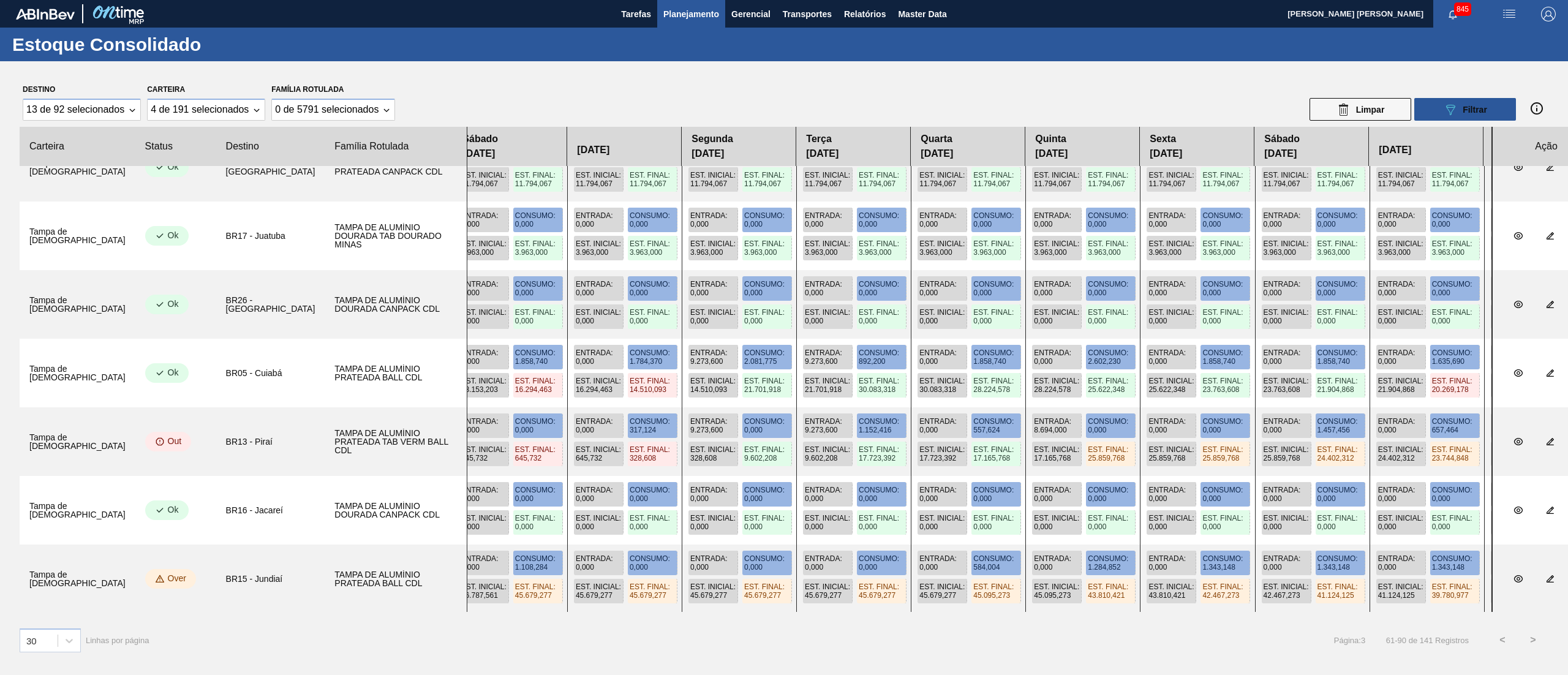
drag, startPoint x: 993, startPoint y: 475, endPoint x: 527, endPoint y: 467, distance: 466.1
click at [0, 0] on slot at bounding box center [0, 0] width 0 height 0
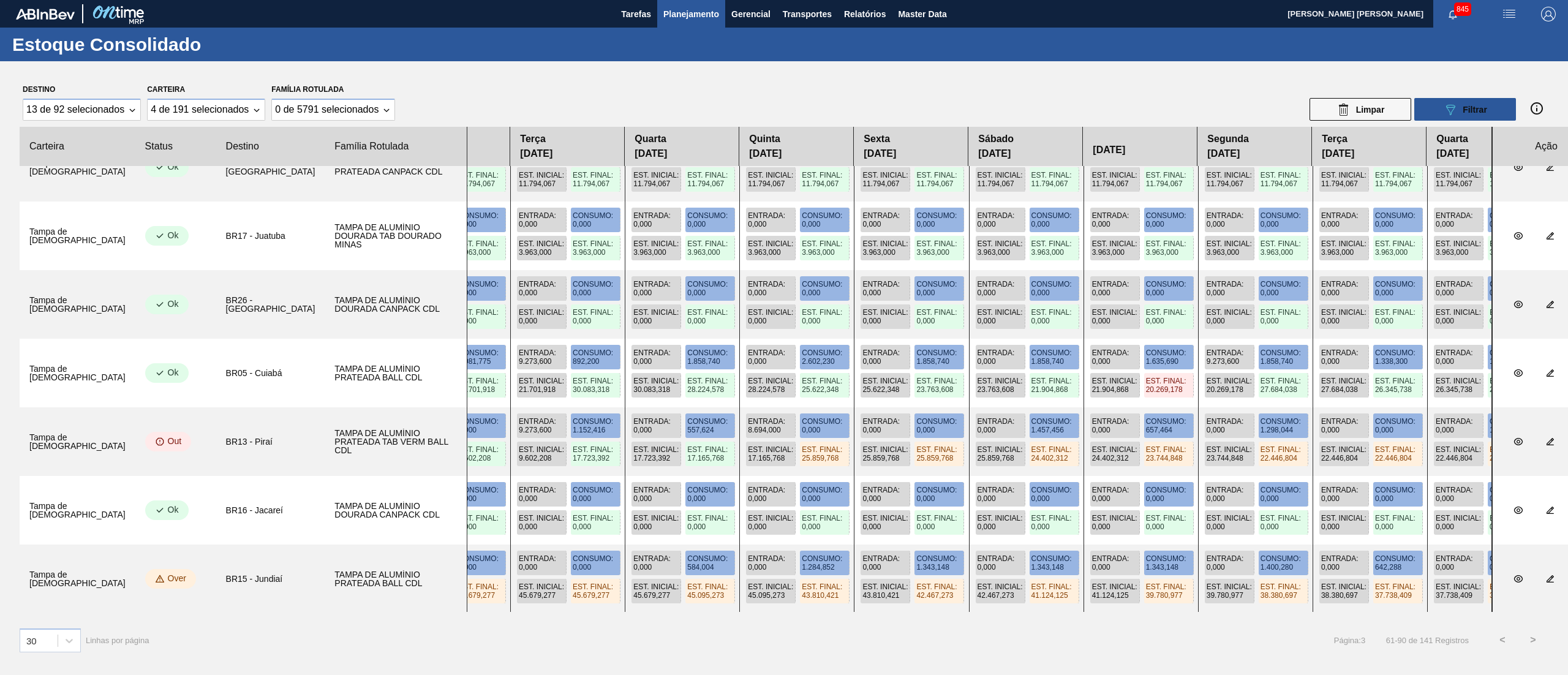
drag, startPoint x: 1124, startPoint y: 501, endPoint x: 765, endPoint y: 469, distance: 360.4
click at [0, 0] on slot at bounding box center [0, 0] width 0 height 0
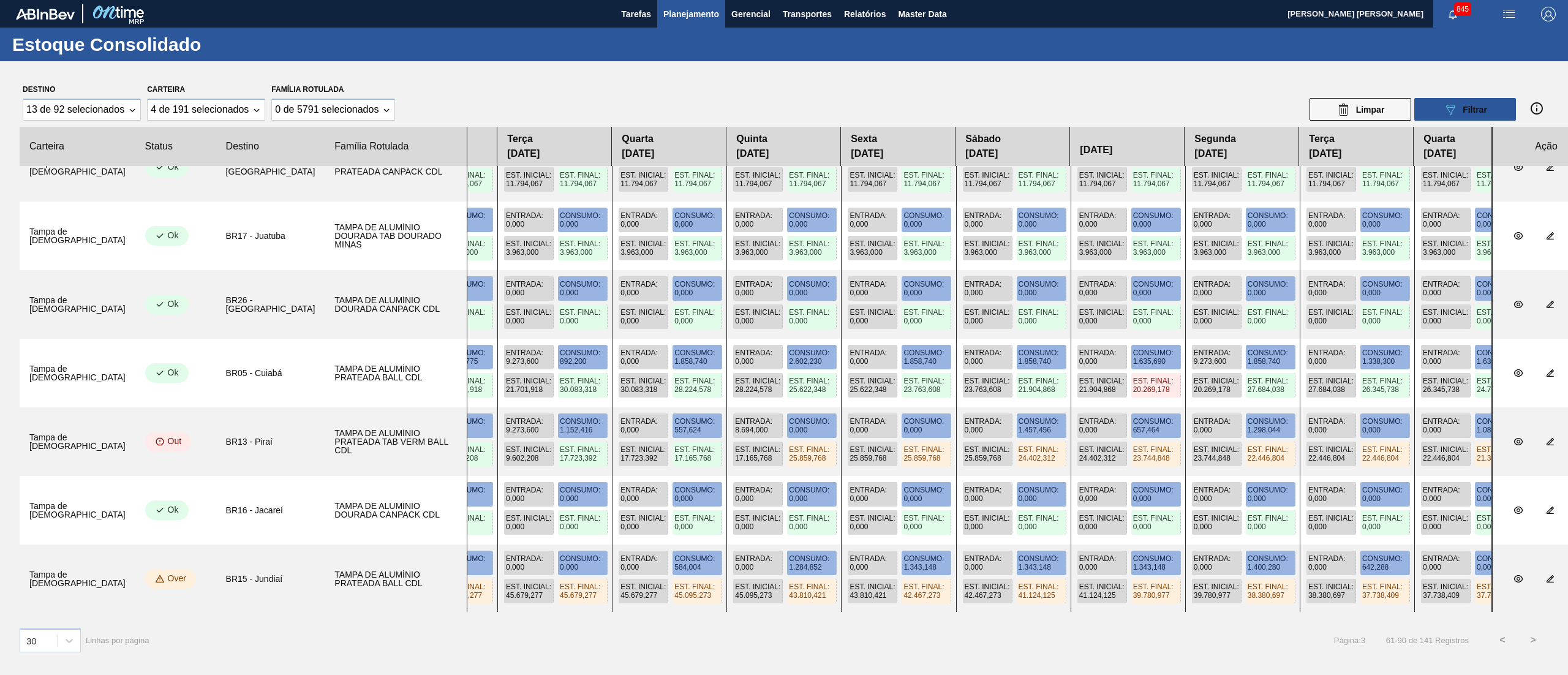
click at [1175, 506] on button ">" at bounding box center [1533, 640] width 31 height 31
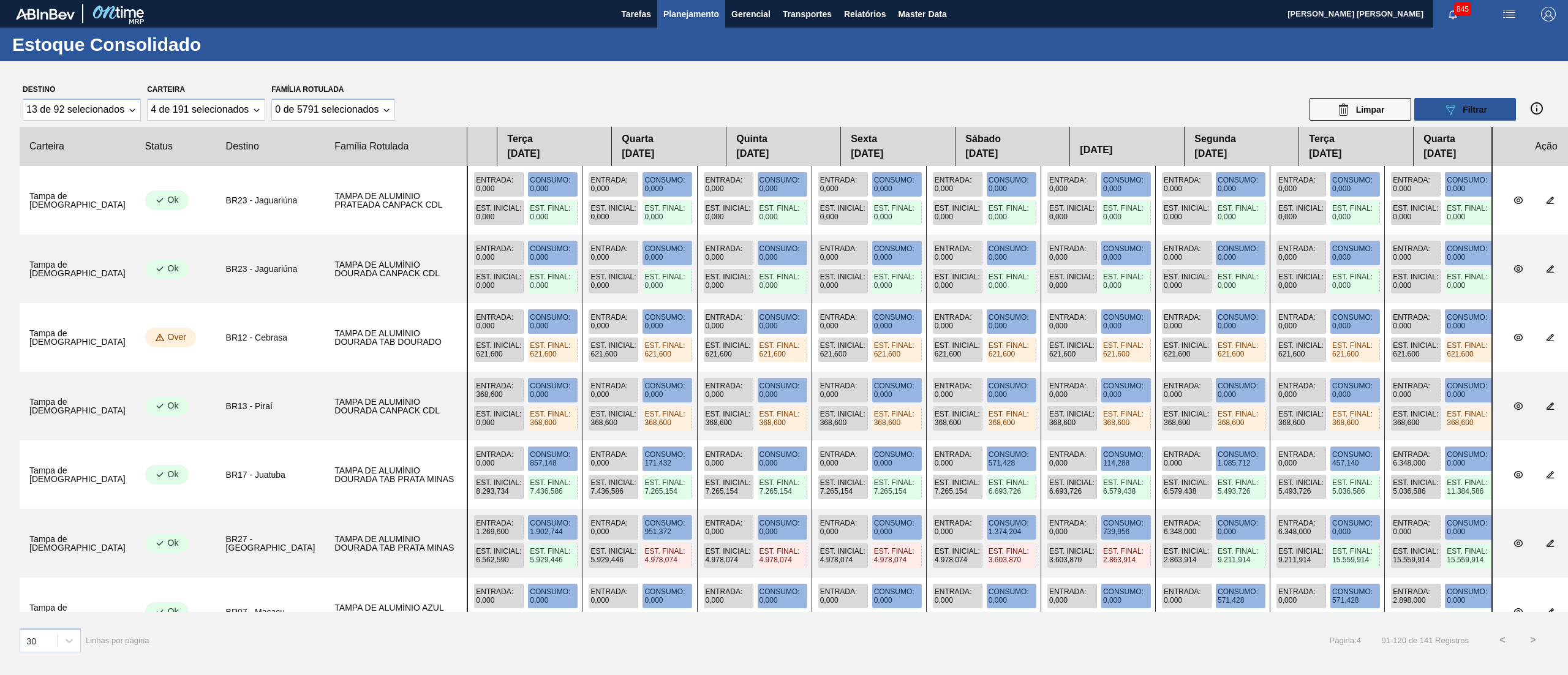
drag, startPoint x: 737, startPoint y: 346, endPoint x: 977, endPoint y: 381, distance: 242.5
click at [0, 0] on slot at bounding box center [0, 0] width 0 height 0
drag, startPoint x: 932, startPoint y: 384, endPoint x: 1118, endPoint y: 394, distance: 186.3
click at [1127, 389] on div "Entrada : 368,600 Consumo : 0,000 Est. Inicial : 0,000 Est. Final : 368,600 Ent…" at bounding box center [979, 406] width 1025 height 69
drag, startPoint x: 995, startPoint y: 404, endPoint x: 1201, endPoint y: 401, distance: 206.0
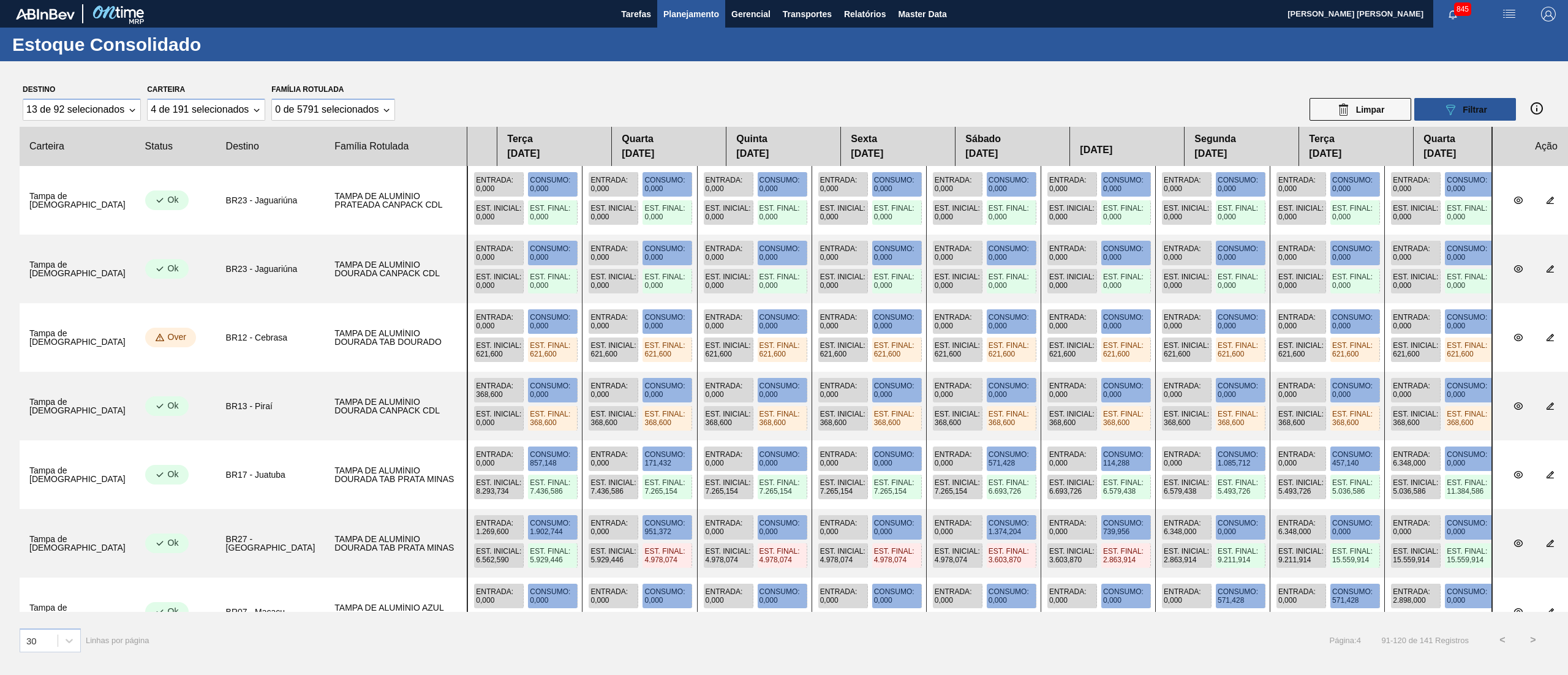
click at [1175, 401] on div "Entrada : 368,600 Consumo : 0,000 Est. Inicial : 0,000 Est. Final : 368,600 Ent…" at bounding box center [979, 406] width 1025 height 69
drag, startPoint x: 976, startPoint y: 462, endPoint x: 1081, endPoint y: 483, distance: 107.1
click at [1091, 487] on div "Entrada : 0,000 Consumo : 857,148 Est. Inicial : 8.293,734 Est. Final : 7.436,5…" at bounding box center [979, 475] width 1025 height 69
drag, startPoint x: 505, startPoint y: 431, endPoint x: 846, endPoint y: 446, distance: 341.3
click at [0, 0] on slot at bounding box center [0, 0] width 0 height 0
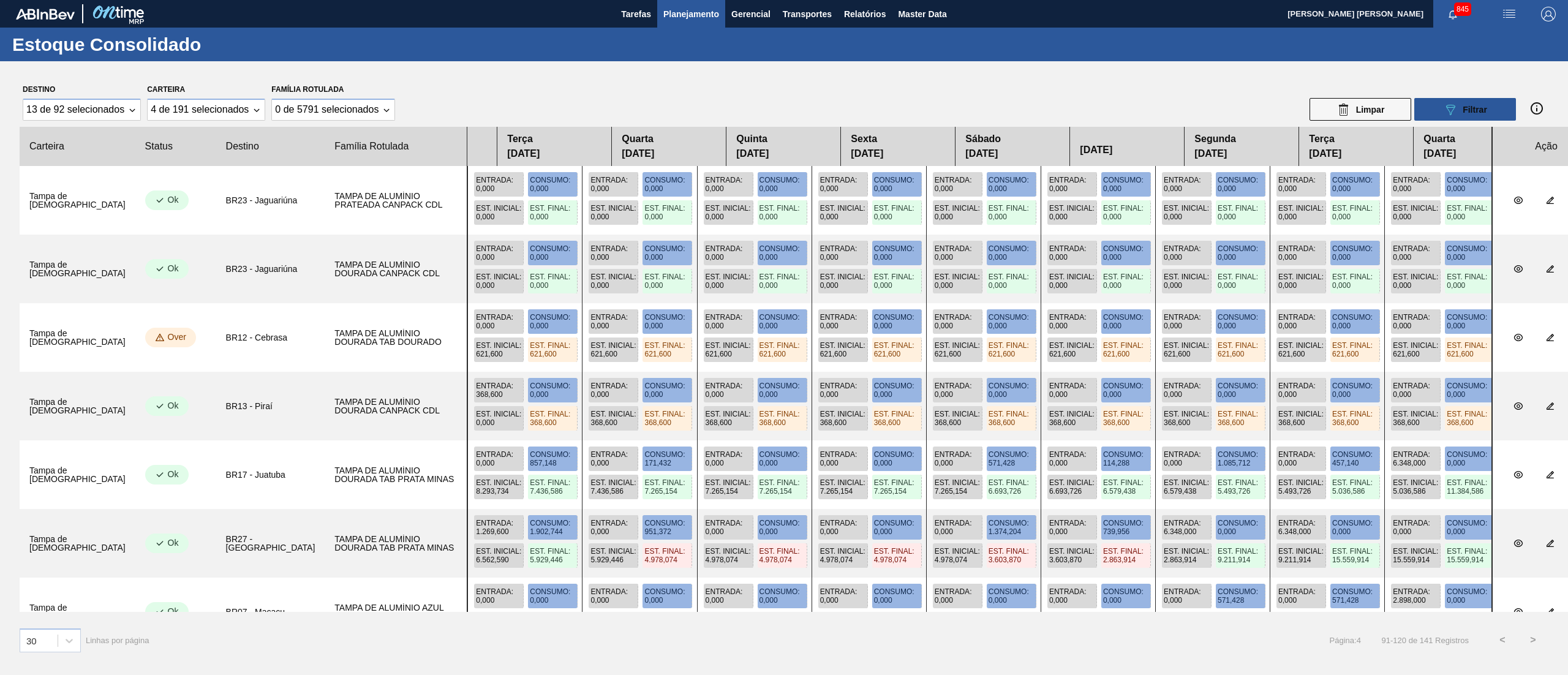
drag, startPoint x: 562, startPoint y: 438, endPoint x: 894, endPoint y: 438, distance: 332.0
click at [894, 438] on div "Entrada : 368,600 Consumo : 0,000 Est. Inicial : 0,000 Est. Final : 368,600 Ent…" at bounding box center [979, 406] width 1025 height 69
drag, startPoint x: 523, startPoint y: 367, endPoint x: 936, endPoint y: 430, distance: 417.8
click at [0, 0] on slot at bounding box center [0, 0] width 0 height 0
drag, startPoint x: 708, startPoint y: 342, endPoint x: 713, endPoint y: 408, distance: 66.2
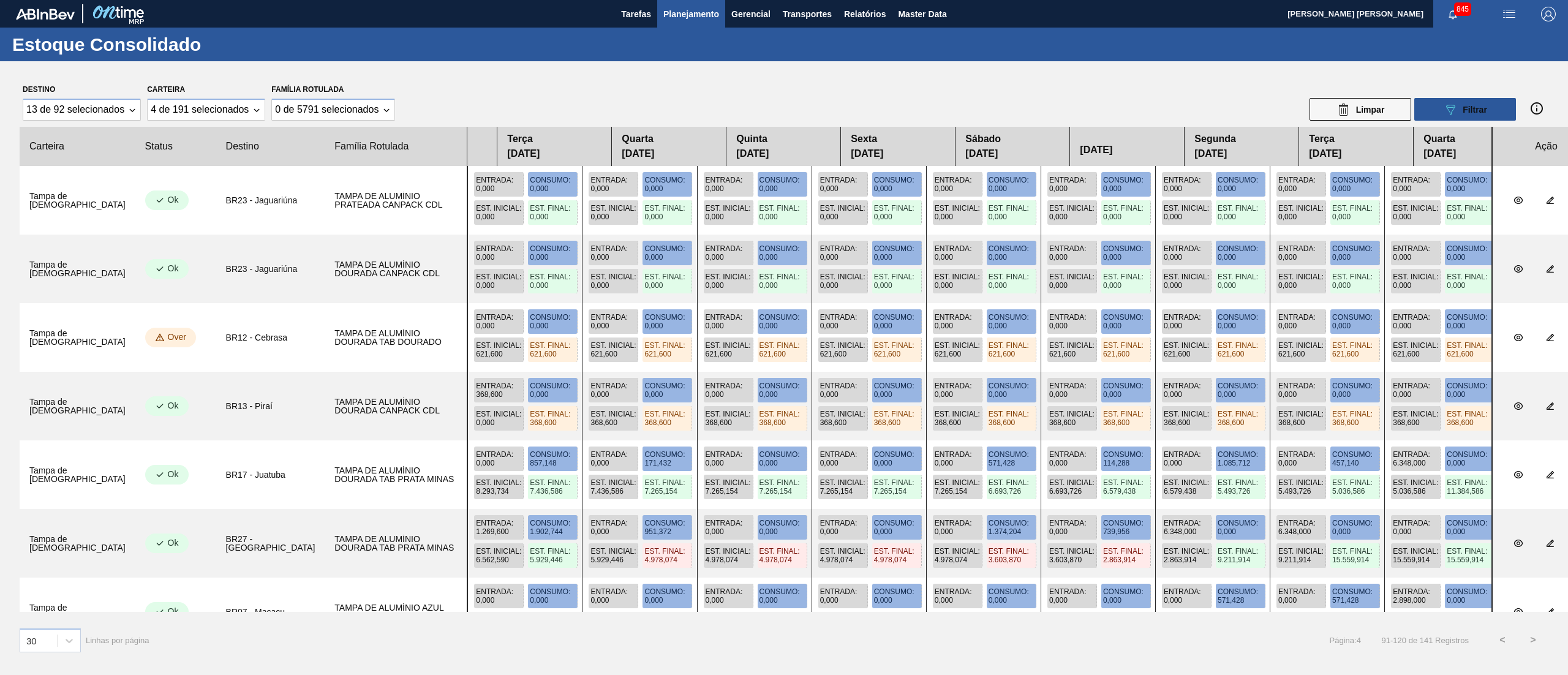
click at [728, 343] on div "Entrada : 0,000 Consumo : 0,000 Est. Inicial : 621,600 Est. Final : 621,600 Ent…" at bounding box center [979, 338] width 1025 height 69
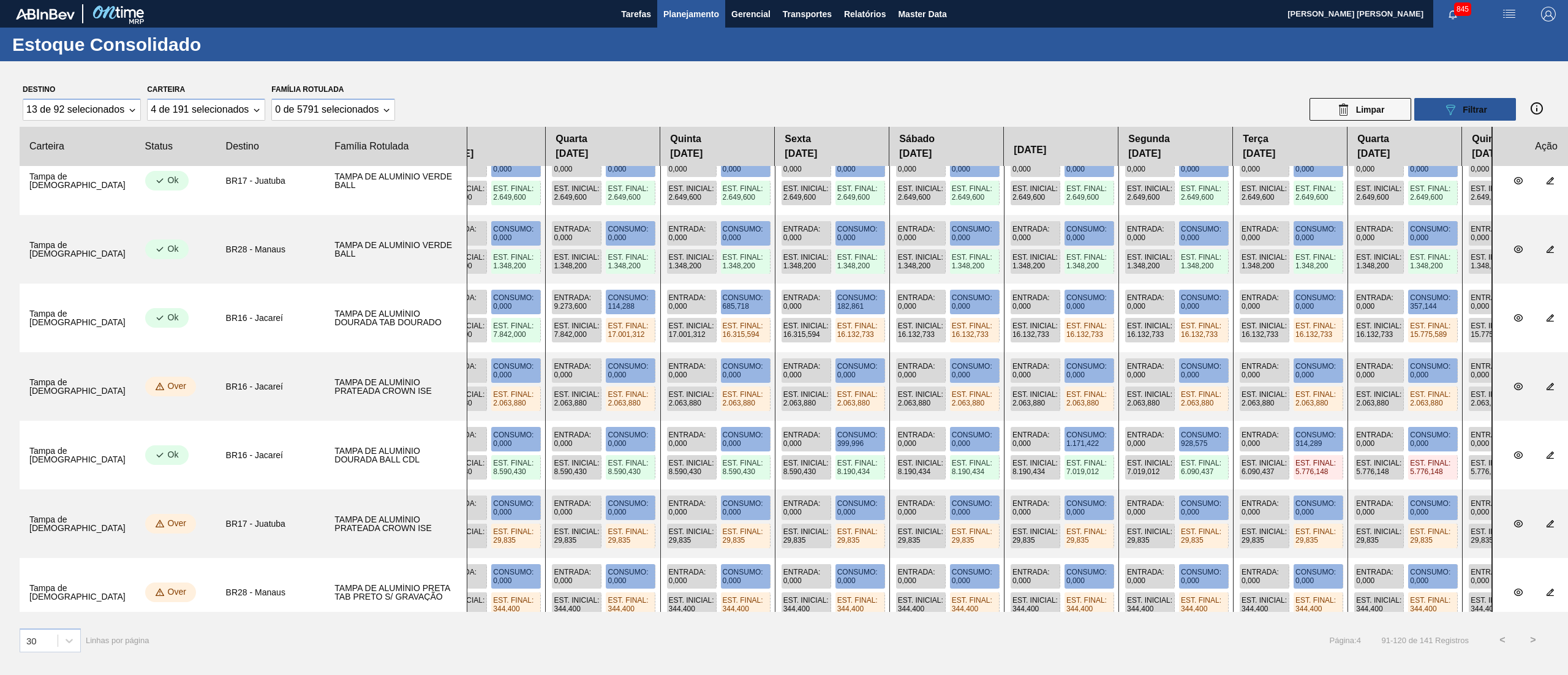
drag, startPoint x: 1300, startPoint y: 467, endPoint x: 1068, endPoint y: 474, distance: 232.1
click at [1068, 474] on div "Entrada : 0,000 Consumo : 0,000 Est. Inicial : 8.590,430 Est. Final : 8.590,430…" at bounding box center [979, 455] width 1025 height 69
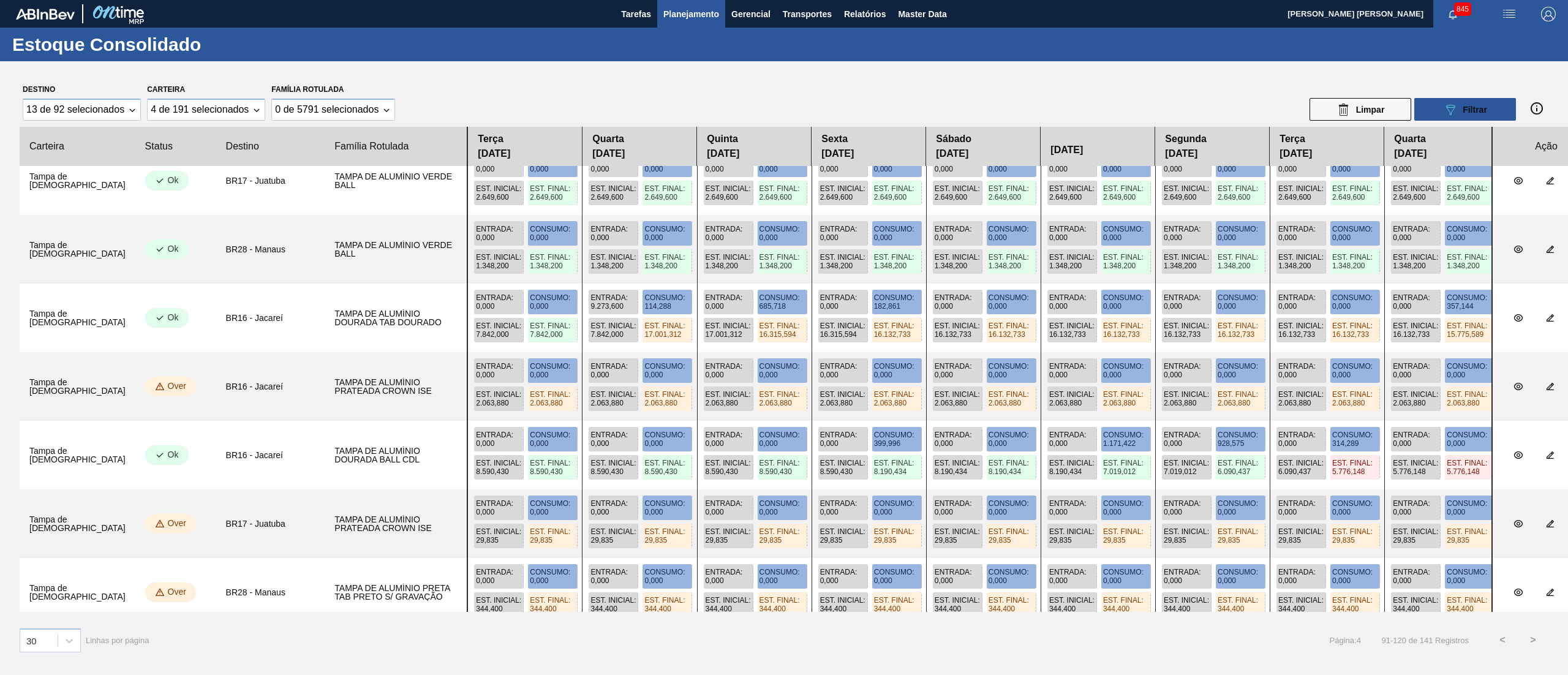
drag, startPoint x: 1255, startPoint y: 470, endPoint x: 1411, endPoint y: 463, distance: 156.2
click at [1175, 475] on div "Entrada : 0,000 Consumo : 0,000 Est. Inicial : 8.590,430 Est. Final : 8.590,430…" at bounding box center [1037, 455] width 1141 height 69
drag, startPoint x: 576, startPoint y: 482, endPoint x: 855, endPoint y: 488, distance: 279.1
click at [855, 488] on div "Entrada : 0,000 Consumo : 0,000 Est. Inicial : 8.590,430 Est. Final : 8.590,430…" at bounding box center [979, 455] width 1025 height 69
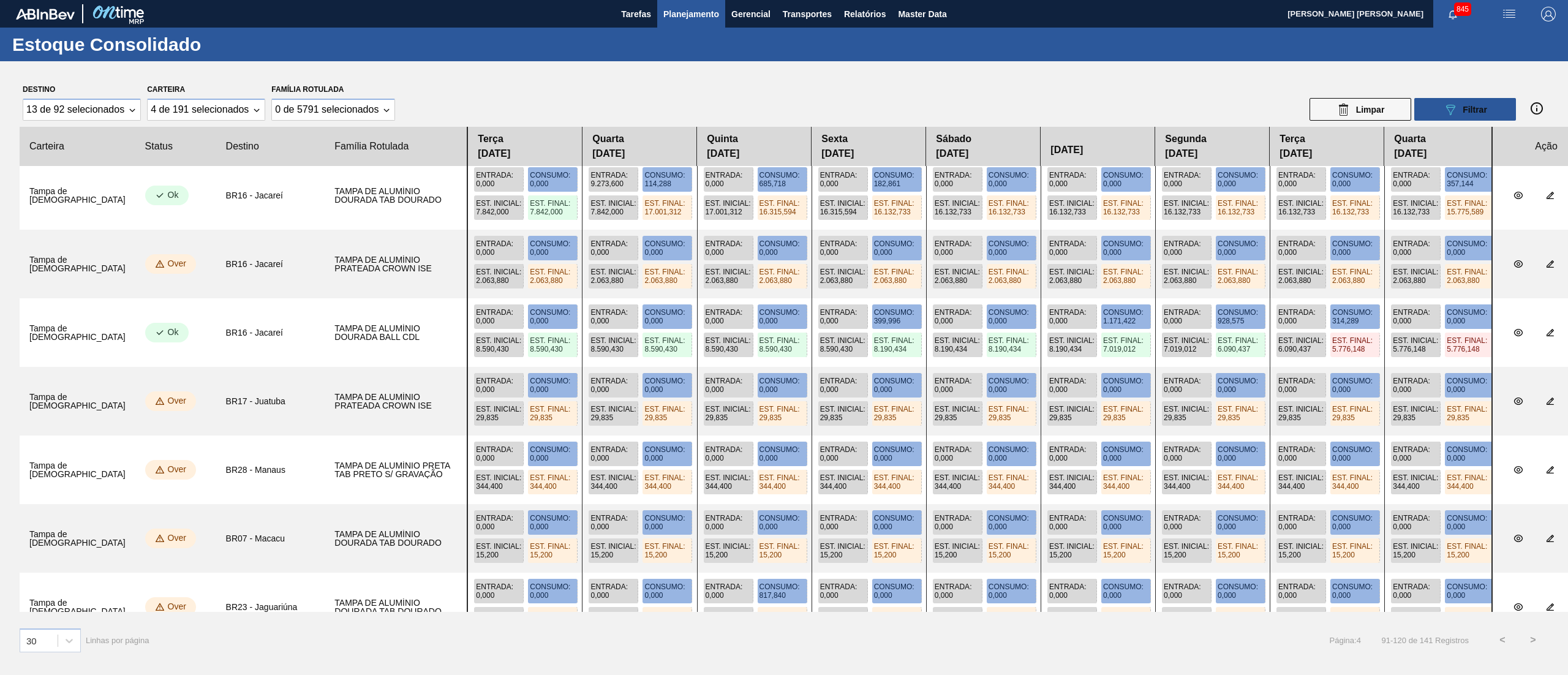
drag, startPoint x: 1313, startPoint y: 367, endPoint x: 1260, endPoint y: 433, distance: 84.6
click at [1175, 380] on div "Entrada : 0,000 Consumo : 0,000 Est. Inicial : 29,835 Est. Final : 29,835 Entra…" at bounding box center [979, 401] width 1025 height 69
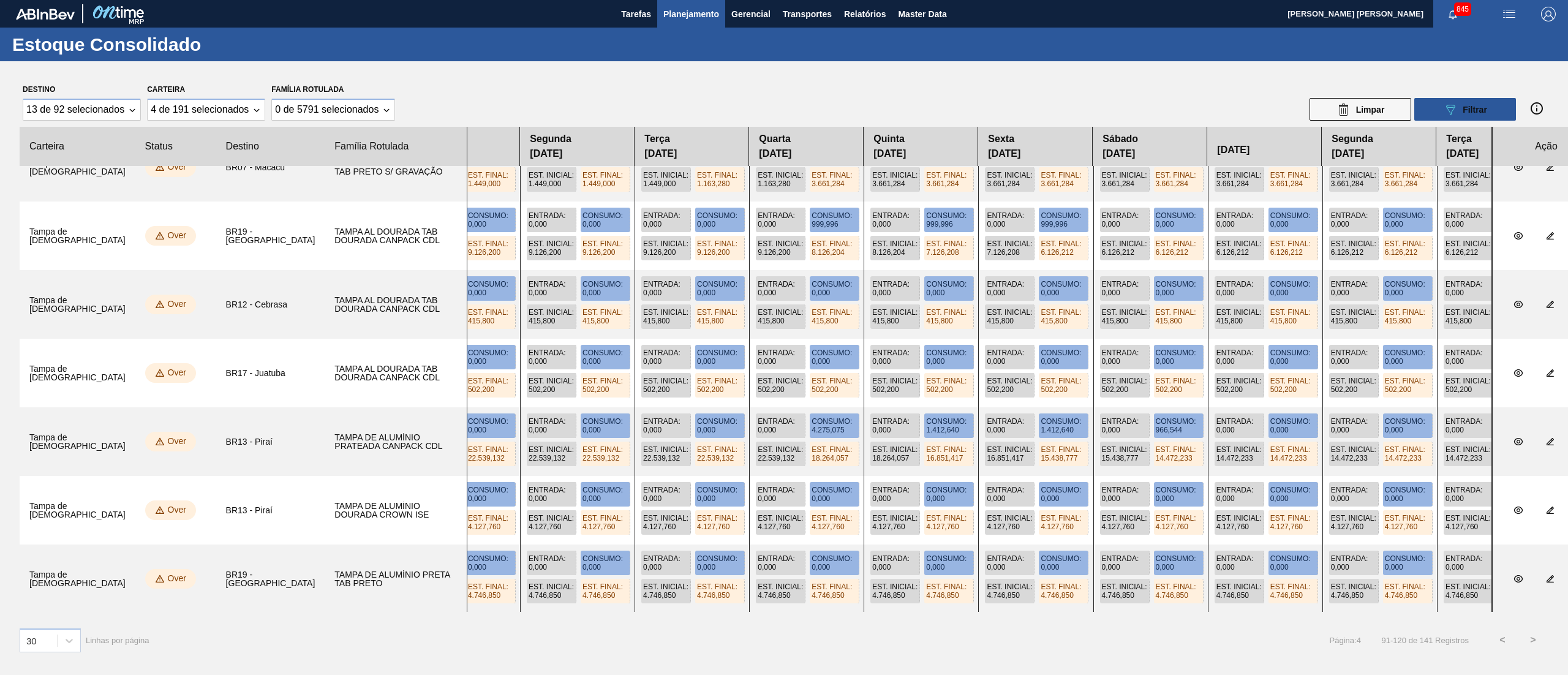
drag, startPoint x: 1076, startPoint y: 406, endPoint x: 541, endPoint y: 369, distance: 536.3
click at [0, 0] on slot at bounding box center [0, 0] width 0 height 0
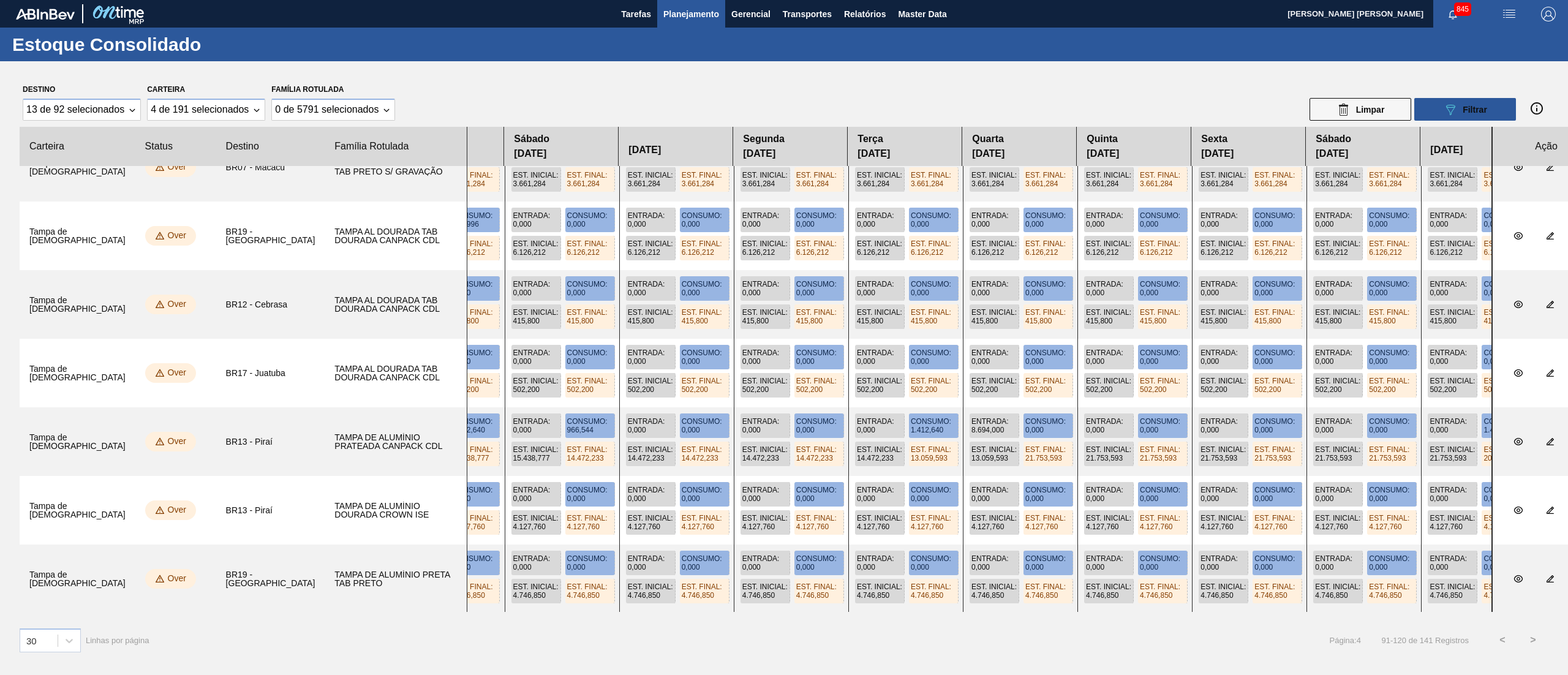
drag, startPoint x: 1186, startPoint y: 400, endPoint x: 694, endPoint y: 402, distance: 492.0
click at [694, 402] on div "Entrada : 0,000 Consumo : 0,000 Est. Inicial : 502,200 Est. Final : 502,200 Ent…" at bounding box center [979, 373] width 1025 height 69
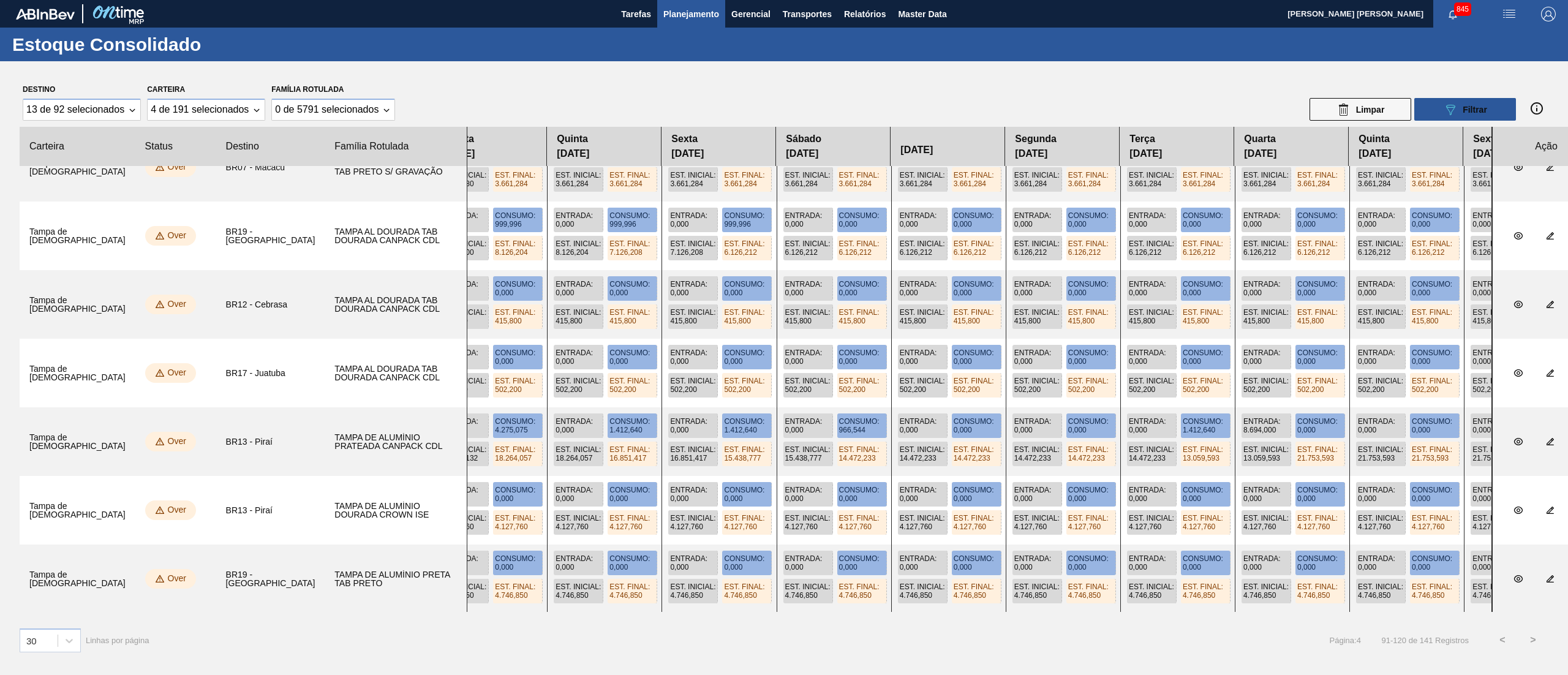
drag, startPoint x: 1338, startPoint y: 404, endPoint x: 1426, endPoint y: 419, distance: 89.3
click at [0, 0] on slot at bounding box center [0, 0] width 0 height 0
click at [1175, 448] on button "botão de ícone" at bounding box center [1518, 442] width 22 height 22
click at [1175, 506] on button ">" at bounding box center [1533, 640] width 31 height 31
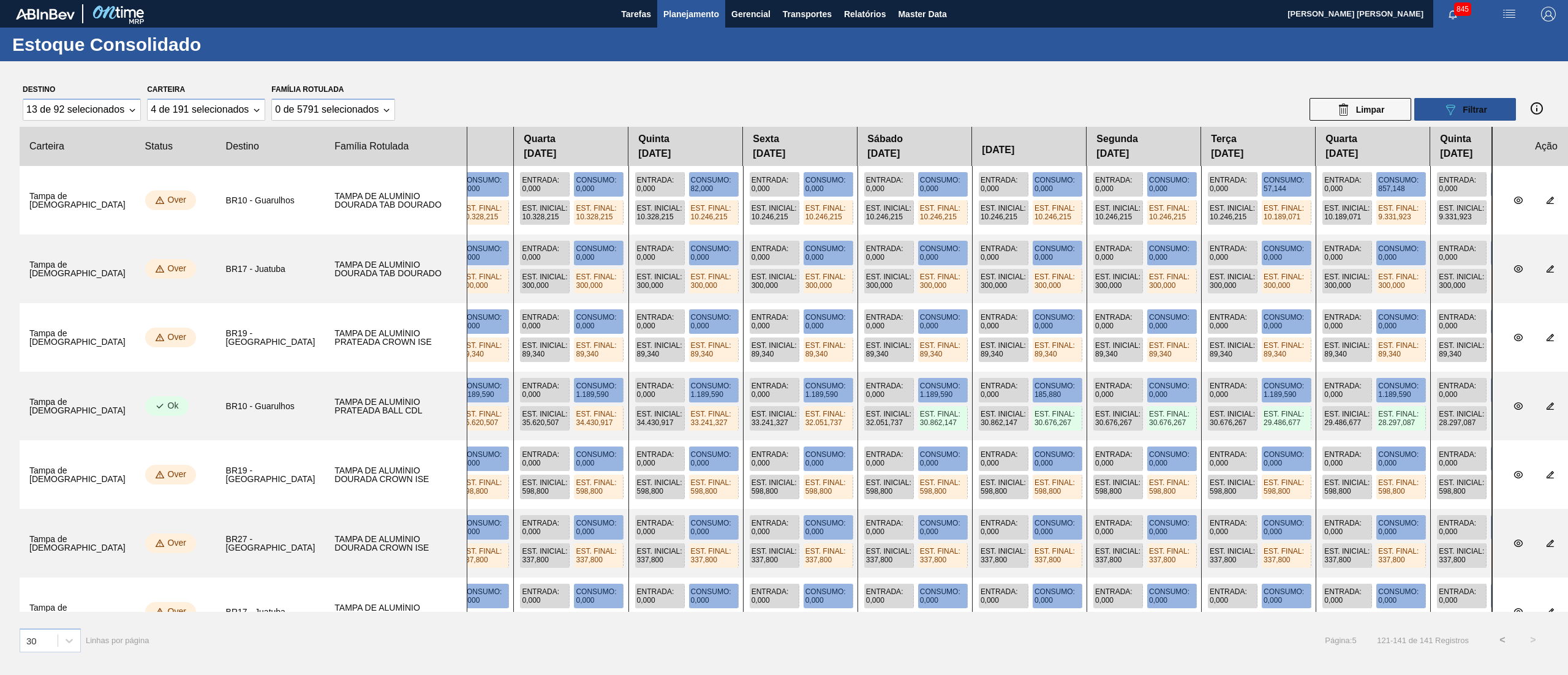
drag, startPoint x: 1282, startPoint y: 331, endPoint x: 1211, endPoint y: 345, distance: 72.4
click at [1175, 345] on div "Entrada : 0,000 Consumo : 0,000 Est. Inicial : 89,340 Est. Final : 89,340 Entra…" at bounding box center [979, 338] width 1025 height 69
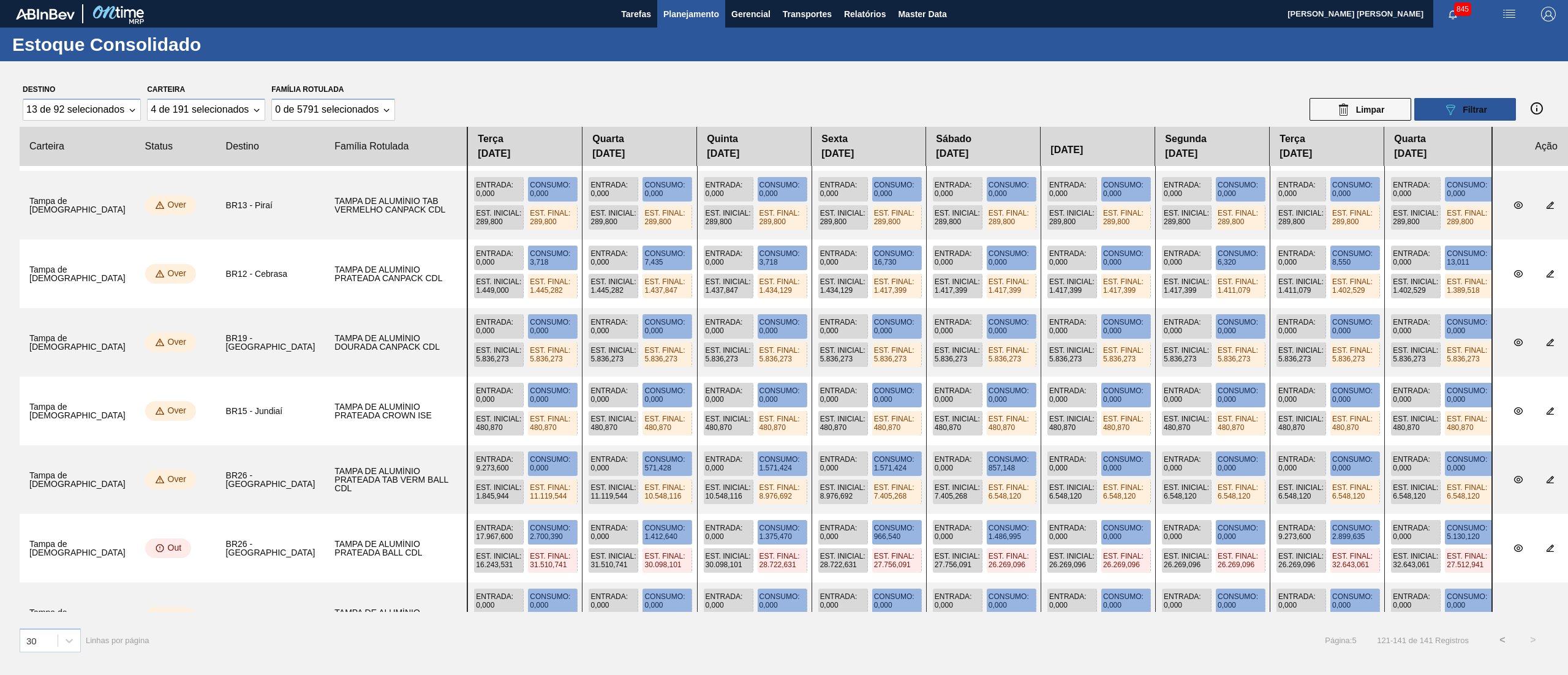
drag, startPoint x: 1020, startPoint y: 574, endPoint x: 1281, endPoint y: 554, distance: 261.8
click at [1175, 506] on div "Entrada : 17.967,600 Consumo : 2.700,390 Est. Inicial : 16.243,531 Est. Final :…" at bounding box center [979, 548] width 1025 height 69
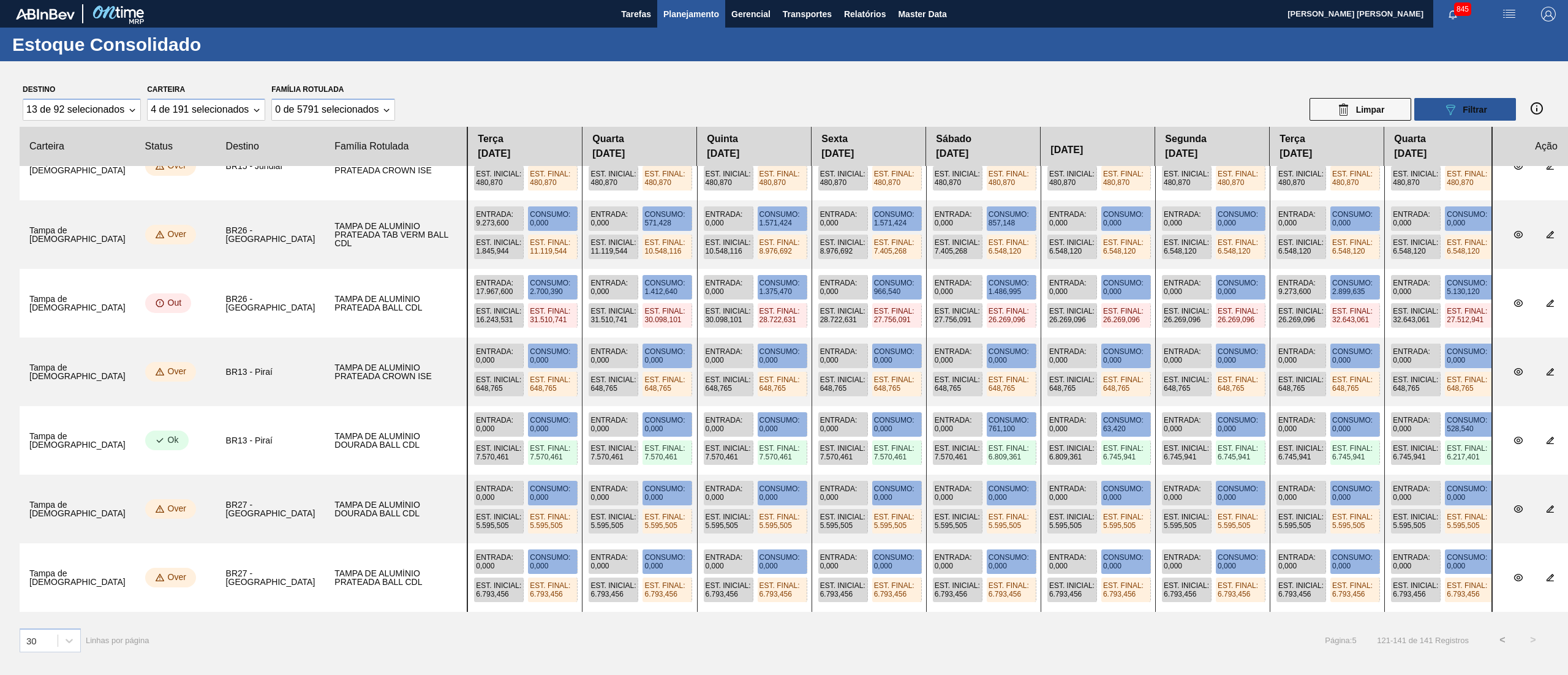
drag, startPoint x: 1275, startPoint y: 477, endPoint x: 1375, endPoint y: 428, distance: 111.4
click at [0, 0] on slot at bounding box center [0, 0] width 0 height 0
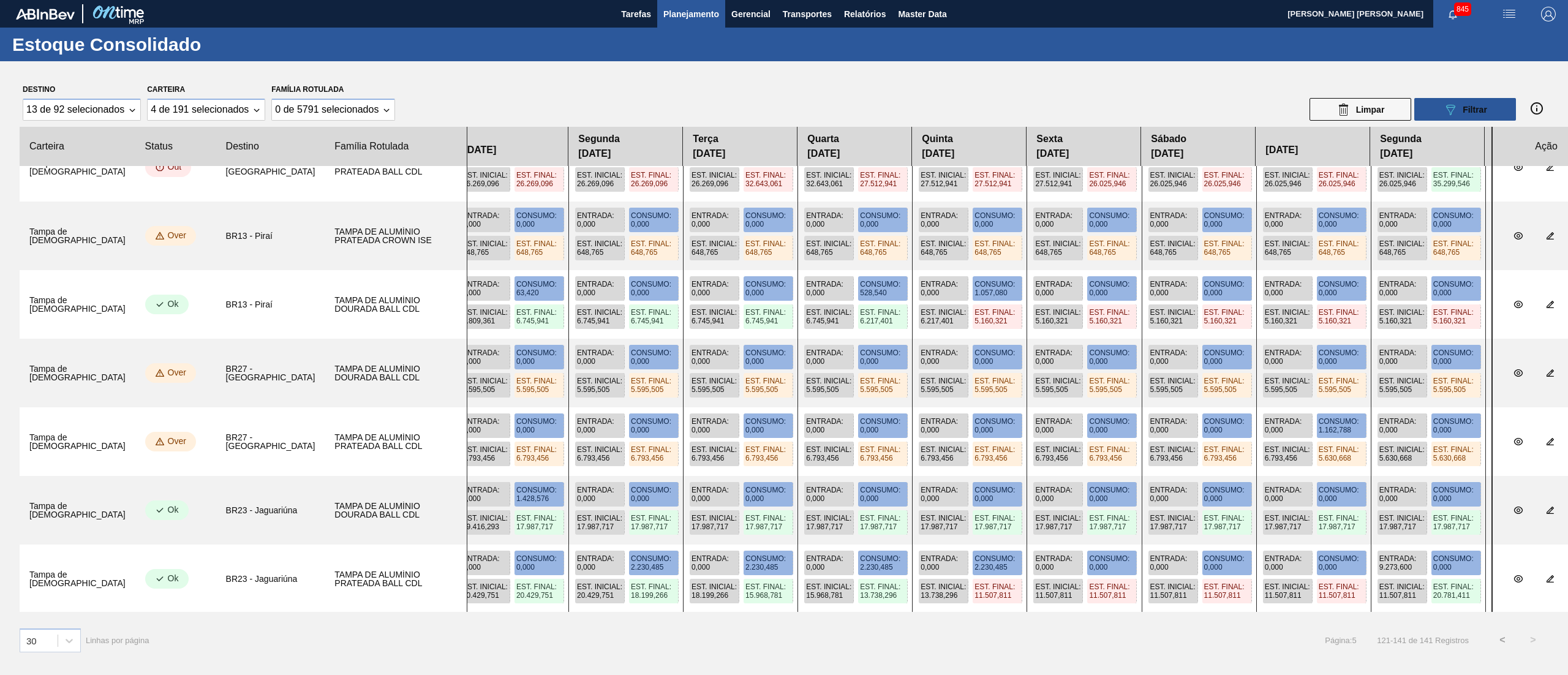
drag, startPoint x: 1149, startPoint y: 431, endPoint x: 557, endPoint y: 401, distance: 592.8
click at [0, 0] on slot at bounding box center [0, 0] width 0 height 0
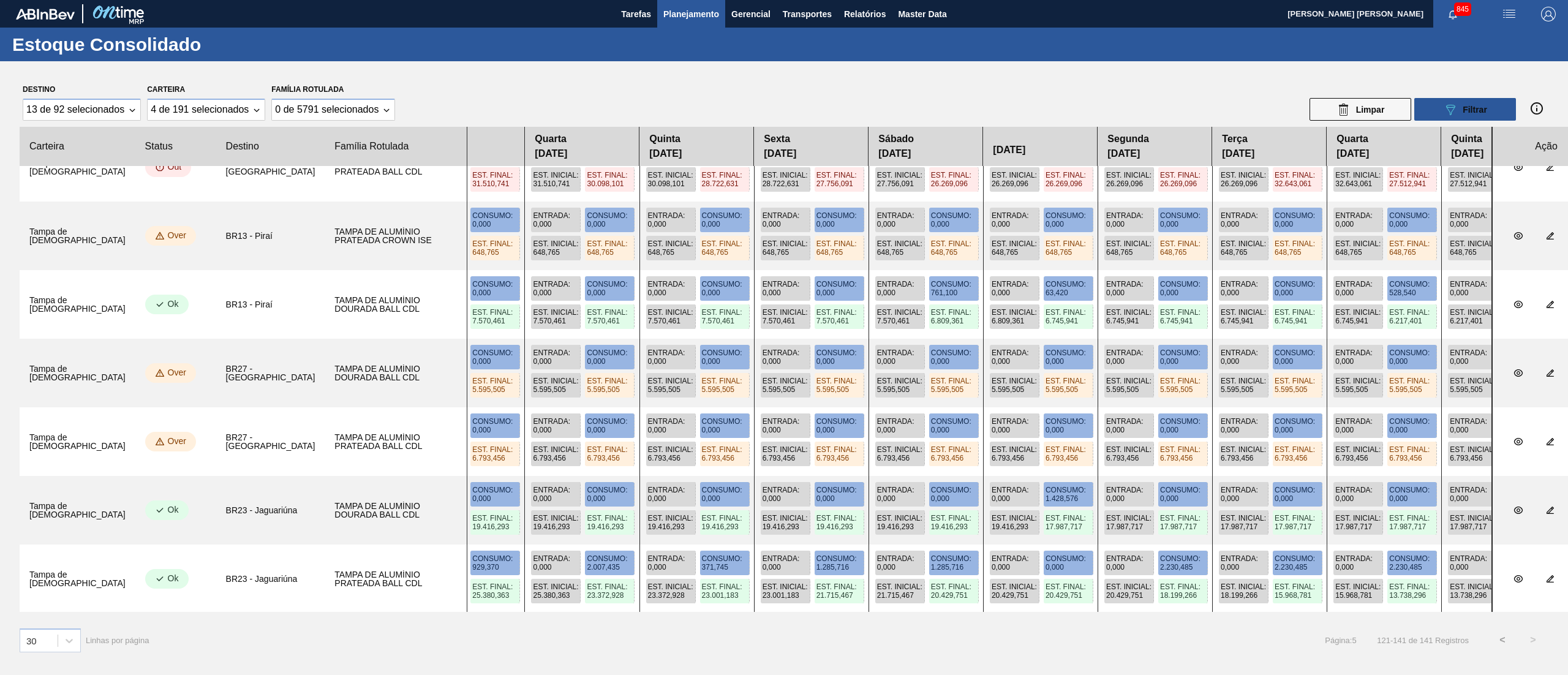
drag, startPoint x: 1198, startPoint y: 428, endPoint x: 1504, endPoint y: 458, distance: 307.5
click at [1175, 458] on div "Entrada : 0,000 Consumo : 0,000 Est. Inicial : 6.793,456 Est. Final : 6.793,456…" at bounding box center [1037, 442] width 1141 height 69
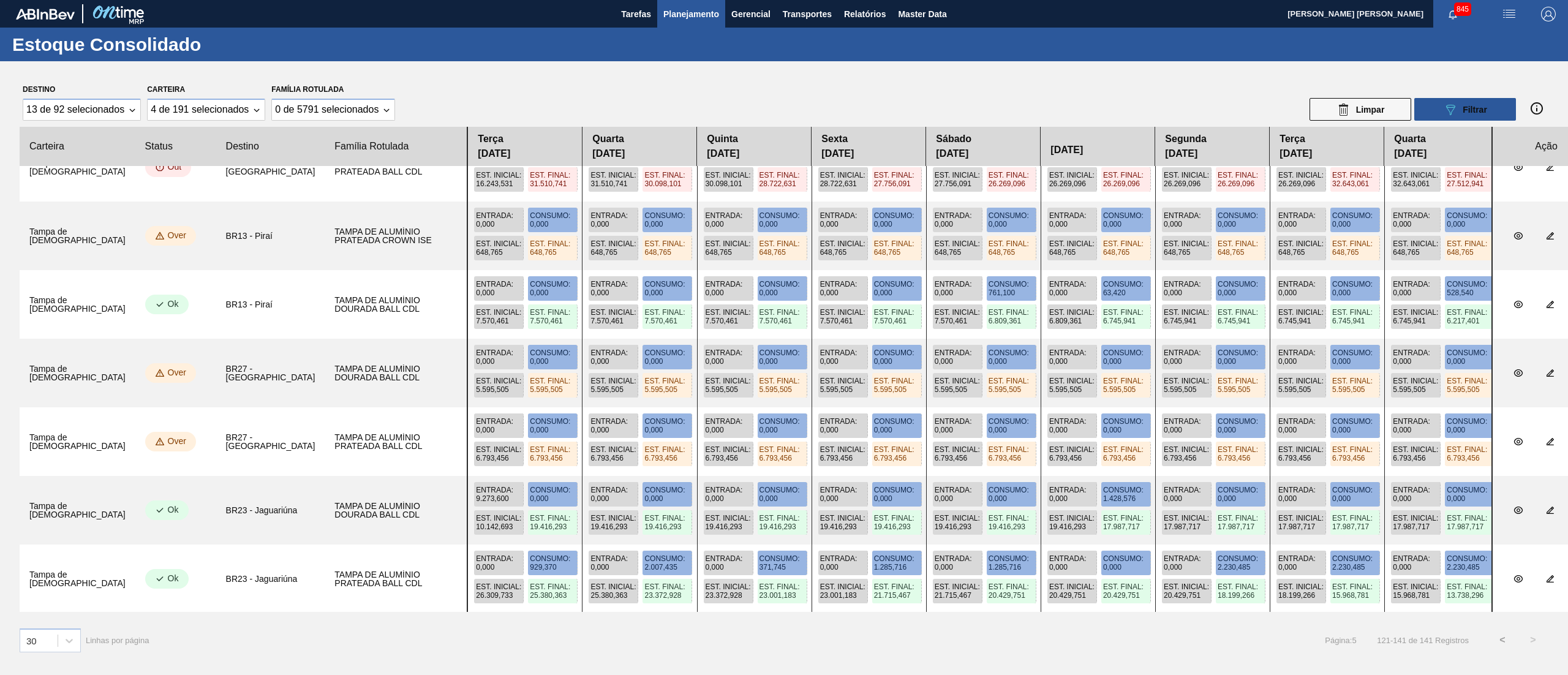
drag, startPoint x: 912, startPoint y: 473, endPoint x: 1296, endPoint y: 467, distance: 384.0
click at [1175, 467] on div "Entrada : 0,000 Consumo : 0,000 Est. Inicial : 6.793,456 Est. Final : 6.793,456…" at bounding box center [979, 442] width 1025 height 69
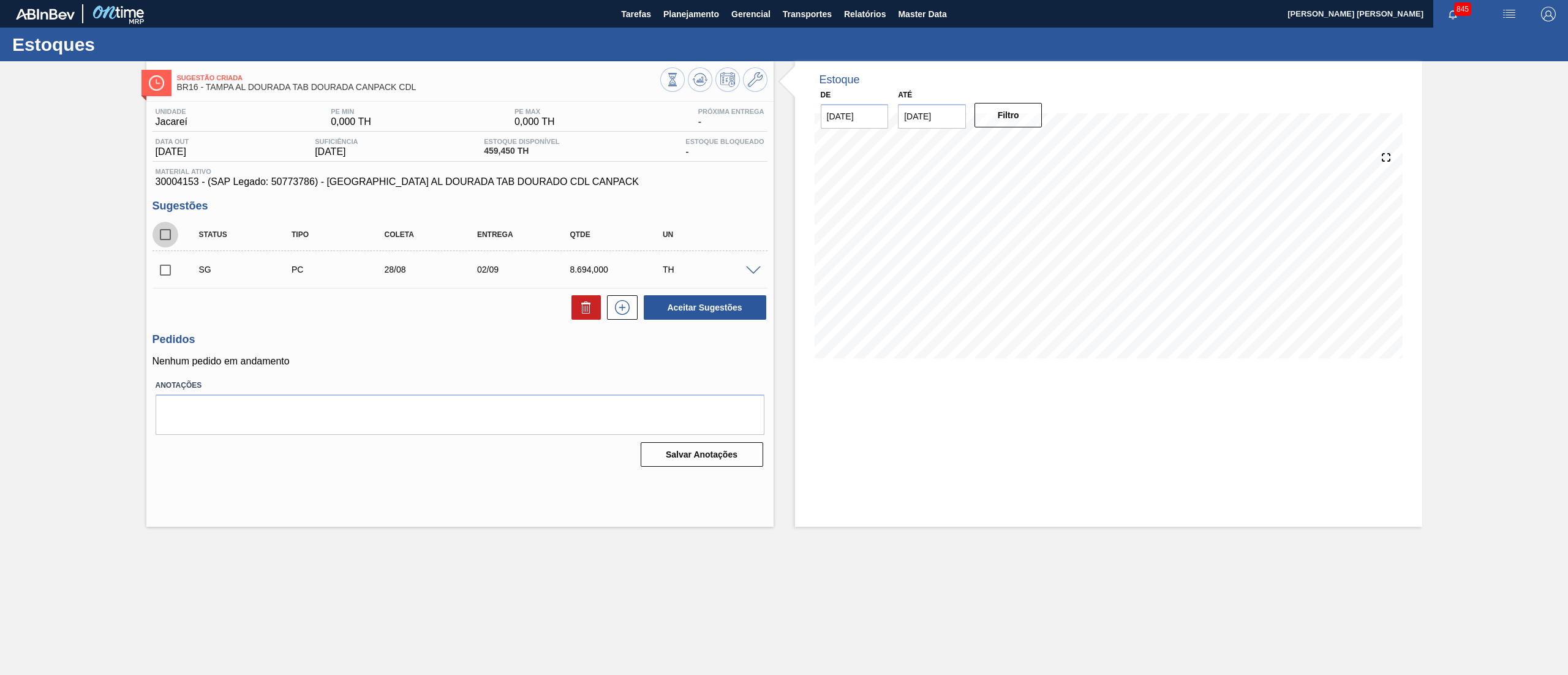
click at [167, 235] on input "checkbox" at bounding box center [165, 235] width 26 height 26
checkbox input "true"
click at [581, 308] on icon at bounding box center [586, 308] width 15 height 15
checkbox input "false"
click at [706, 82] on icon at bounding box center [700, 80] width 15 height 15
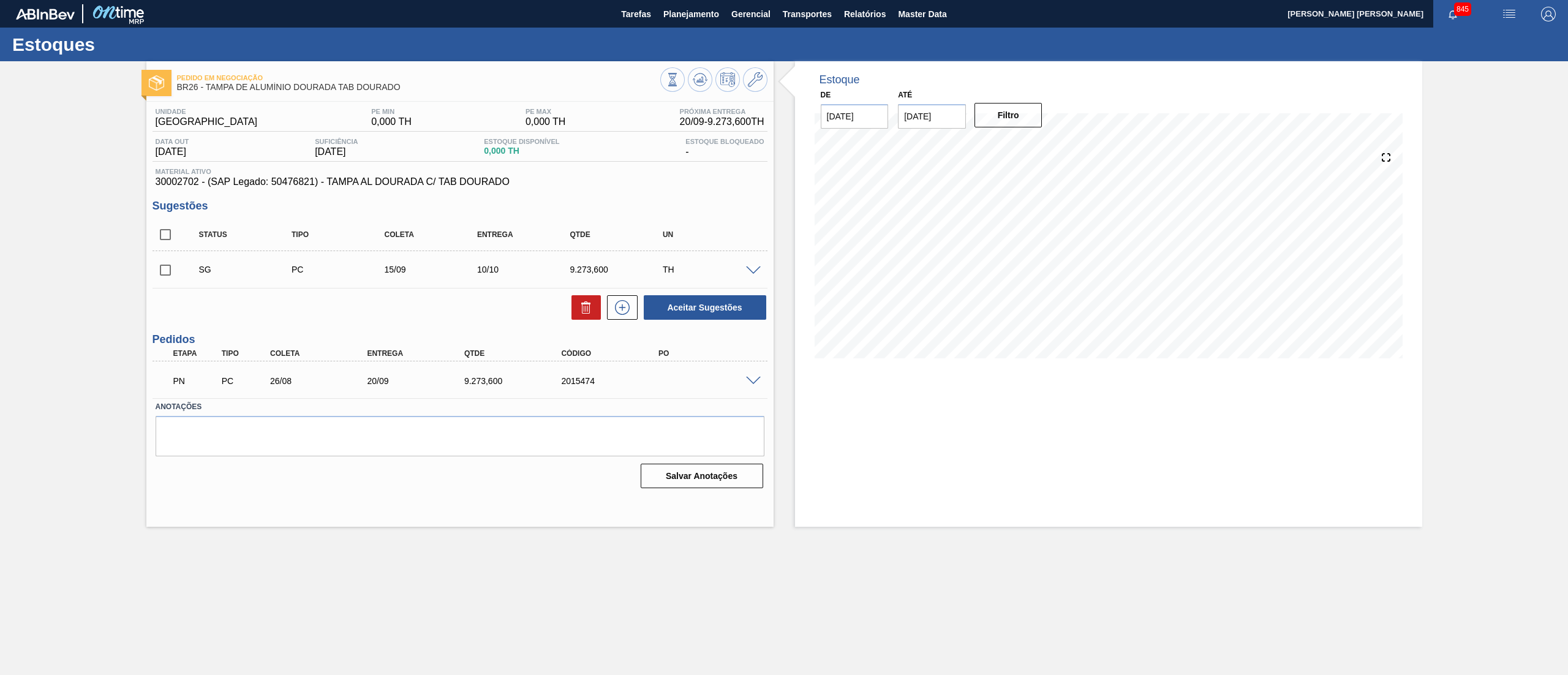
click at [750, 377] on span at bounding box center [753, 381] width 15 height 9
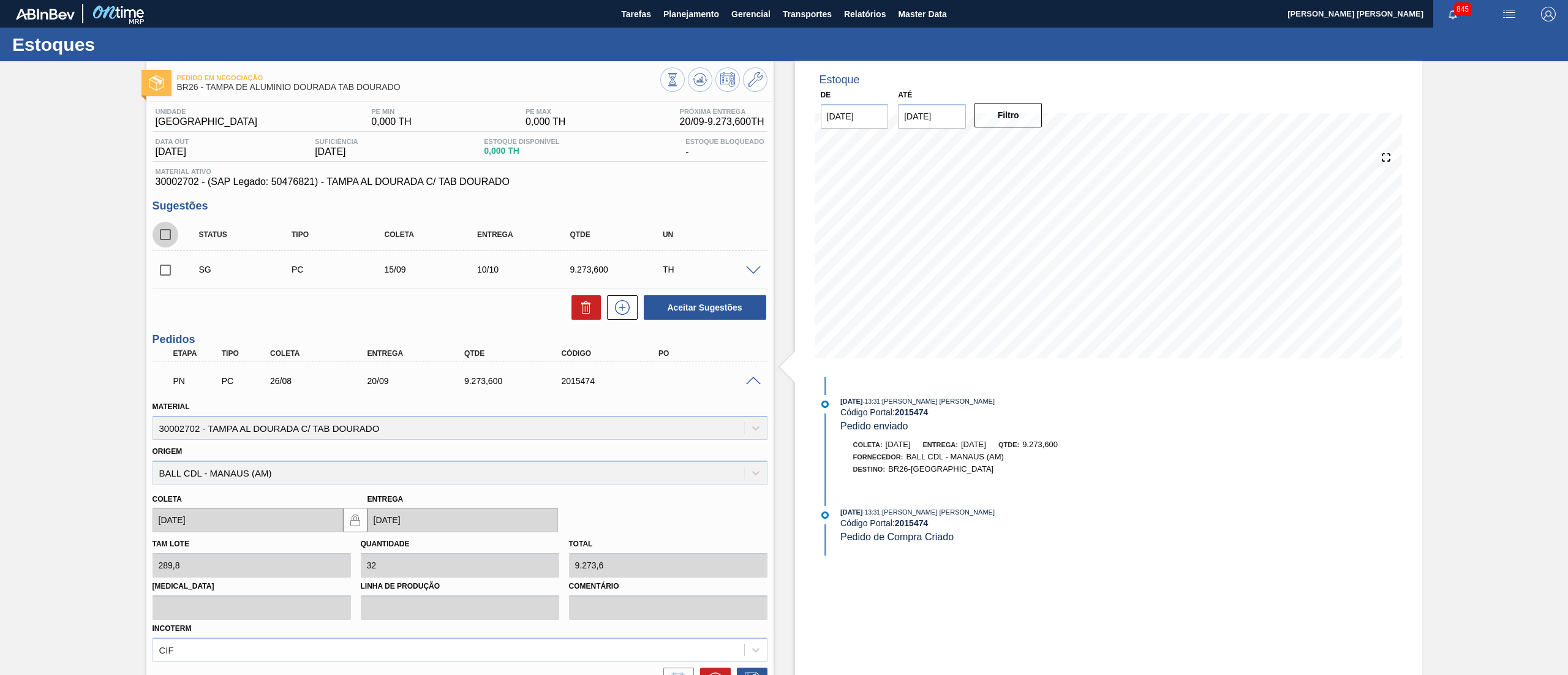
click at [170, 233] on input "checkbox" at bounding box center [165, 235] width 26 height 26
checkbox input "true"
click at [586, 308] on icon at bounding box center [586, 308] width 15 height 15
checkbox input "false"
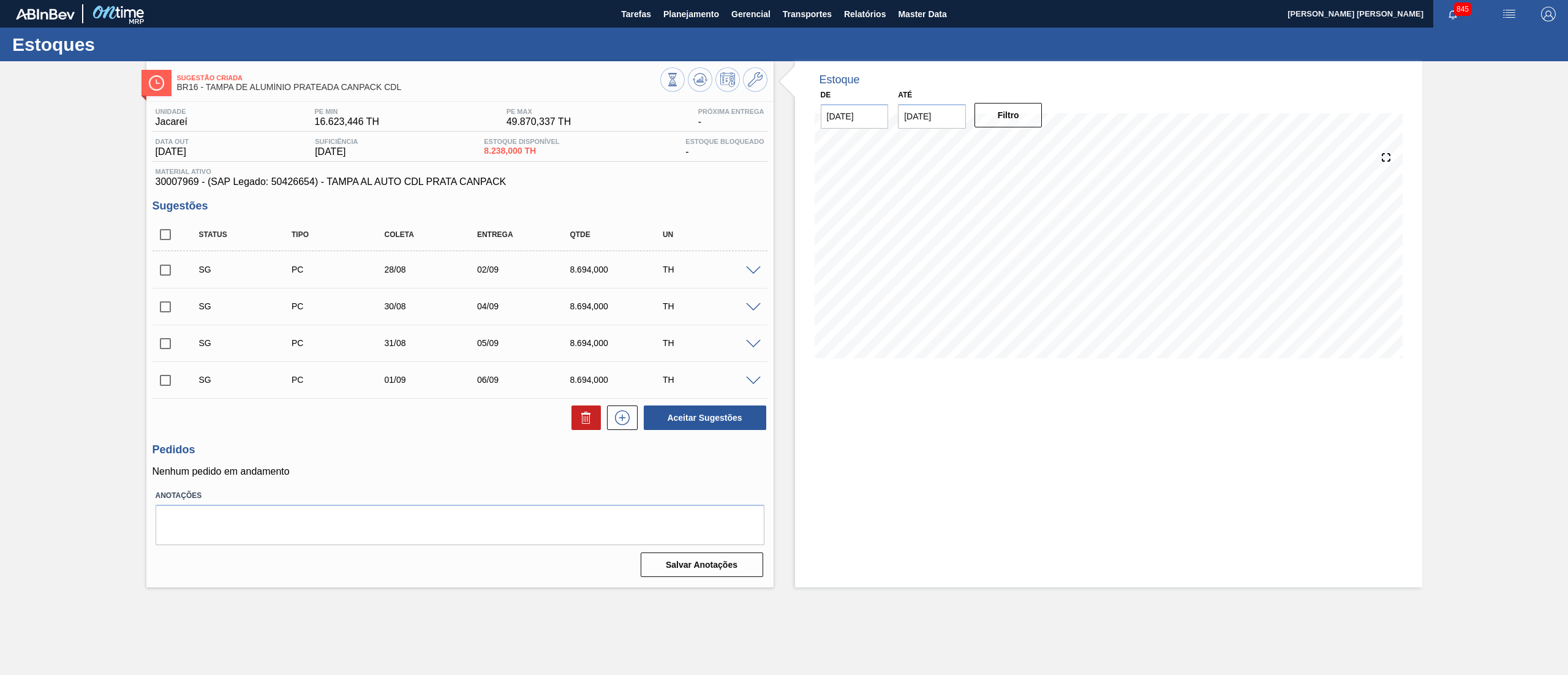
click at [157, 239] on input "checkbox" at bounding box center [165, 235] width 26 height 26
checkbox input "true"
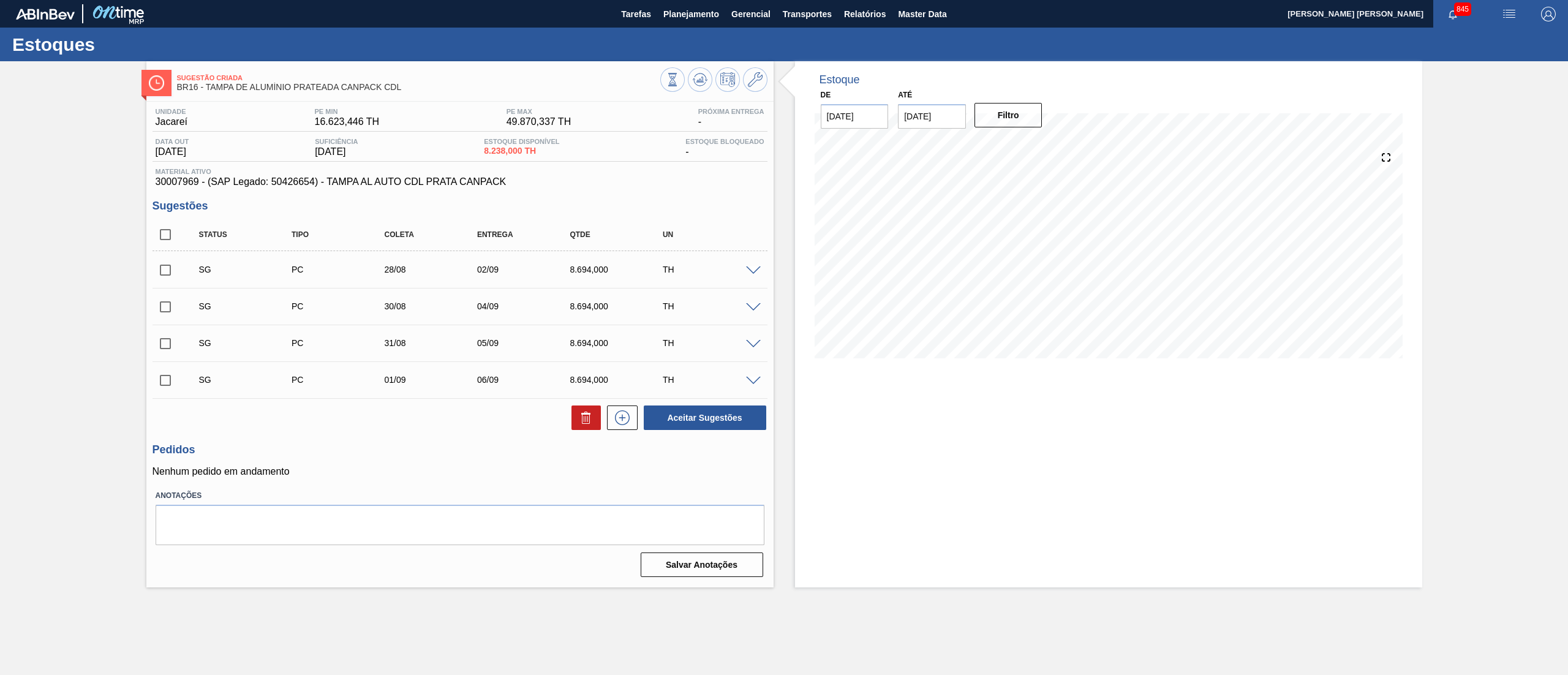
checkbox input "true"
click at [572, 421] on button at bounding box center [586, 418] width 29 height 25
checkbox input "false"
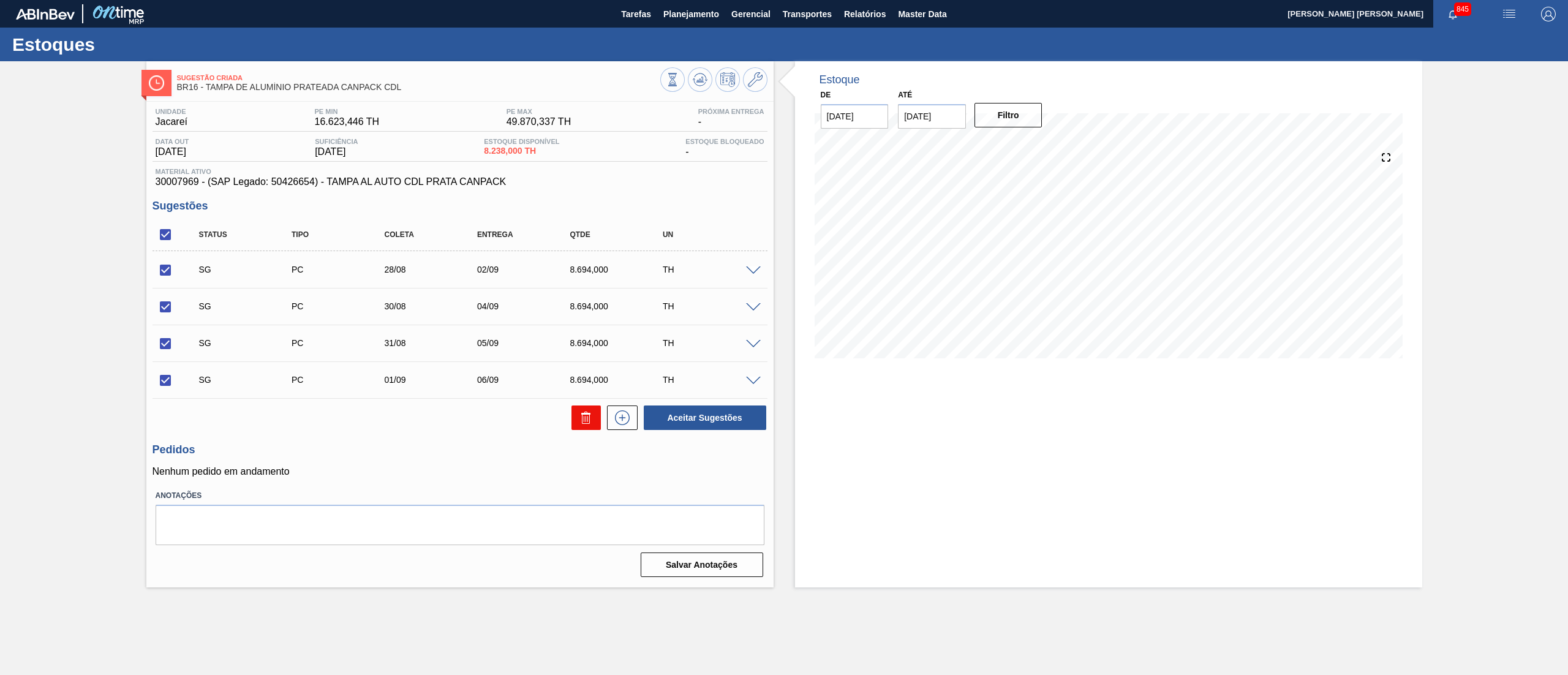
checkbox input "false"
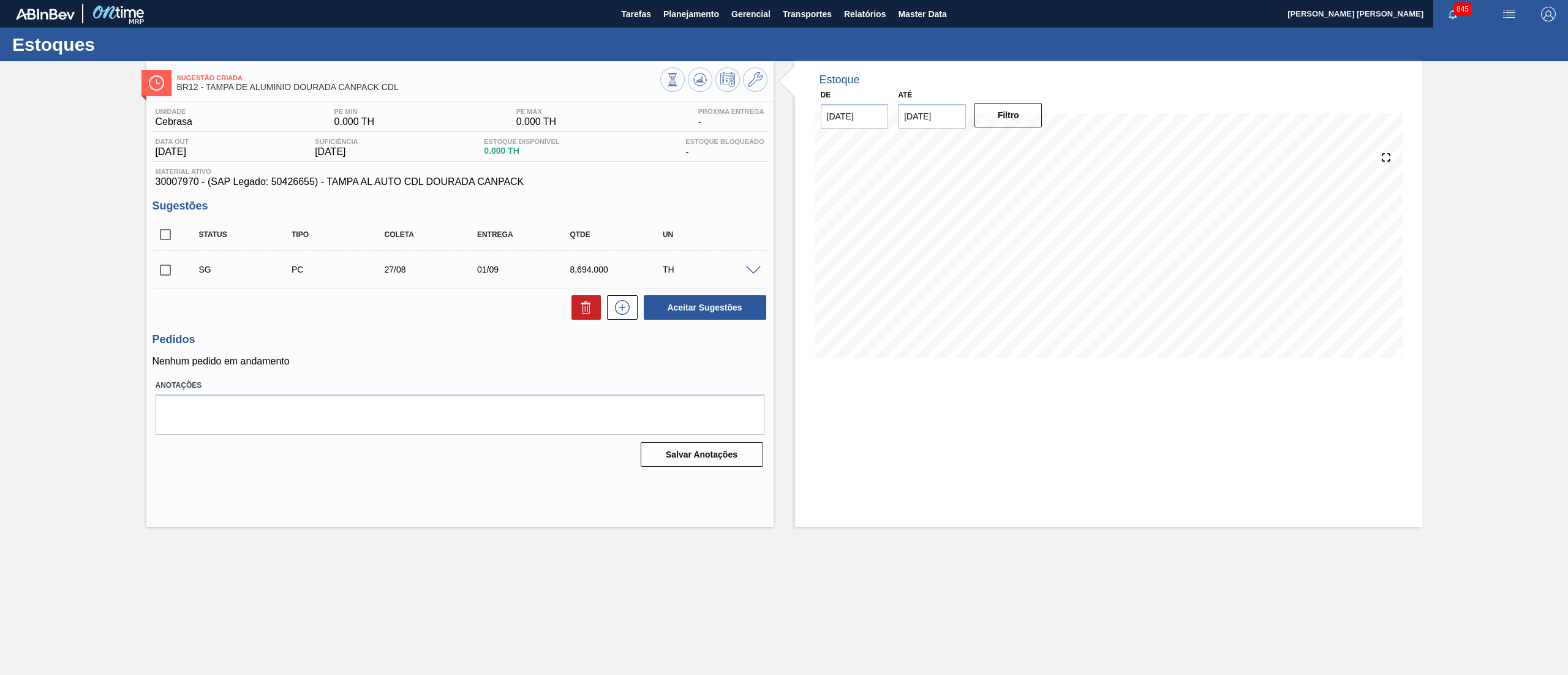
click at [166, 236] on input "checkbox" at bounding box center [165, 235] width 26 height 26
checkbox input "true"
click at [586, 311] on icon at bounding box center [586, 309] width 1 height 6
checkbox input "false"
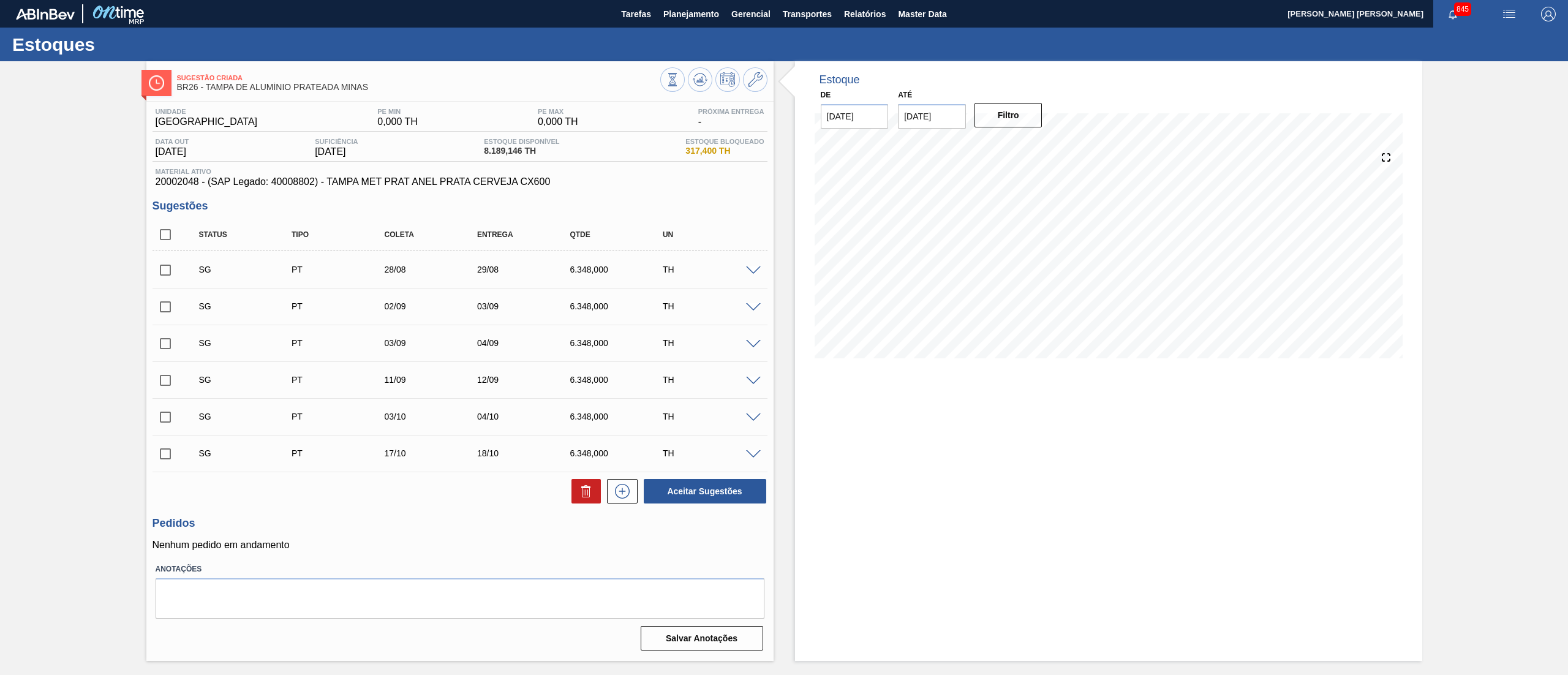
click at [160, 238] on input "checkbox" at bounding box center [165, 235] width 26 height 26
checkbox input "true"
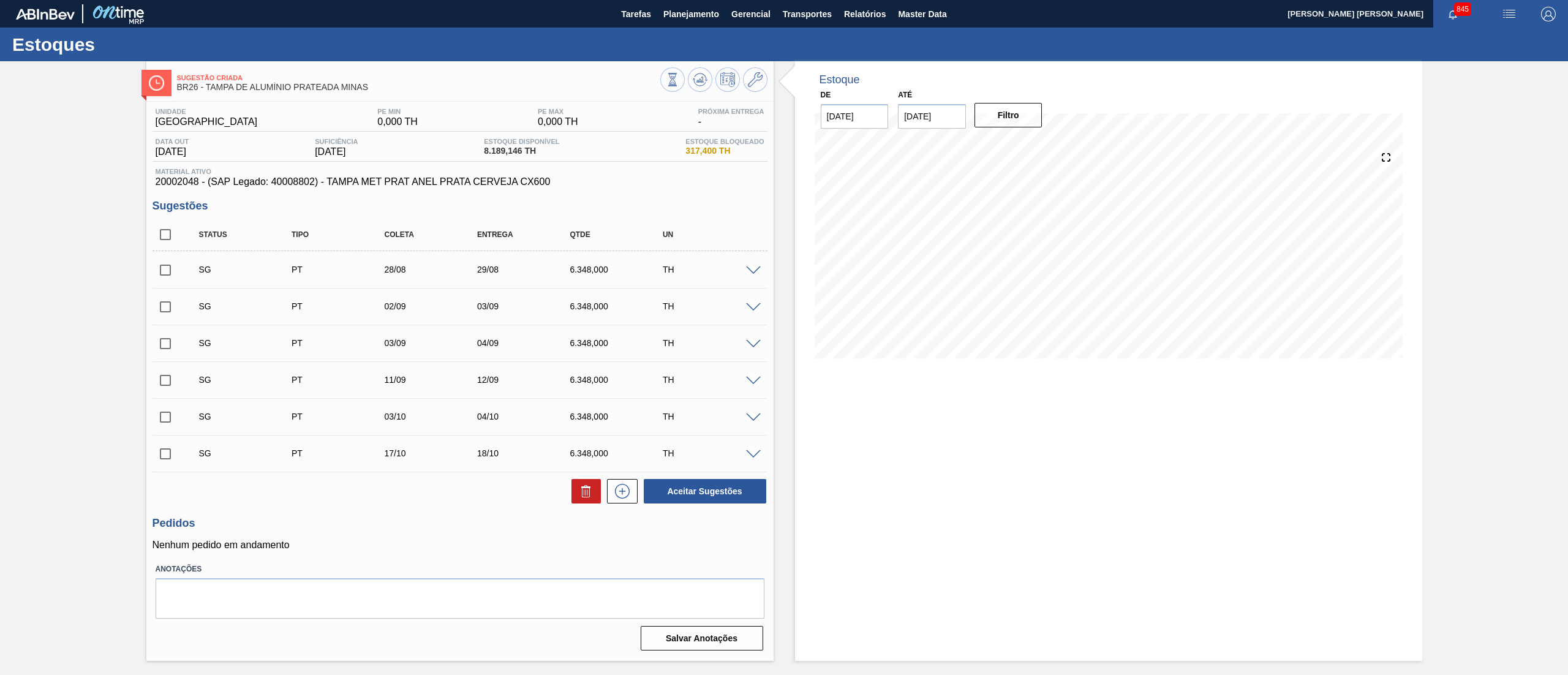
checkbox input "true"
click at [586, 492] on icon at bounding box center [586, 491] width 15 height 15
checkbox input "false"
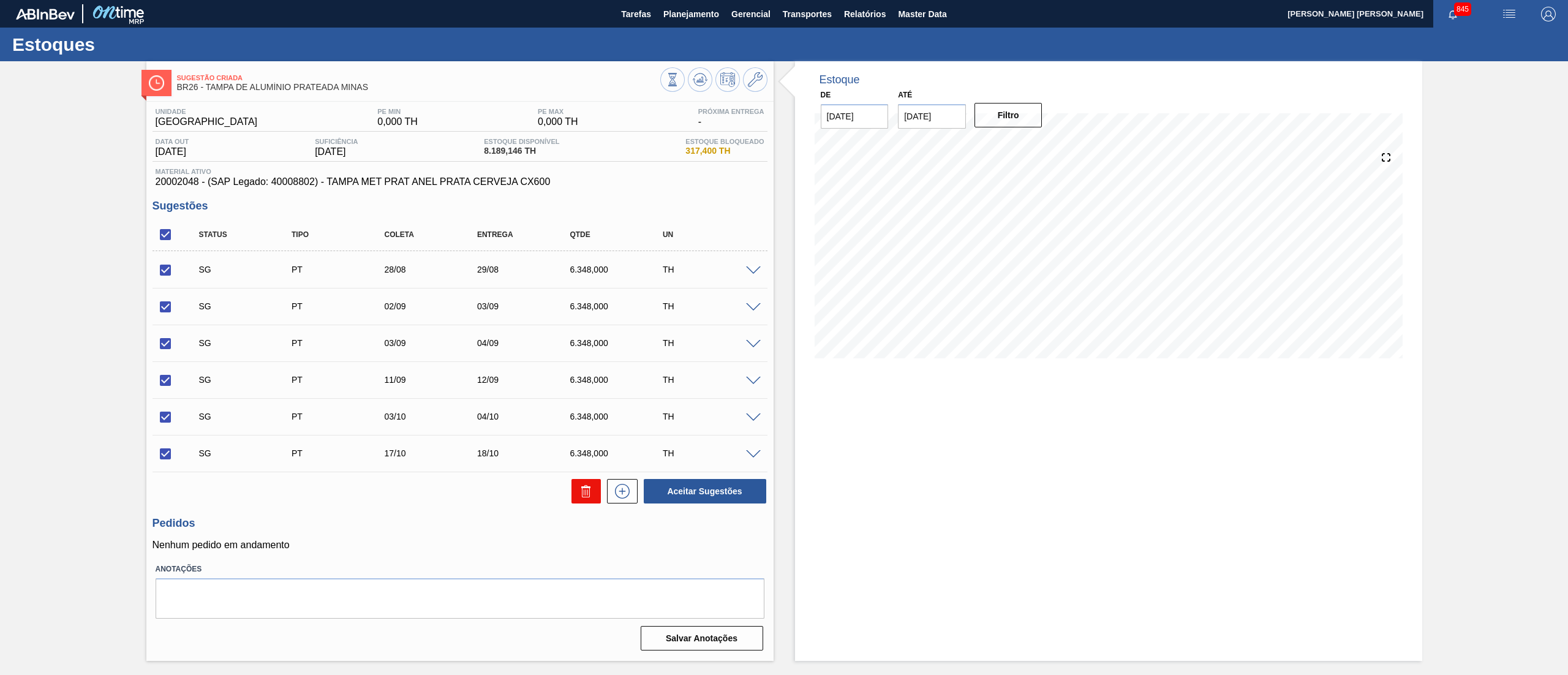
checkbox input "false"
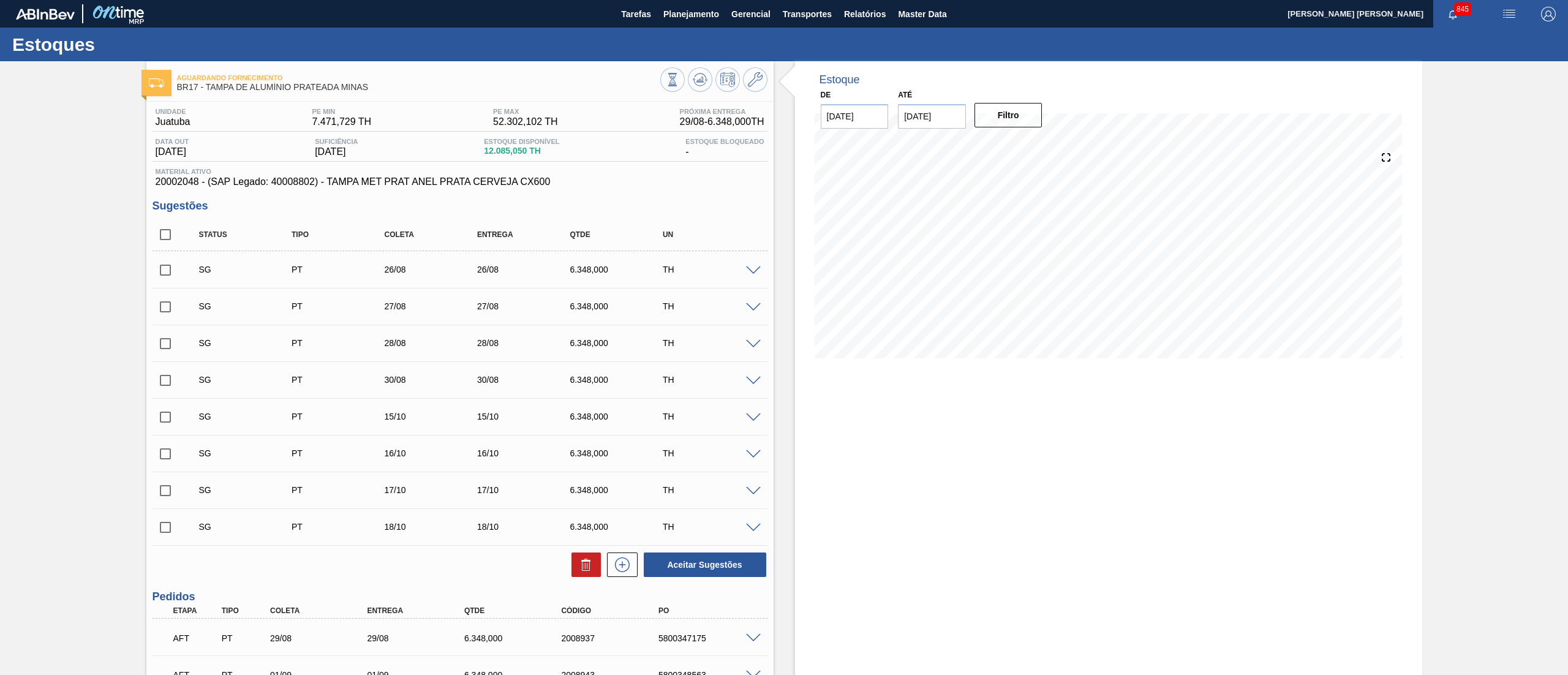
click at [165, 230] on input "checkbox" at bounding box center [165, 235] width 26 height 26
checkbox input "true"
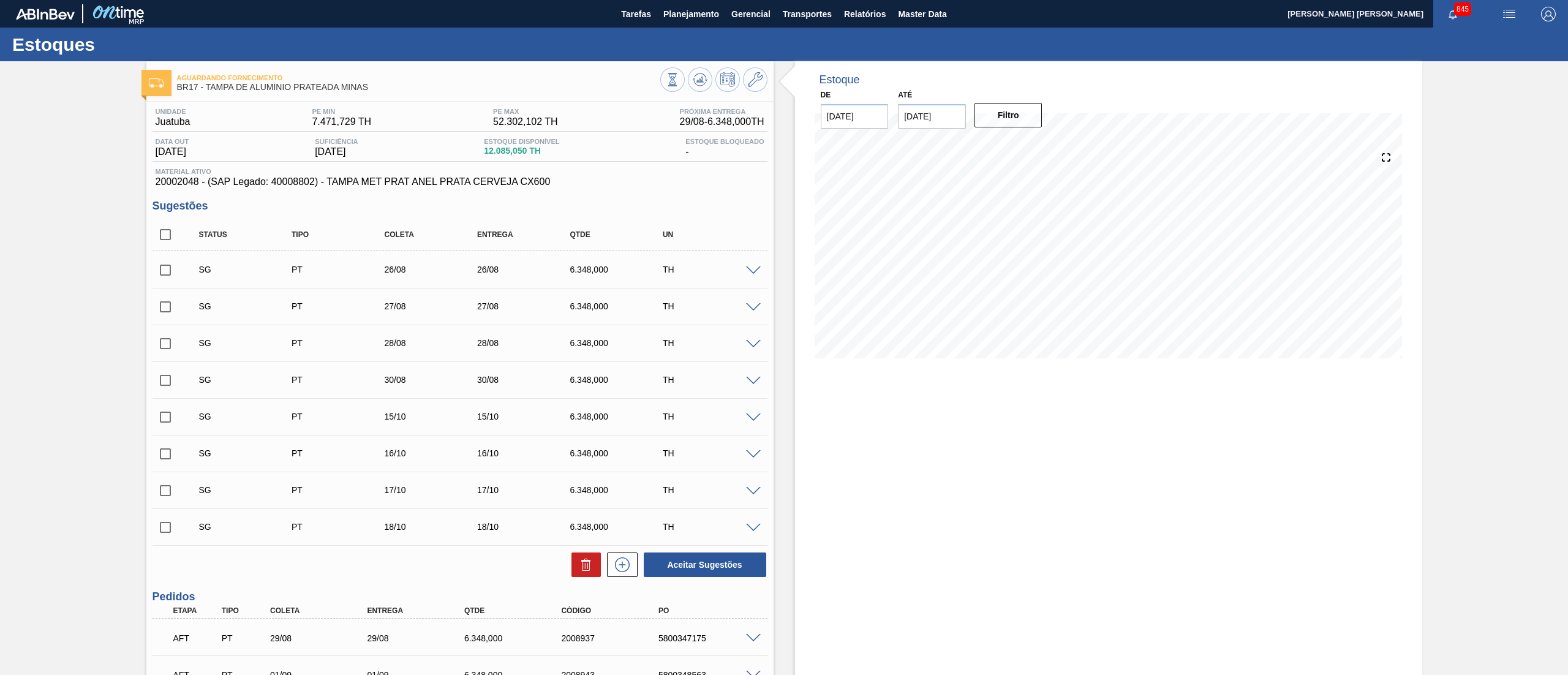
checkbox input "true"
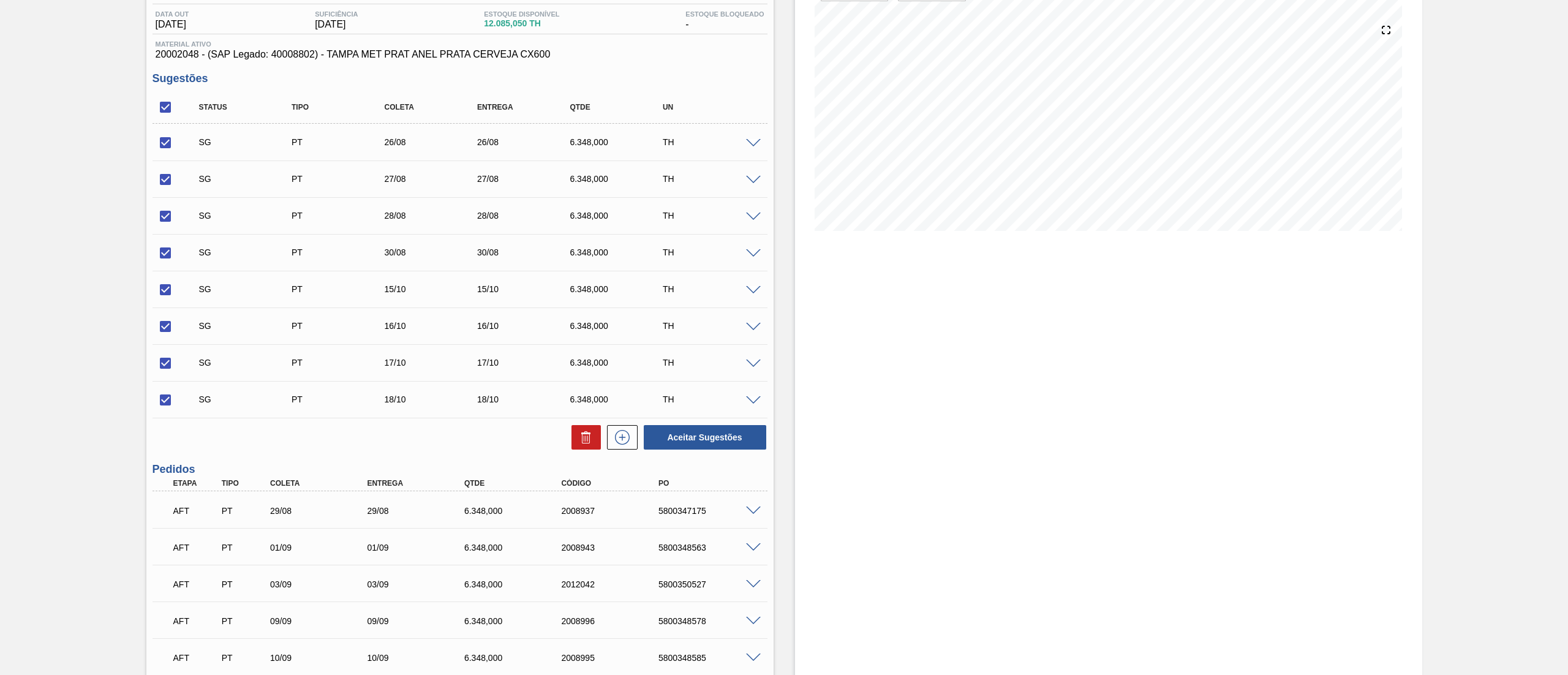
scroll to position [367, 0]
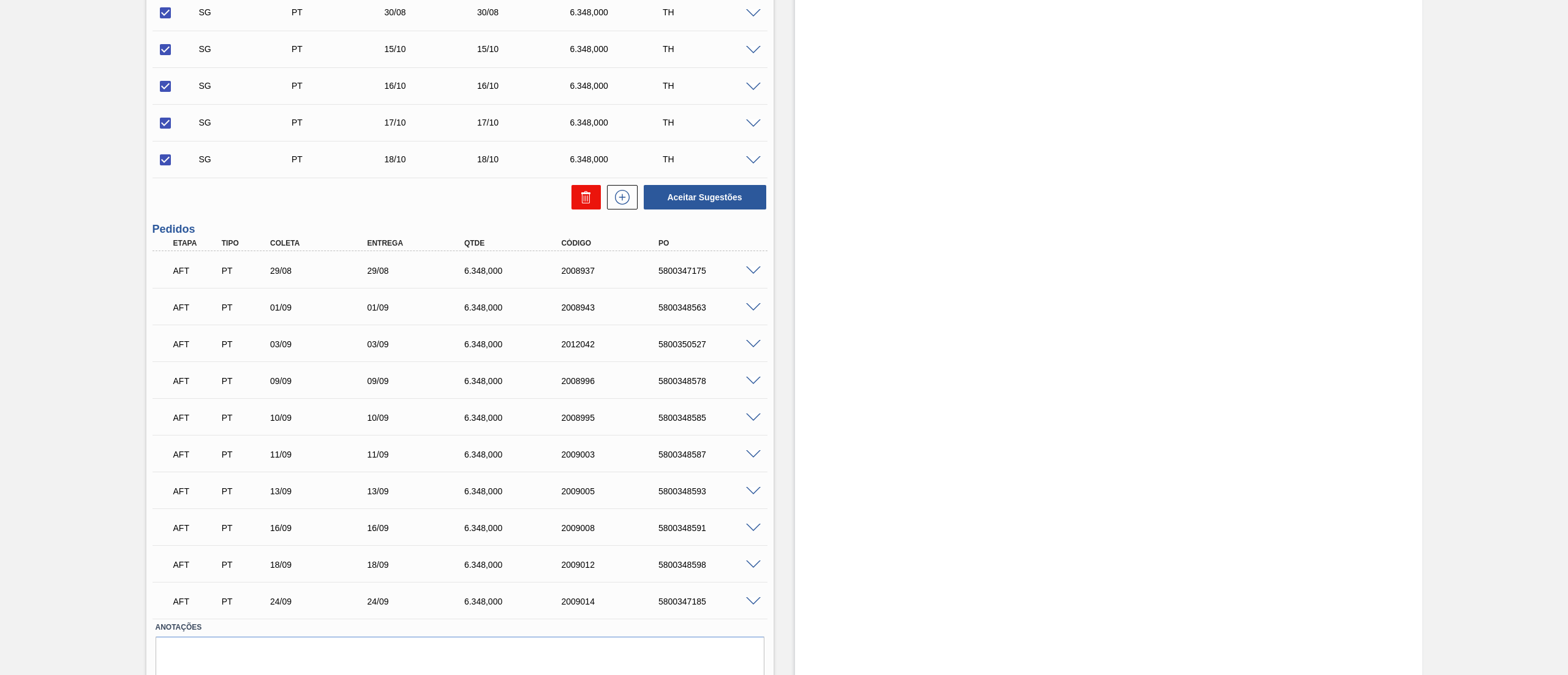
click at [574, 190] on button at bounding box center [586, 197] width 29 height 25
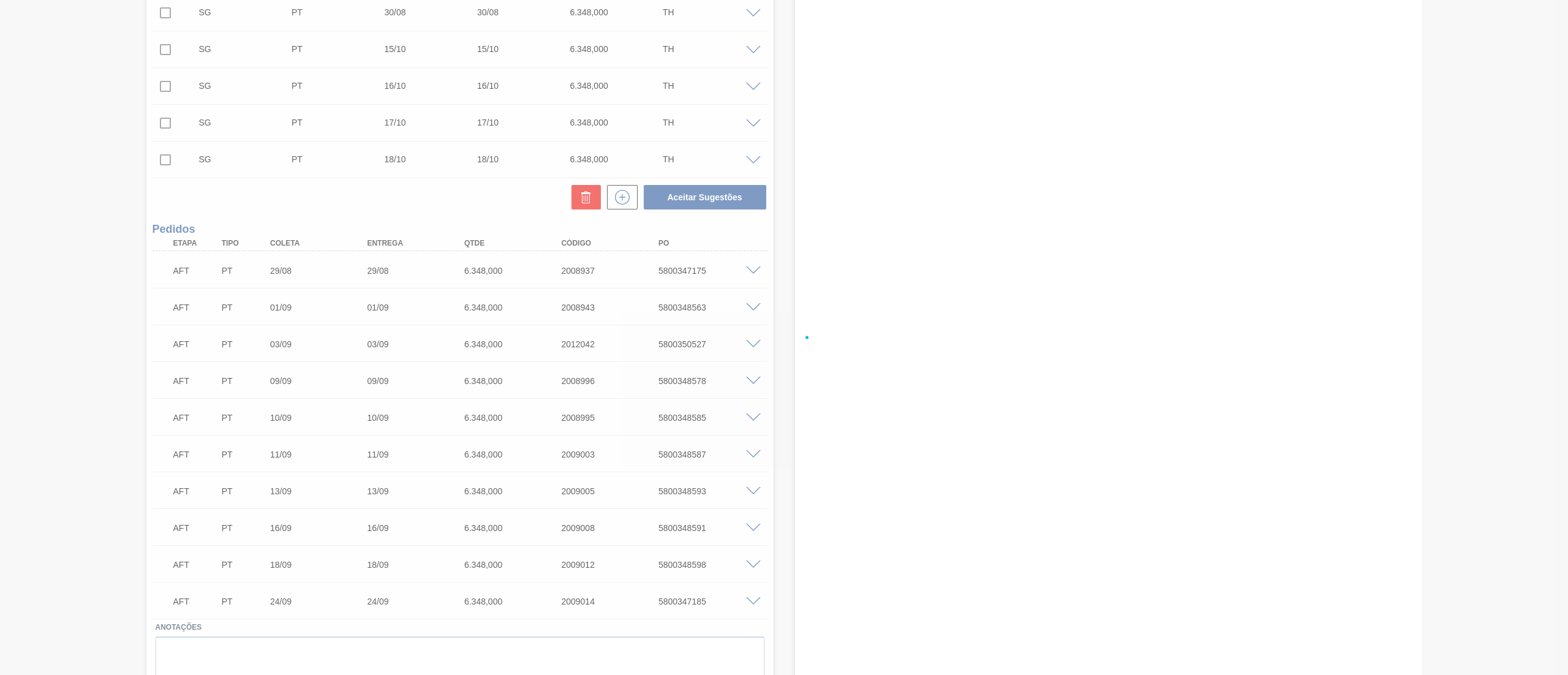
checkbox input "false"
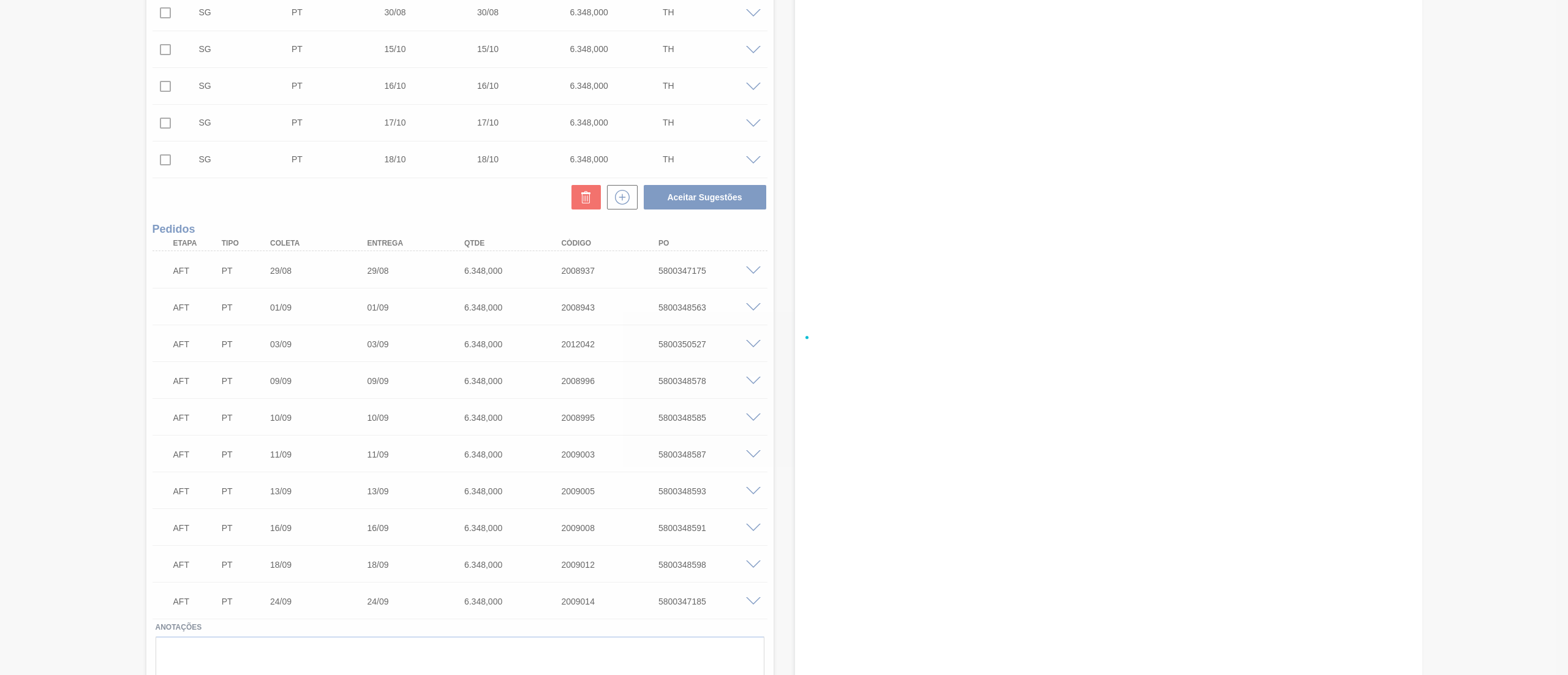
checkbox input "false"
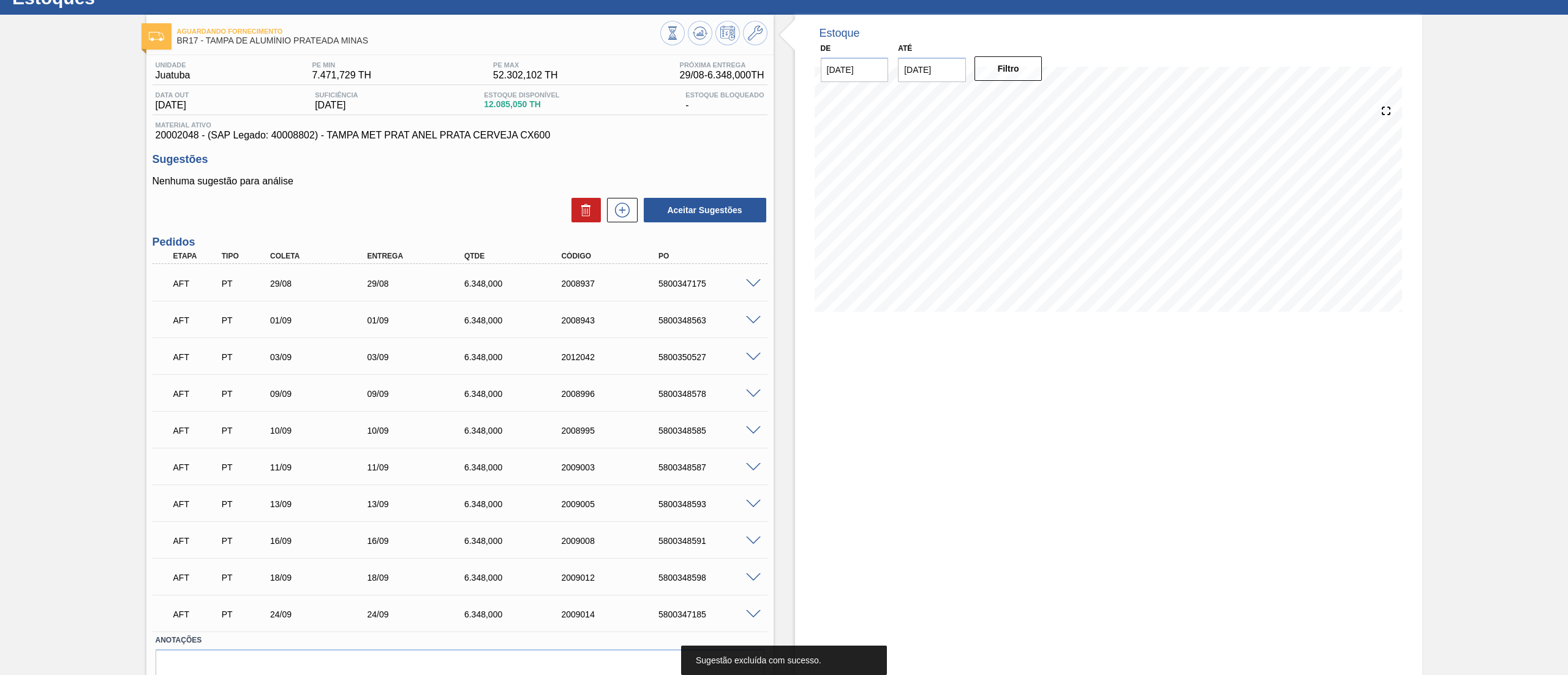
scroll to position [0, 0]
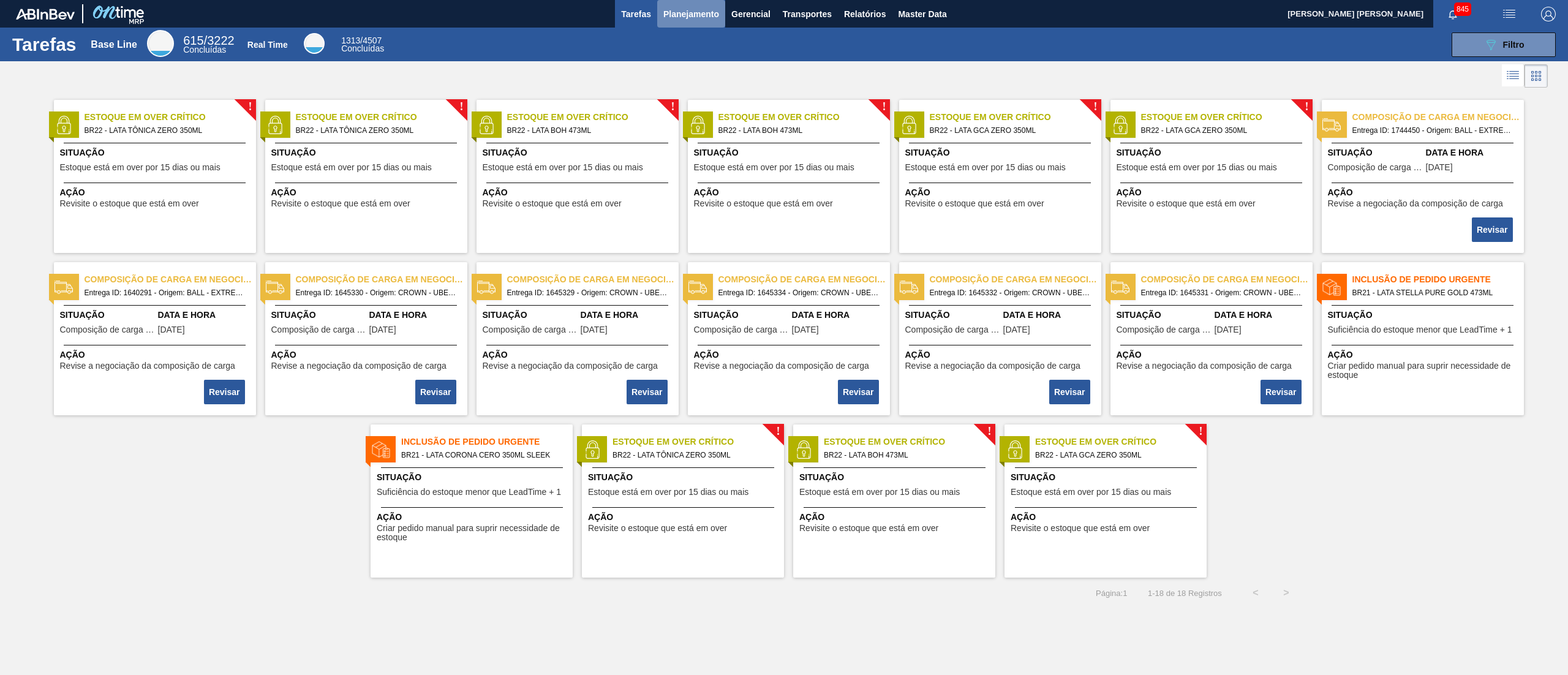
click at [689, 24] on button "Planejamento" at bounding box center [691, 14] width 68 height 28
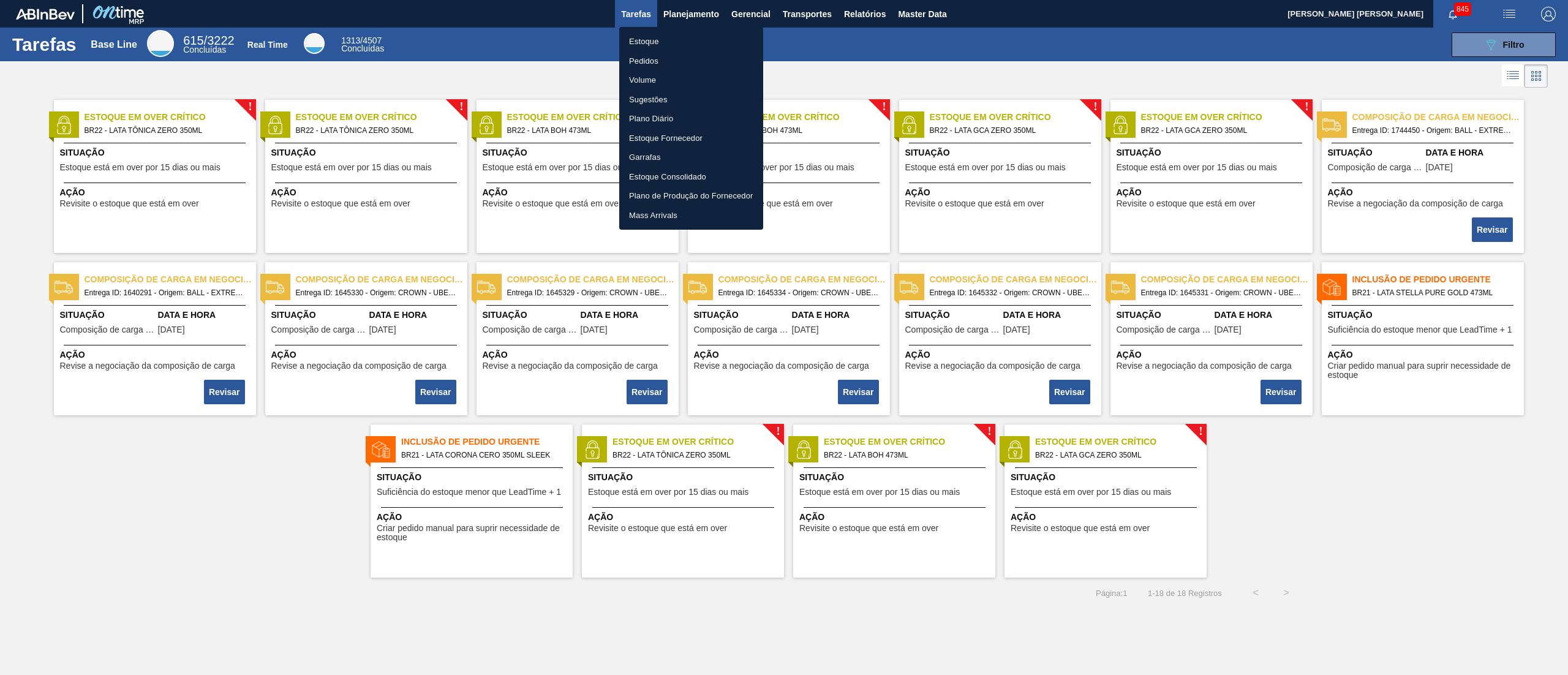
click at [647, 36] on li "Estoque" at bounding box center [691, 42] width 144 height 20
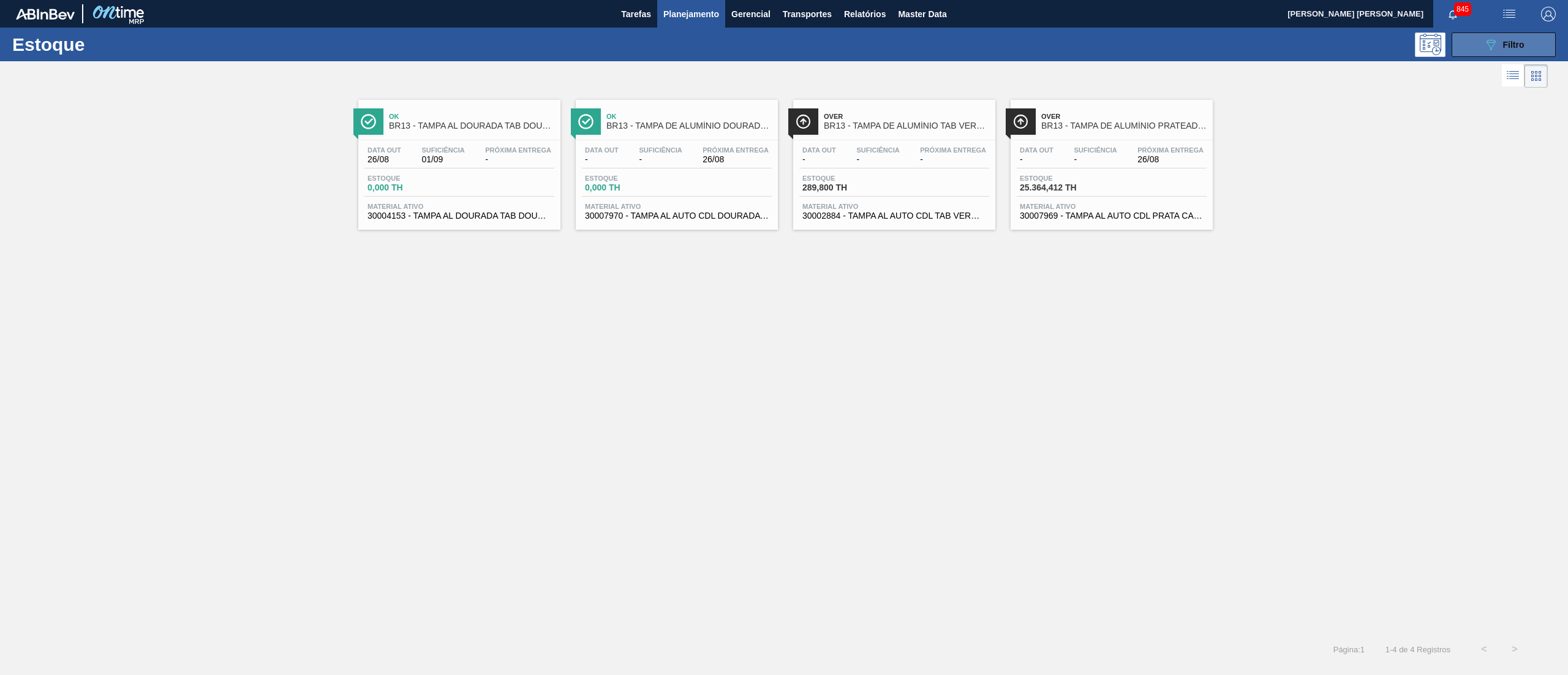
click at [1516, 42] on span "Filtro" at bounding box center [1513, 45] width 21 height 10
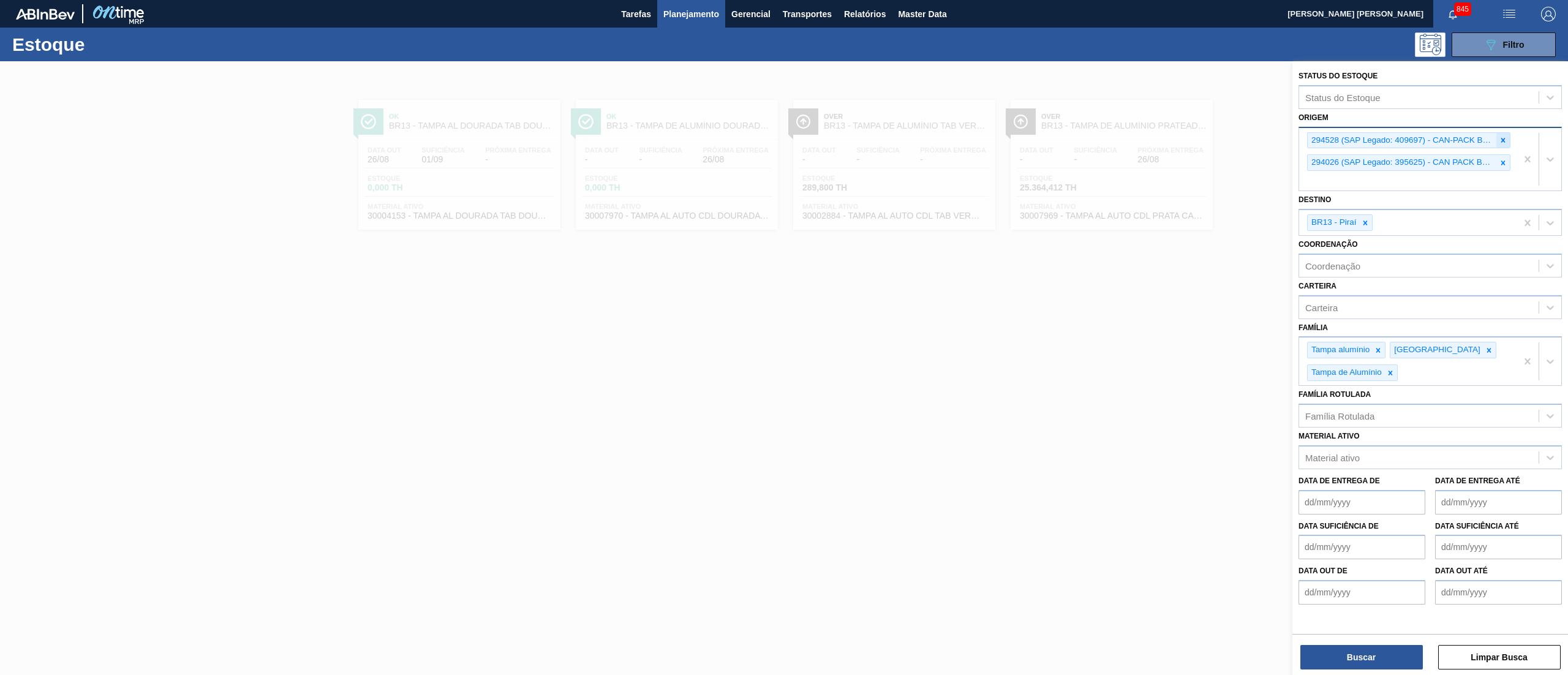
click at [1499, 138] on icon at bounding box center [1503, 140] width 9 height 9
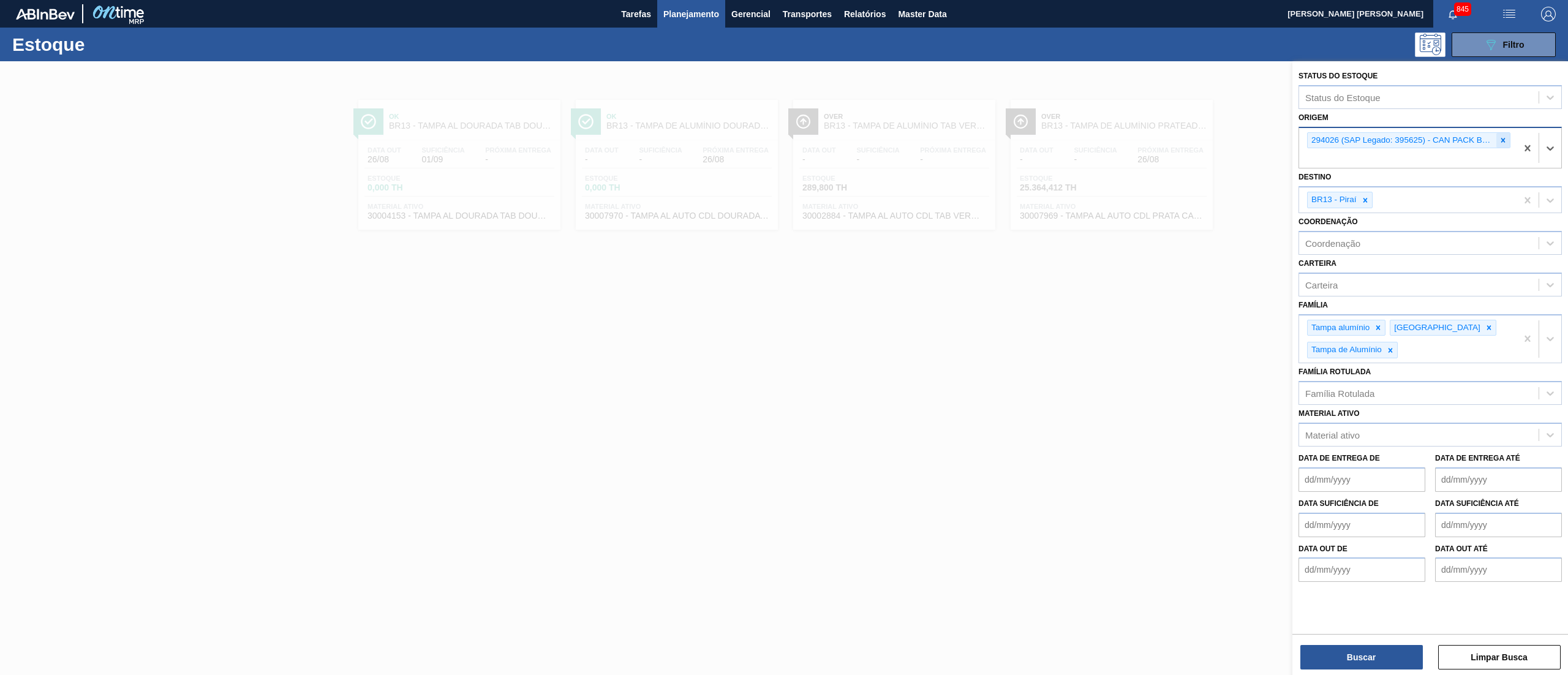
click at [1502, 133] on div at bounding box center [1503, 140] width 14 height 15
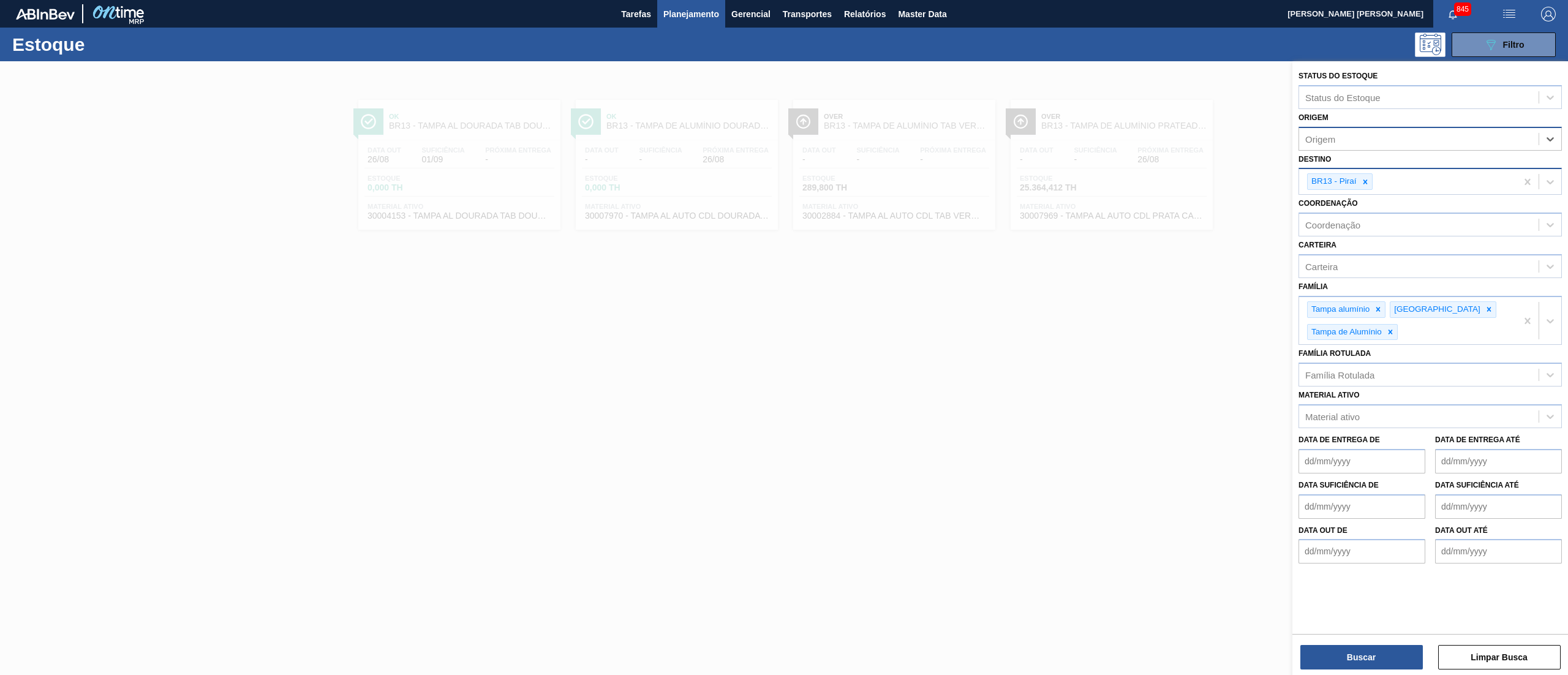
click at [1378, 182] on div "BR13 - Piraí" at bounding box center [1408, 181] width 217 height 25
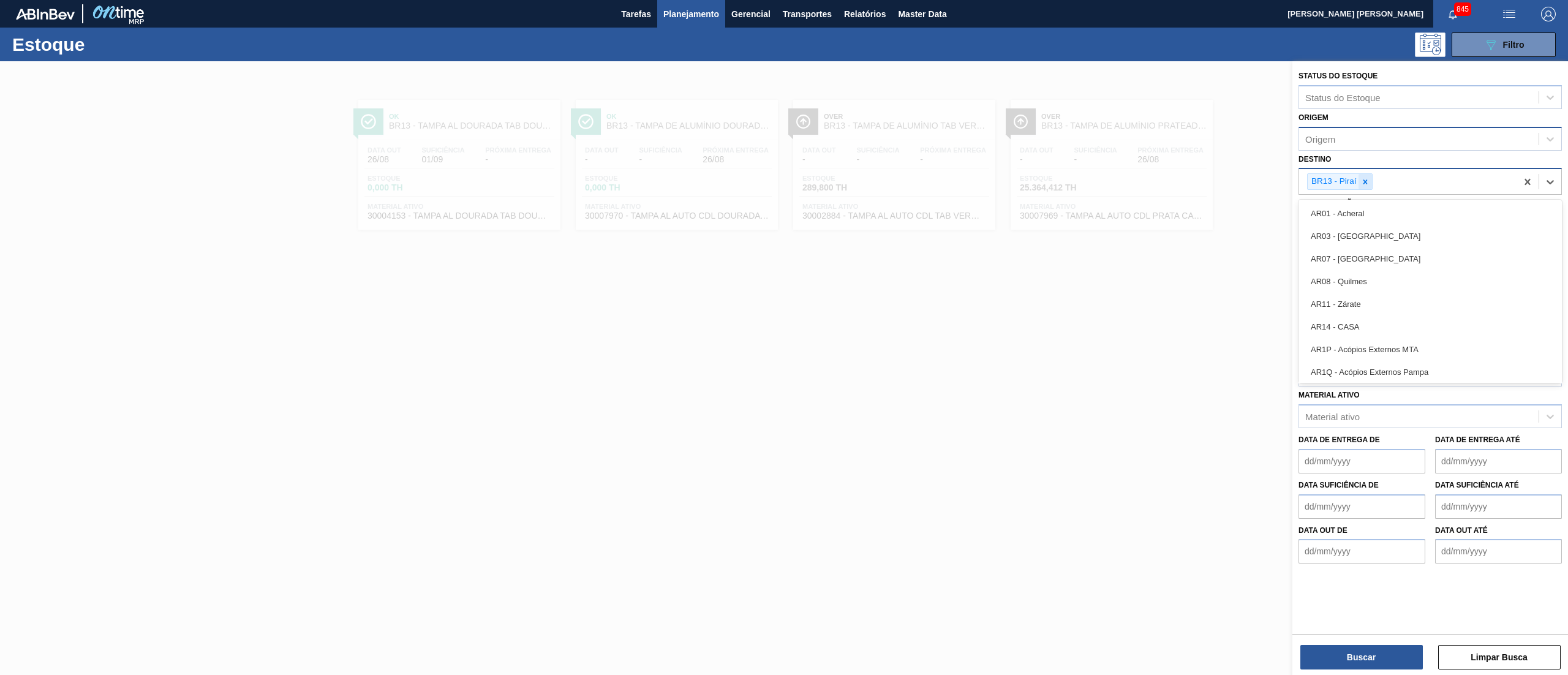
click at [1365, 183] on icon at bounding box center [1365, 182] width 9 height 9
type input "ja"
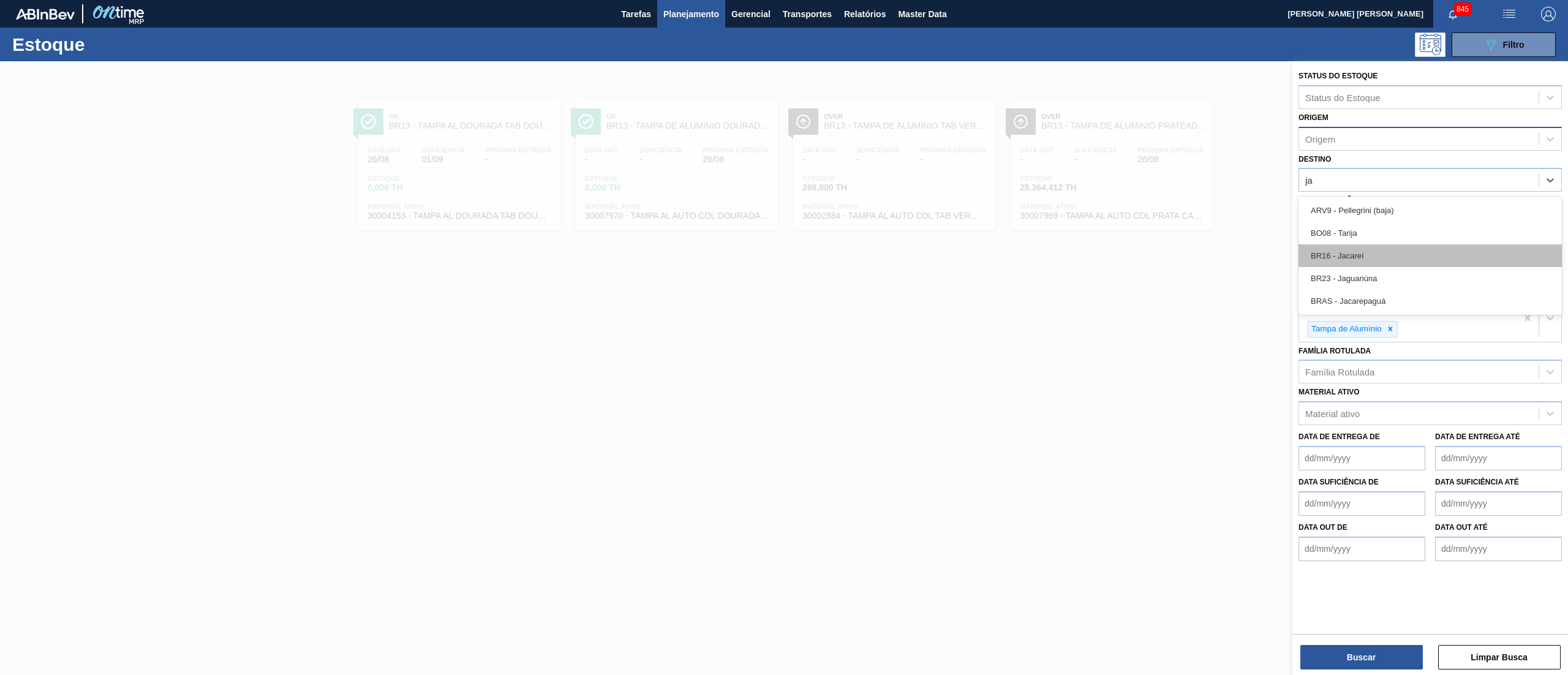
click at [1335, 252] on div "BR16 - Jacareí" at bounding box center [1430, 256] width 263 height 23
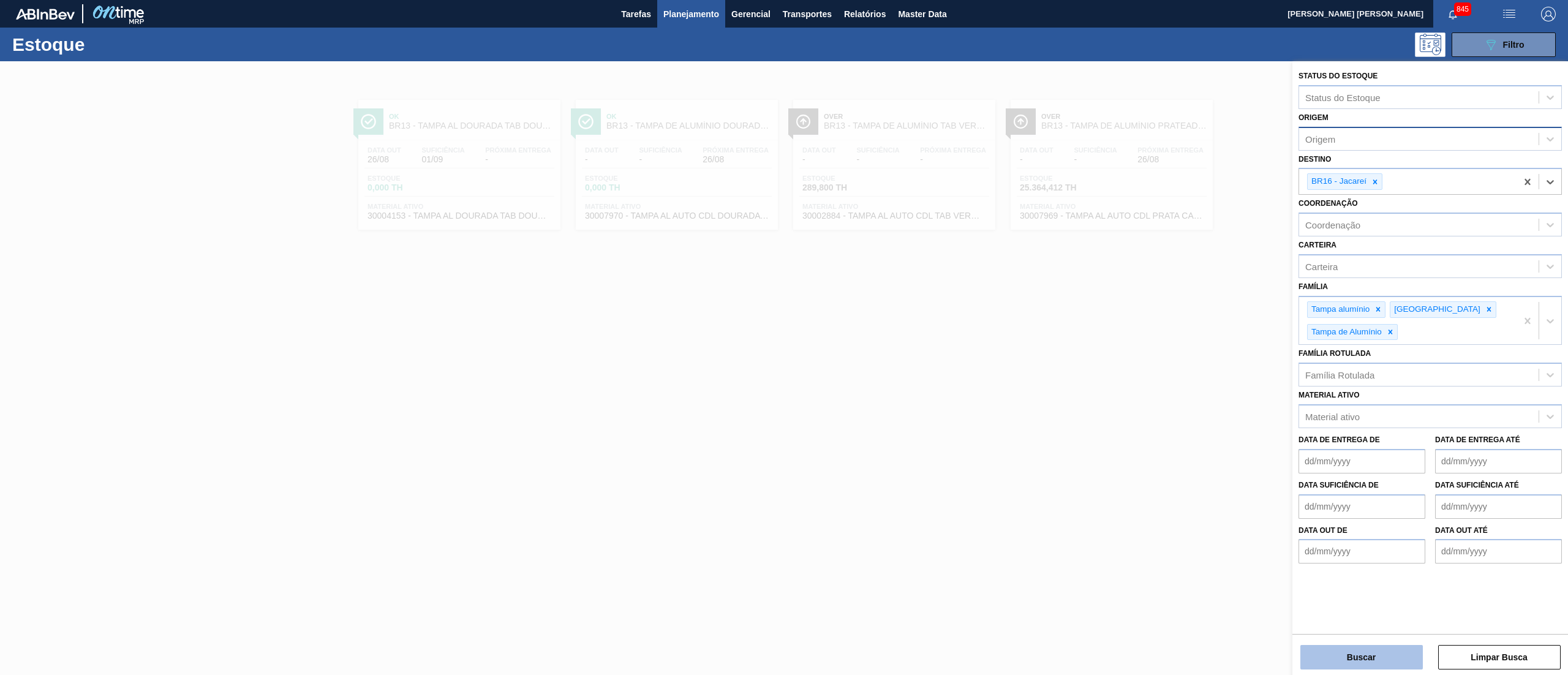
click at [1382, 661] on button "Buscar" at bounding box center [1361, 657] width 122 height 25
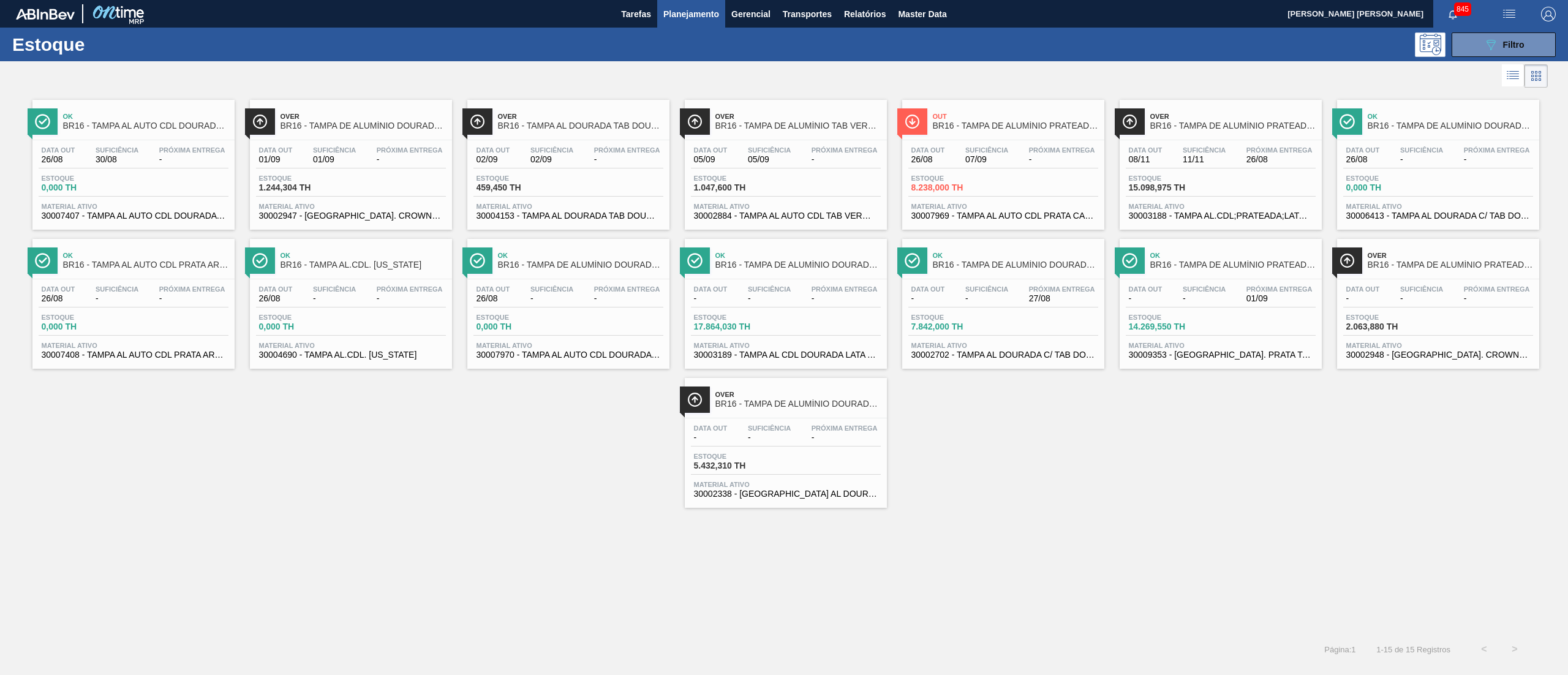
click at [987, 166] on div "Data out 26/08 Suficiência 07/09 Próxima Entrega -" at bounding box center [1003, 157] width 190 height 22
click at [1518, 79] on icon at bounding box center [1514, 79] width 10 height 1
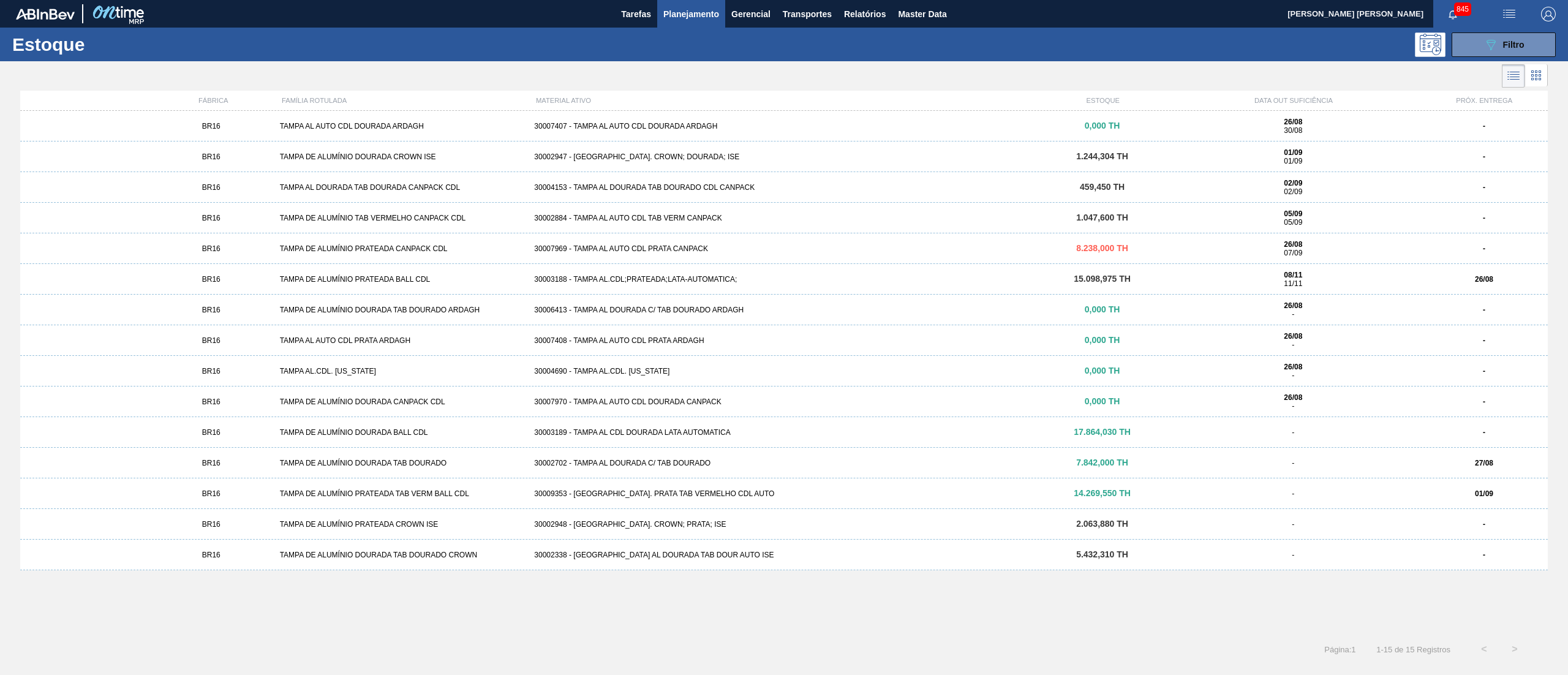
click at [624, 289] on div "BR16 TAMPA DE ALUMÍNIO PRATEADA BALL CDL 30003188 - TAMPA AL.CDL;PRATEADA;LATA-…" at bounding box center [784, 279] width 1527 height 31
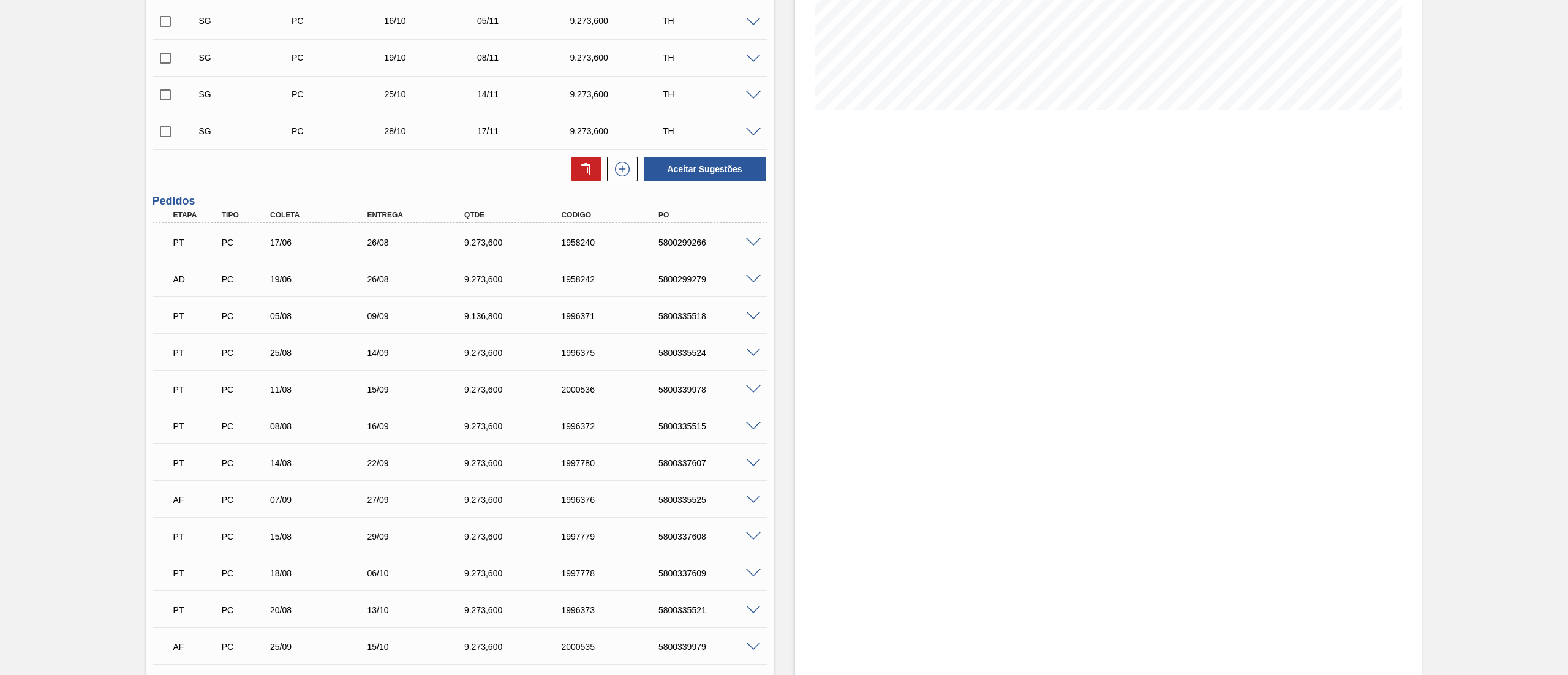
scroll to position [122, 0]
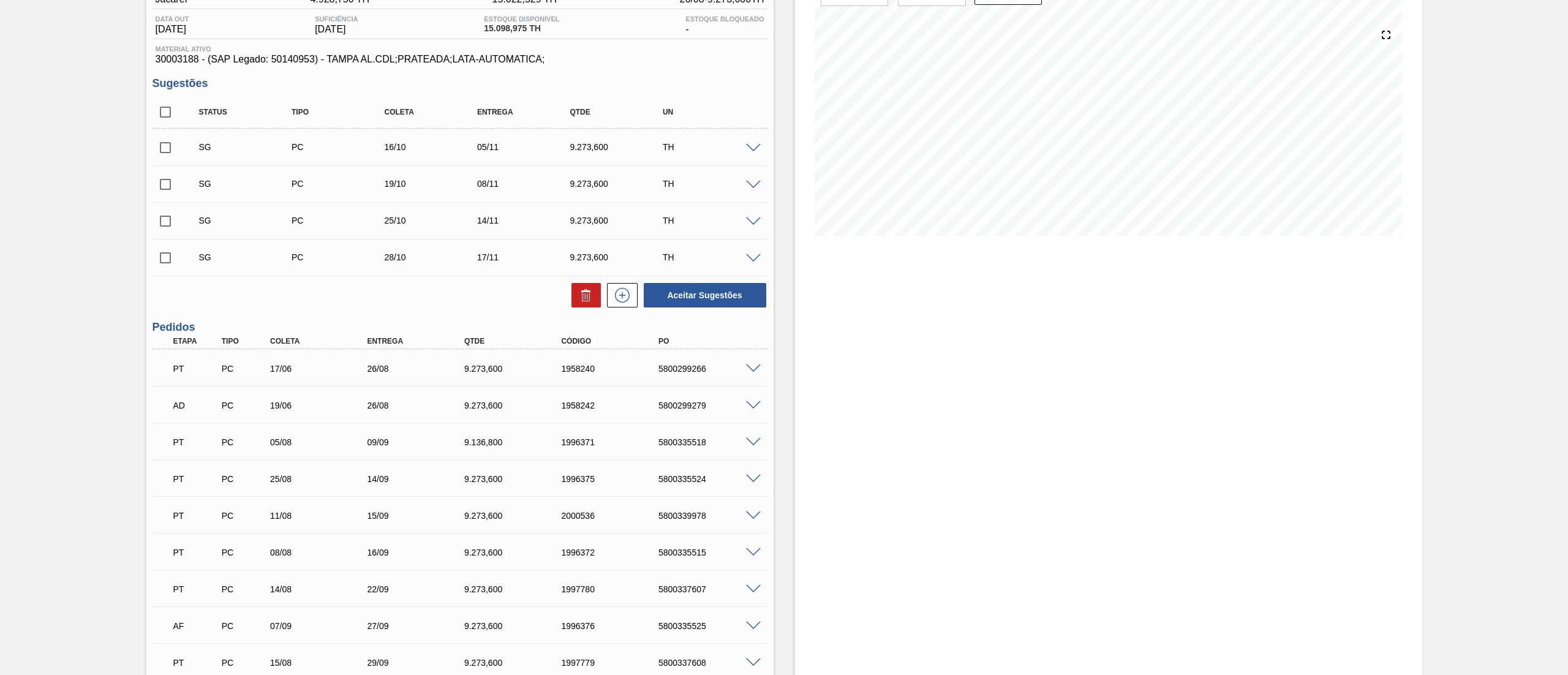
click at [757, 443] on span at bounding box center [753, 442] width 15 height 9
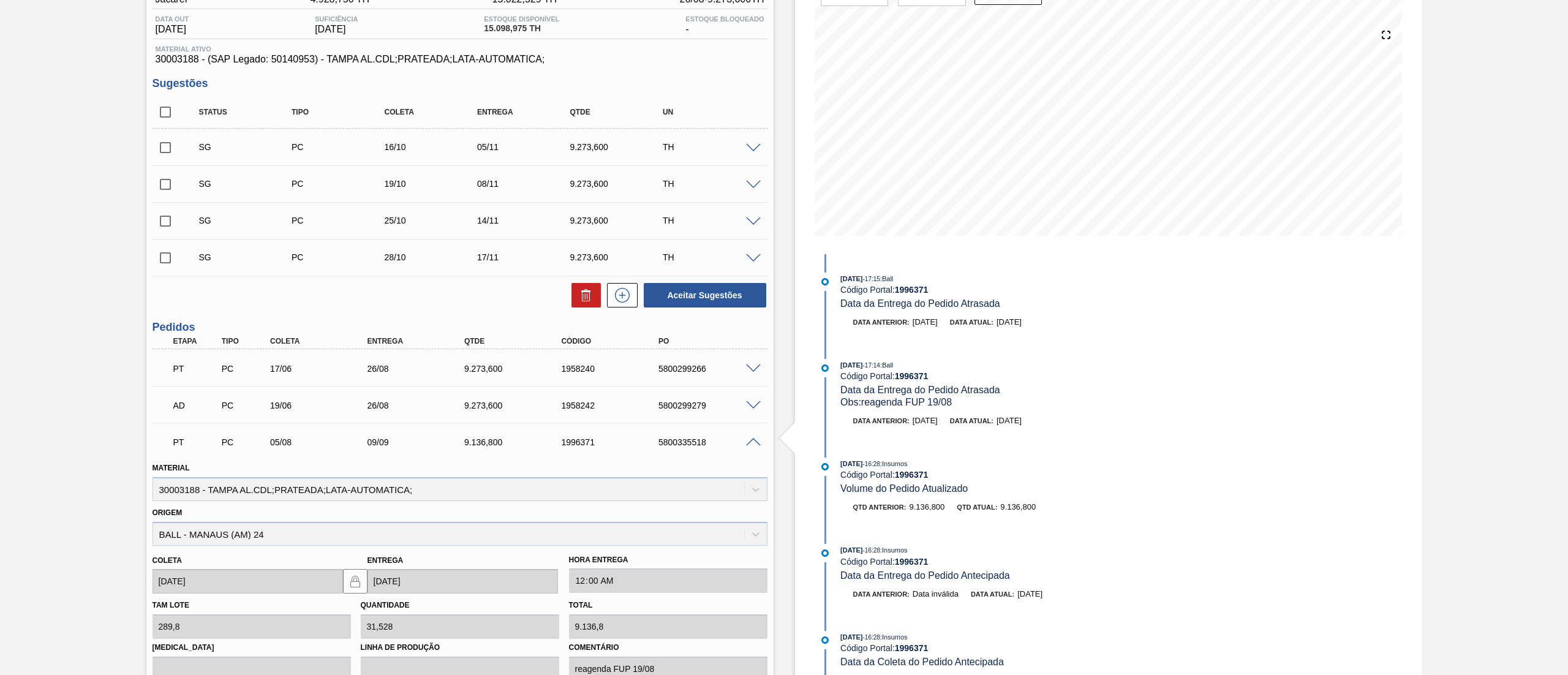
click at [753, 438] on span at bounding box center [753, 442] width 15 height 9
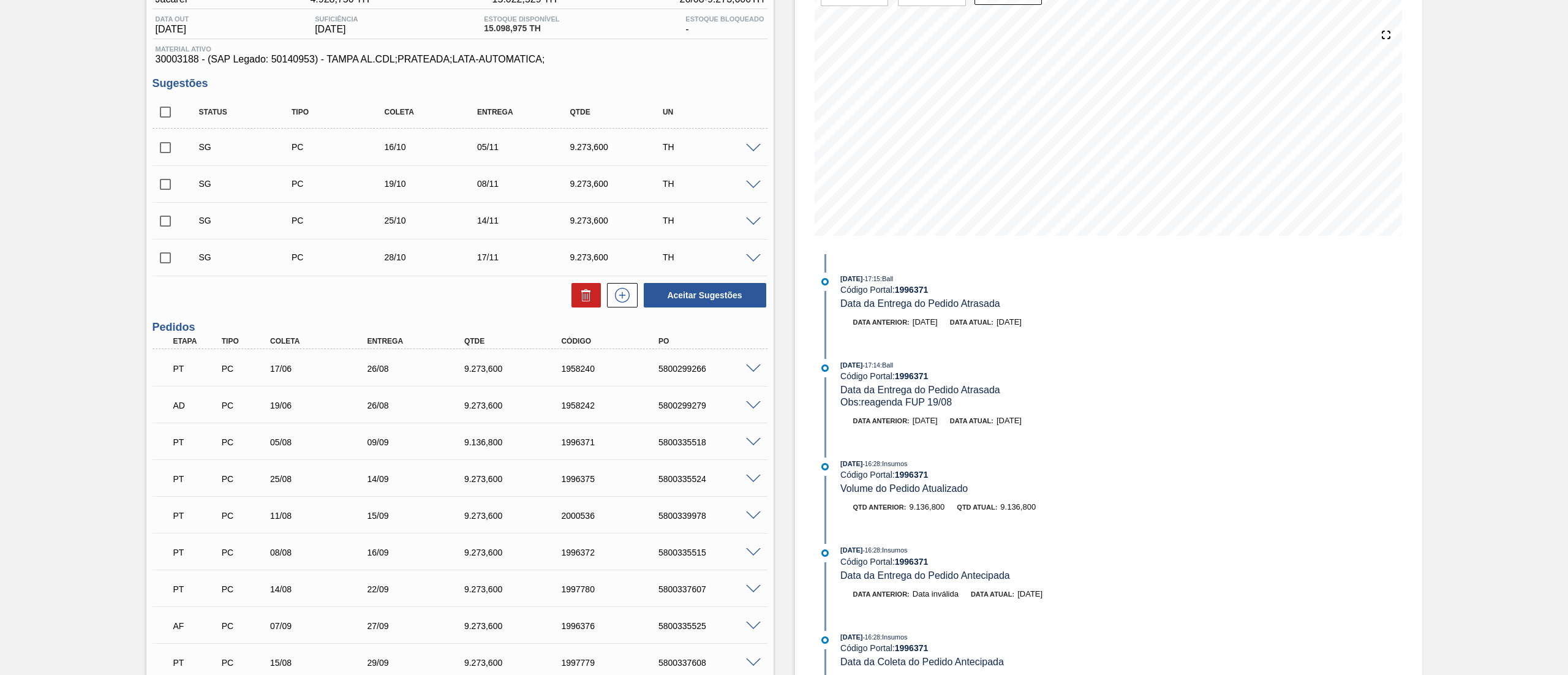
click at [755, 369] on span at bounding box center [753, 369] width 15 height 9
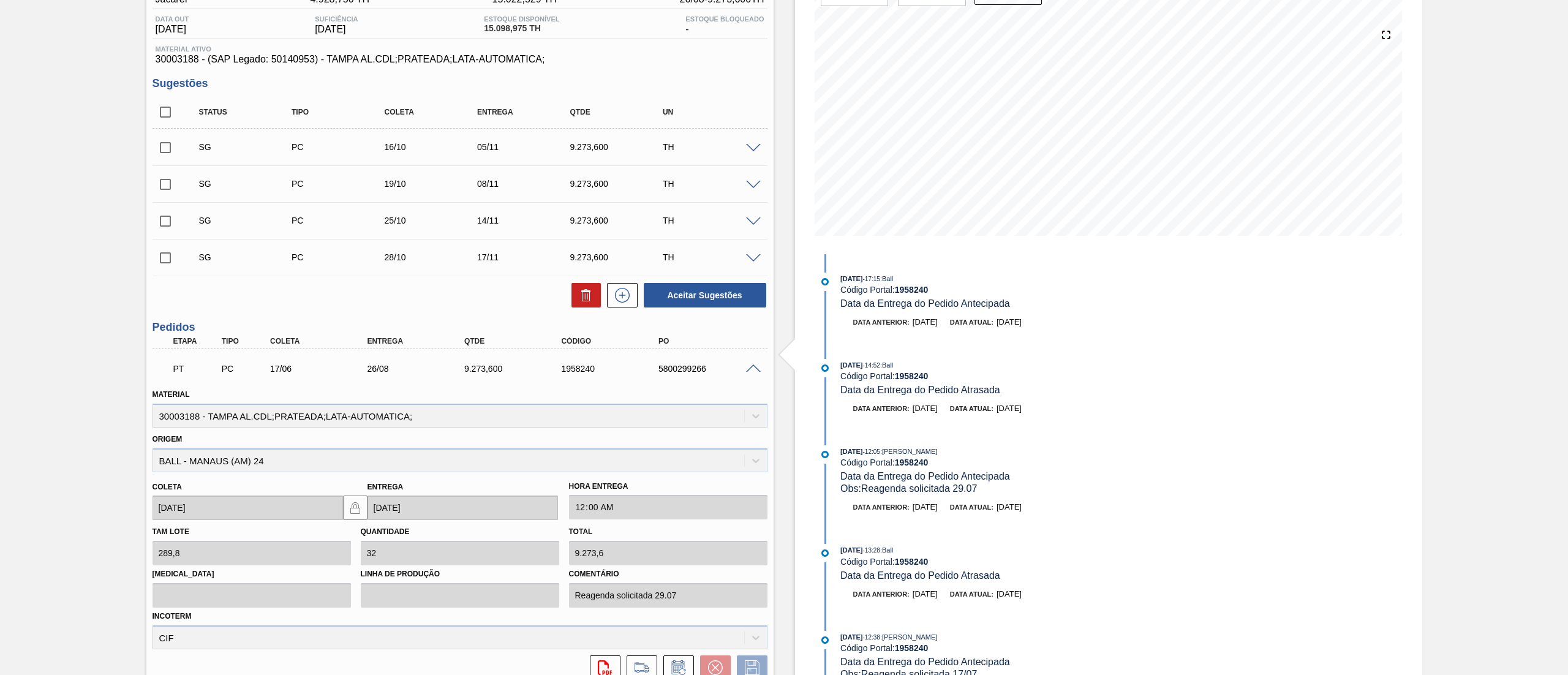
click at [750, 364] on span at bounding box center [753, 369] width 15 height 9
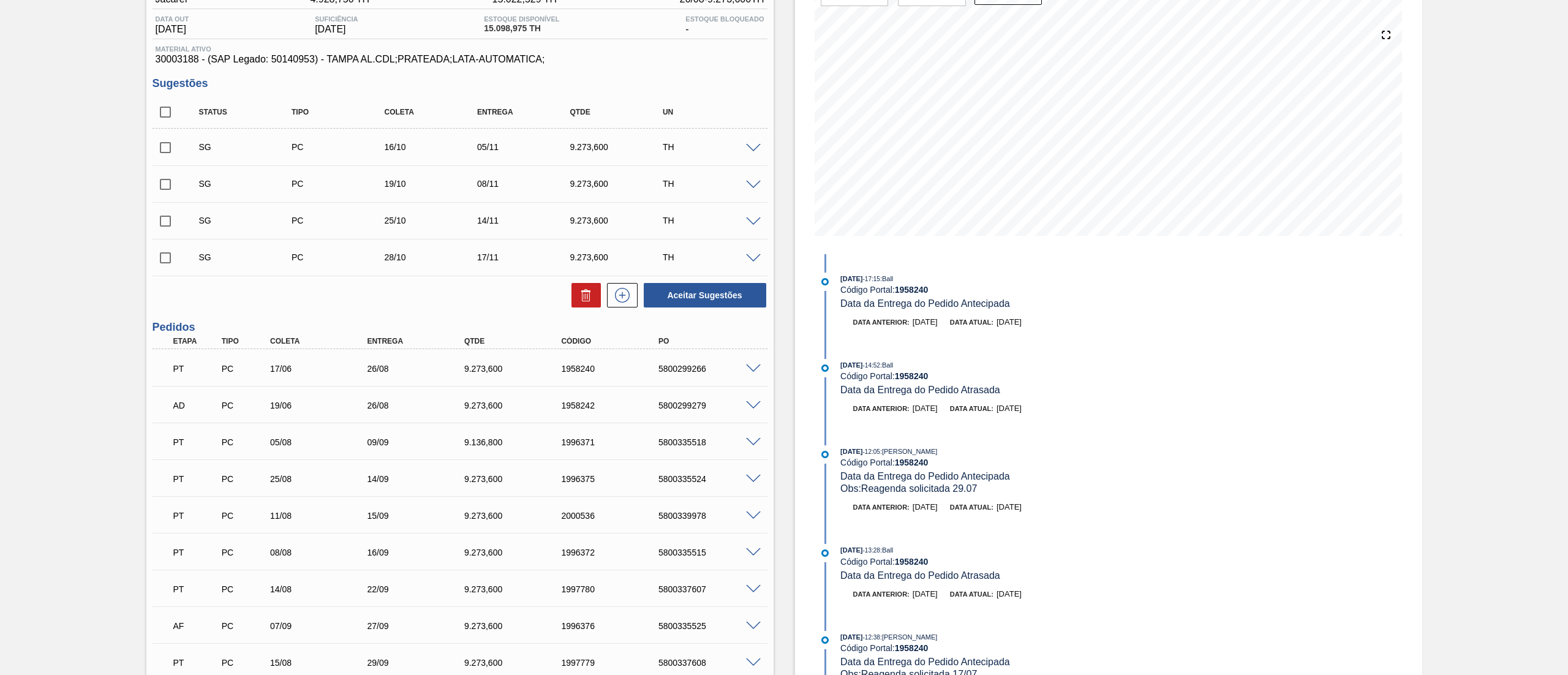
scroll to position [0, 0]
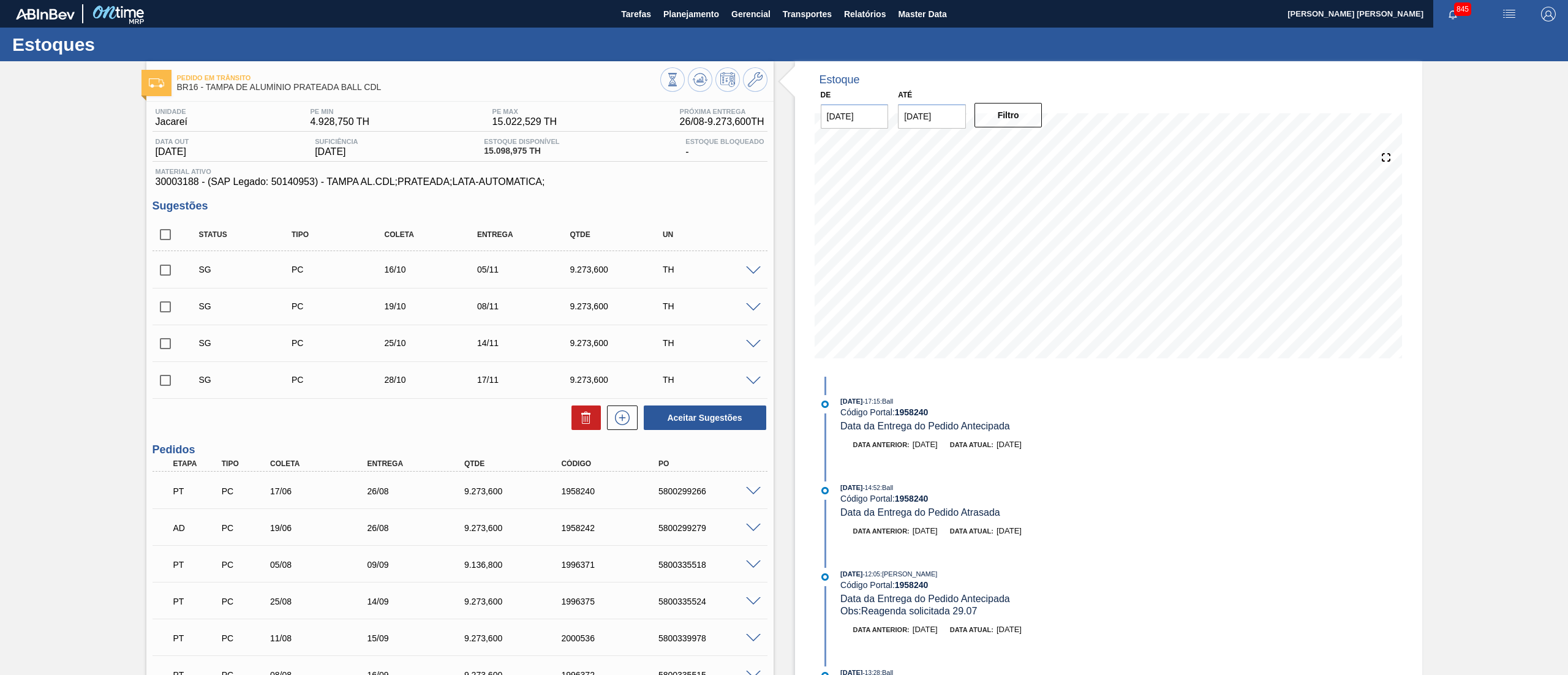
click at [957, 111] on input "09/09/2025" at bounding box center [931, 117] width 68 height 25
click at [1029, 218] on div "20" at bounding box center [1031, 224] width 17 height 17
type input "[DATE]"
click at [1017, 122] on button "Filtro" at bounding box center [1008, 115] width 68 height 25
drag, startPoint x: 653, startPoint y: 490, endPoint x: 709, endPoint y: 496, distance: 56.3
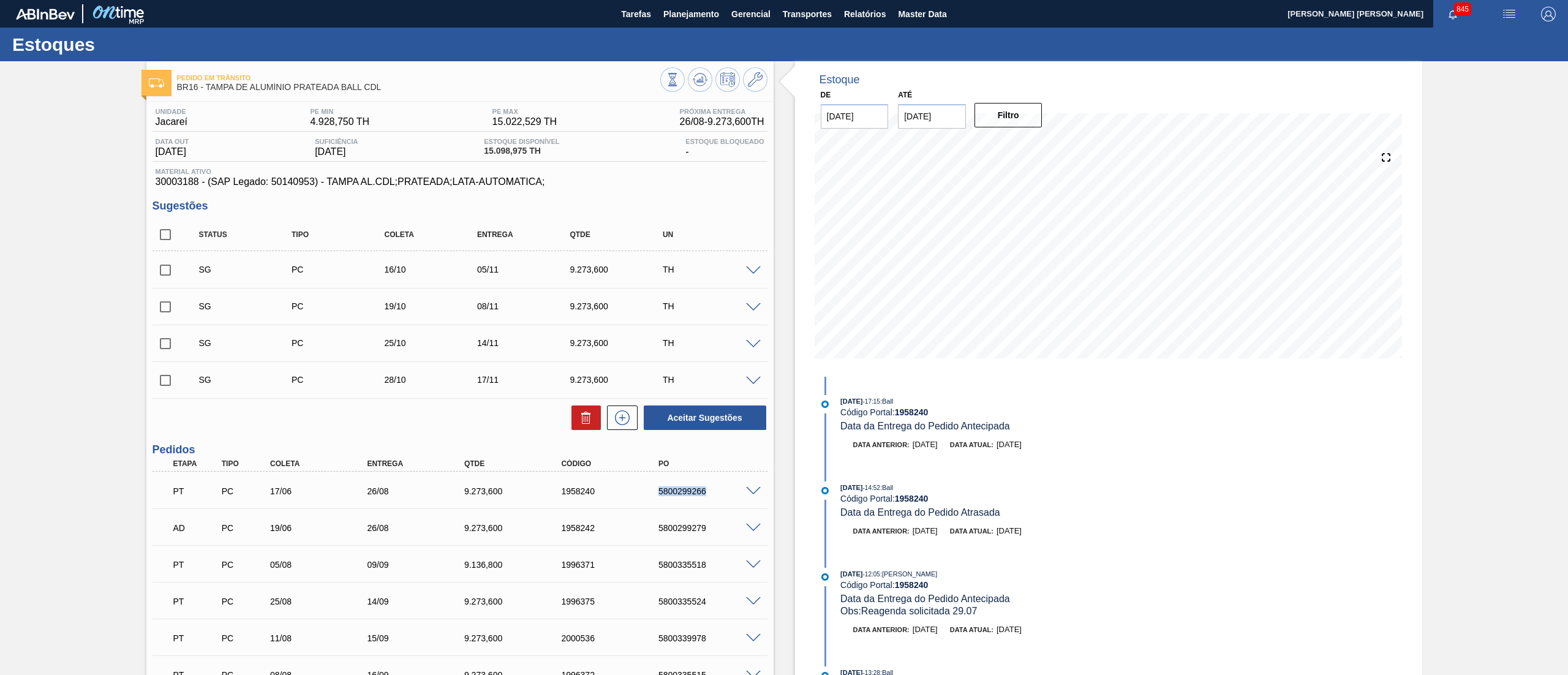
click at [709, 496] on div "5800299266" at bounding box center [699, 491] width 97 height 10
copy div "5800299266"
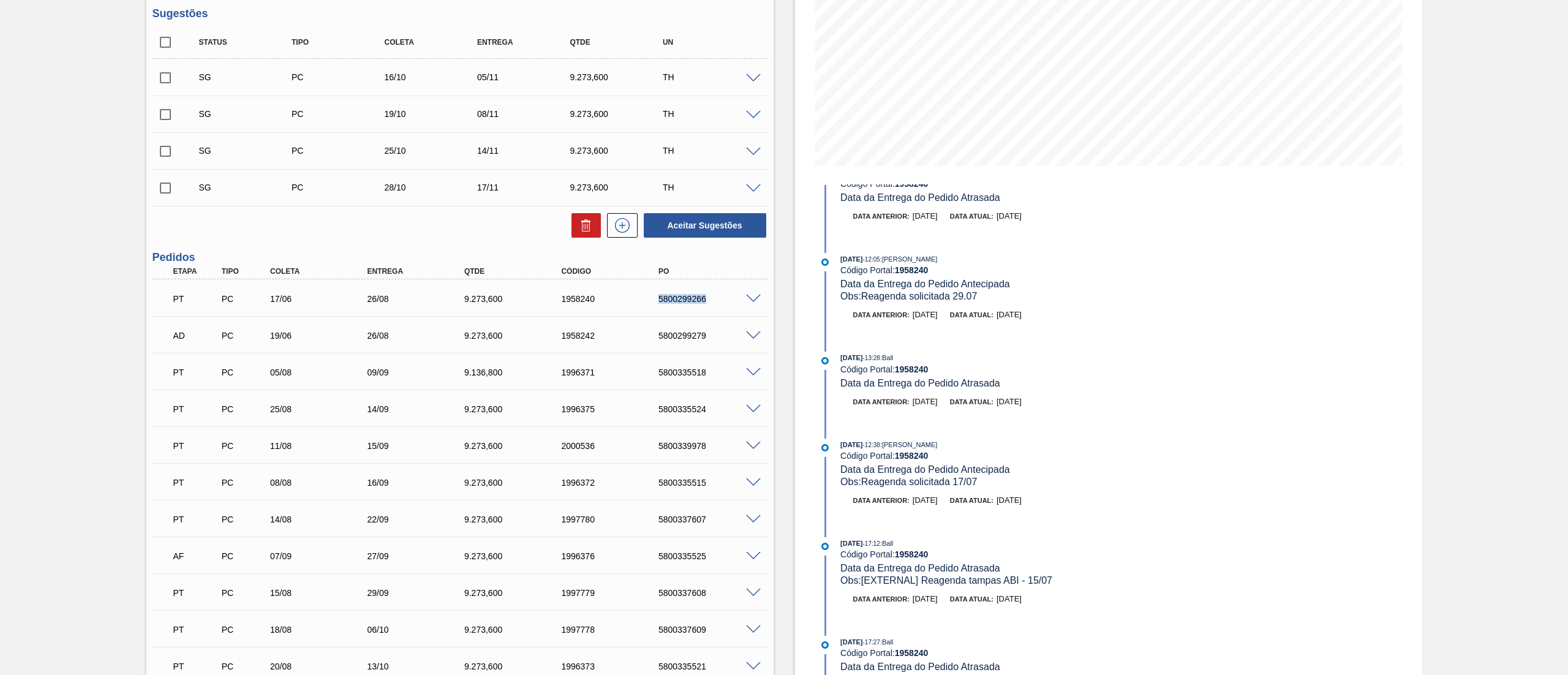
scroll to position [245, 0]
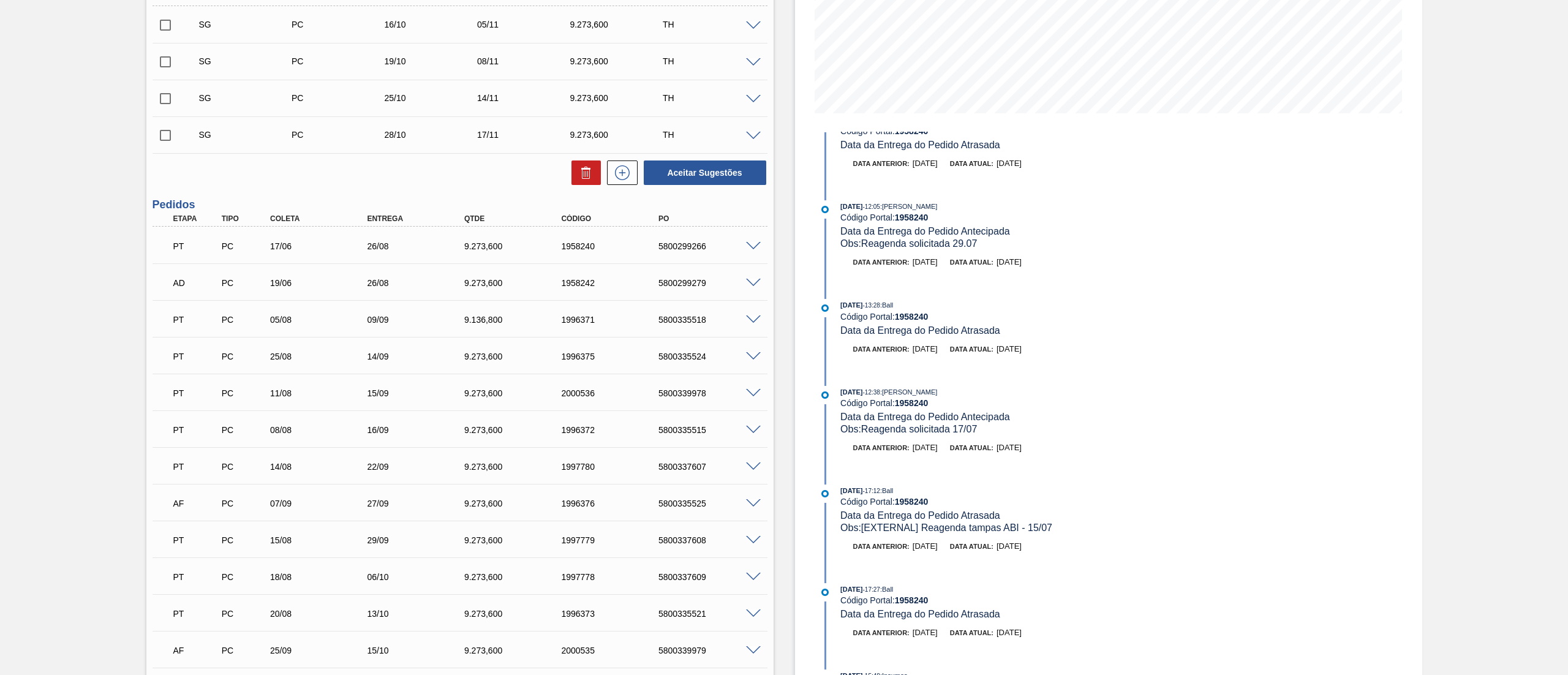
click at [746, 318] on span at bounding box center [753, 320] width 15 height 9
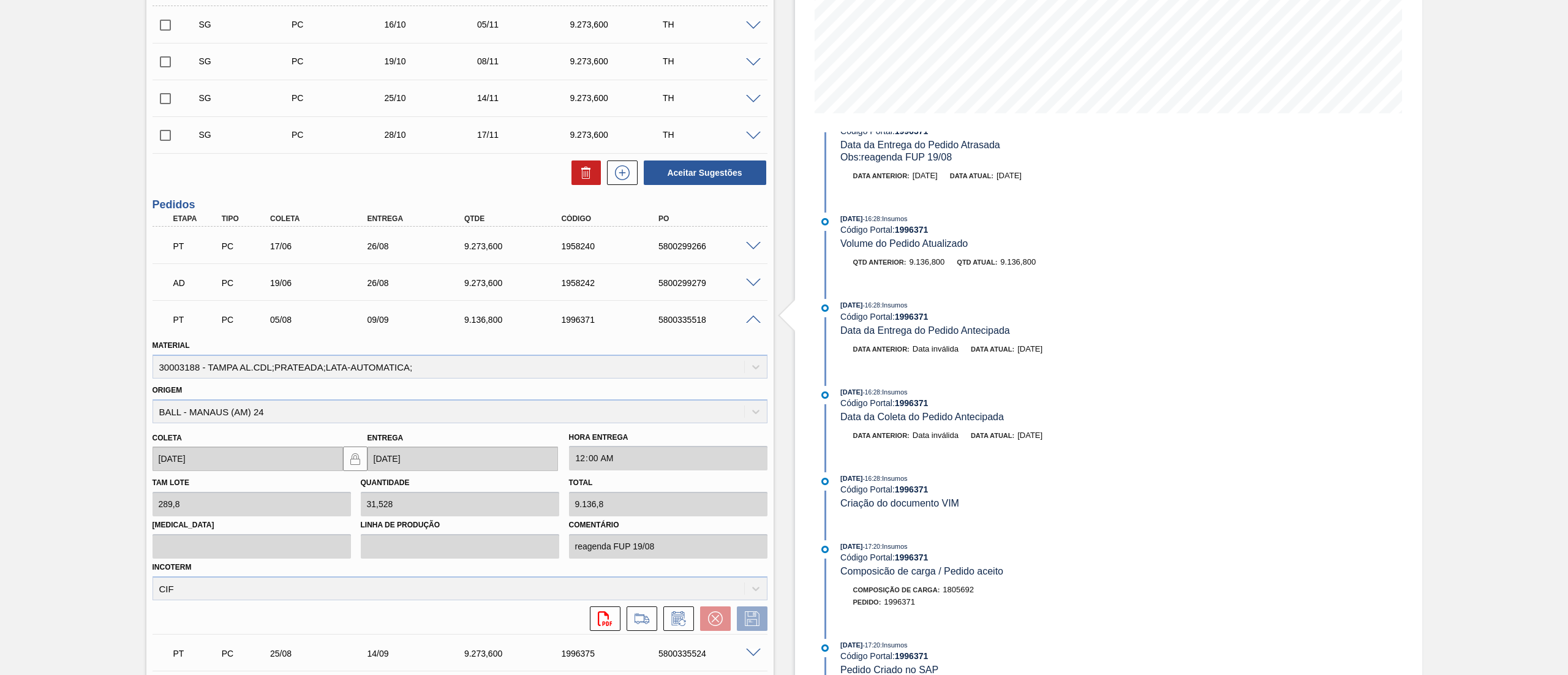
scroll to position [490, 0]
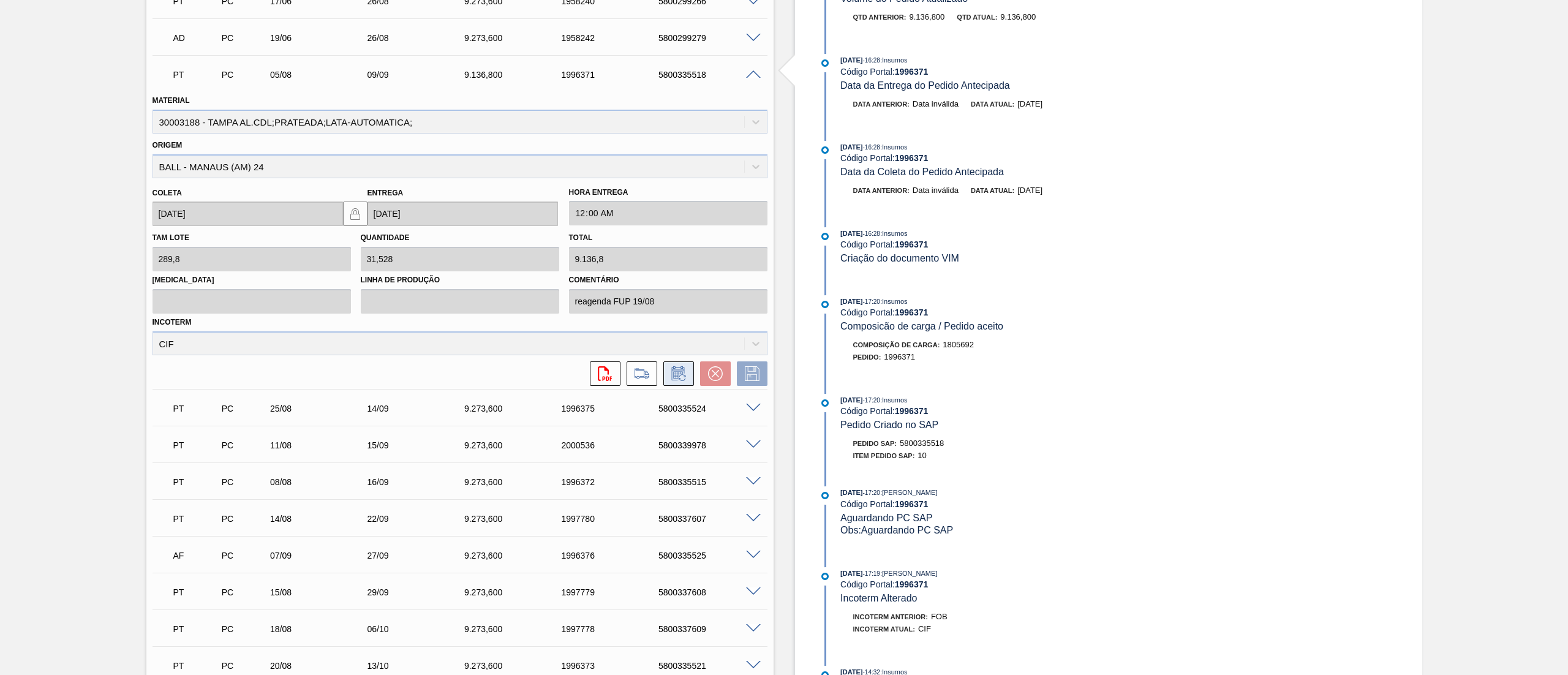
click at [669, 367] on icon at bounding box center [678, 373] width 20 height 15
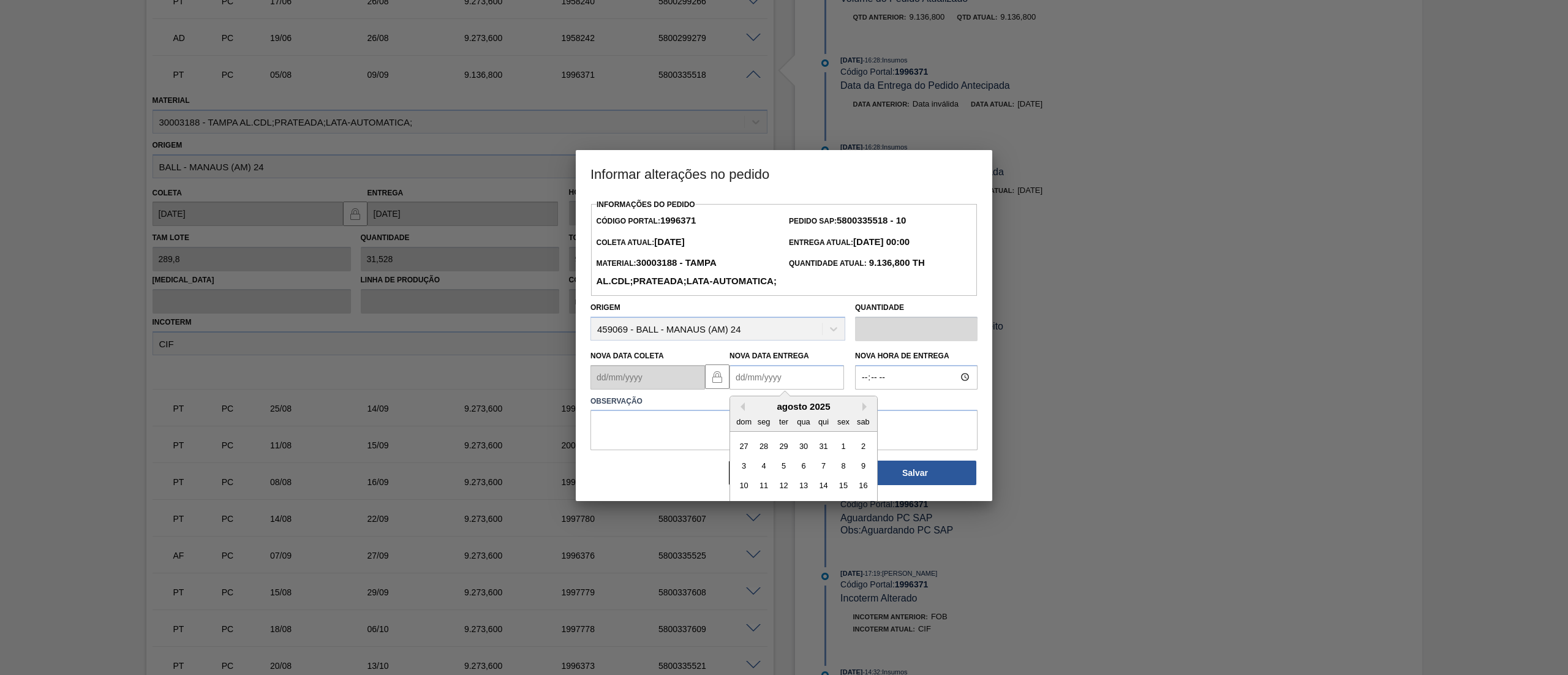
click at [770, 389] on Entrega1996371 "Nova Data Entrega" at bounding box center [786, 377] width 115 height 25
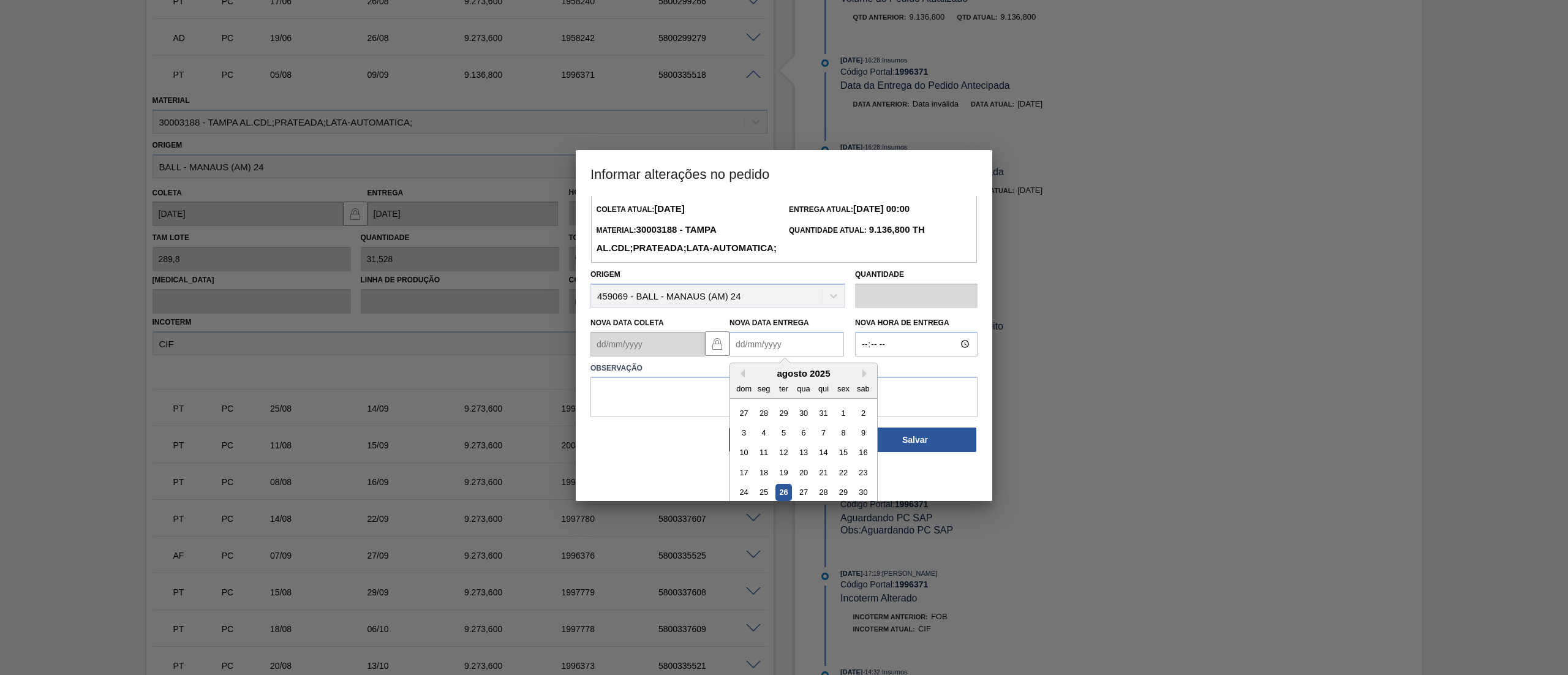
scroll to position [60, 0]
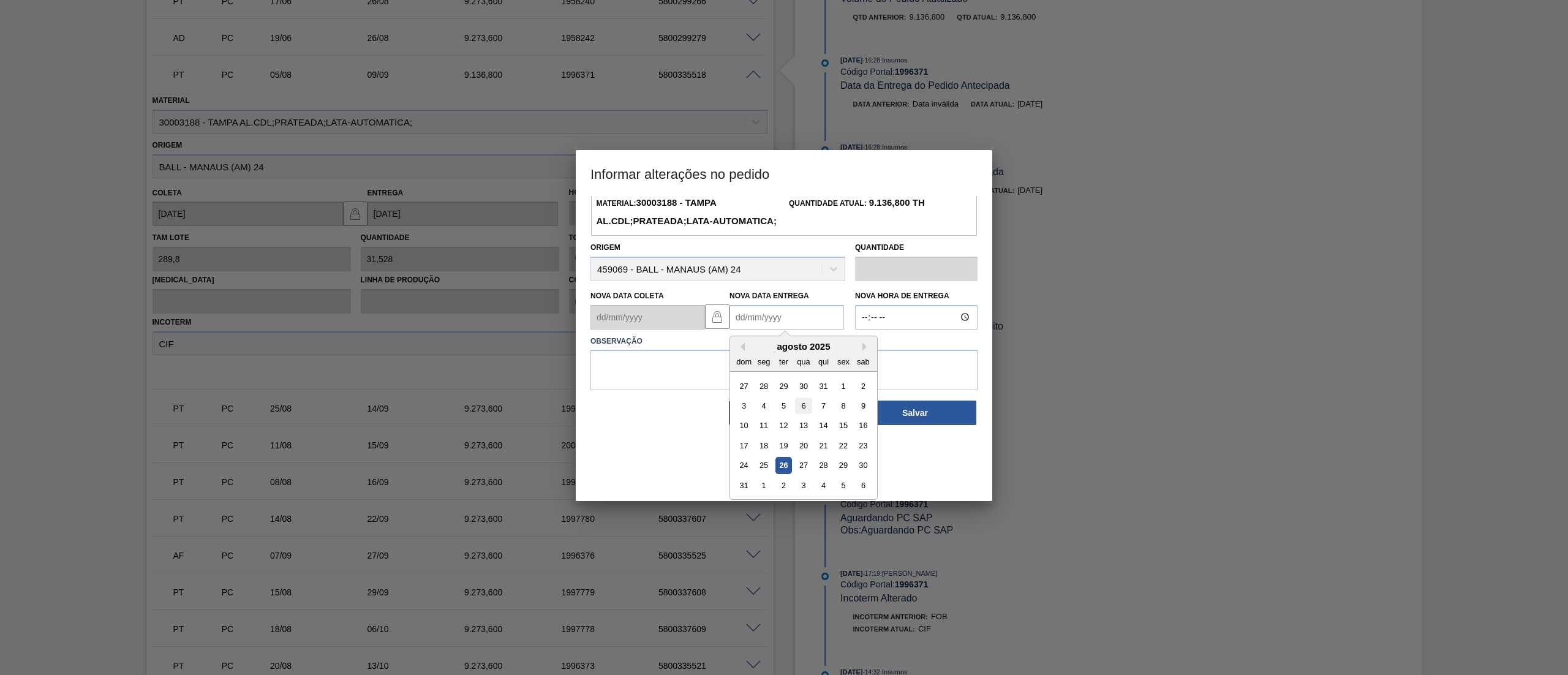
click at [804, 414] on div "6" at bounding box center [803, 405] width 17 height 17
type Entrega1996371 "06/08/2025"
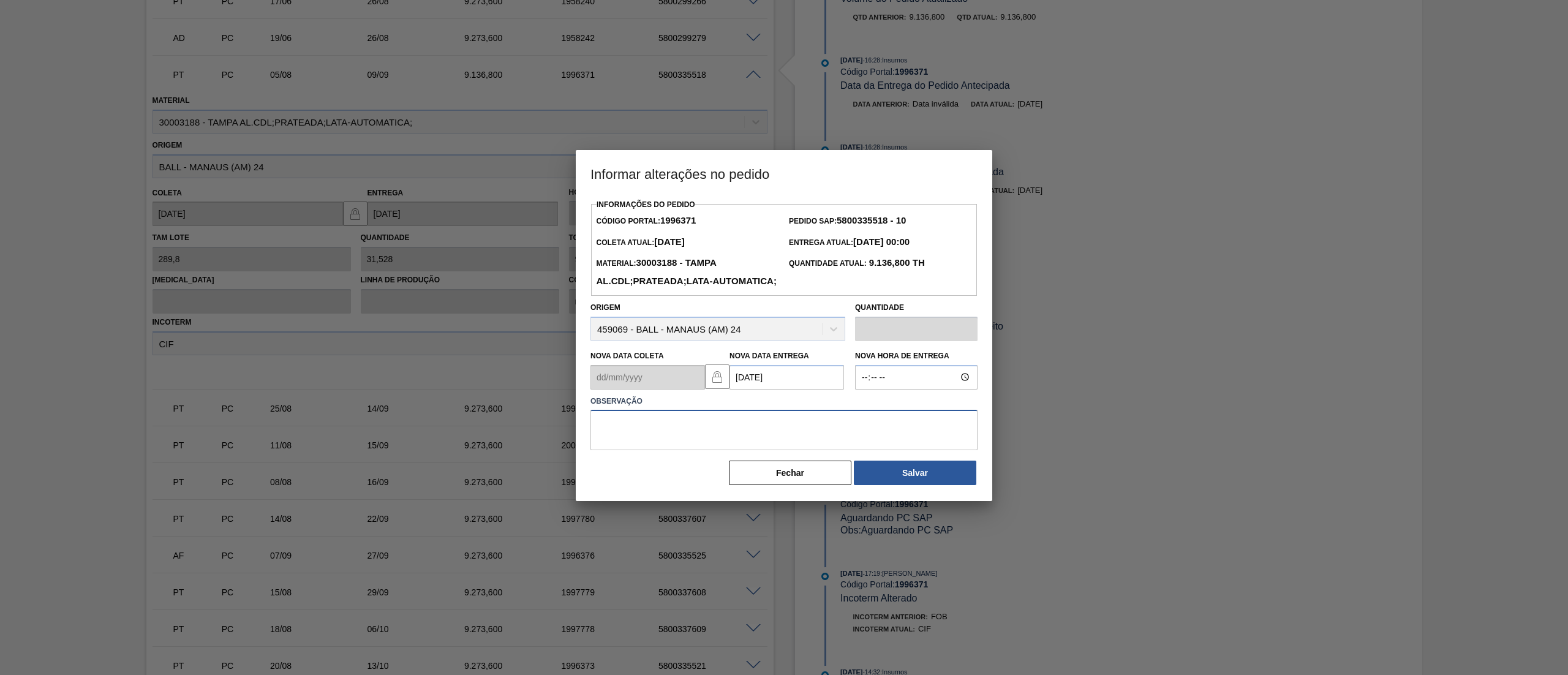
click at [790, 438] on textarea at bounding box center [784, 430] width 387 height 41
drag, startPoint x: 735, startPoint y: 450, endPoint x: 559, endPoint y: 448, distance: 176.0
click at [559, 448] on div "Informar alterações no pedido Informações do Pedido Código Portal: 1996371 Pedi…" at bounding box center [784, 337] width 1568 height 675
type textarea "Alteração não me atende"
click at [929, 485] on button "Salvar" at bounding box center [914, 473] width 122 height 25
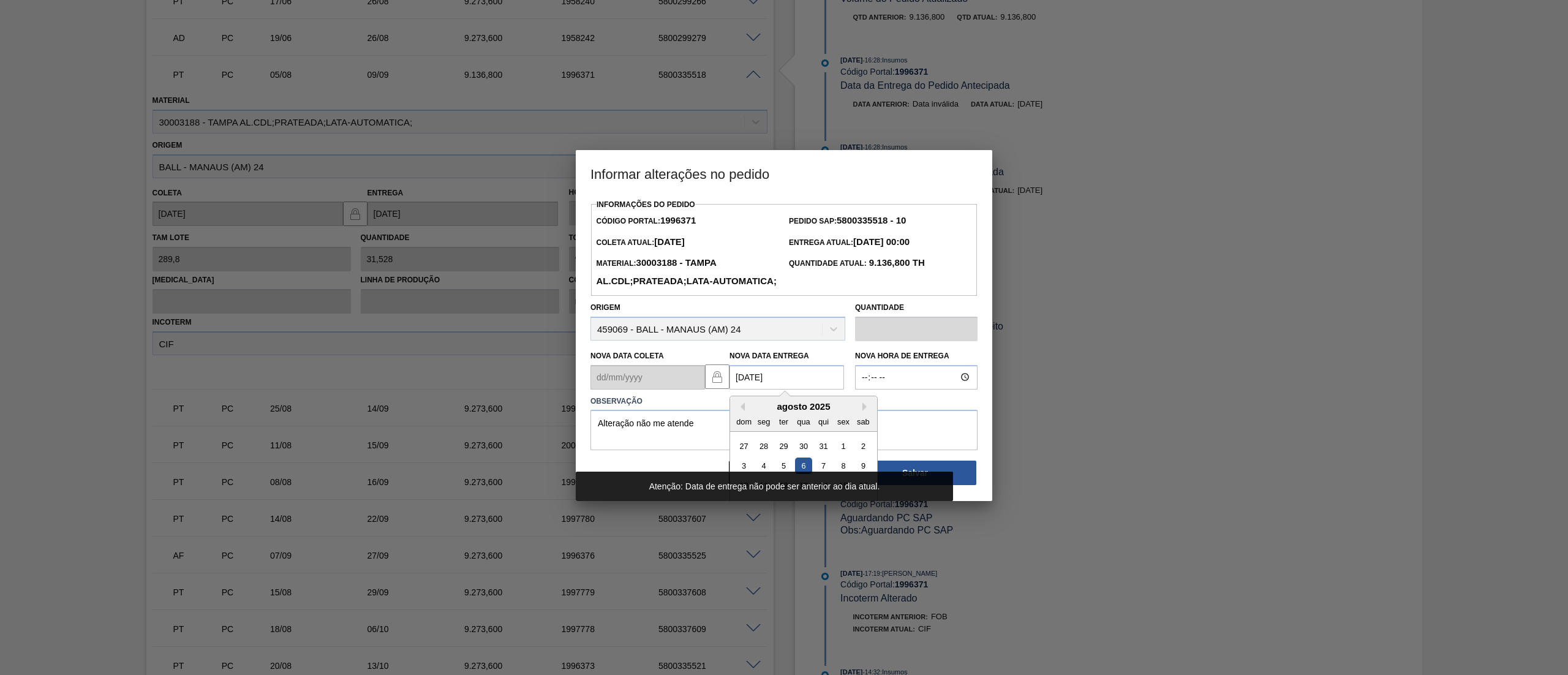
click at [804, 389] on Entrega1996371 "06/08/2025" at bounding box center [786, 377] width 115 height 25
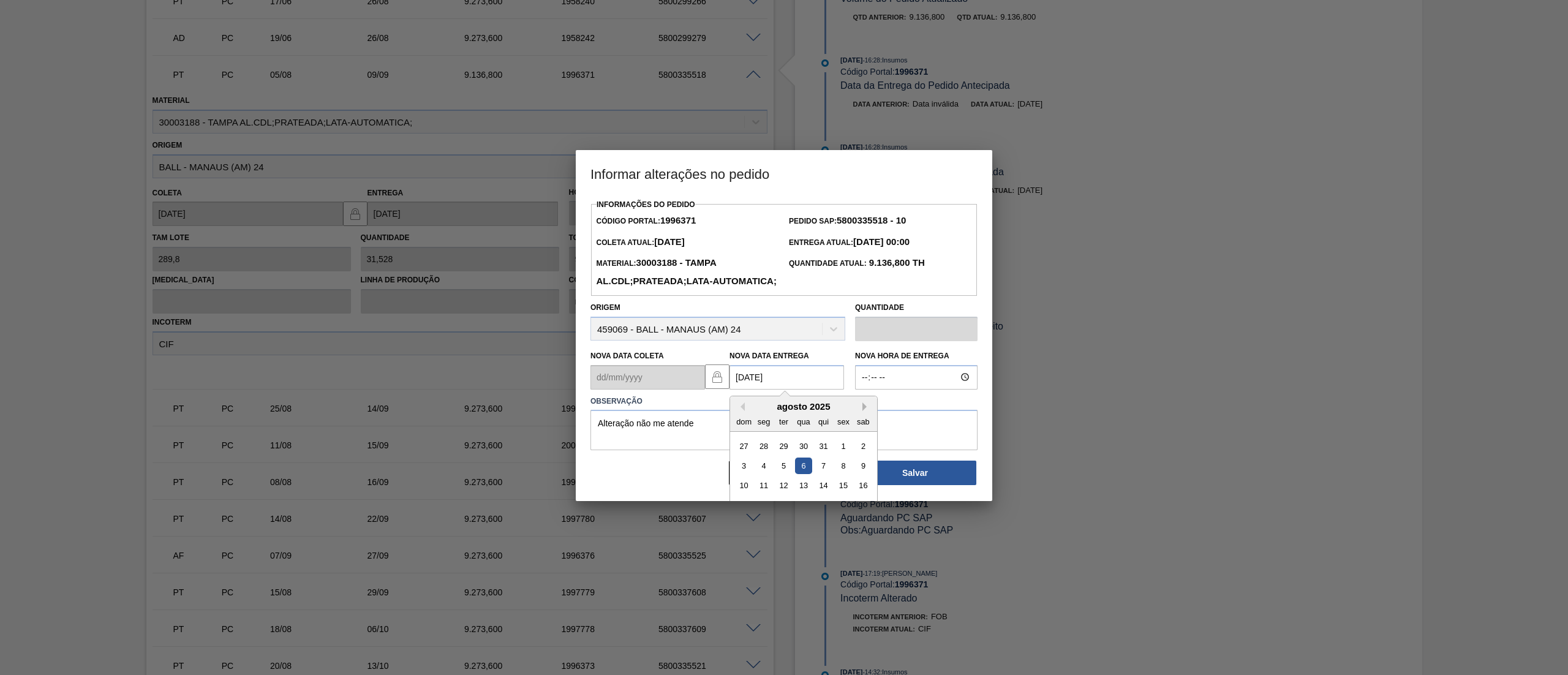
click at [865, 411] on button "Next Month" at bounding box center [866, 407] width 9 height 9
click at [858, 454] on div "6" at bounding box center [863, 445] width 17 height 17
type Entrega1996371 "06/09/2025"
click at [882, 485] on button "Salvar" at bounding box center [914, 473] width 122 height 25
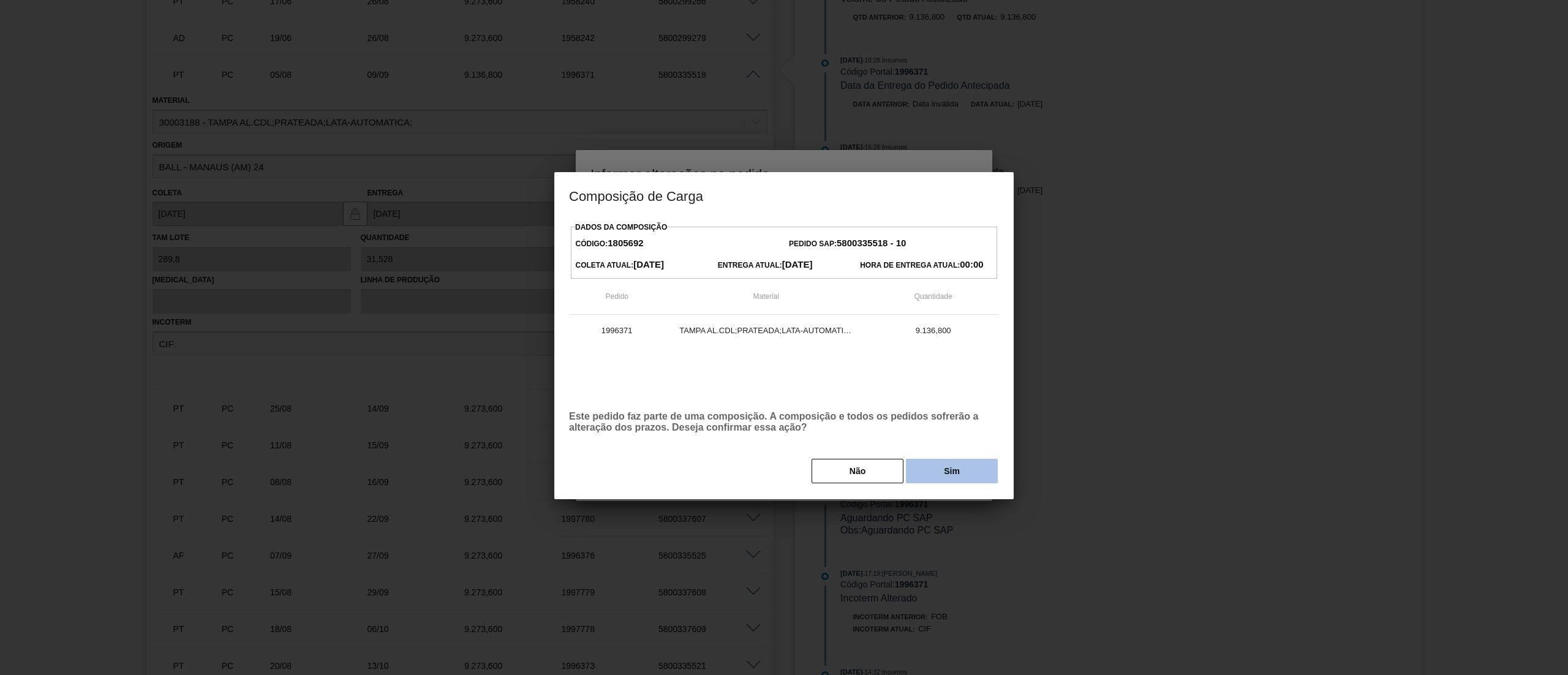
click at [941, 472] on button "Sim" at bounding box center [952, 471] width 92 height 25
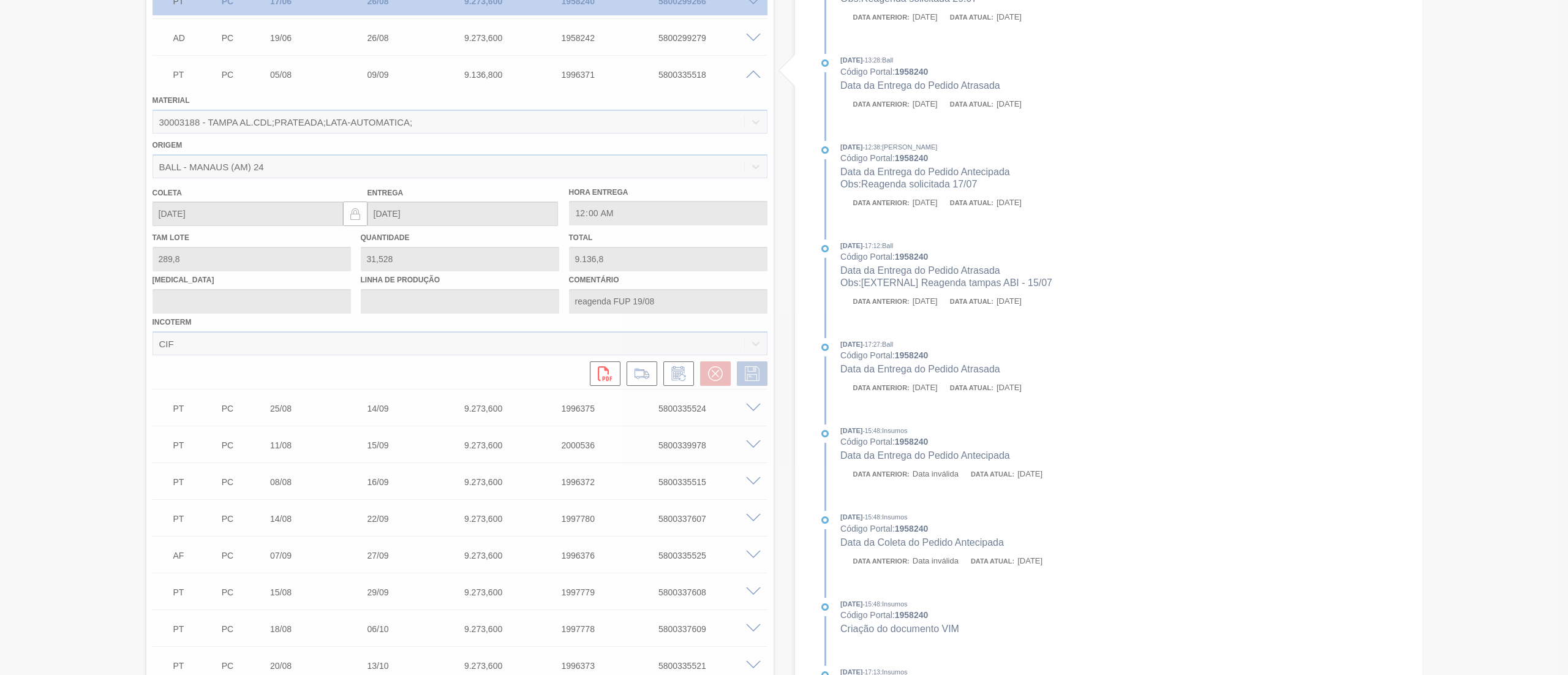
type input "Alteração não me atende"
type input "06/09/2025"
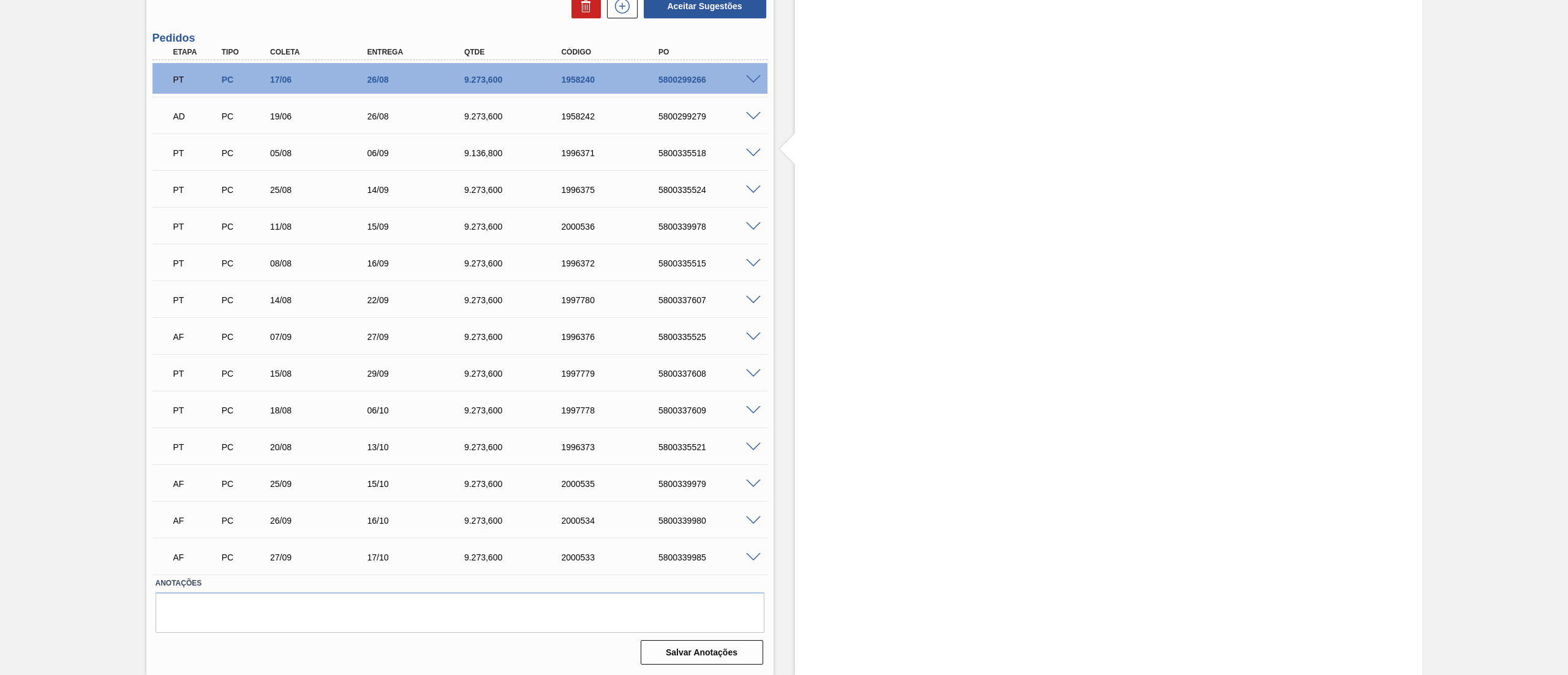
scroll to position [289, 0]
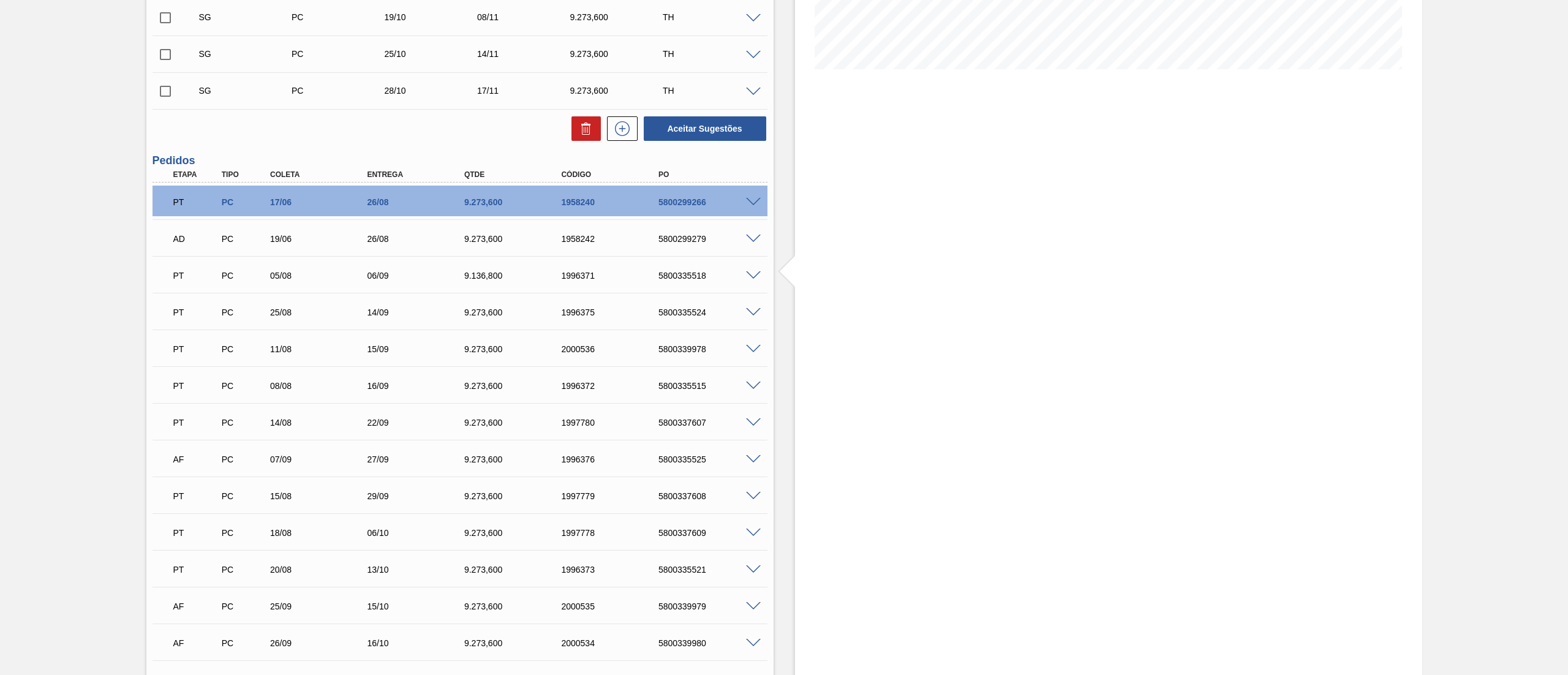
click at [755, 311] on span at bounding box center [753, 313] width 15 height 9
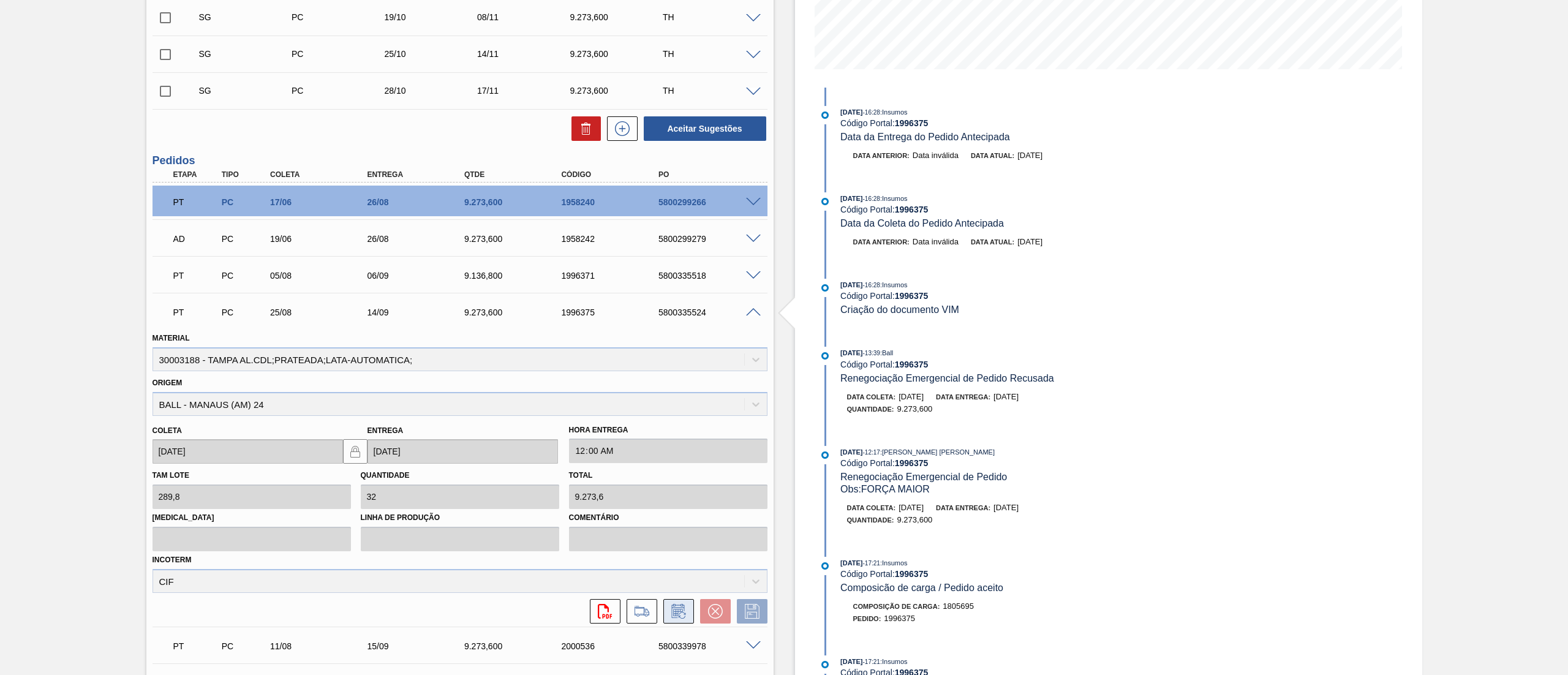
click at [675, 609] on icon at bounding box center [678, 611] width 20 height 15
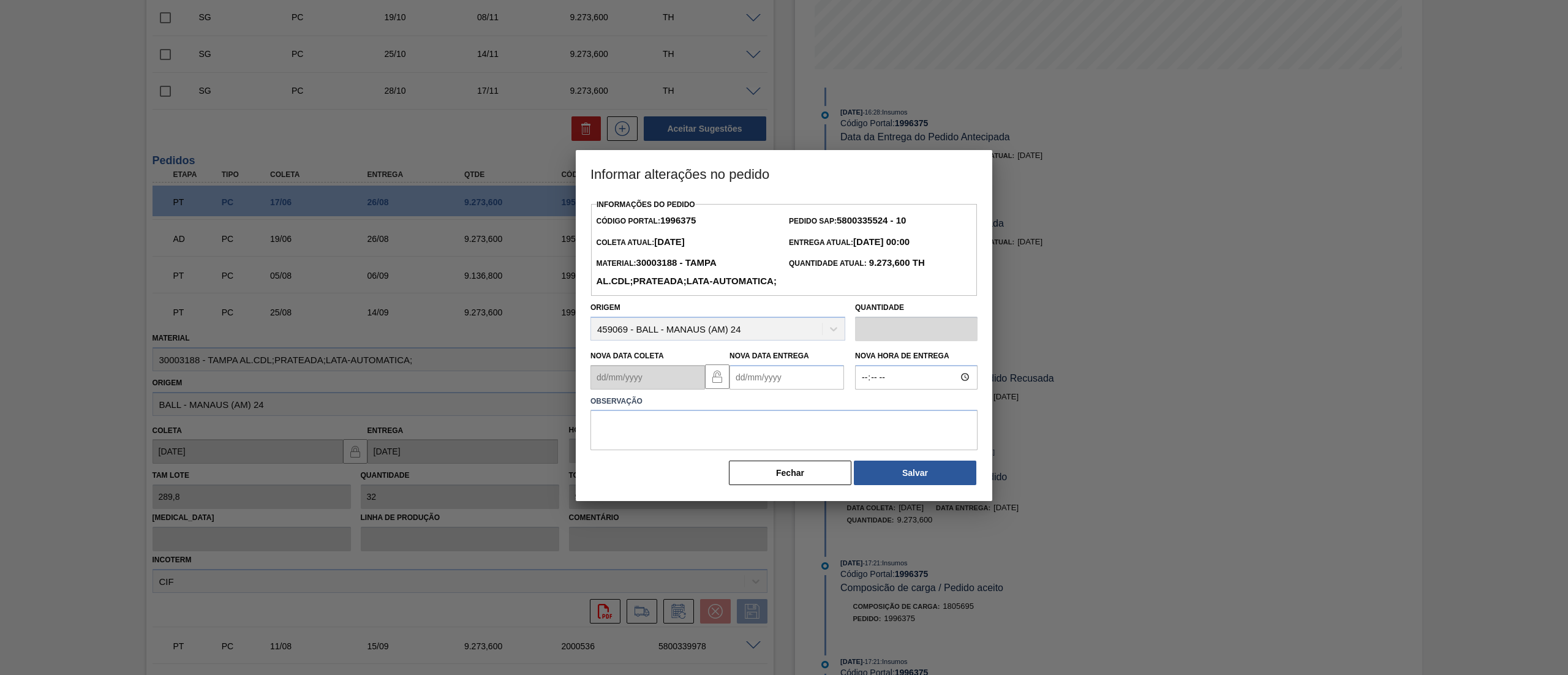
click at [775, 389] on Entrega1996375 "Nova Data Entrega" at bounding box center [786, 377] width 115 height 25
click at [757, 494] on div "11" at bounding box center [764, 485] width 17 height 17
type Entrega1996375 "11/08/2025"
click at [731, 450] on textarea at bounding box center [784, 430] width 387 height 41
paste textarea "Alteração não me atende"
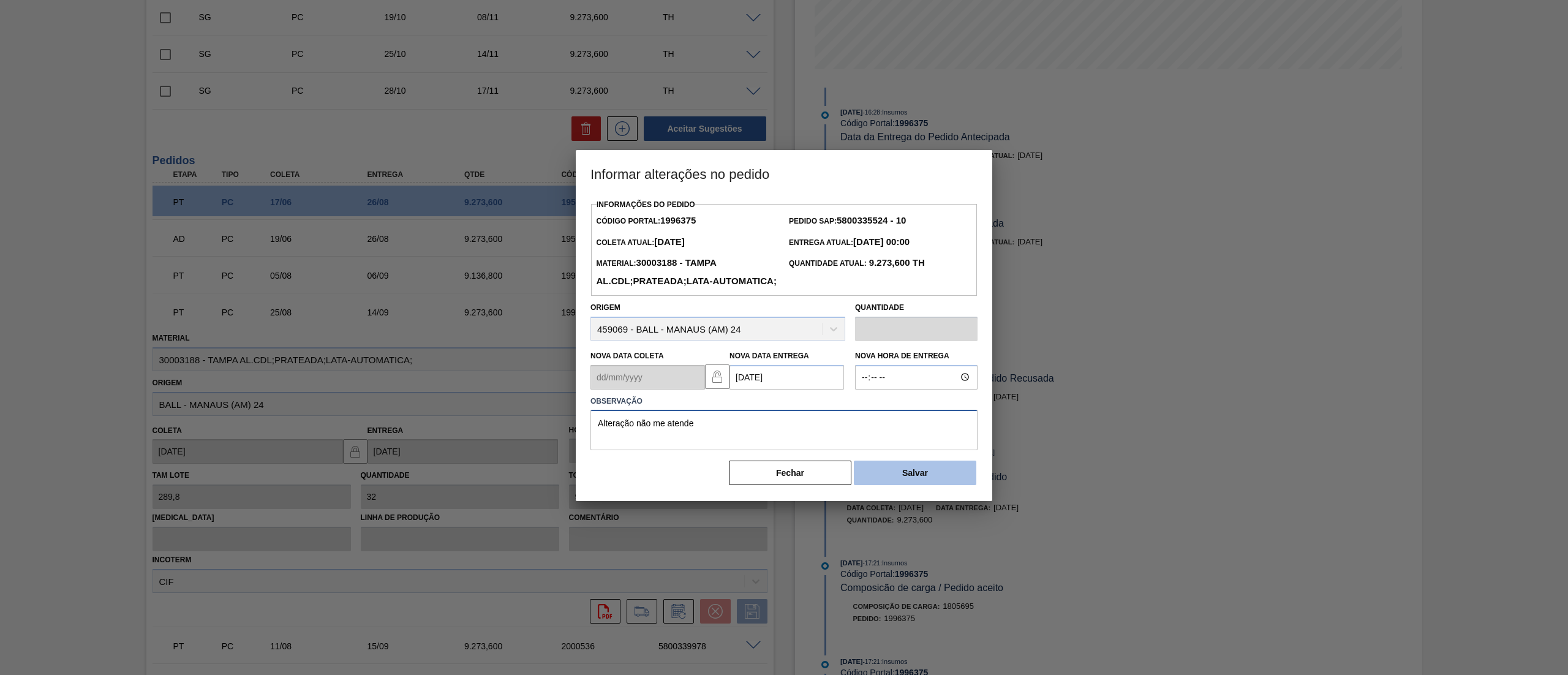
type textarea "Alteração não me atende"
click at [912, 485] on button "Salvar" at bounding box center [914, 473] width 122 height 25
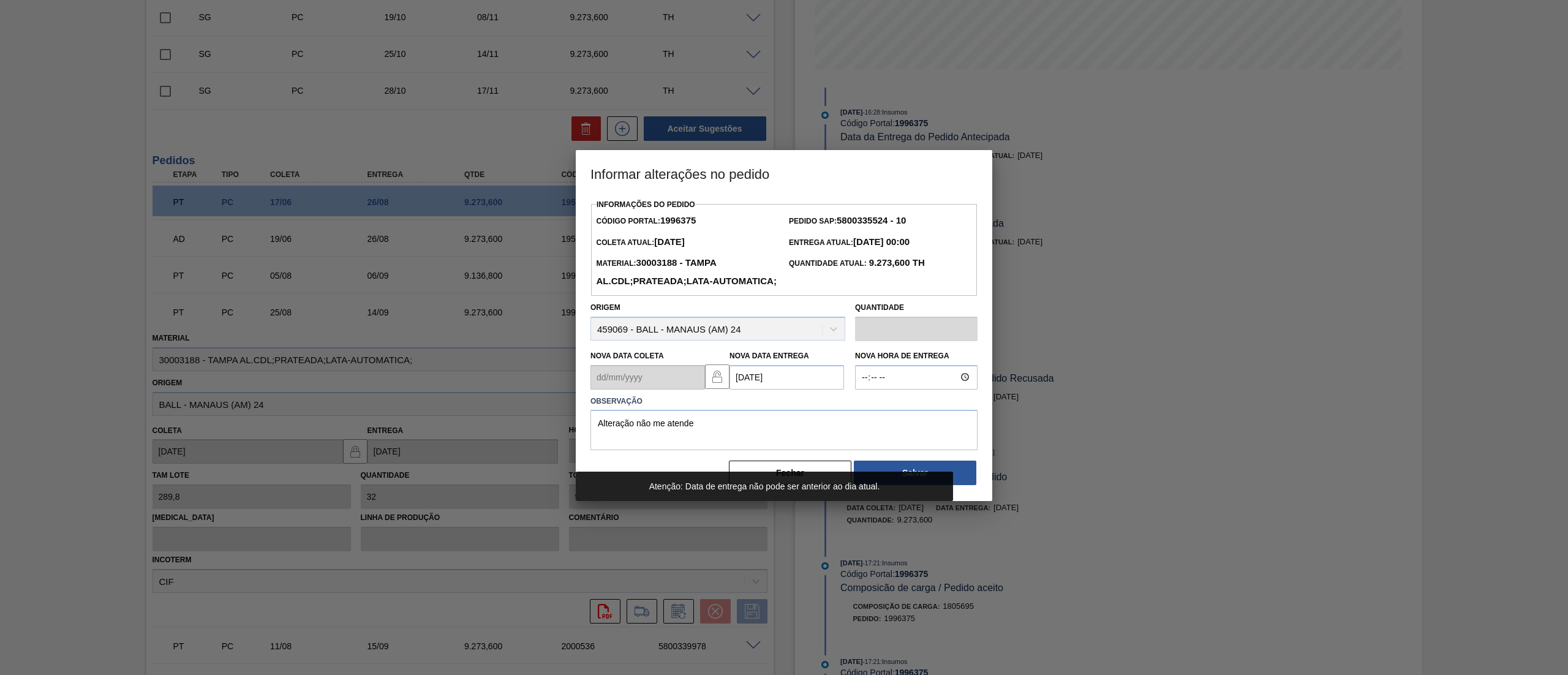
click at [786, 389] on Entrega1996375 "11/08/2025" at bounding box center [786, 377] width 115 height 25
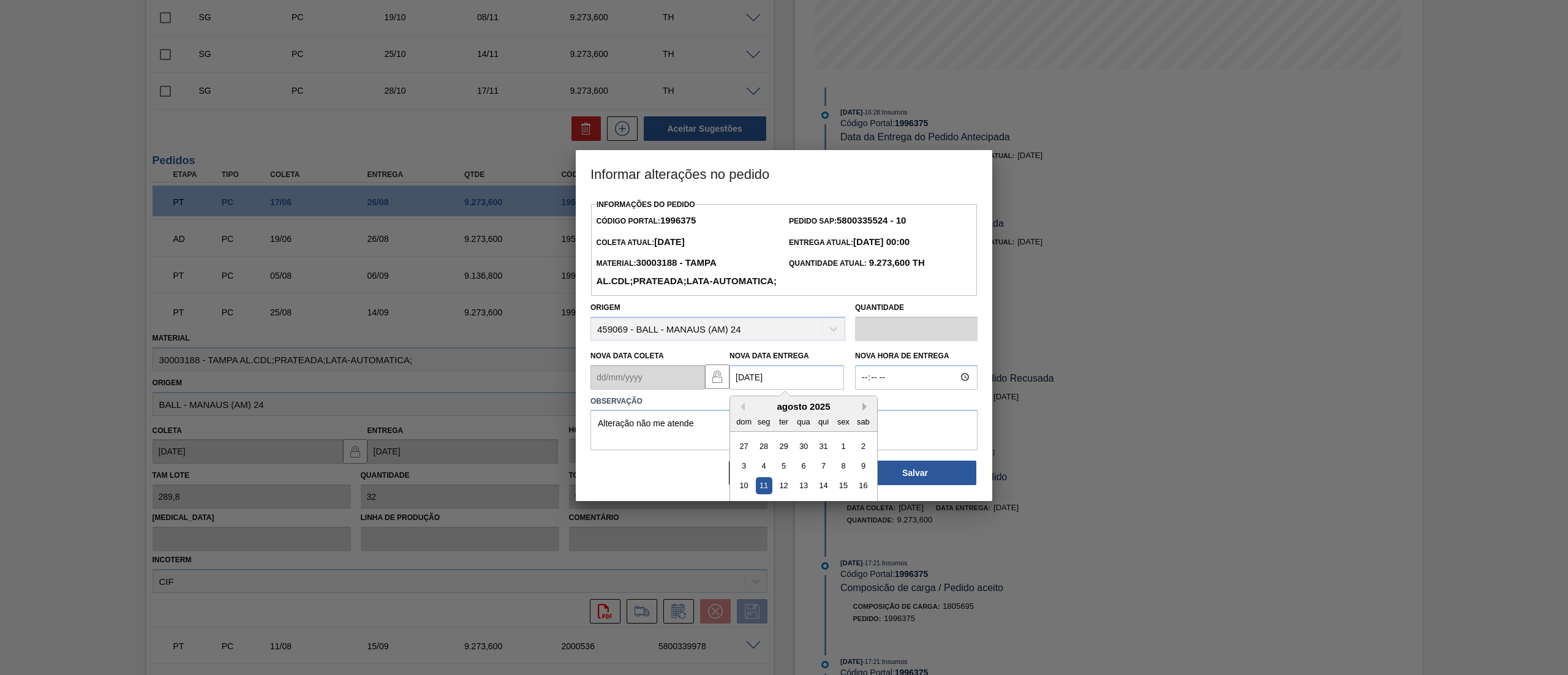
click at [863, 411] on button "Next Month" at bounding box center [866, 407] width 9 height 9
click at [827, 474] on div "11" at bounding box center [823, 466] width 17 height 17
type Entrega1996375 "11/09/2025"
click at [880, 485] on button "Salvar" at bounding box center [914, 473] width 122 height 25
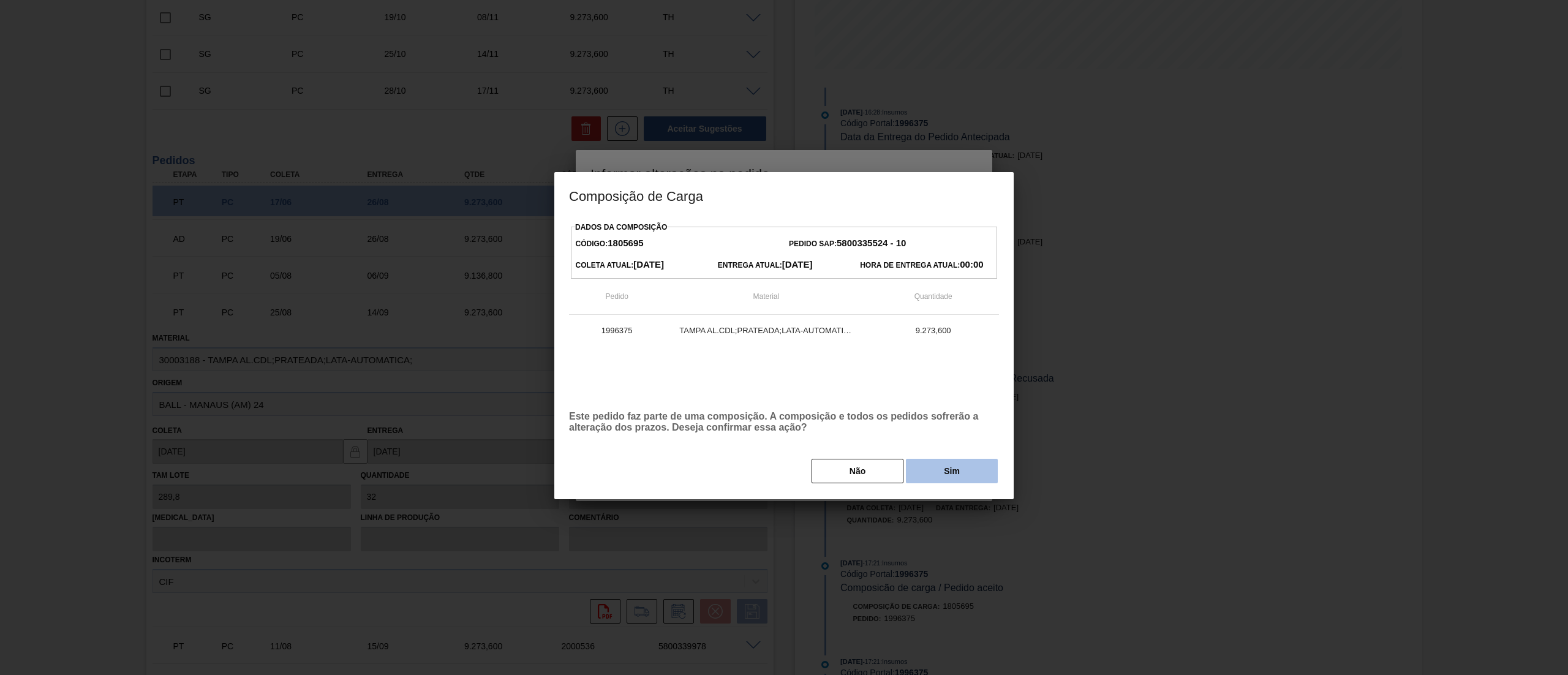
click at [950, 469] on button "Sim" at bounding box center [952, 471] width 92 height 25
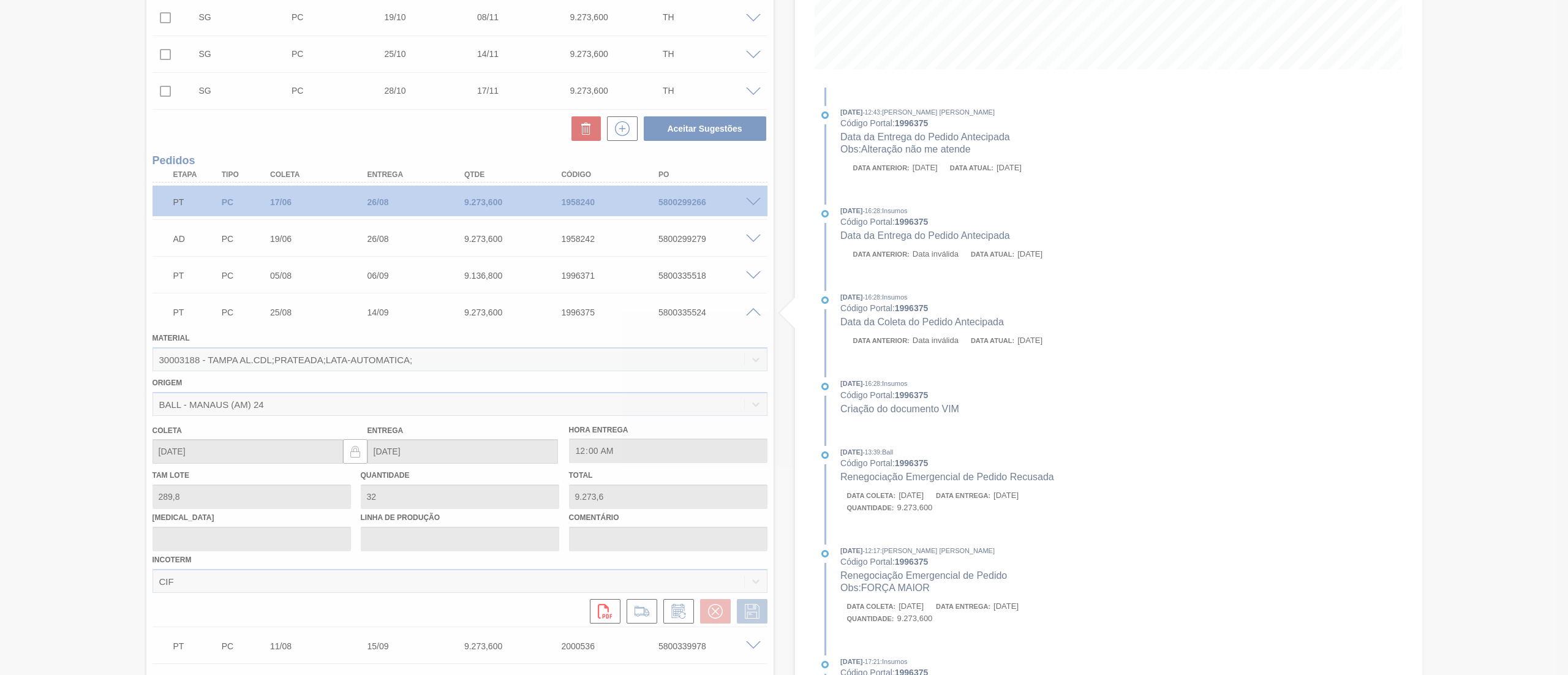
type input "Alteração não me atende"
type input "11/09/2025"
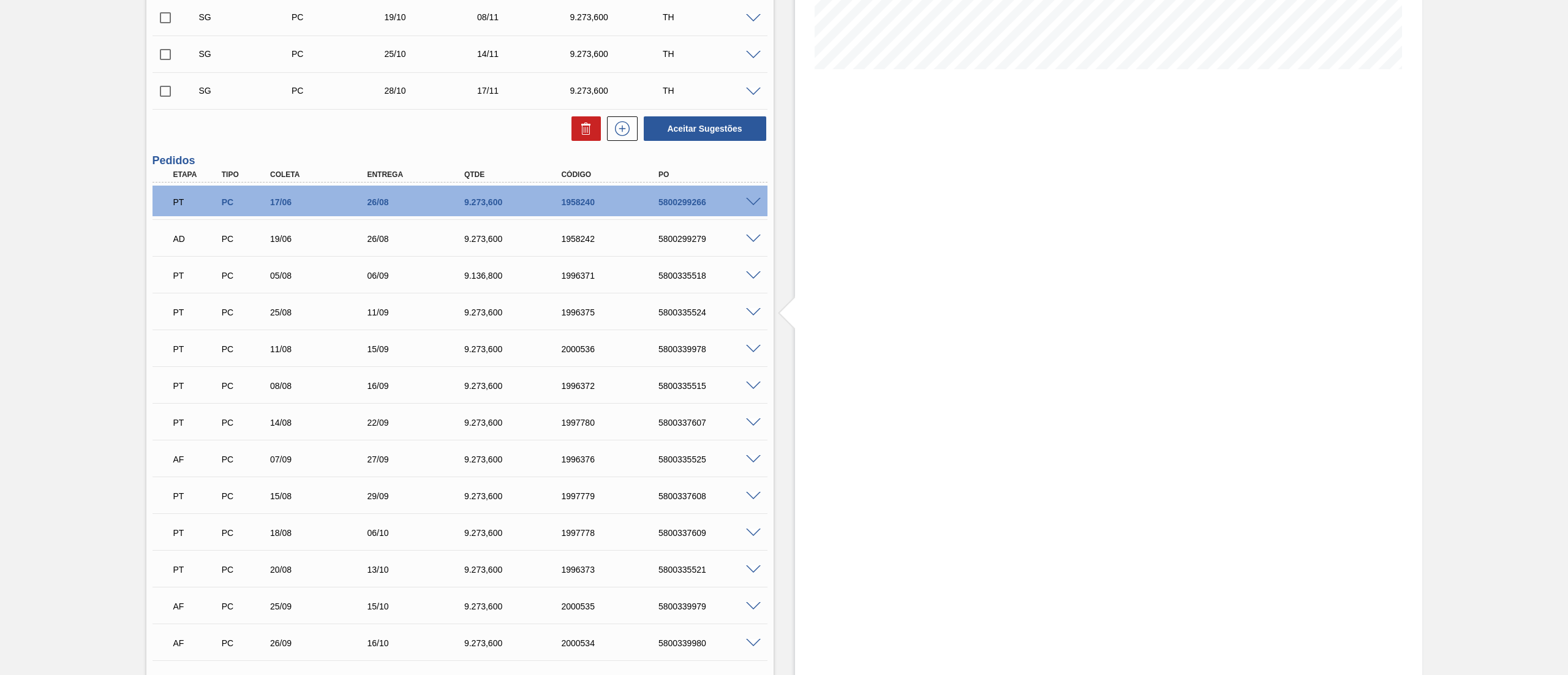
click at [750, 349] on span at bounding box center [753, 349] width 15 height 9
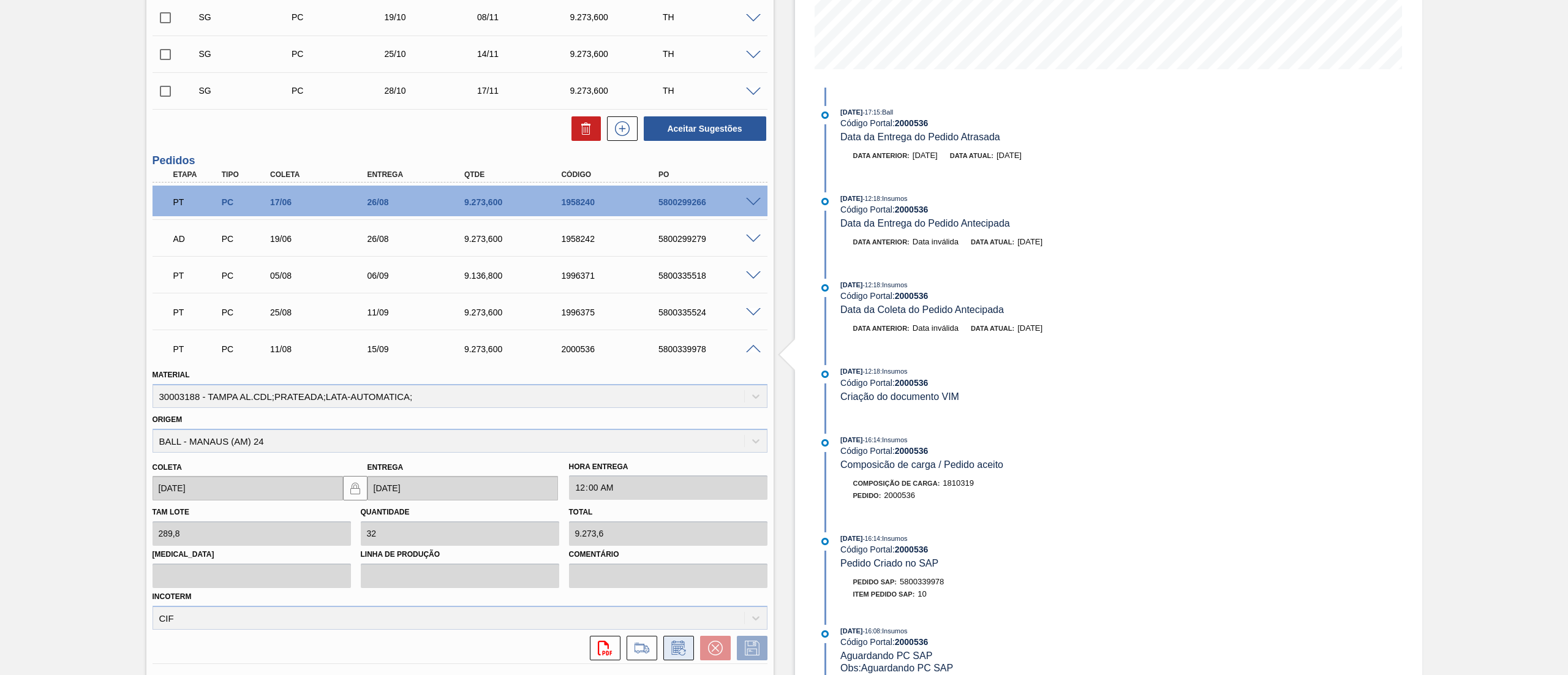
click at [684, 646] on icon at bounding box center [678, 648] width 20 height 15
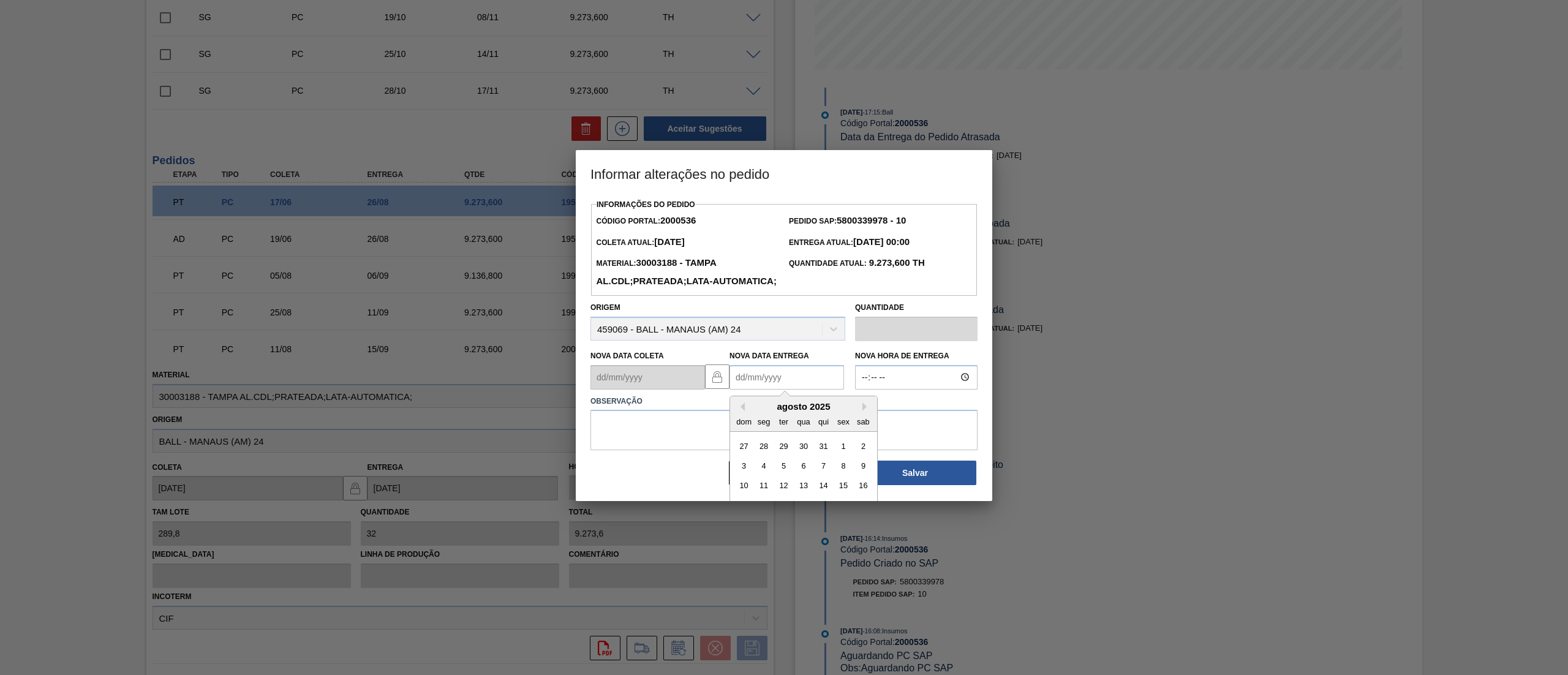
click at [793, 389] on Entrega2000536 "Nova Data Entrega" at bounding box center [786, 377] width 115 height 25
click at [796, 494] on div "13" at bounding box center [803, 485] width 17 height 17
type Entrega2000536 "13/08/2025"
click at [800, 450] on textarea at bounding box center [784, 430] width 387 height 41
paste textarea "Alteração não me atende"
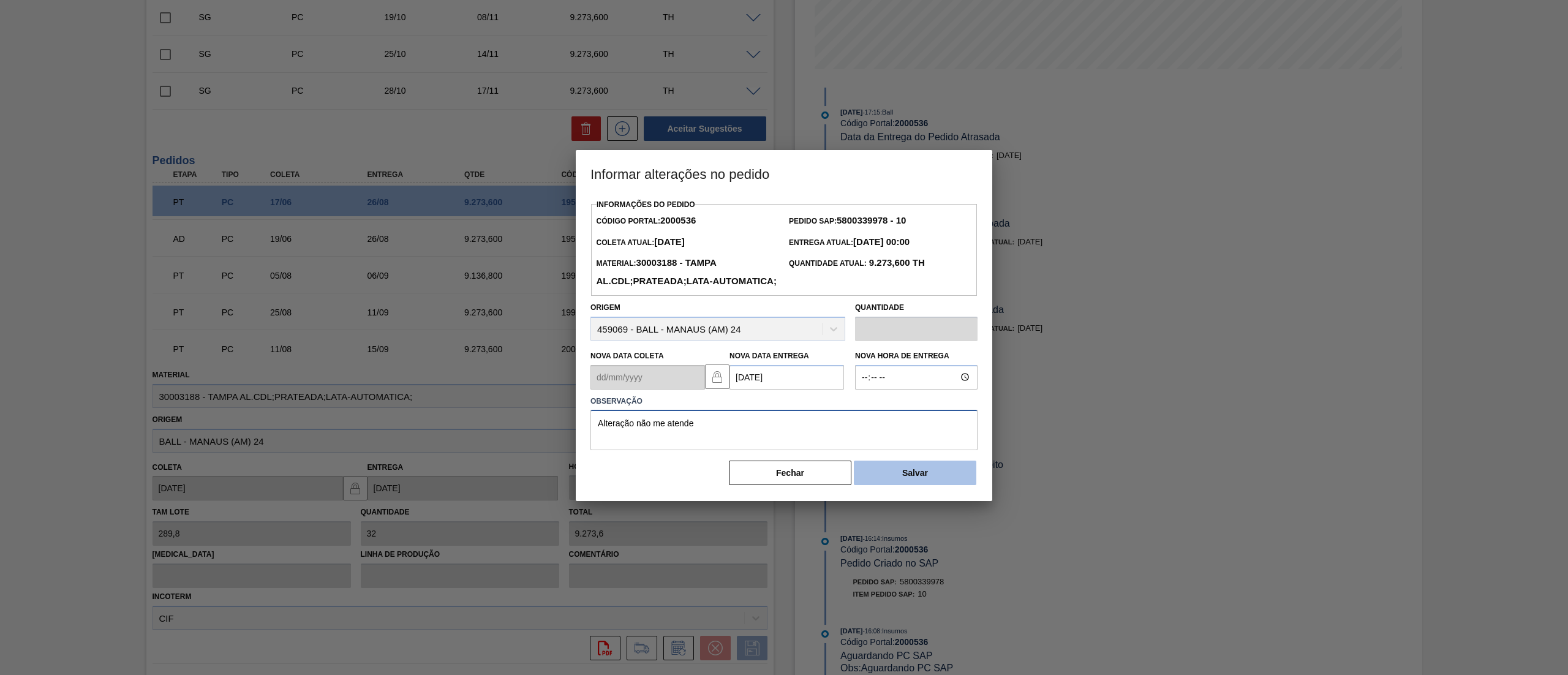
type textarea "Alteração não me atende"
click at [915, 485] on button "Salvar" at bounding box center [914, 473] width 122 height 25
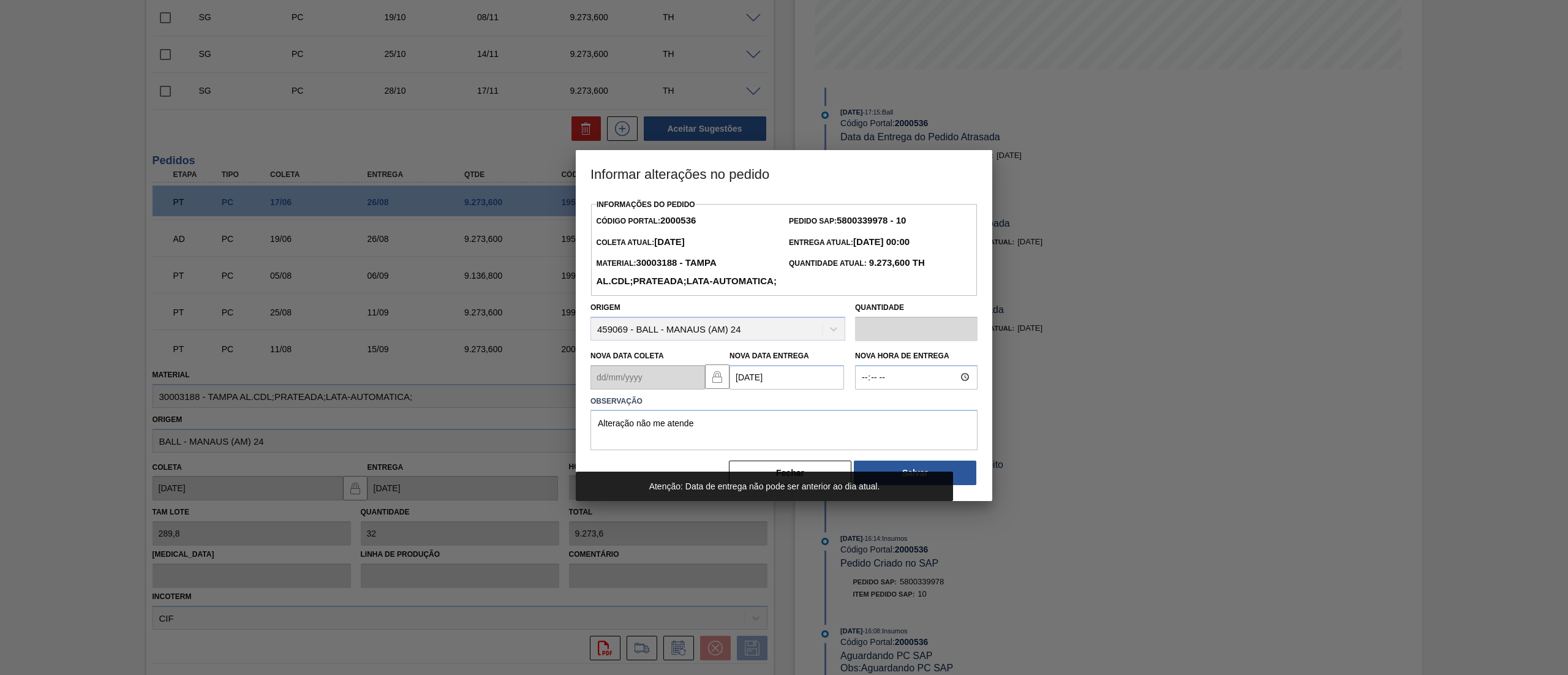
click at [831, 389] on Entrega2000536 "13/08/2025" at bounding box center [786, 377] width 115 height 25
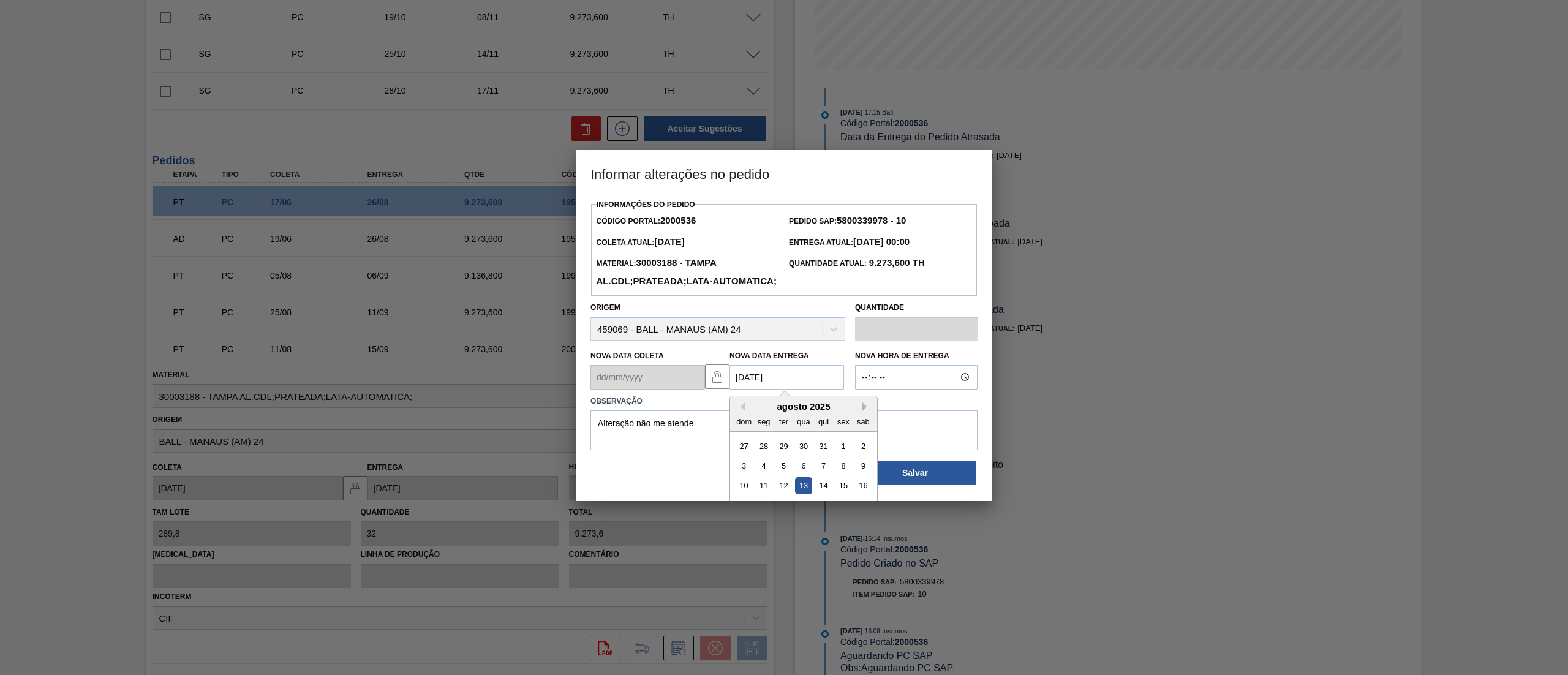
click at [865, 411] on button "Next Month" at bounding box center [866, 407] width 9 height 9
click at [860, 474] on div "13" at bounding box center [863, 466] width 17 height 17
type Entrega2000536 "13/09/2025"
click at [915, 485] on button "Salvar" at bounding box center [914, 473] width 122 height 25
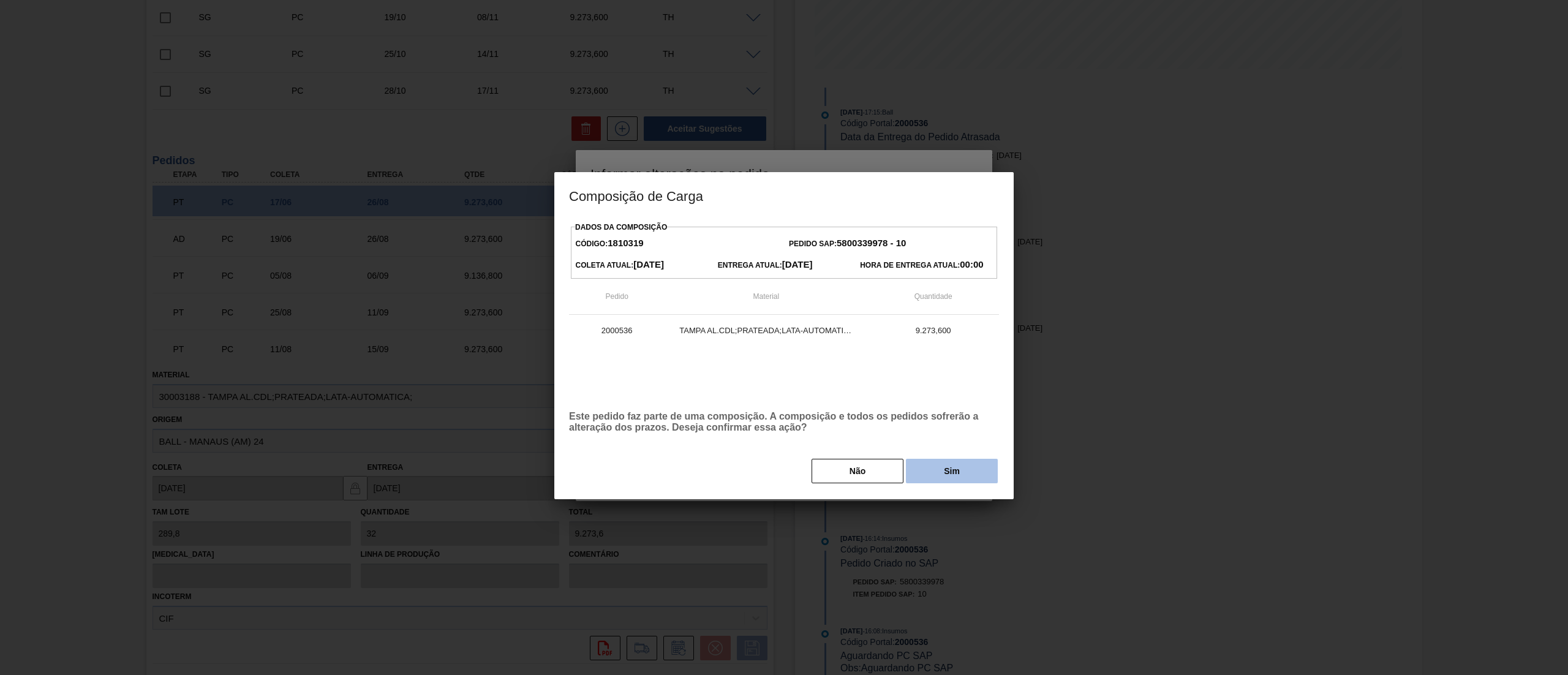
click at [934, 464] on button "Sim" at bounding box center [952, 471] width 92 height 25
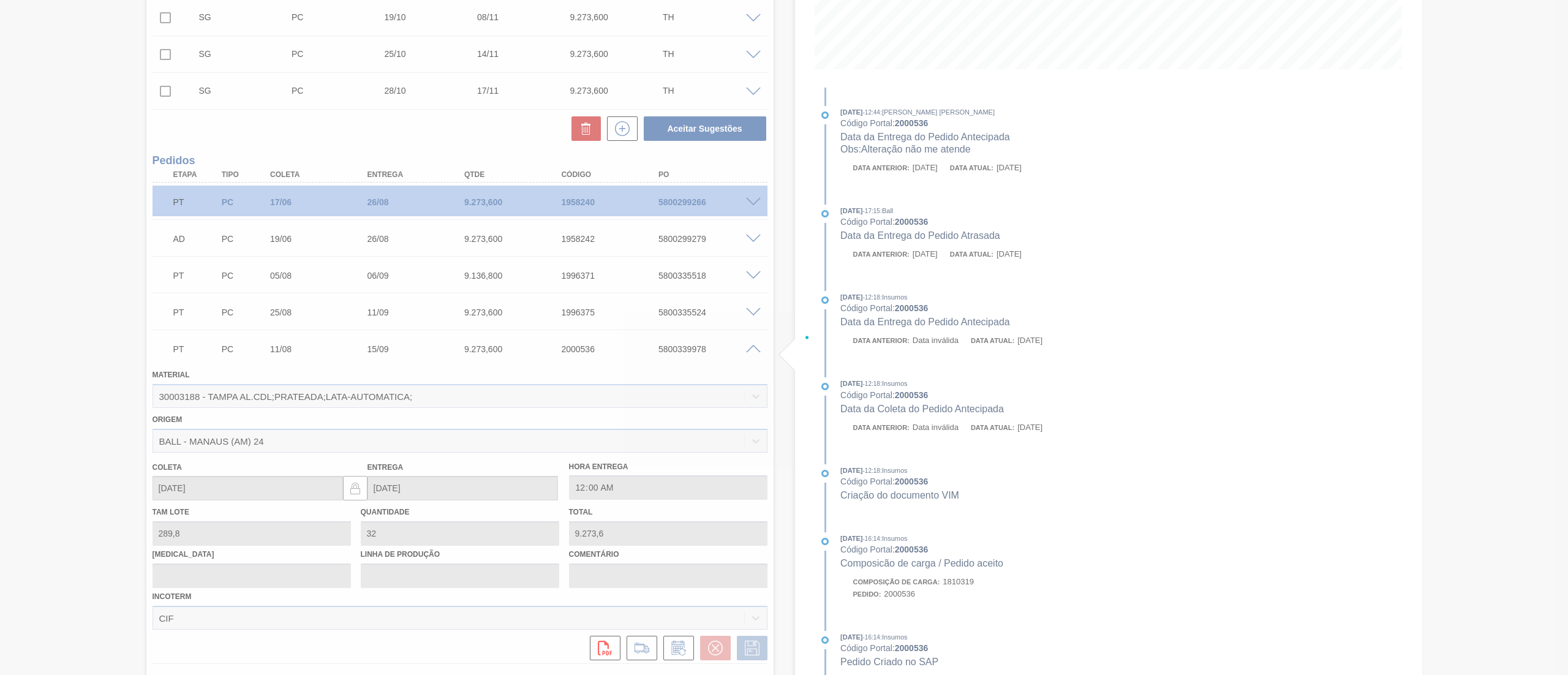
type input "Alteração não me atende"
type input "13/09/2025"
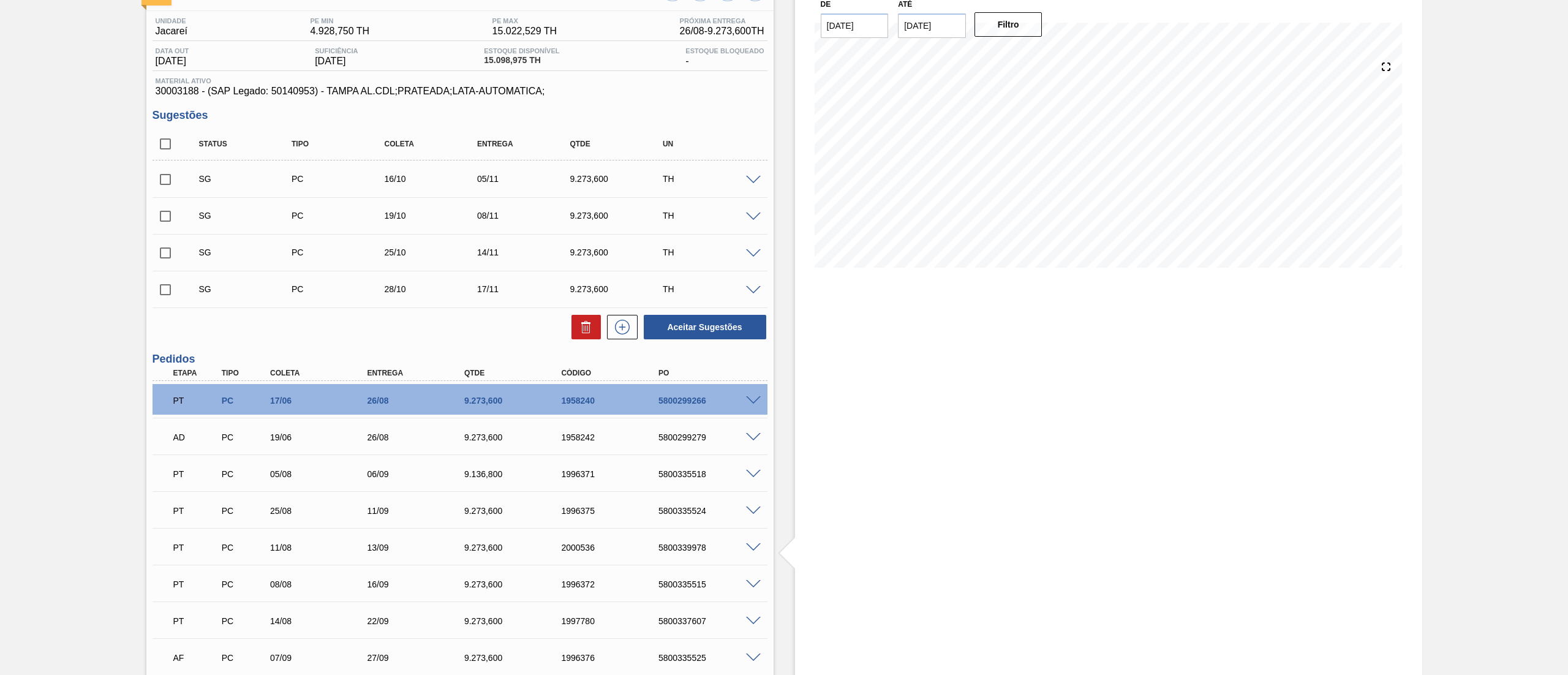
scroll to position [0, 0]
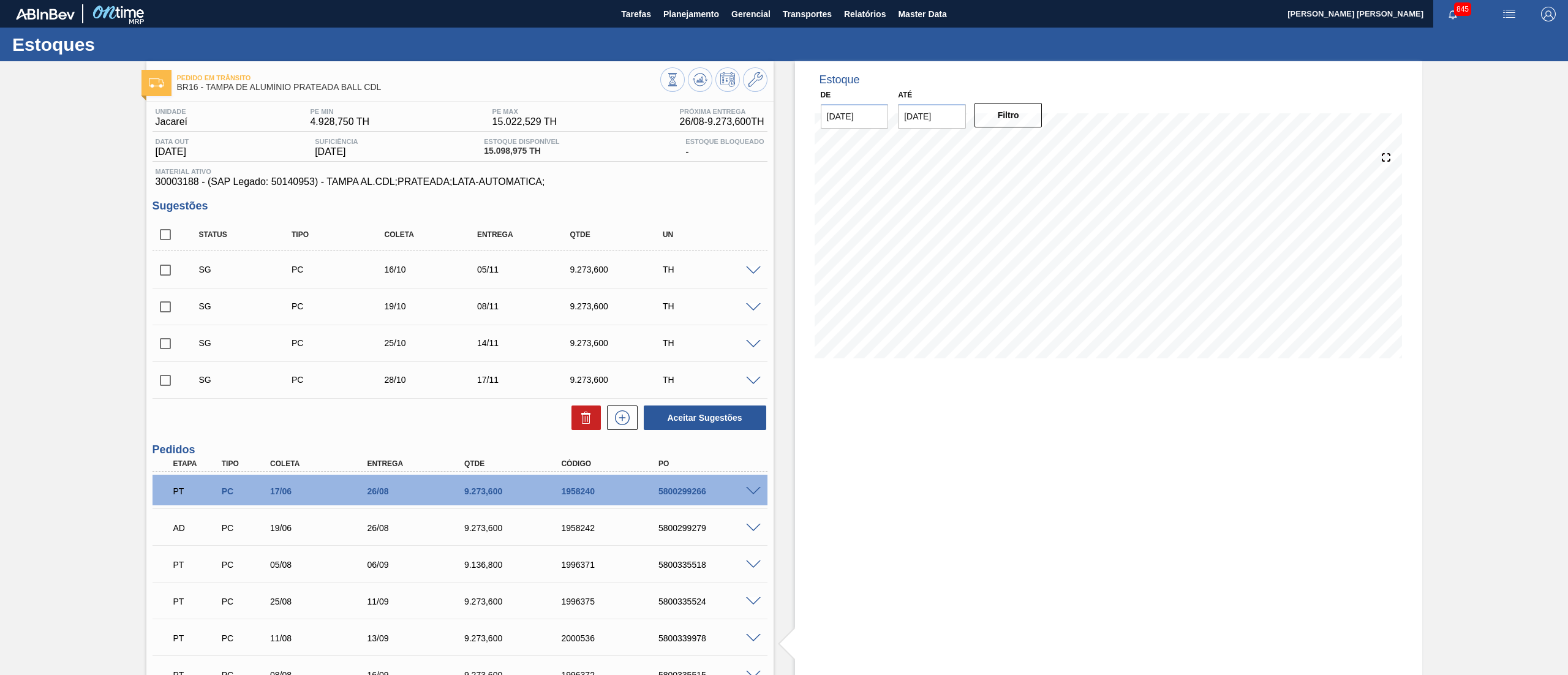
click at [163, 233] on input "checkbox" at bounding box center [165, 235] width 26 height 26
checkbox input "true"
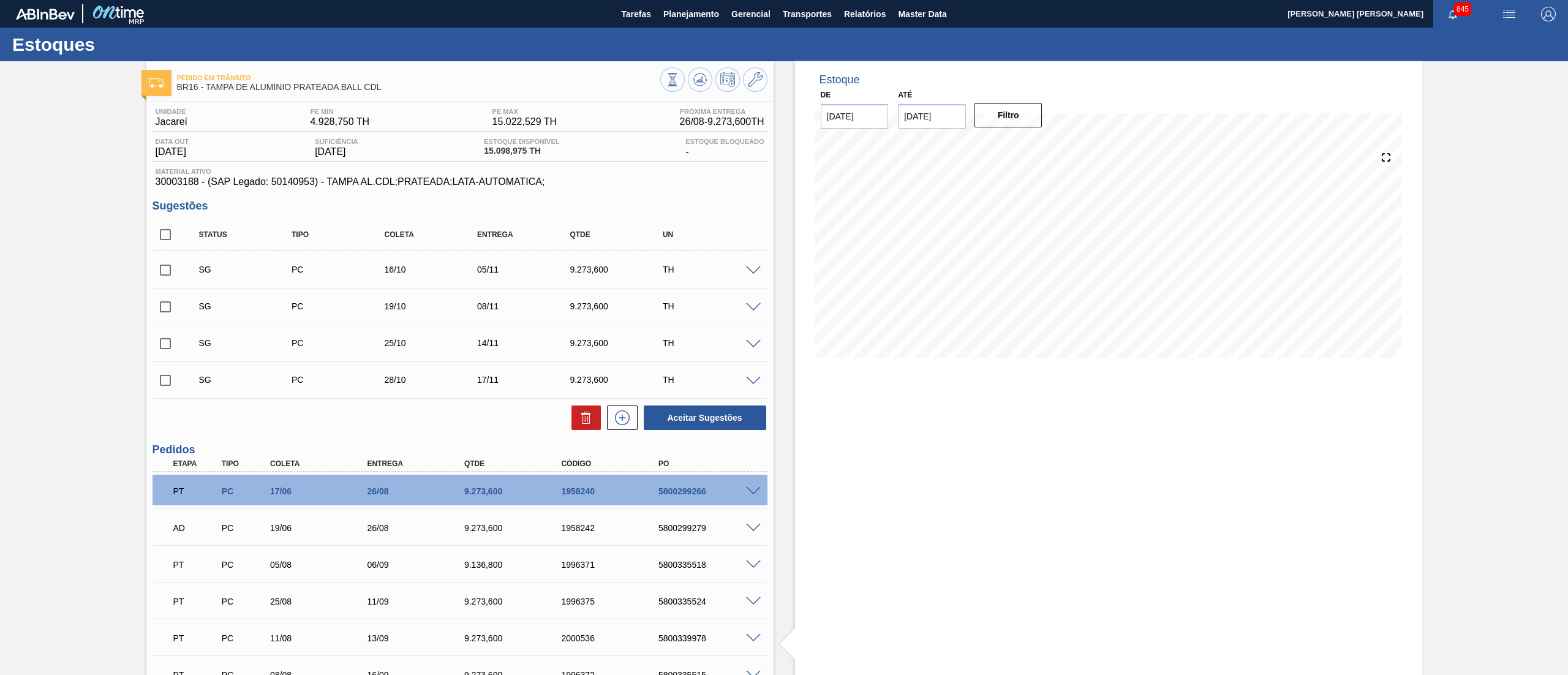
checkbox input "true"
click at [584, 416] on icon at bounding box center [586, 418] width 15 height 15
checkbox input "false"
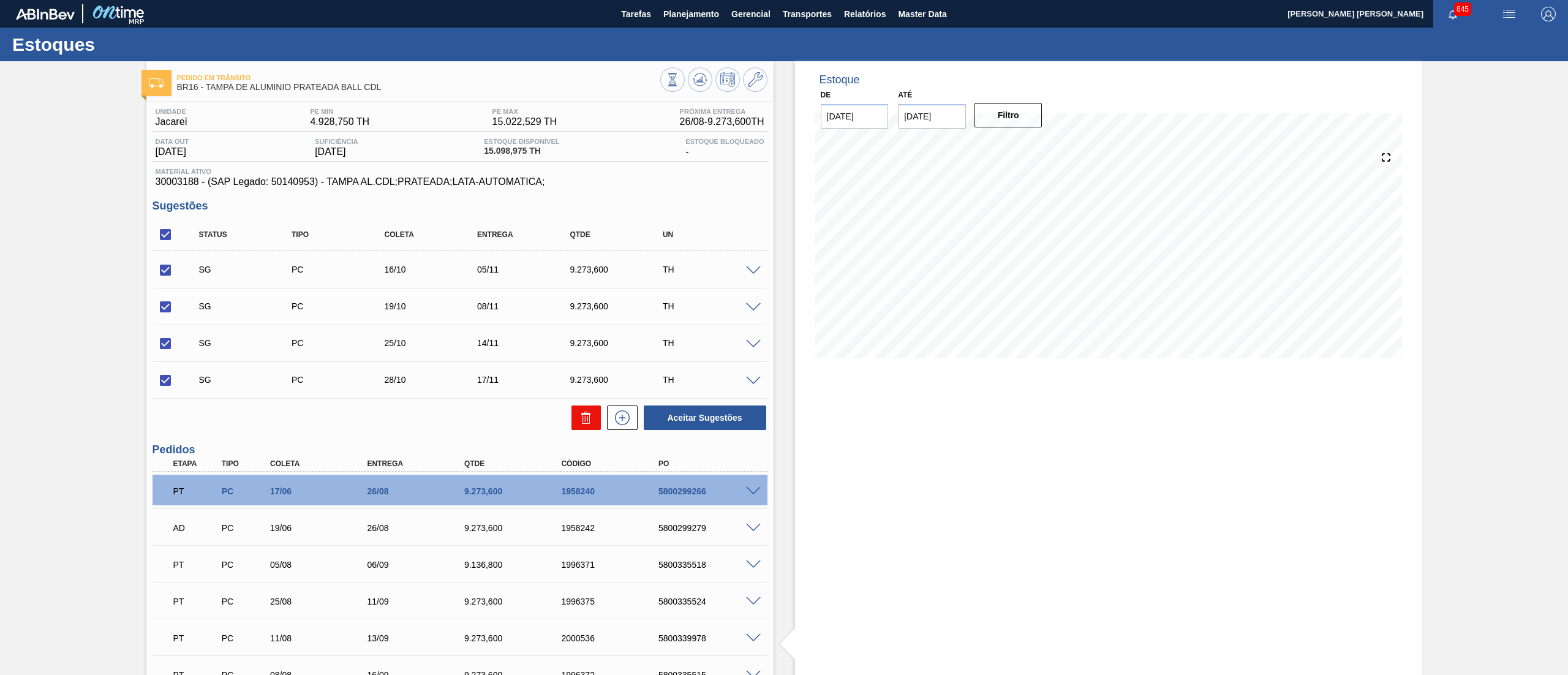
checkbox input "false"
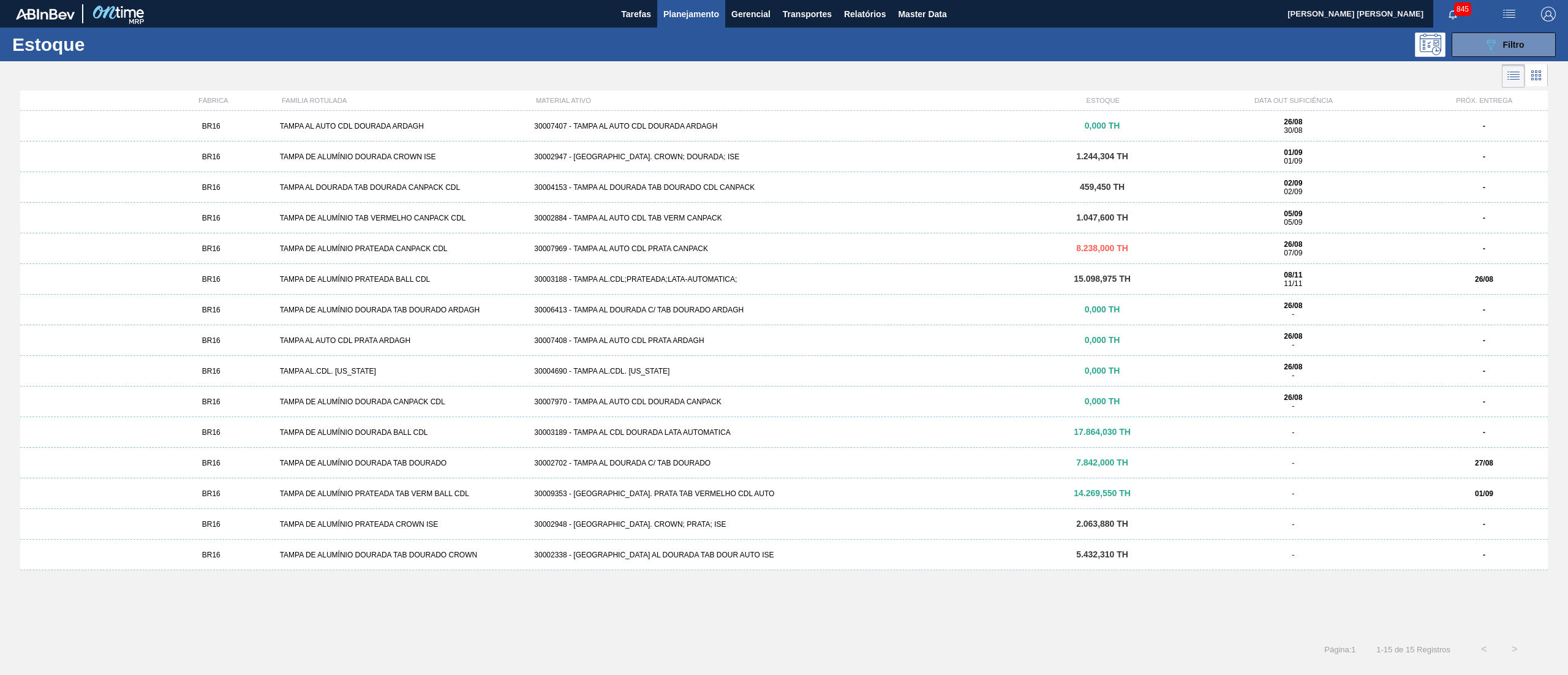
click at [365, 468] on div "BR16 TAMPA DE ALUMÍNIO DOURADA TAB DOURADO 30002702 - TAMPA AL DOURADA C/ TAB D…" at bounding box center [784, 463] width 1527 height 31
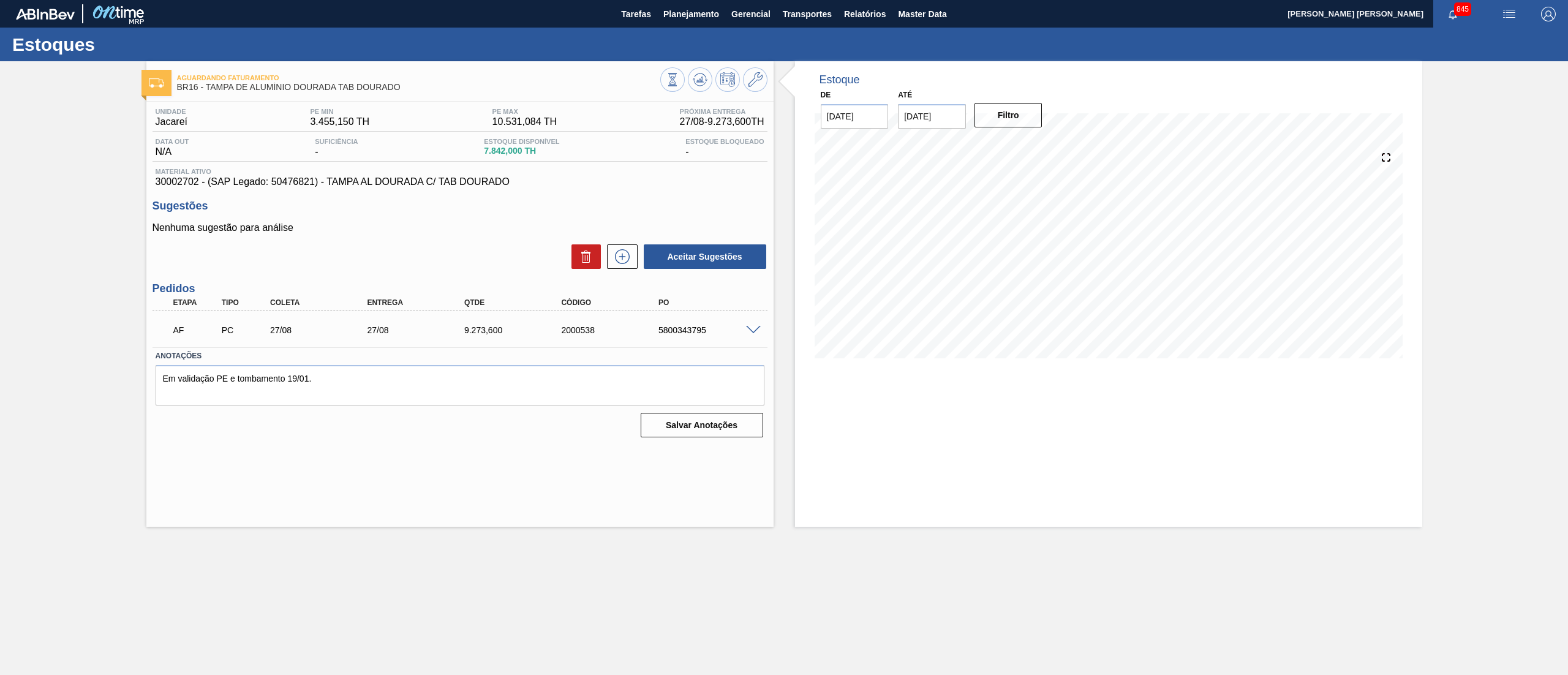
click at [755, 326] on span at bounding box center [753, 330] width 15 height 9
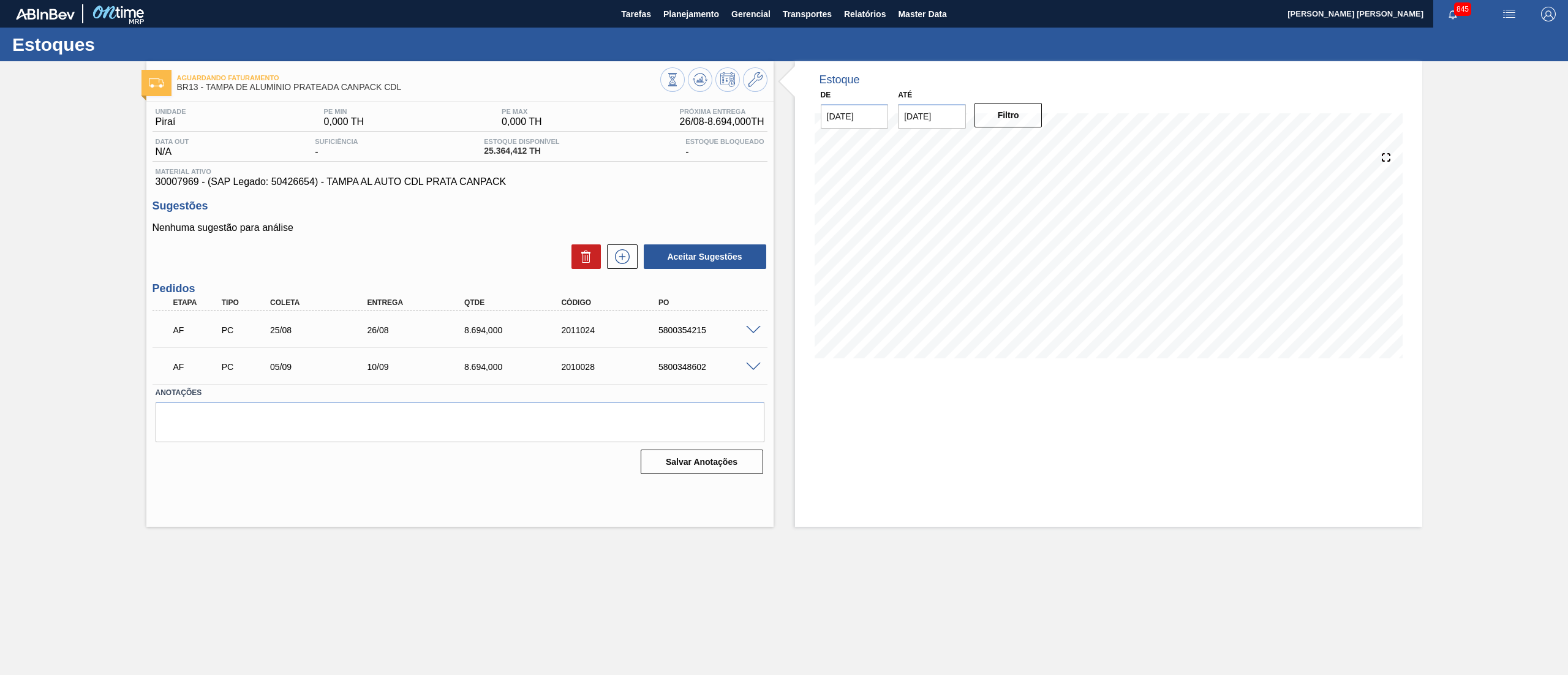
click at [753, 365] on span at bounding box center [753, 367] width 15 height 9
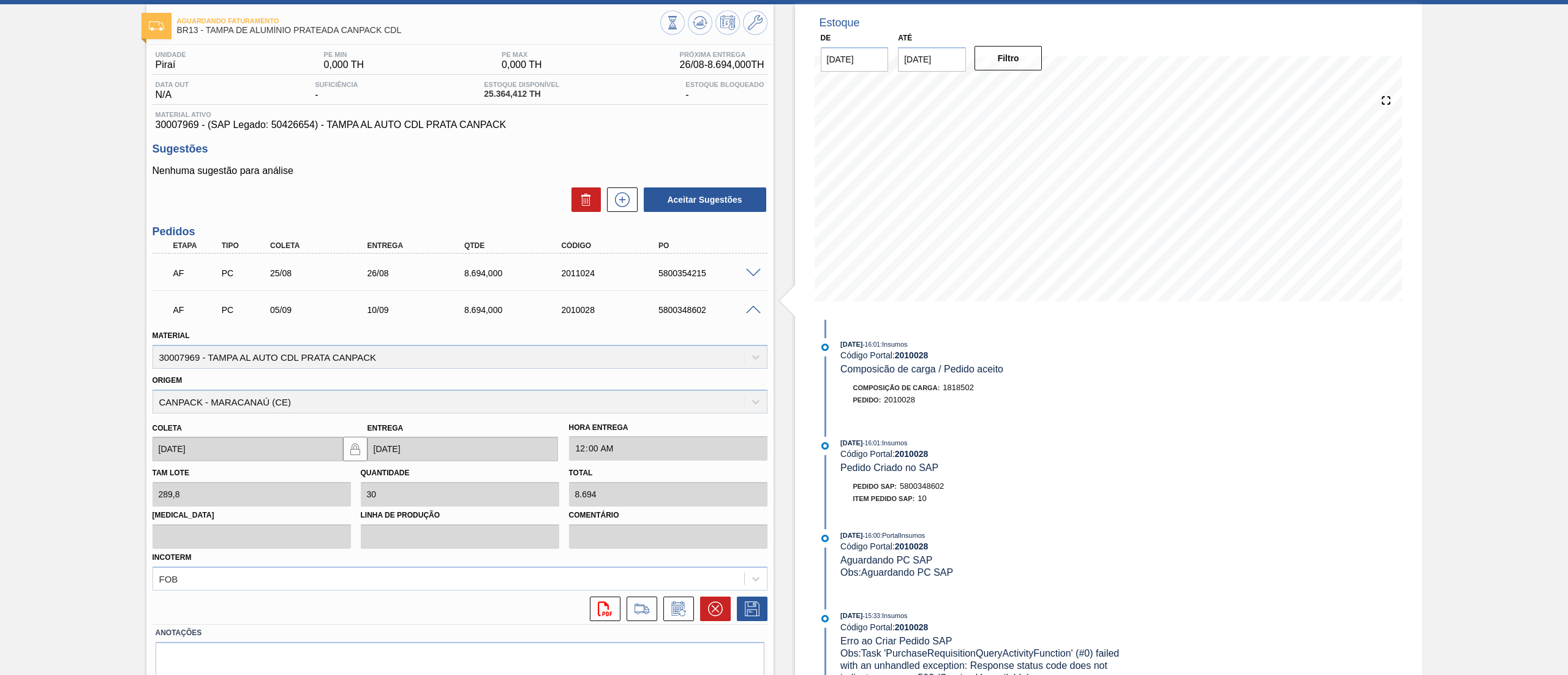
scroll to position [106, 0]
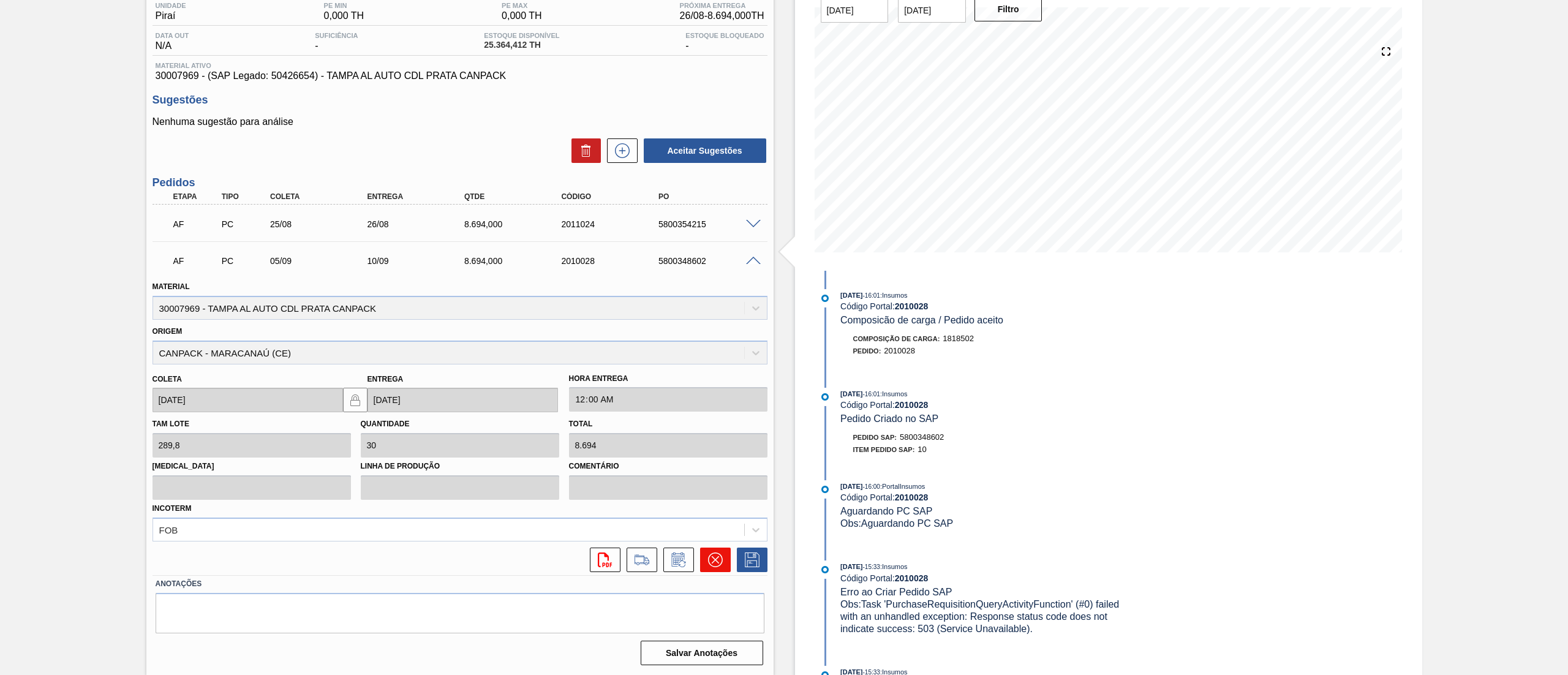
click at [710, 550] on button at bounding box center [715, 560] width 31 height 25
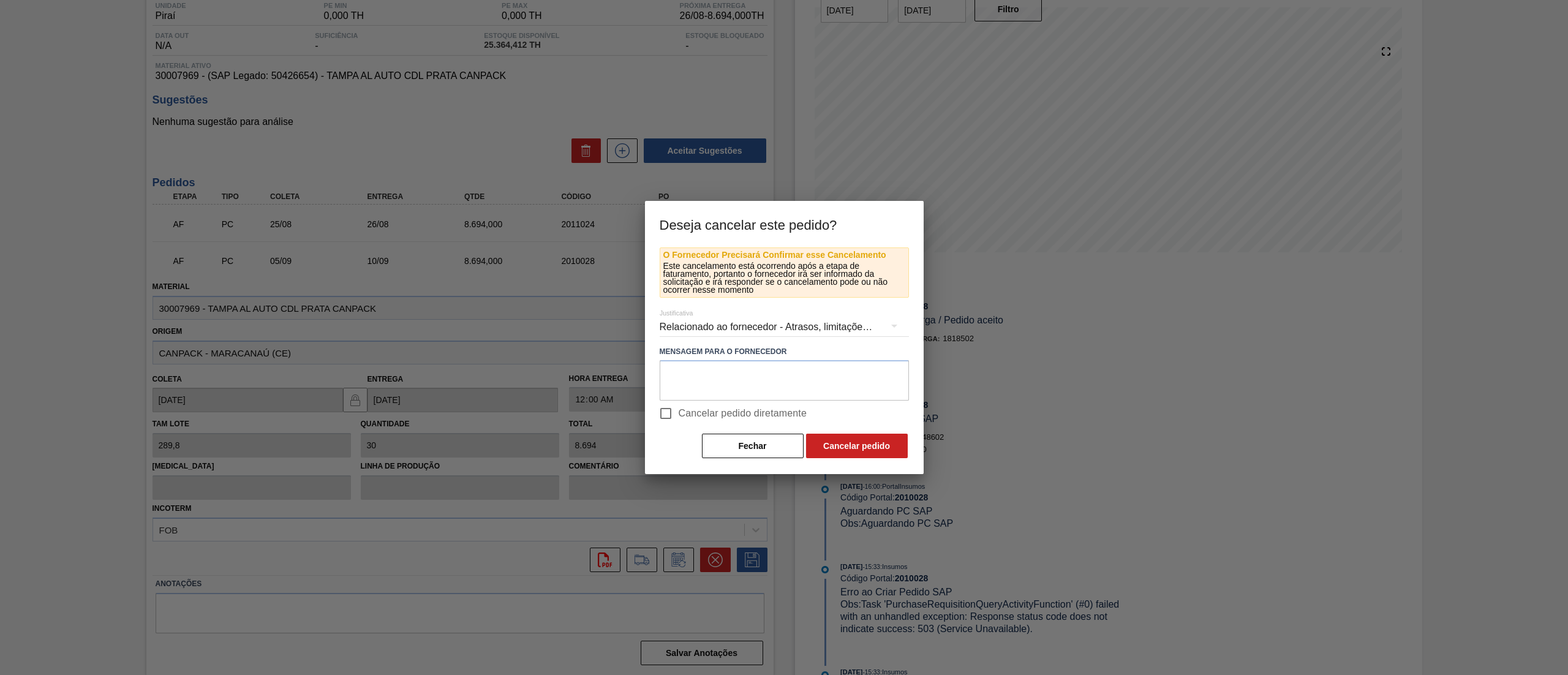
click at [686, 418] on span "Cancelar pedido diretamente" at bounding box center [742, 413] width 128 height 15
click at [678, 418] on input "Cancelar pedido diretamente" at bounding box center [666, 413] width 26 height 26
checkbox input "true"
click at [867, 448] on button "Cancelar pedido" at bounding box center [857, 446] width 102 height 25
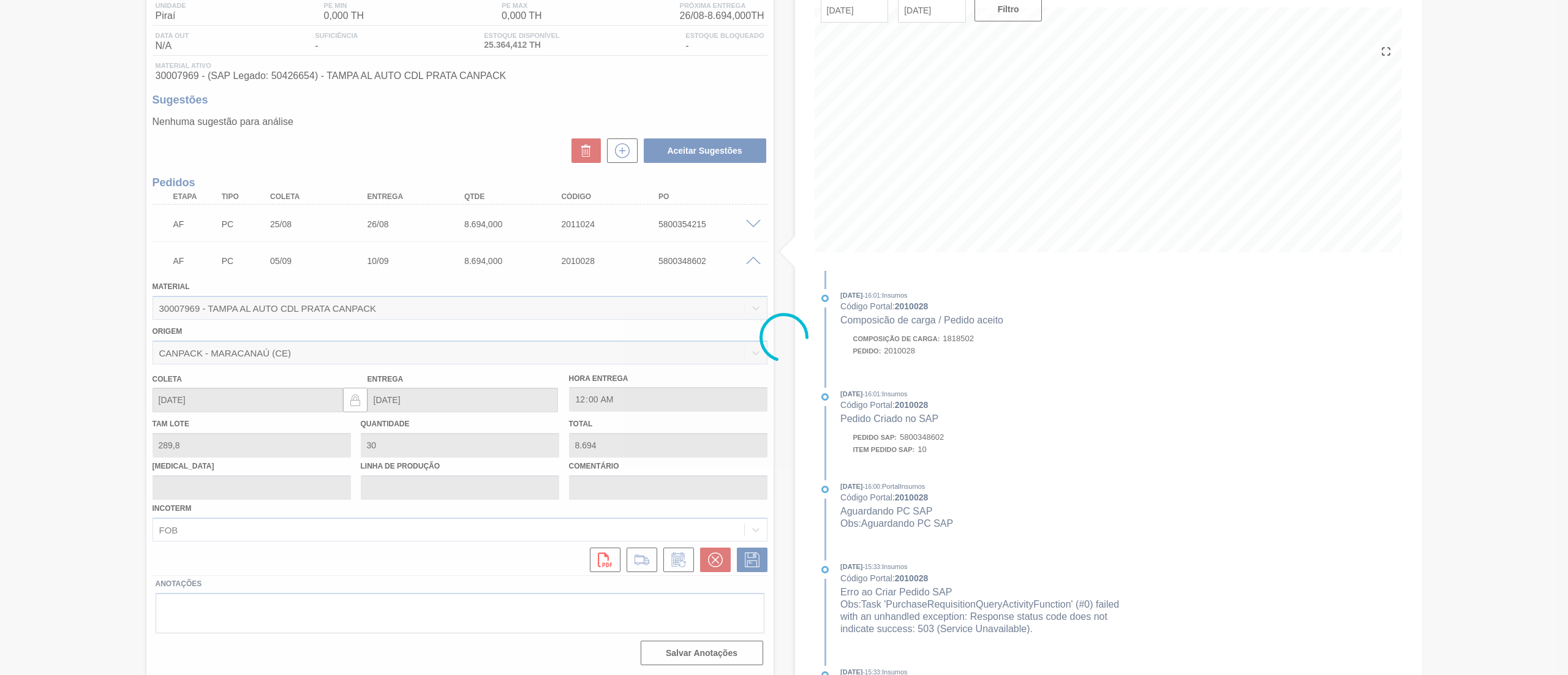
scroll to position [0, 0]
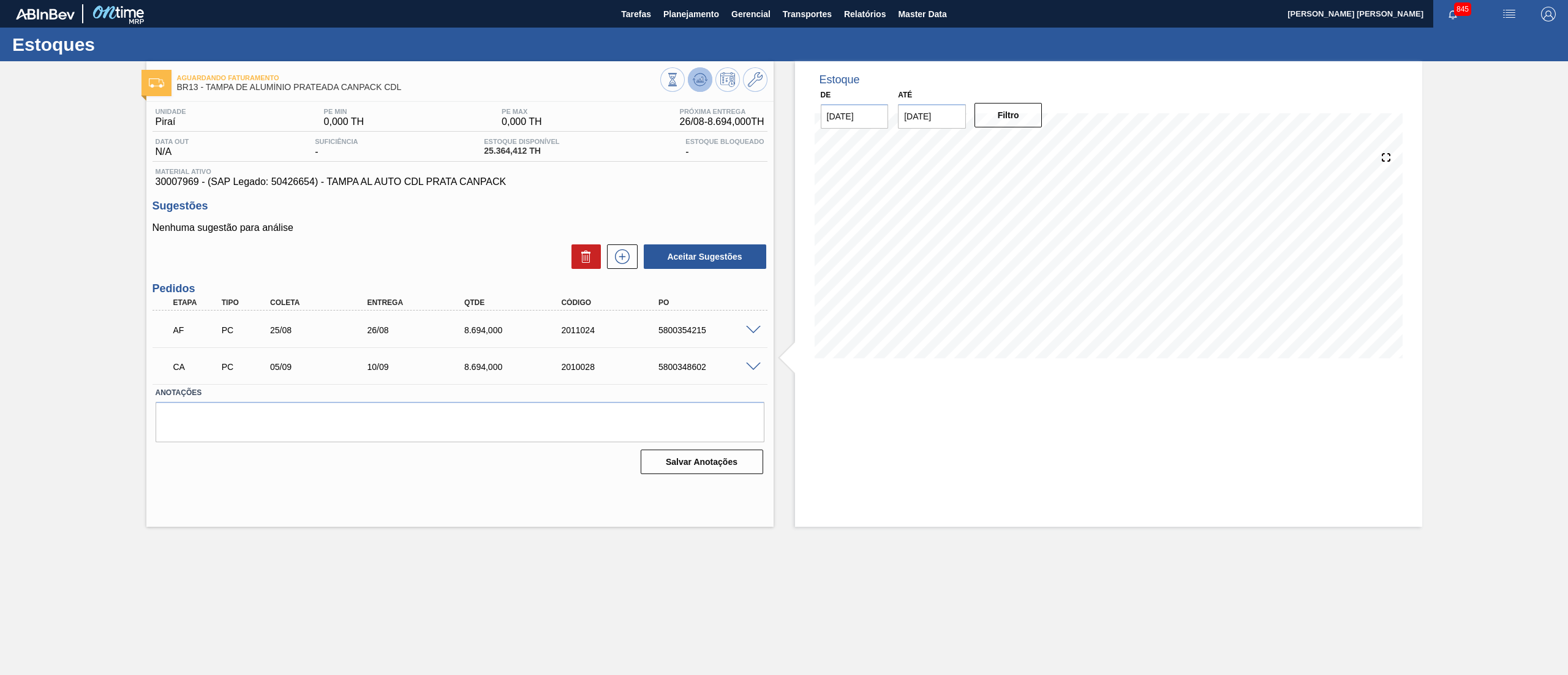
click at [694, 70] on button at bounding box center [700, 80] width 25 height 25
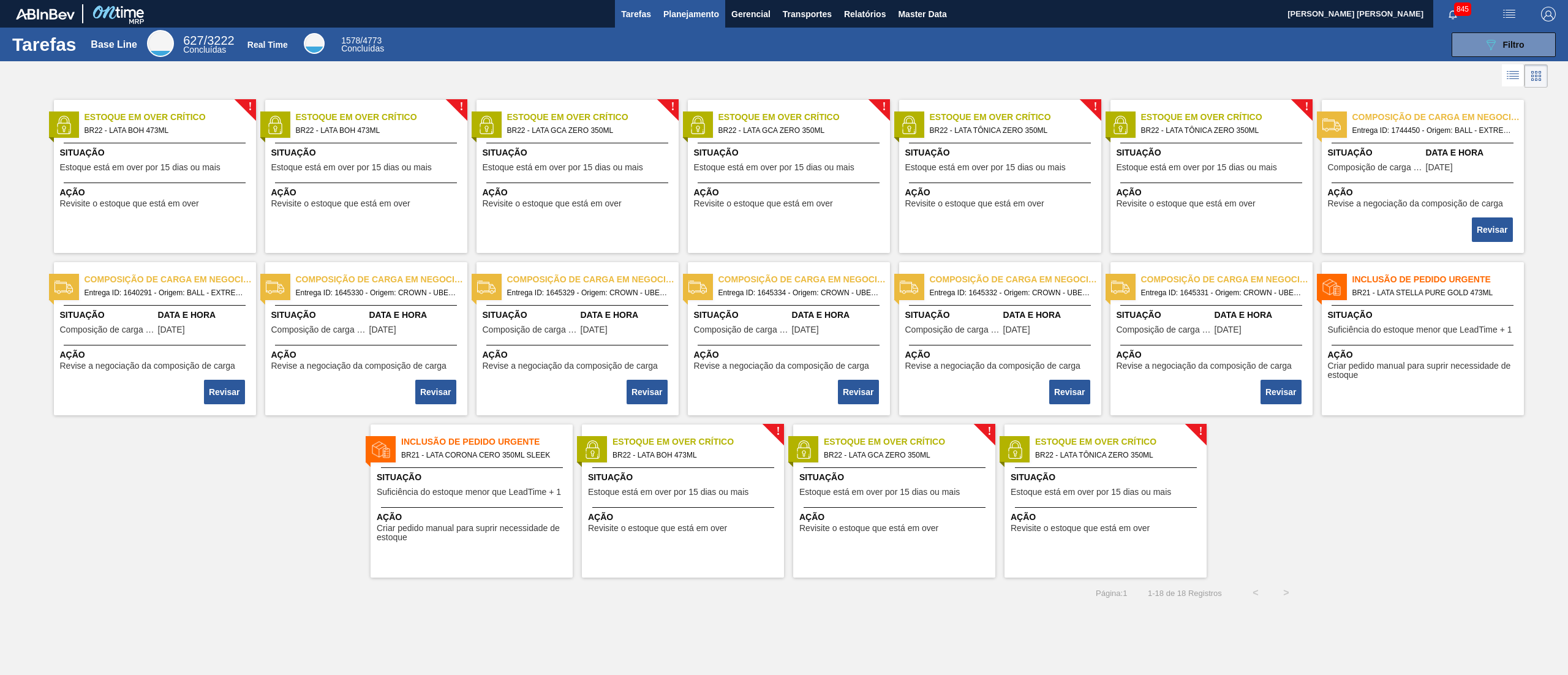
click at [701, 12] on span "Planejamento" at bounding box center [691, 14] width 56 height 15
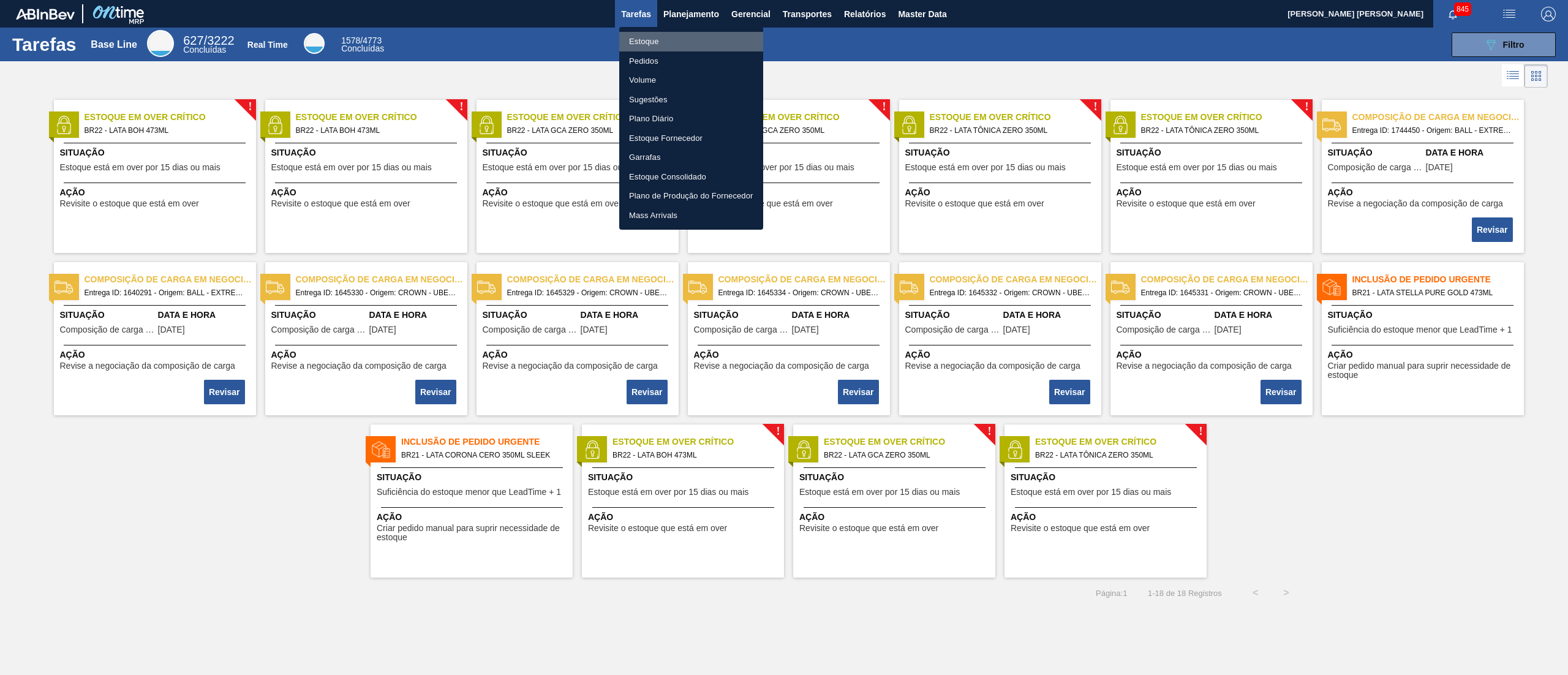
click at [687, 34] on li "Estoque" at bounding box center [691, 42] width 144 height 20
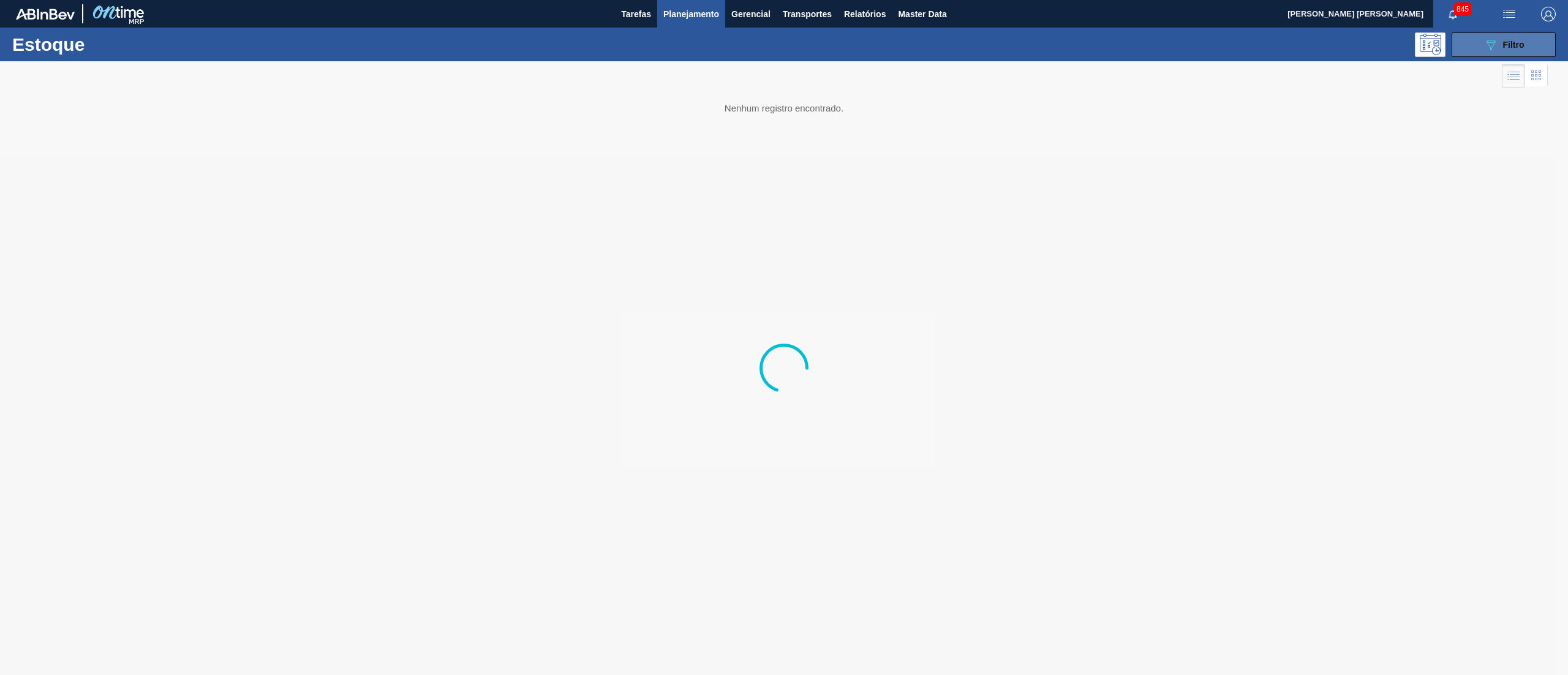
click at [1495, 38] on icon "089F7B8B-B2A5-4AFE-B5C0-19BA573D28AC" at bounding box center [1491, 45] width 15 height 15
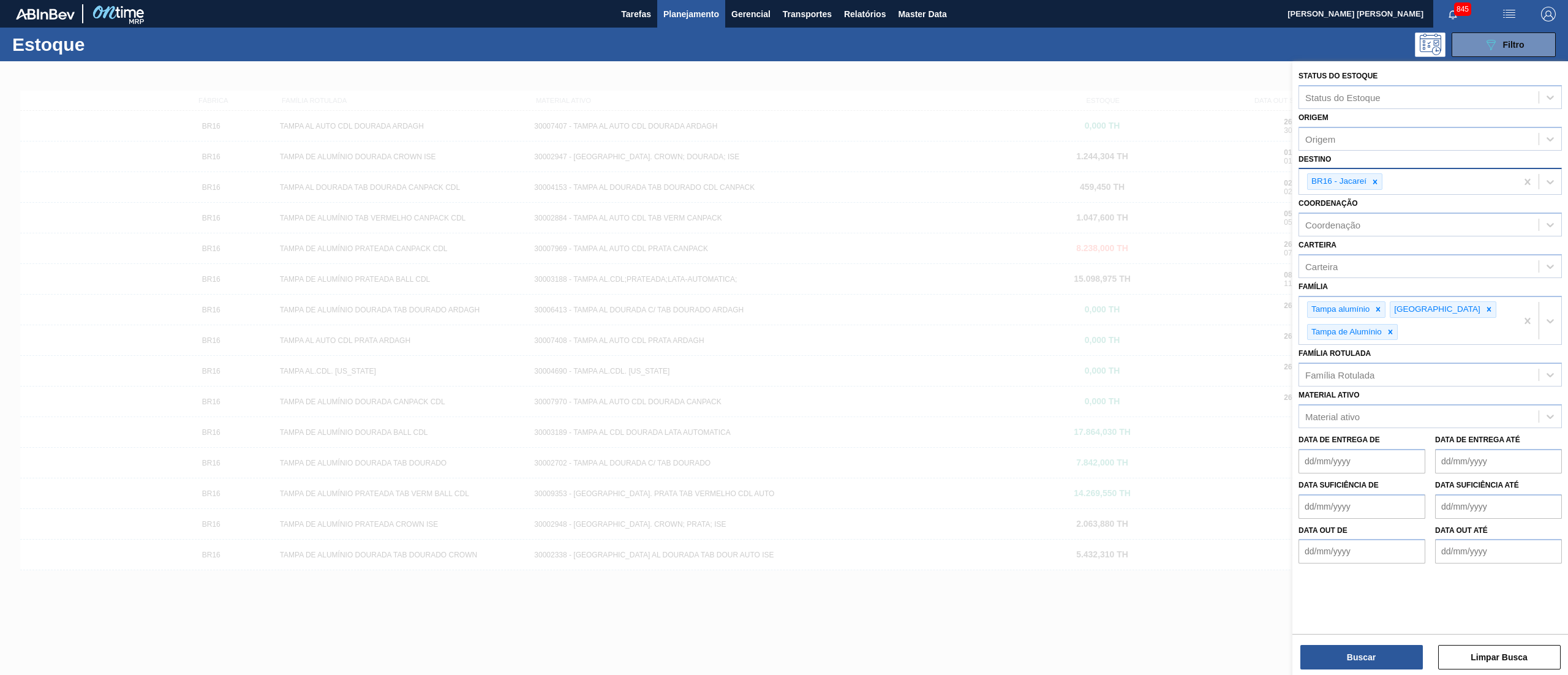
click at [1365, 171] on div "BR16 - Jacareí" at bounding box center [1408, 181] width 217 height 25
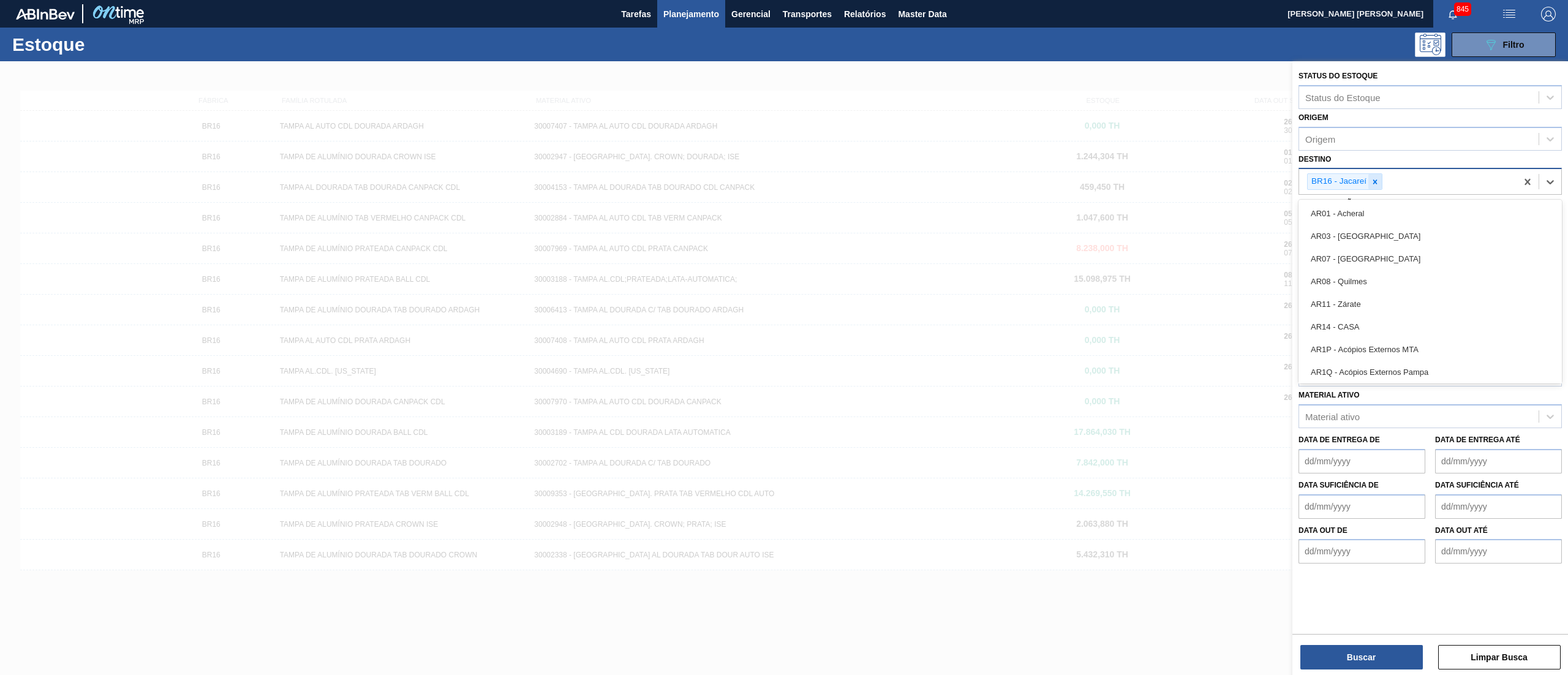
click at [1372, 181] on icon at bounding box center [1375, 182] width 9 height 9
type input "m"
type input "07"
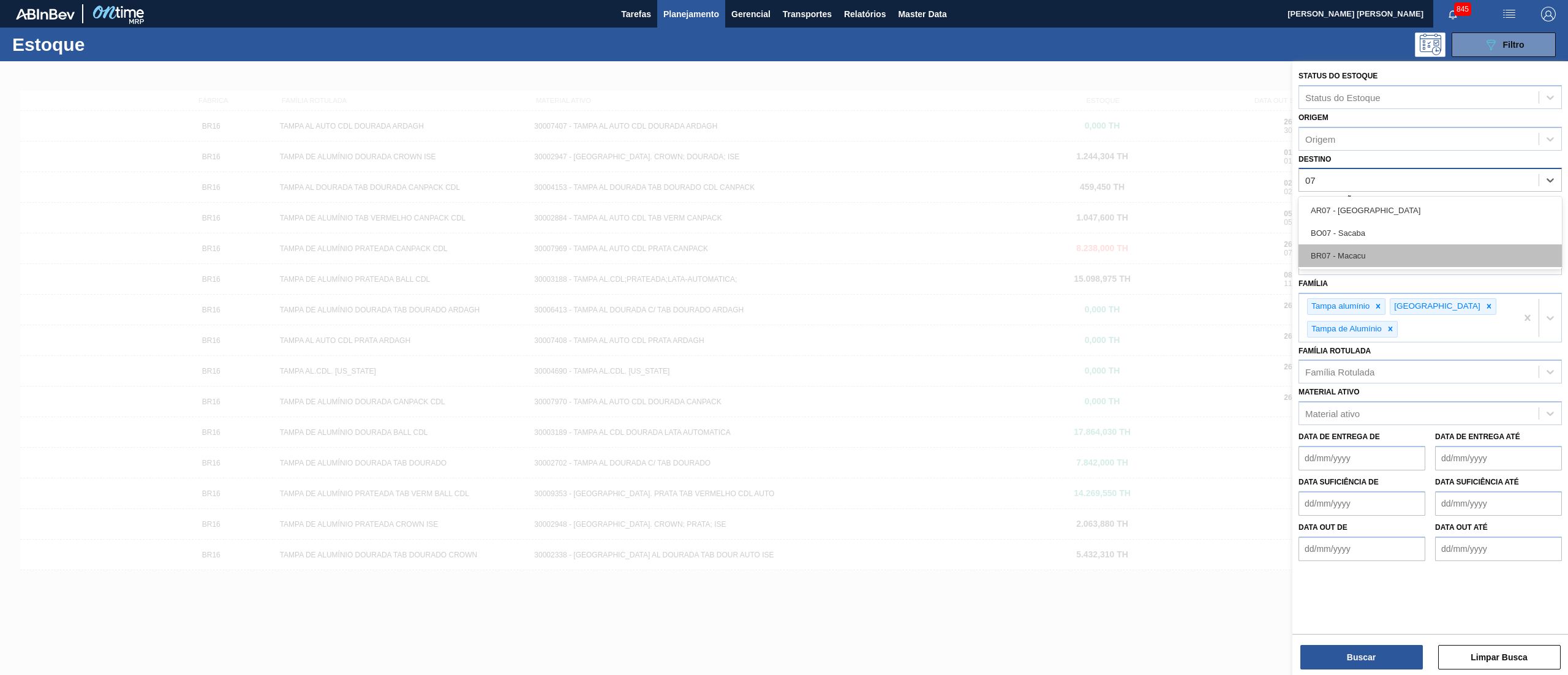
click at [1367, 252] on div "BR07 - Macacu" at bounding box center [1430, 256] width 263 height 23
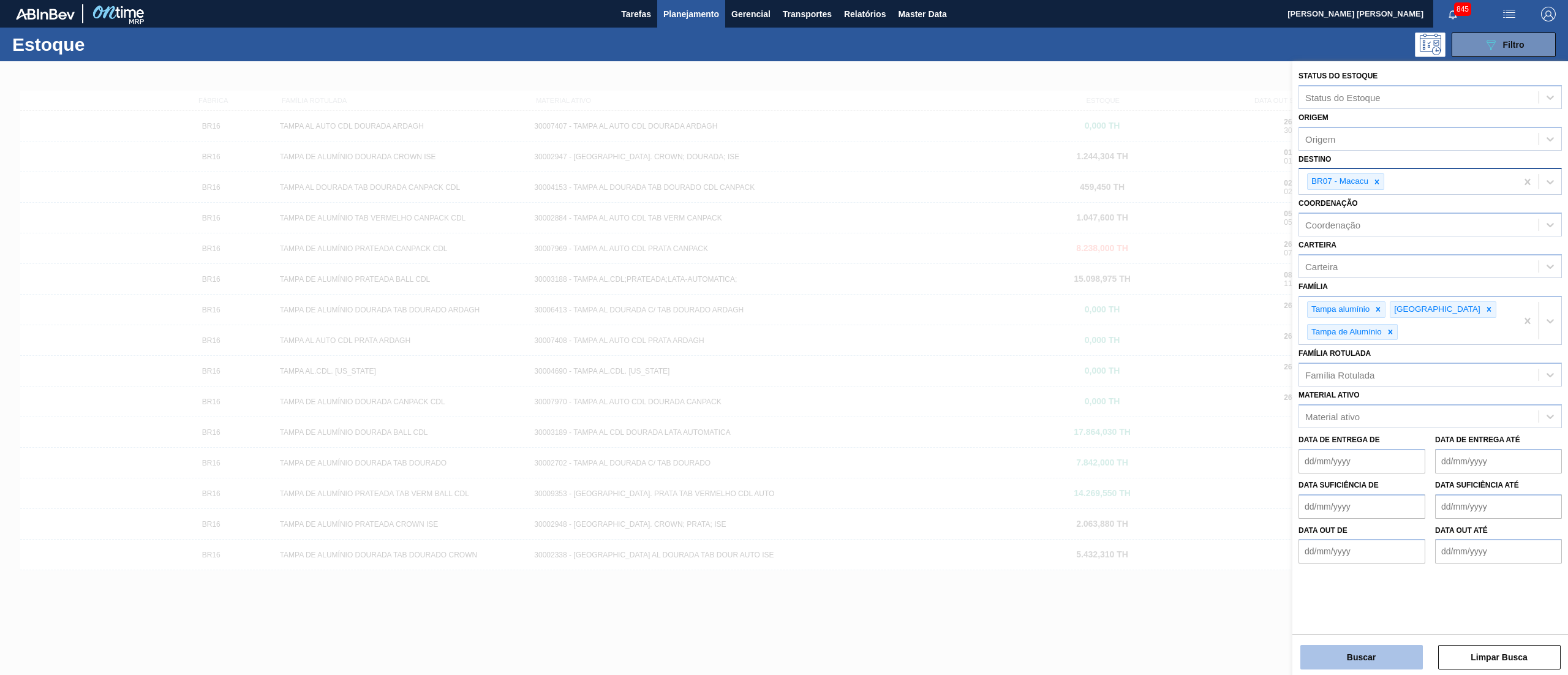
click at [1409, 651] on button "Buscar" at bounding box center [1361, 657] width 122 height 25
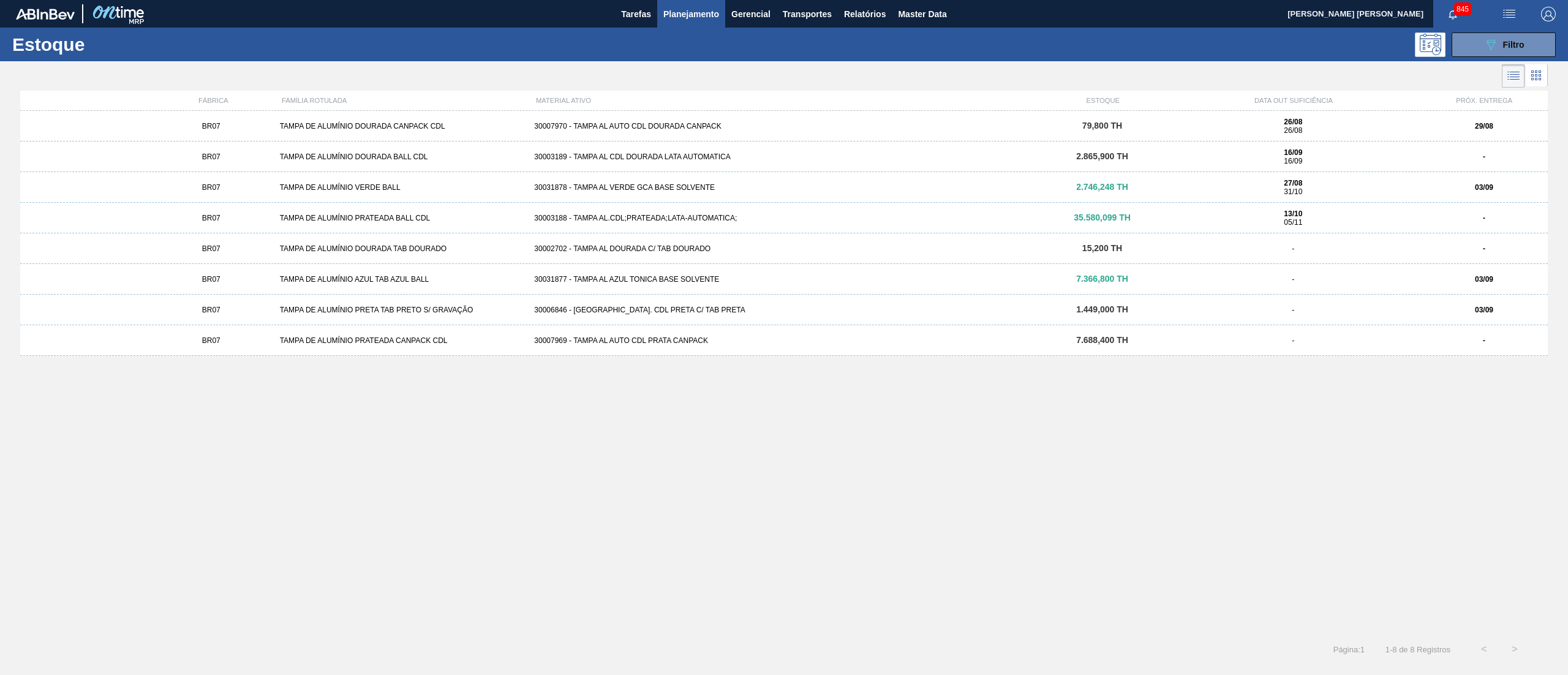
click at [635, 122] on div "30007970 - TAMPA AL AUTO CDL DOURADA CANPACK" at bounding box center [783, 126] width 509 height 9
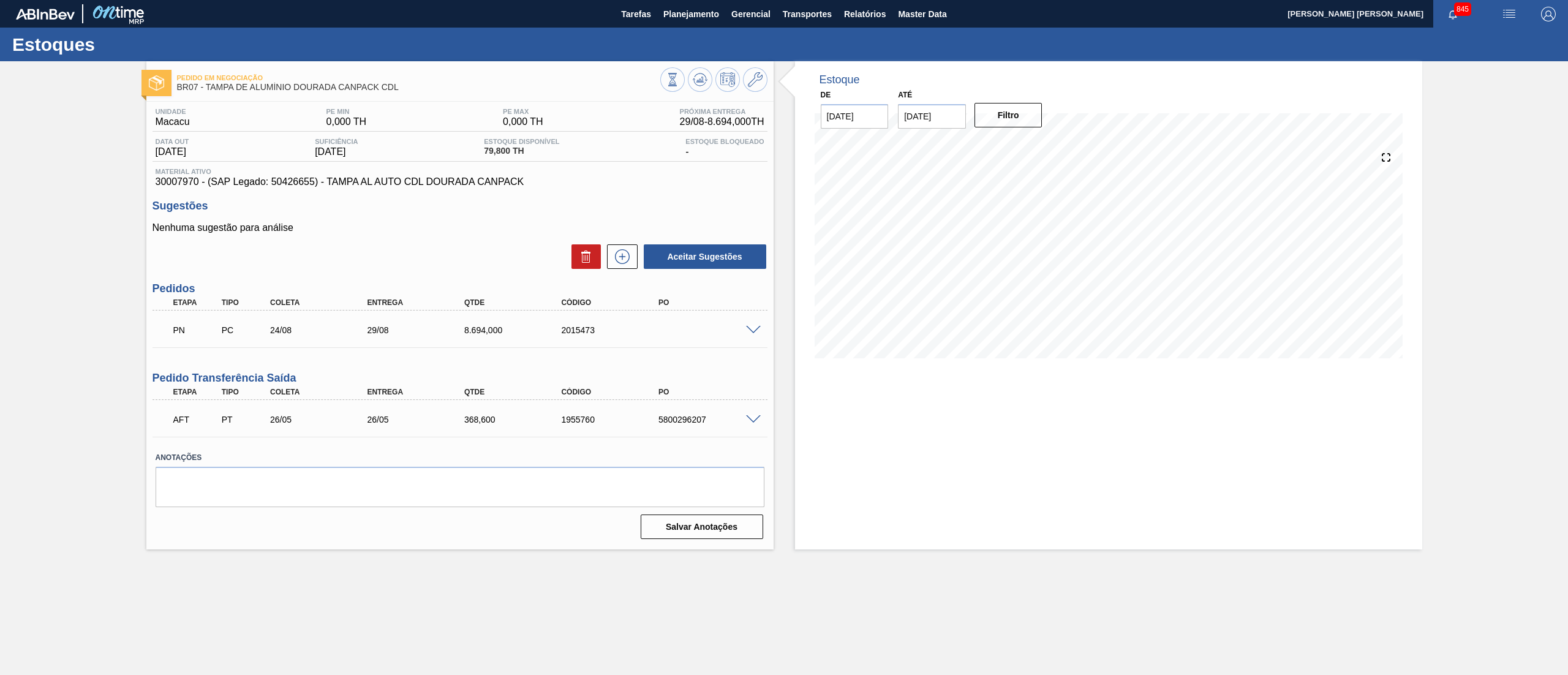
click at [757, 329] on span at bounding box center [753, 330] width 15 height 9
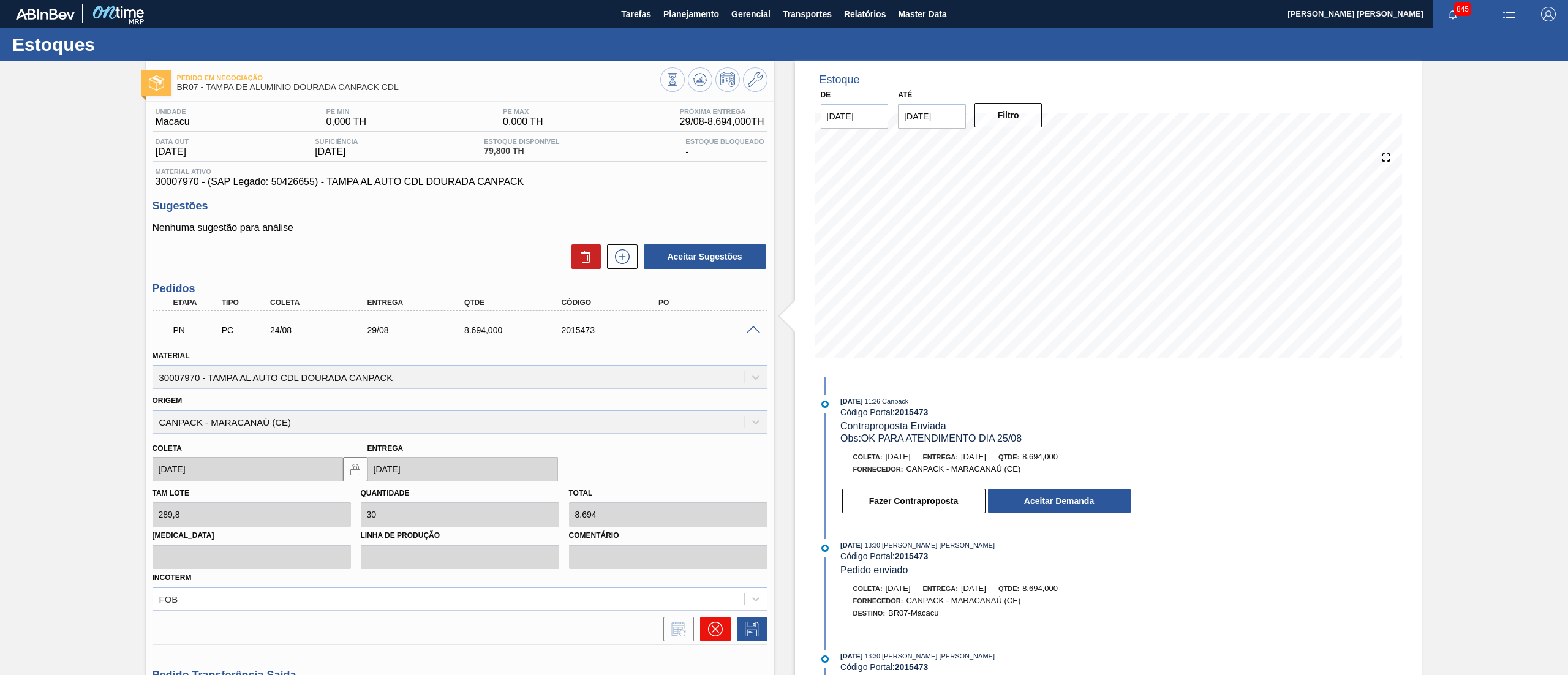
click at [708, 622] on icon at bounding box center [715, 629] width 15 height 15
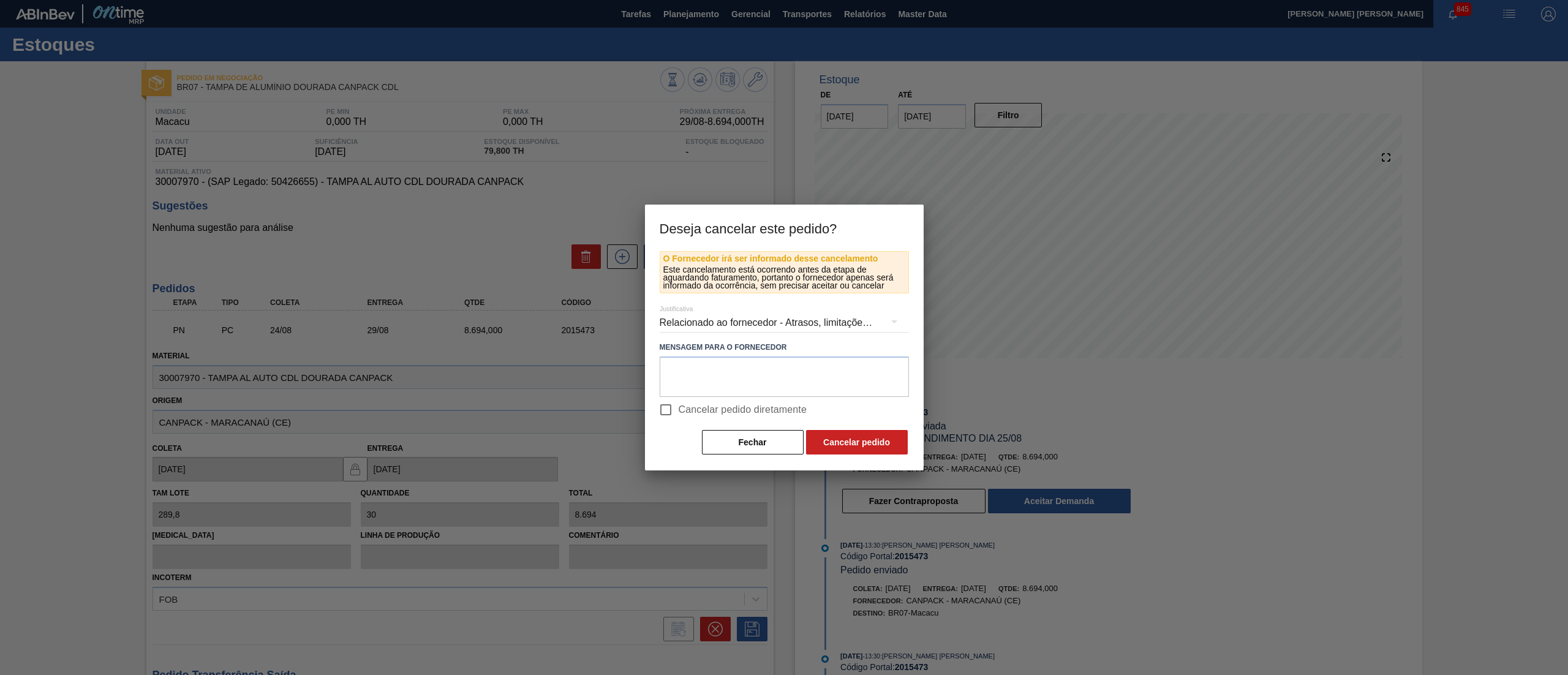
click at [703, 411] on span "Cancelar pedido diretamente" at bounding box center [742, 410] width 128 height 15
click at [678, 411] on input "Cancelar pedido diretamente" at bounding box center [666, 410] width 26 height 26
checkbox input "true"
click at [855, 455] on button "Cancelar pedido" at bounding box center [857, 442] width 102 height 25
